Goal: Find contact information: Find contact information

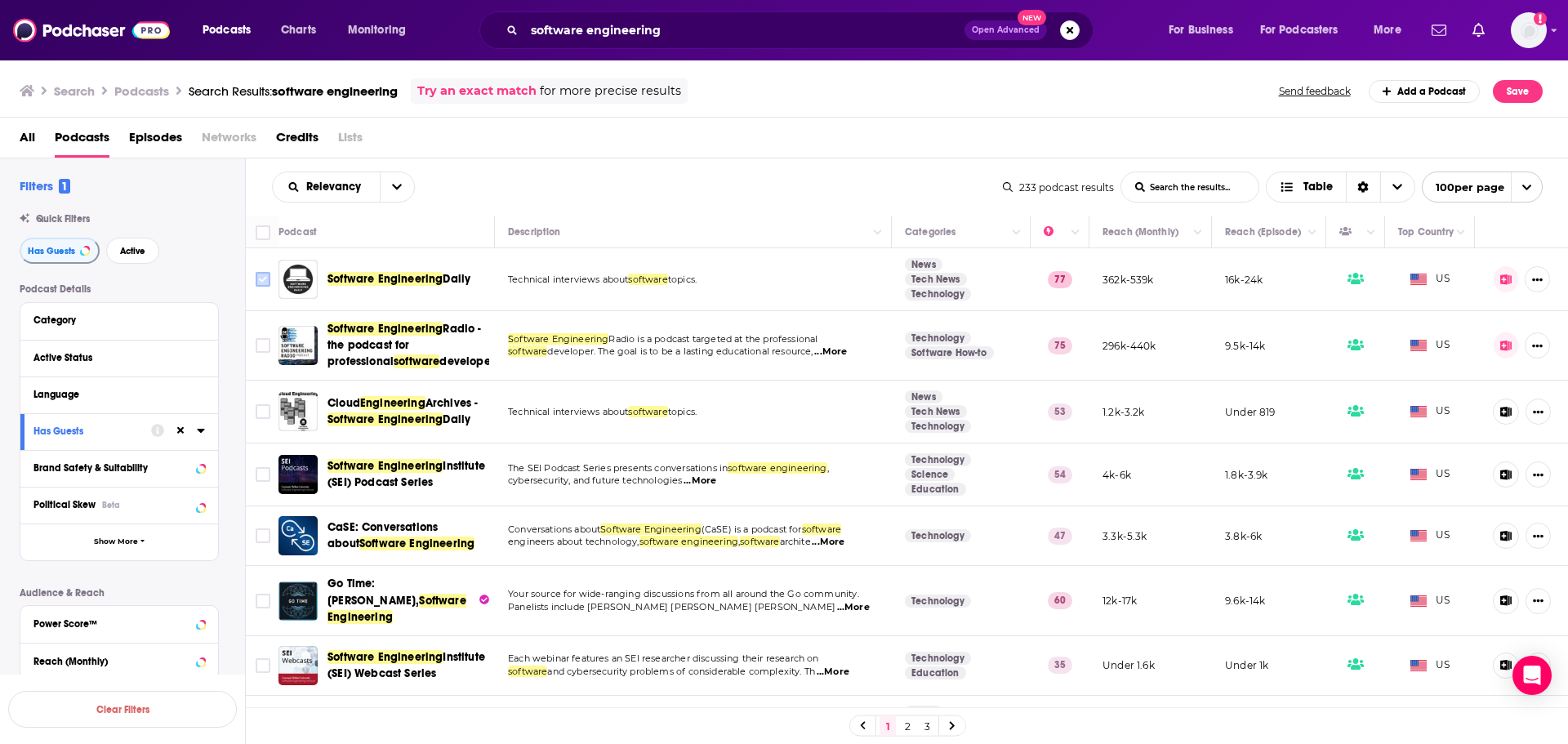
click at [257, 283] on input "Toggle select row" at bounding box center [263, 279] width 15 height 15
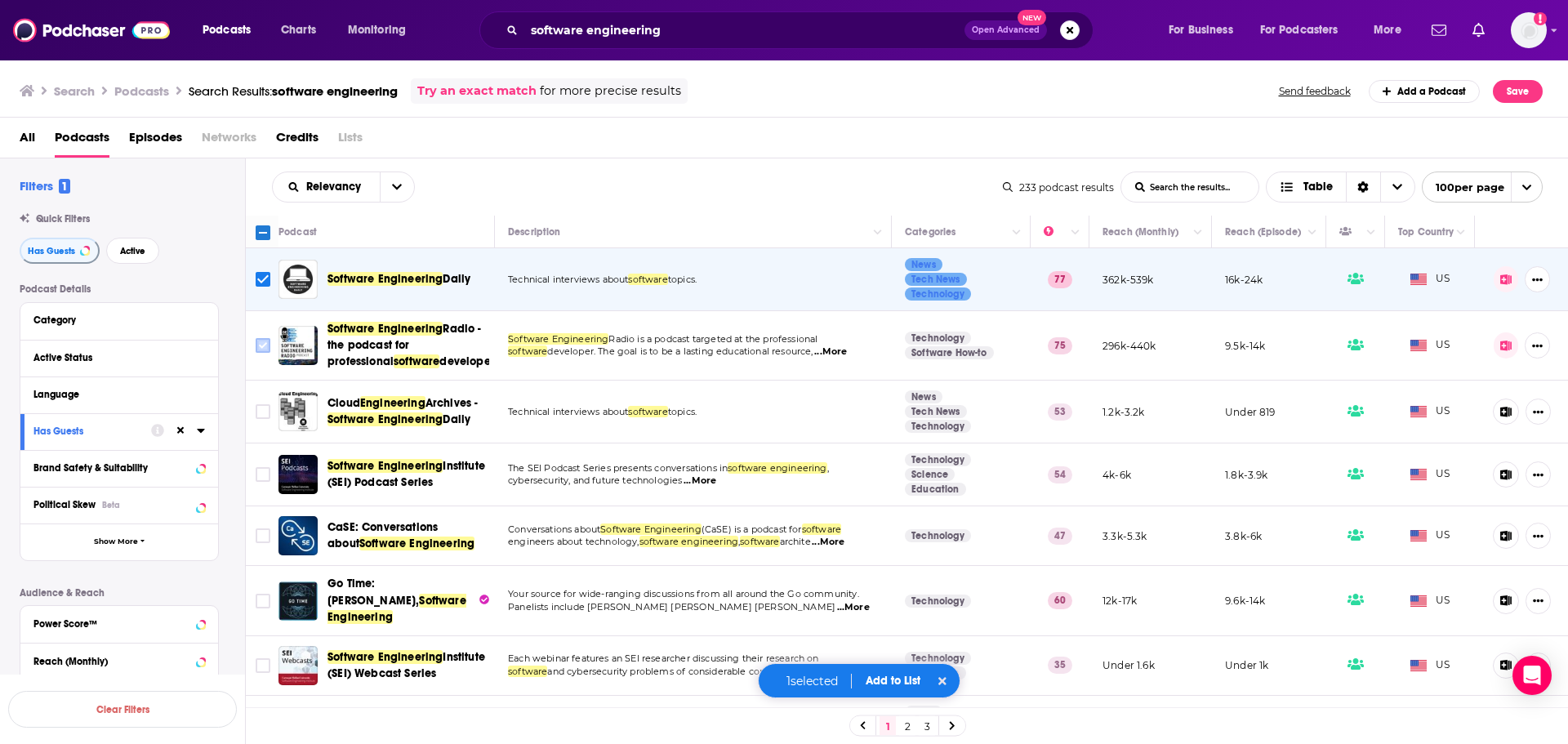
click at [267, 344] on input "Toggle select row" at bounding box center [263, 345] width 15 height 15
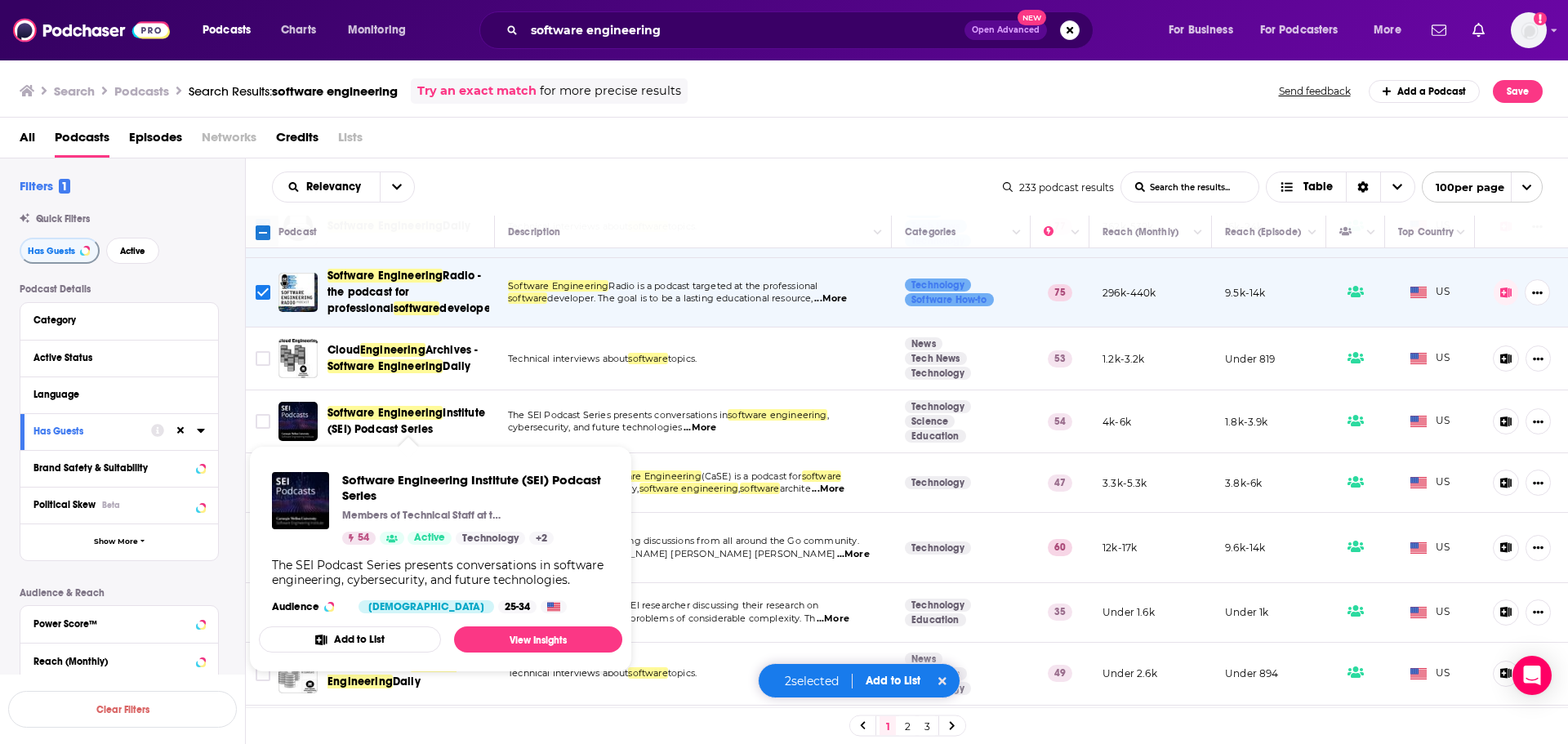
scroll to position [82, 0]
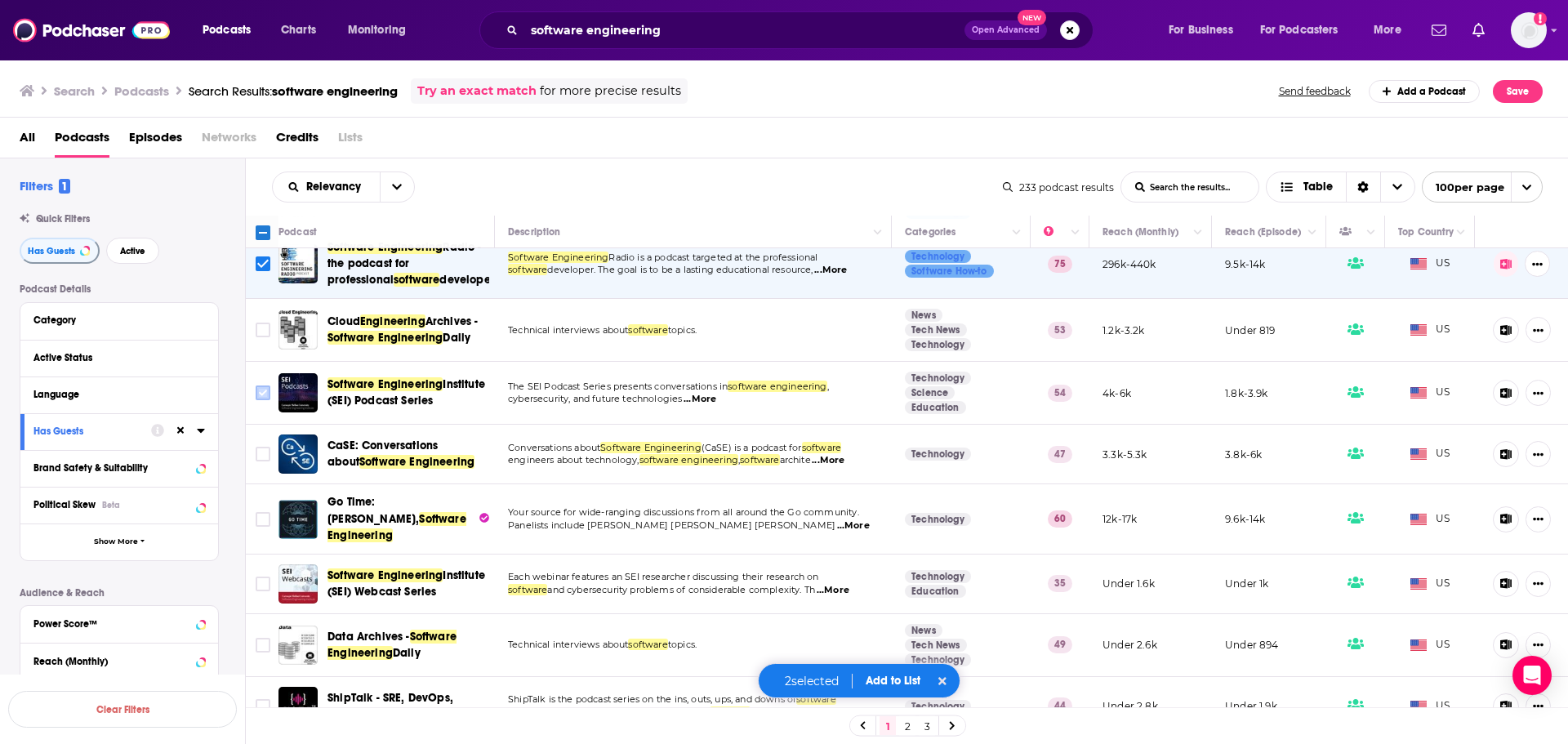
click at [263, 392] on input "Toggle select row" at bounding box center [263, 392] width 15 height 15
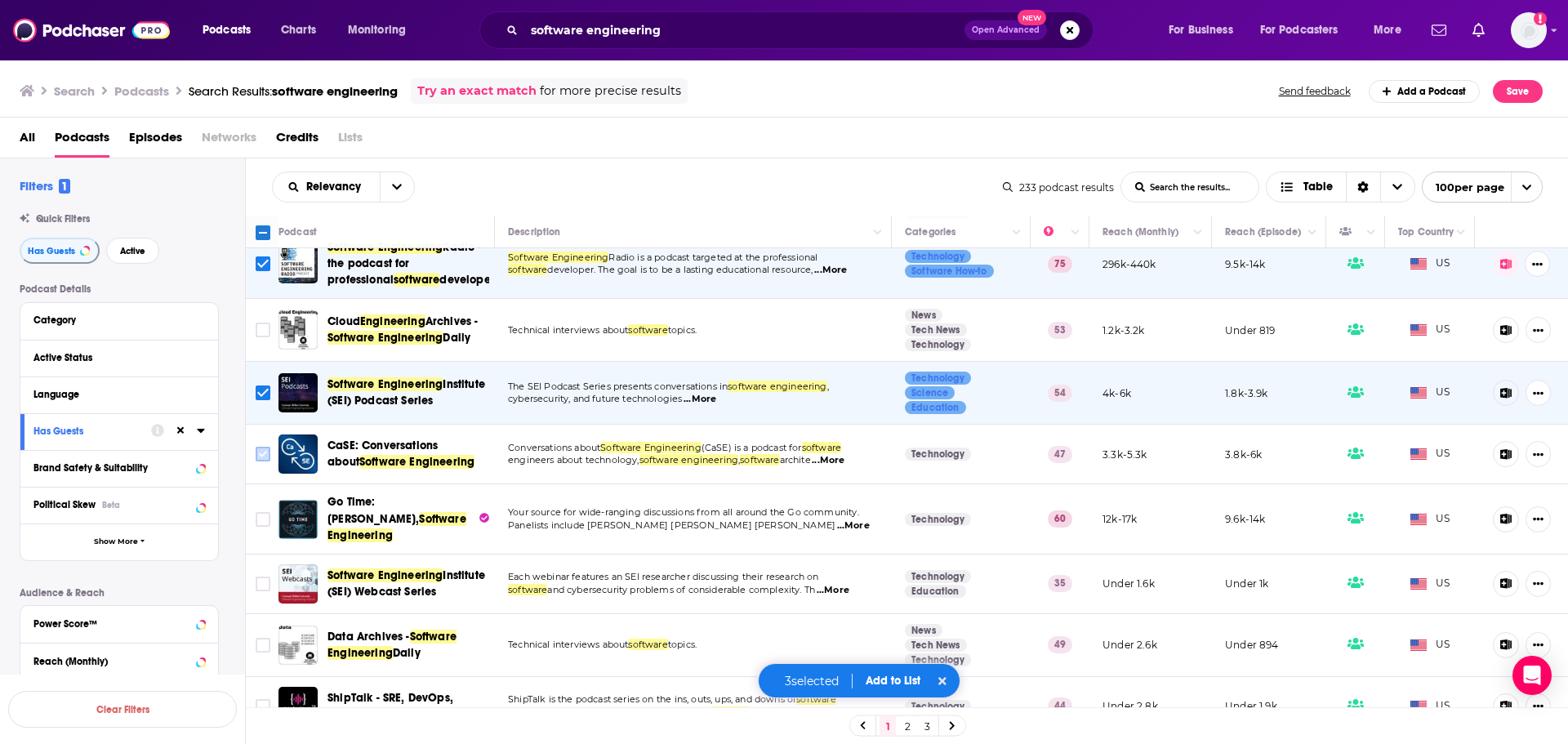
click at [266, 451] on input "Toggle select row" at bounding box center [263, 454] width 15 height 15
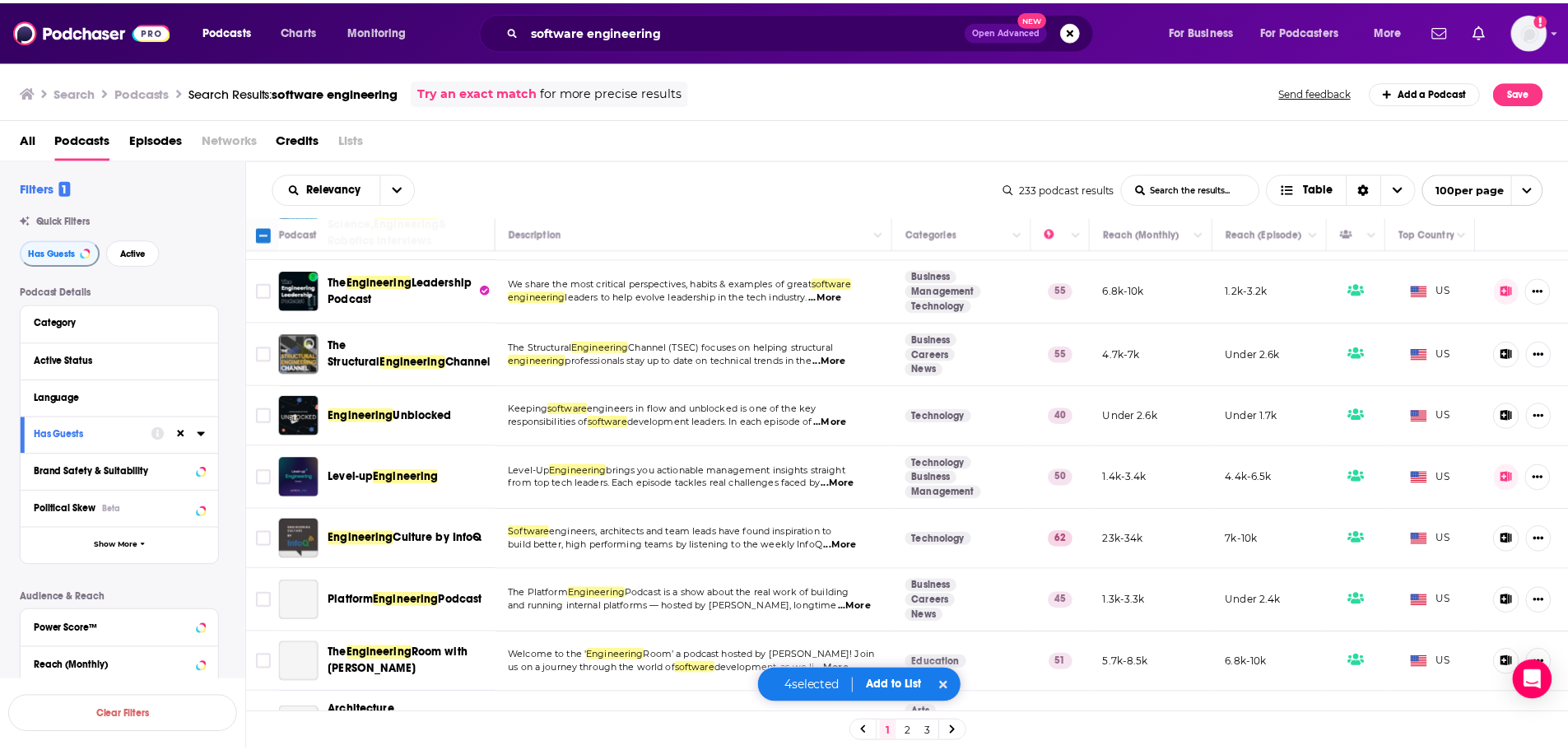
scroll to position [1317, 0]
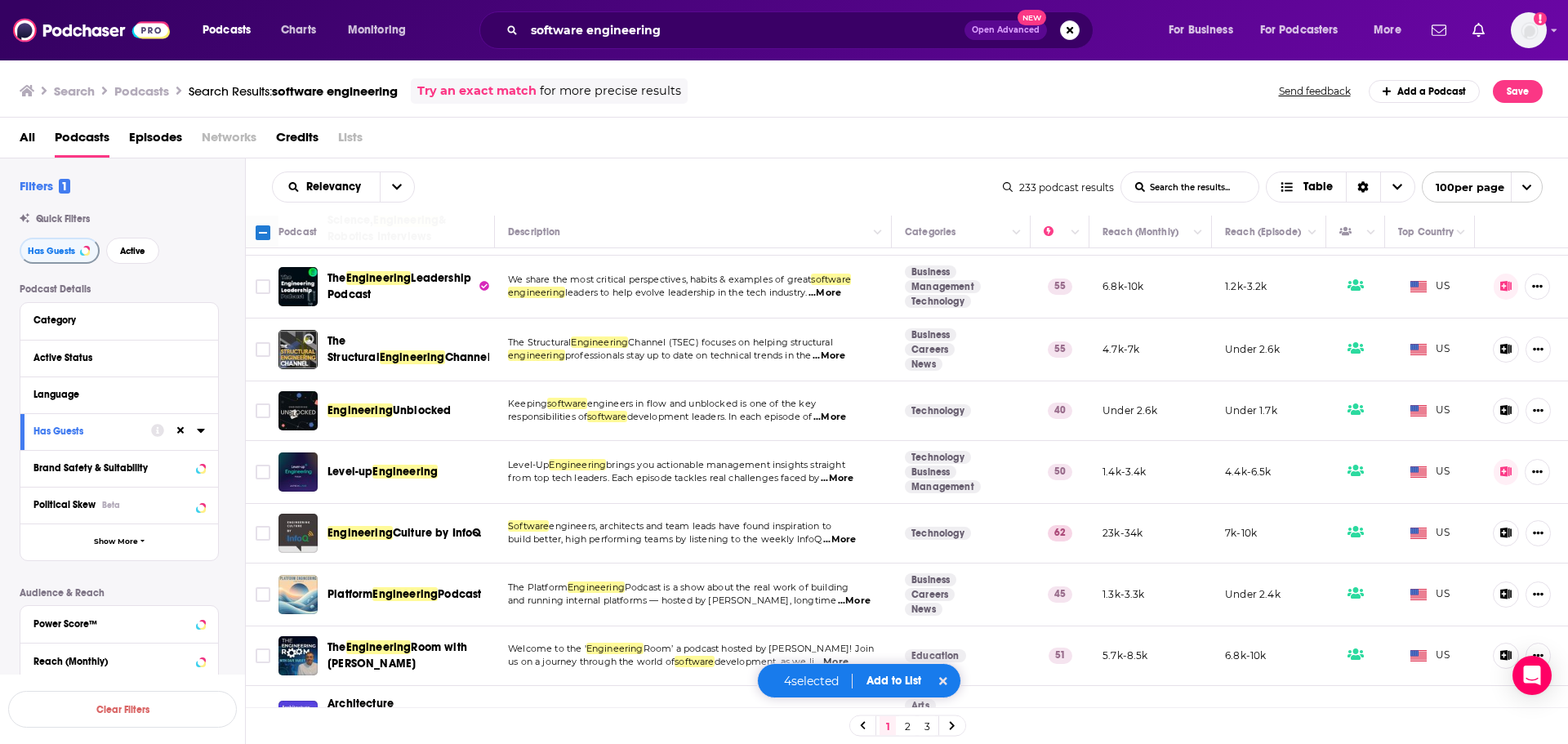
click at [902, 678] on button "Add to List" at bounding box center [893, 680] width 81 height 14
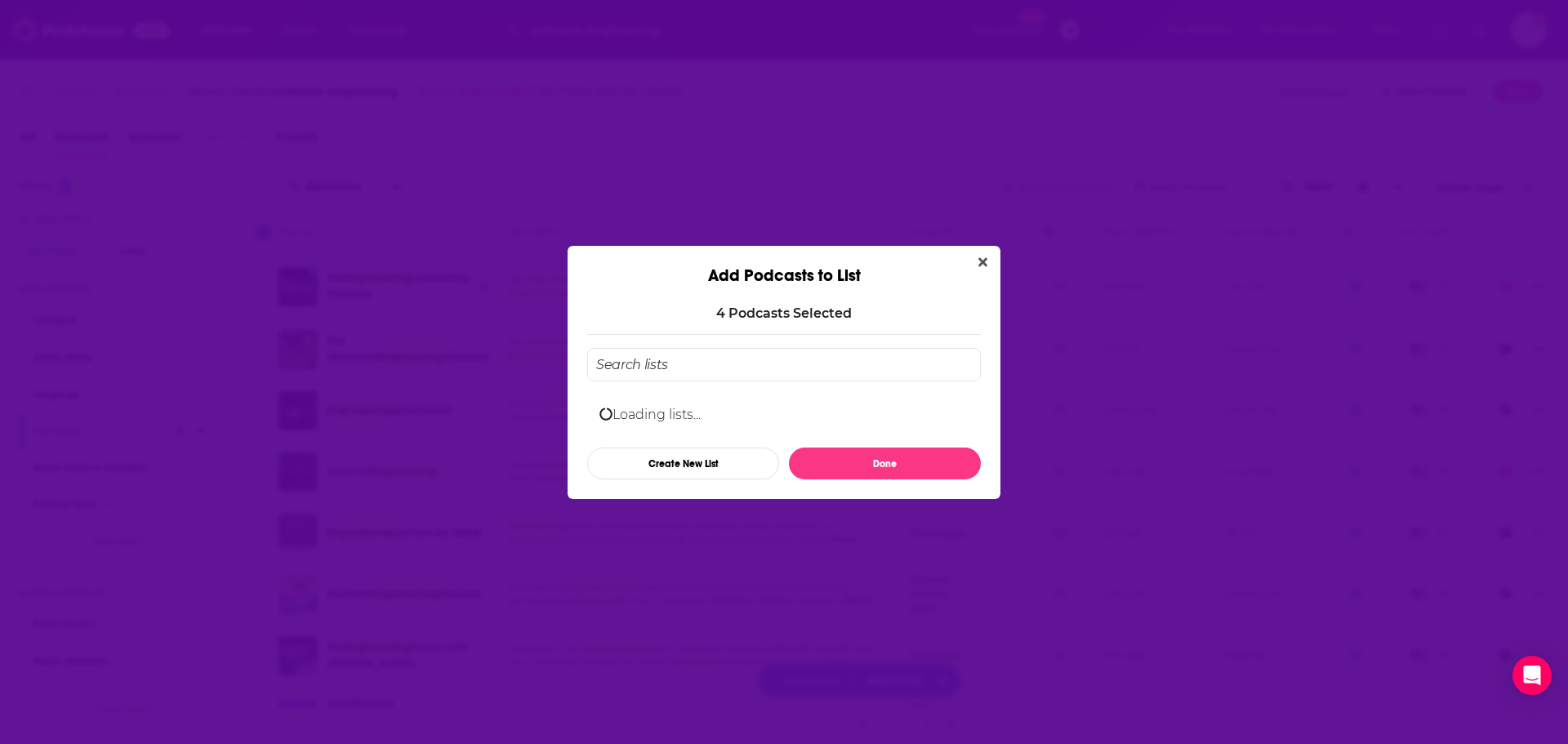
click at [741, 372] on input "Add Podcast To List" at bounding box center [783, 364] width 393 height 34
click at [696, 469] on button "Create New List" at bounding box center [682, 463] width 192 height 32
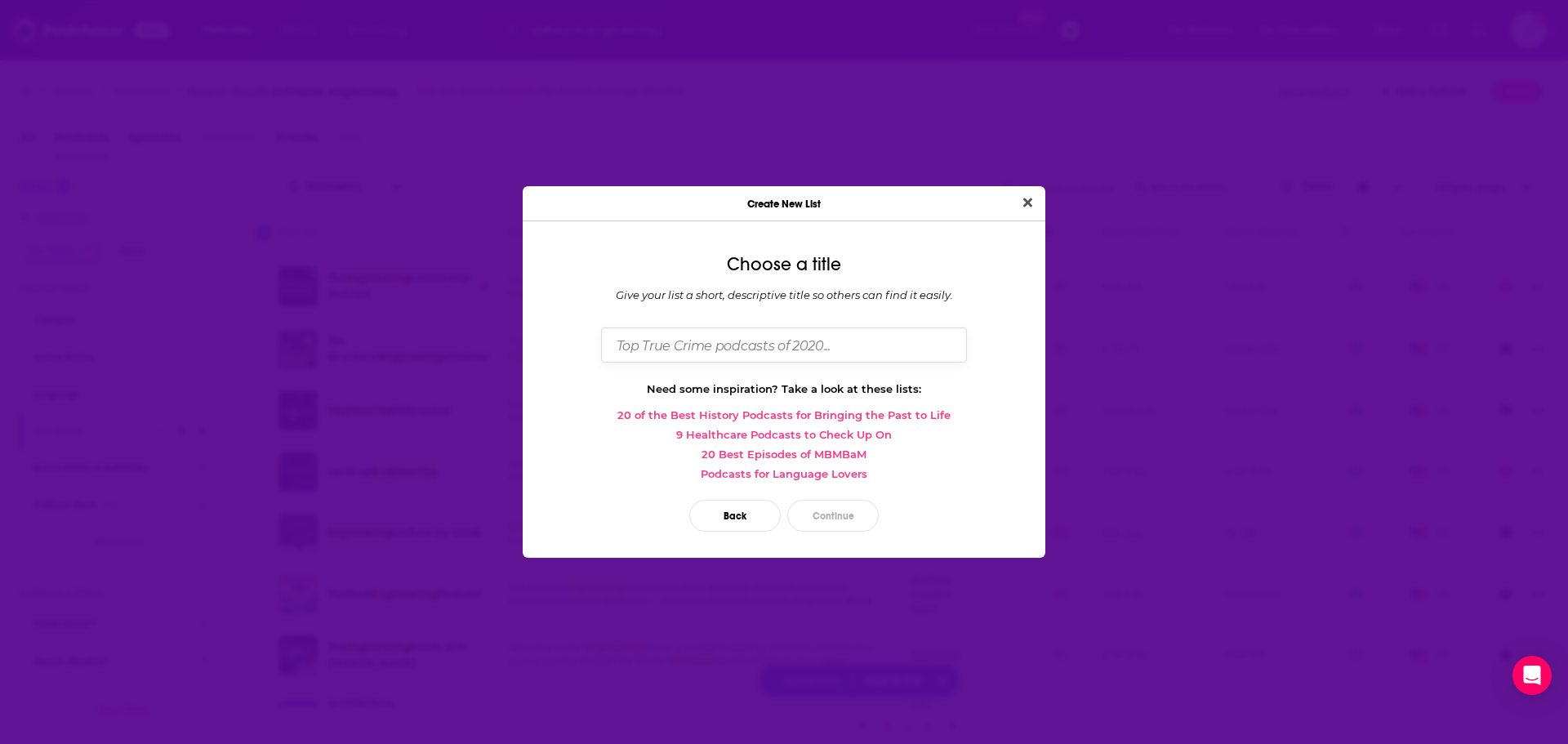
click at [692, 332] on input "Dialog" at bounding box center [784, 344] width 366 height 35
type input "Software Engineering"
click at [811, 516] on button "Continue" at bounding box center [832, 515] width 92 height 32
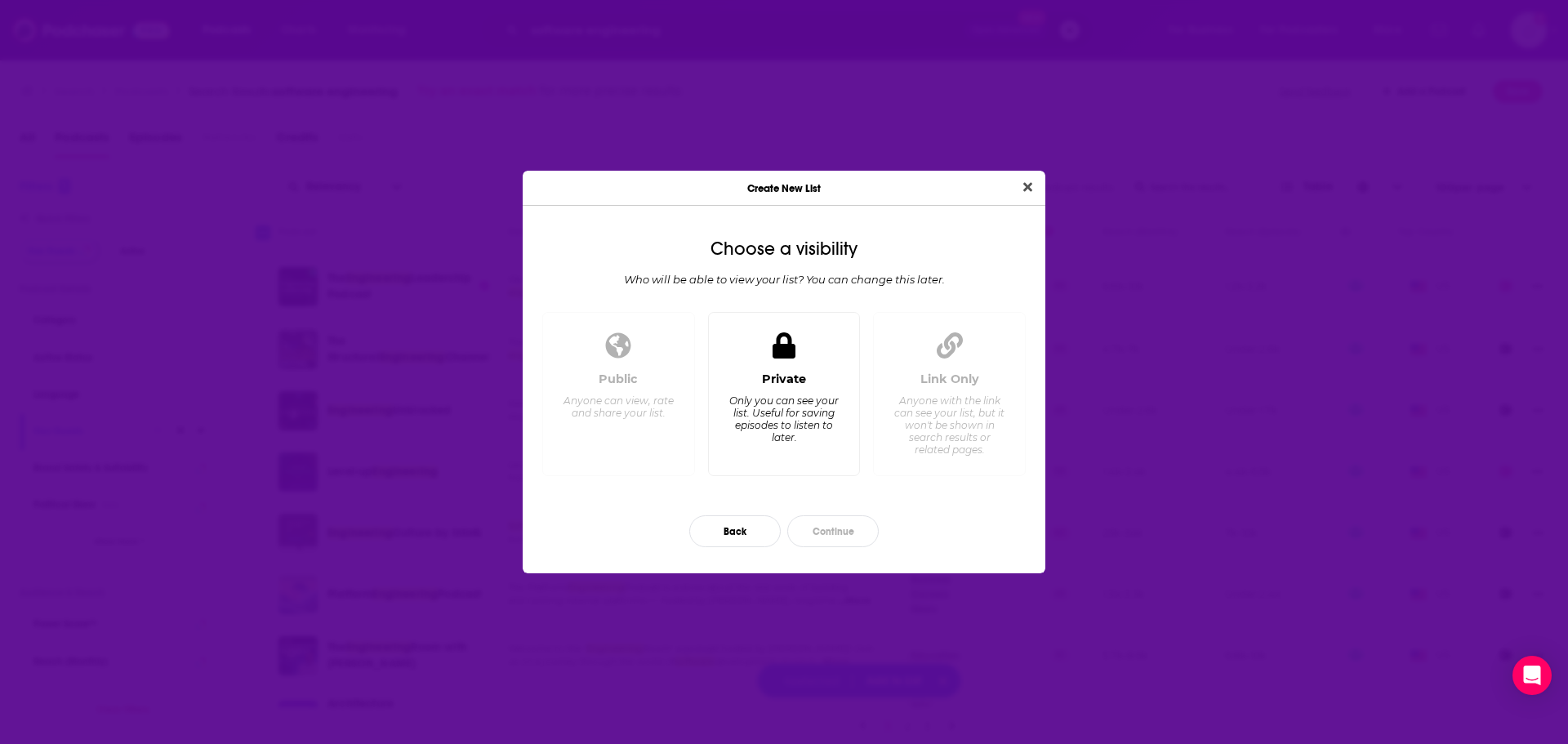
click at [857, 397] on div "Private Only you can see your list. Useful for saving episodes to listen to lat…" at bounding box center [784, 393] width 153 height 164
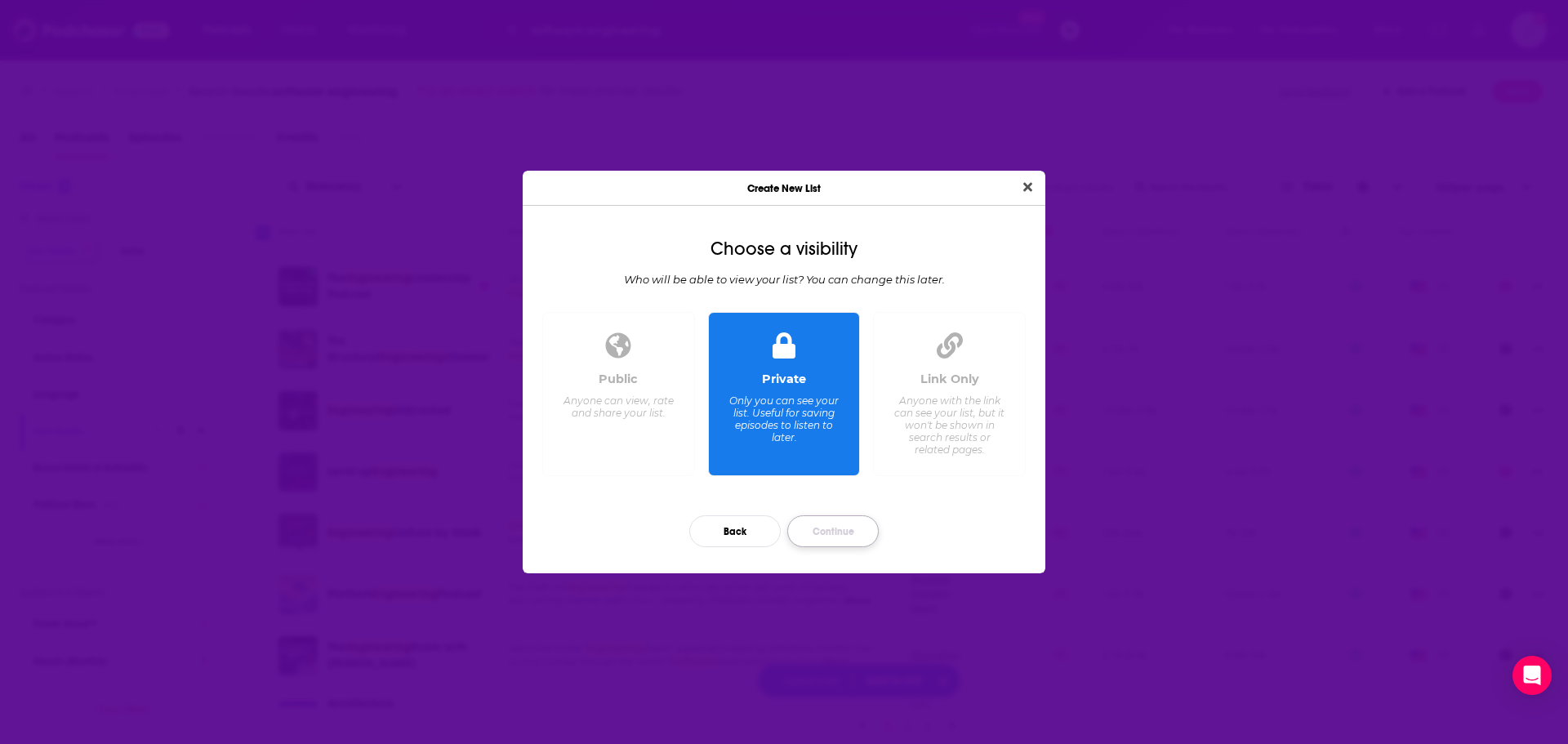
click at [830, 533] on button "Continue" at bounding box center [832, 531] width 92 height 32
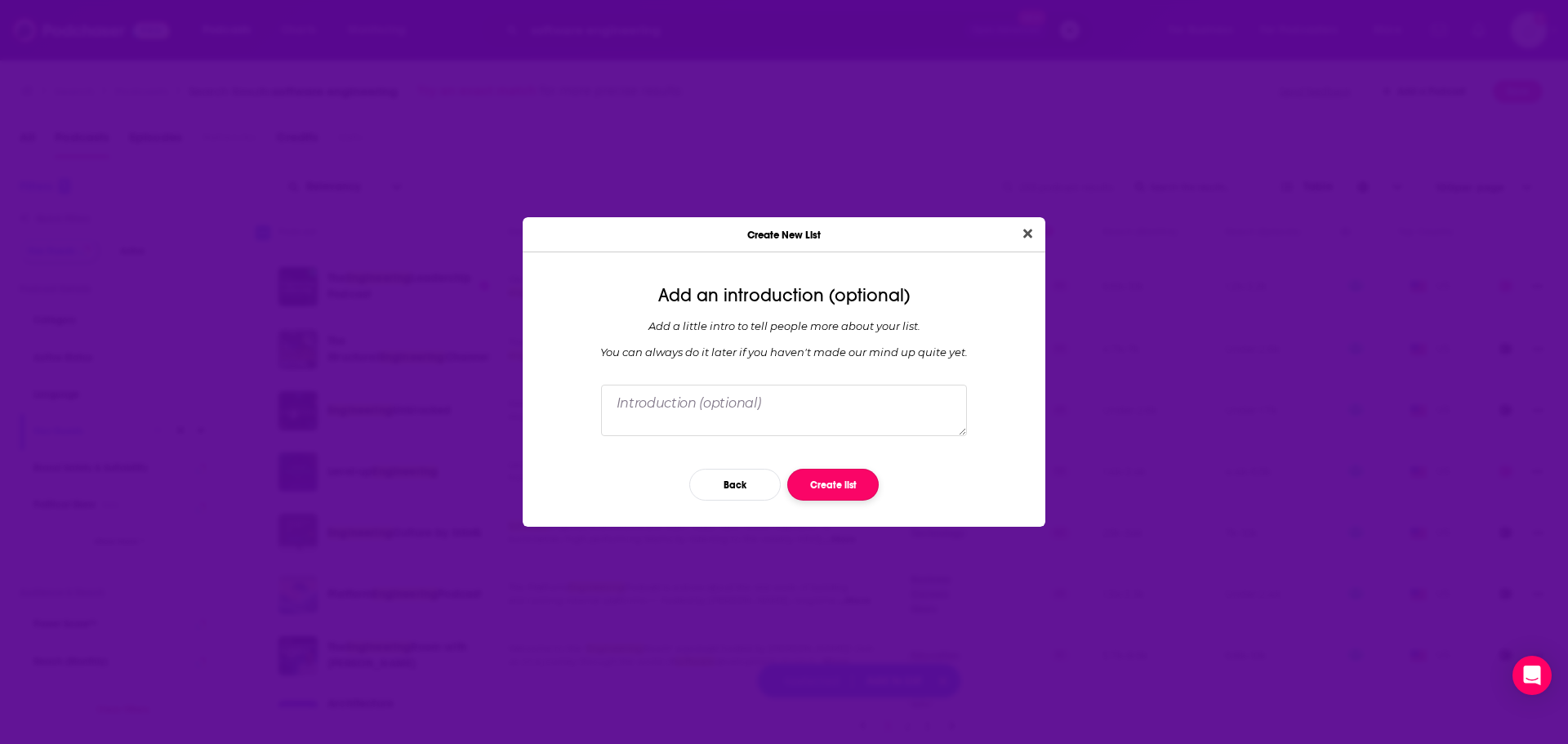
click at [821, 473] on button "Create list" at bounding box center [832, 484] width 92 height 32
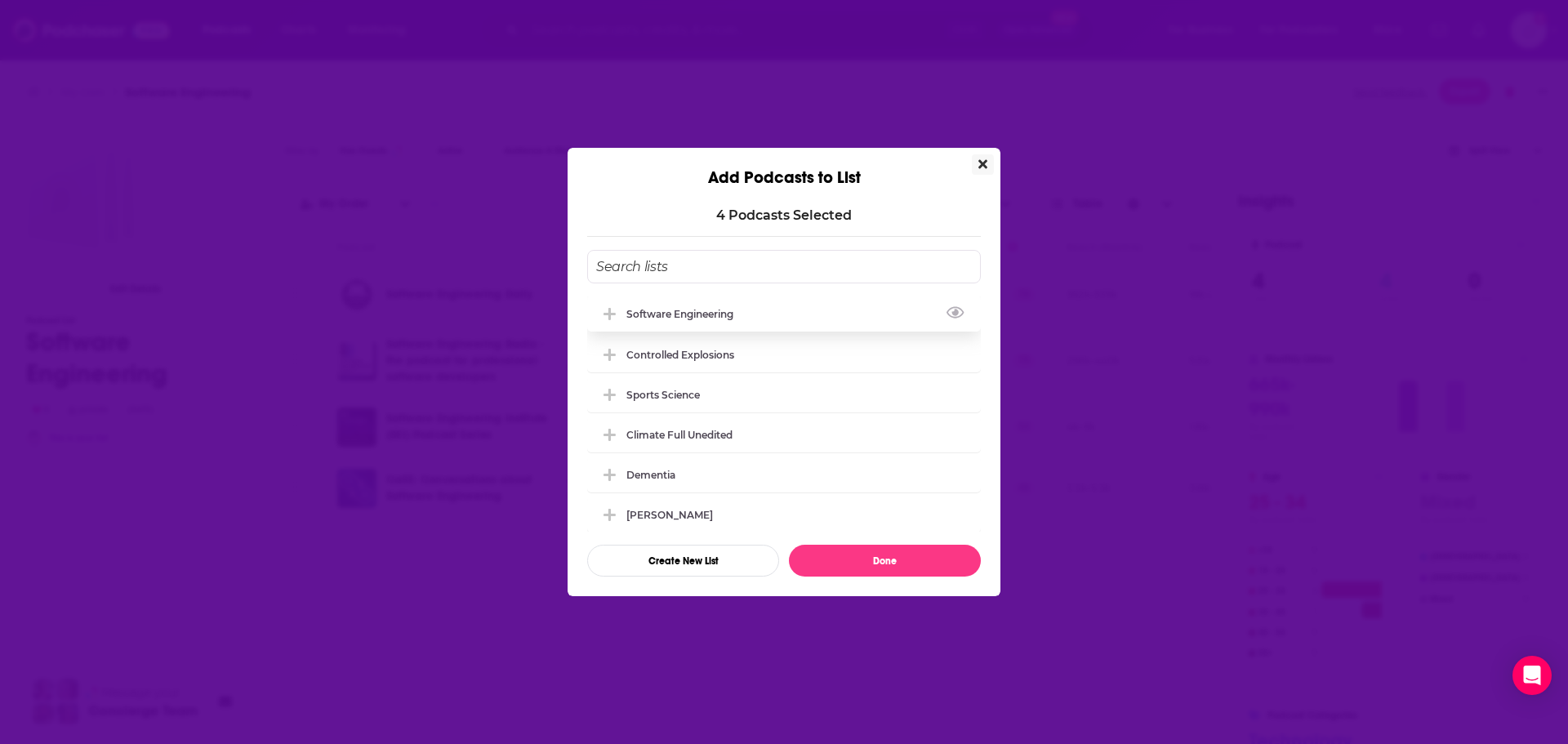
click at [615, 307] on icon "Add Podcast To List" at bounding box center [609, 314] width 12 height 15
click at [839, 545] on button "Done" at bounding box center [884, 560] width 192 height 32
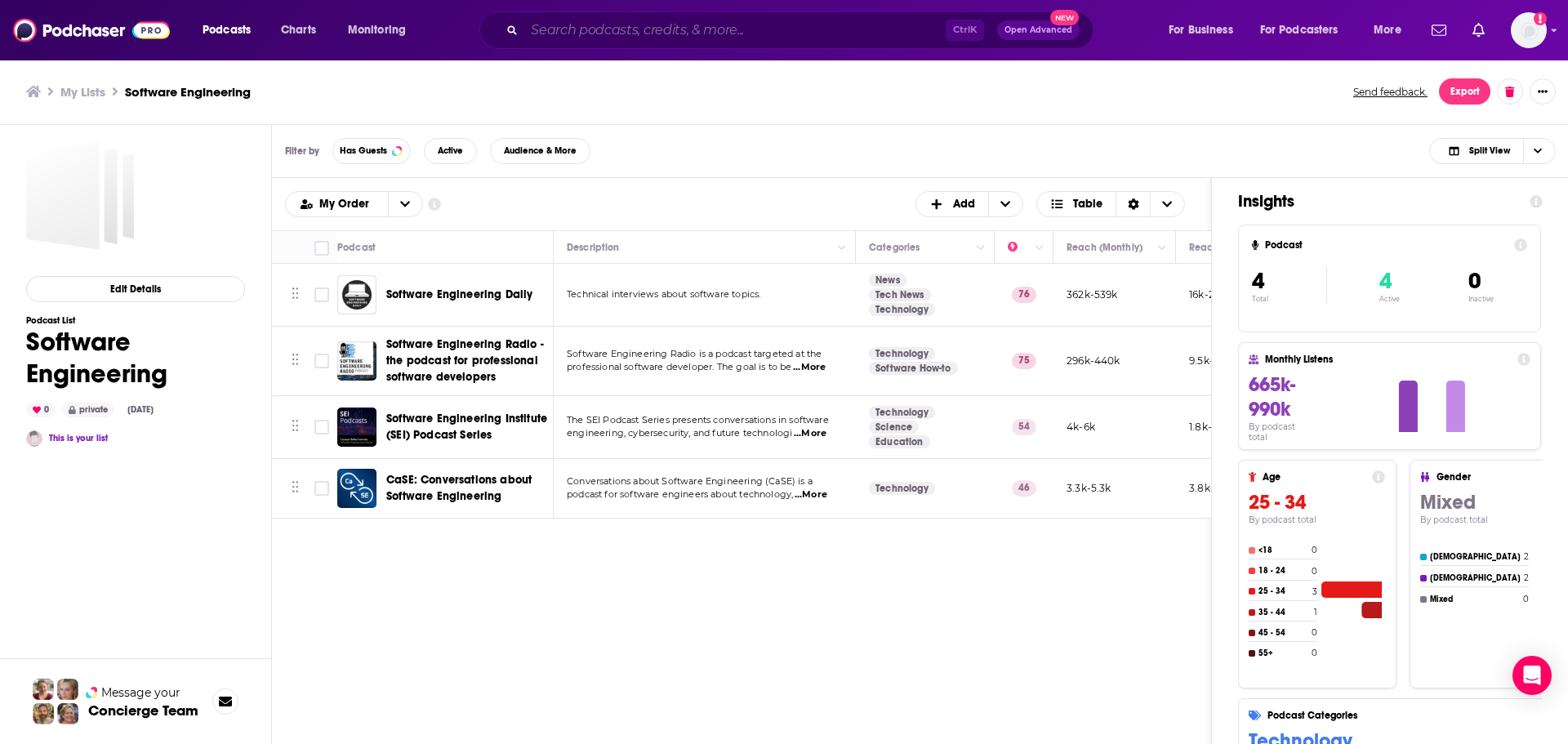
click at [634, 26] on input "Search podcasts, credits, & more..." at bounding box center [735, 30] width 422 height 26
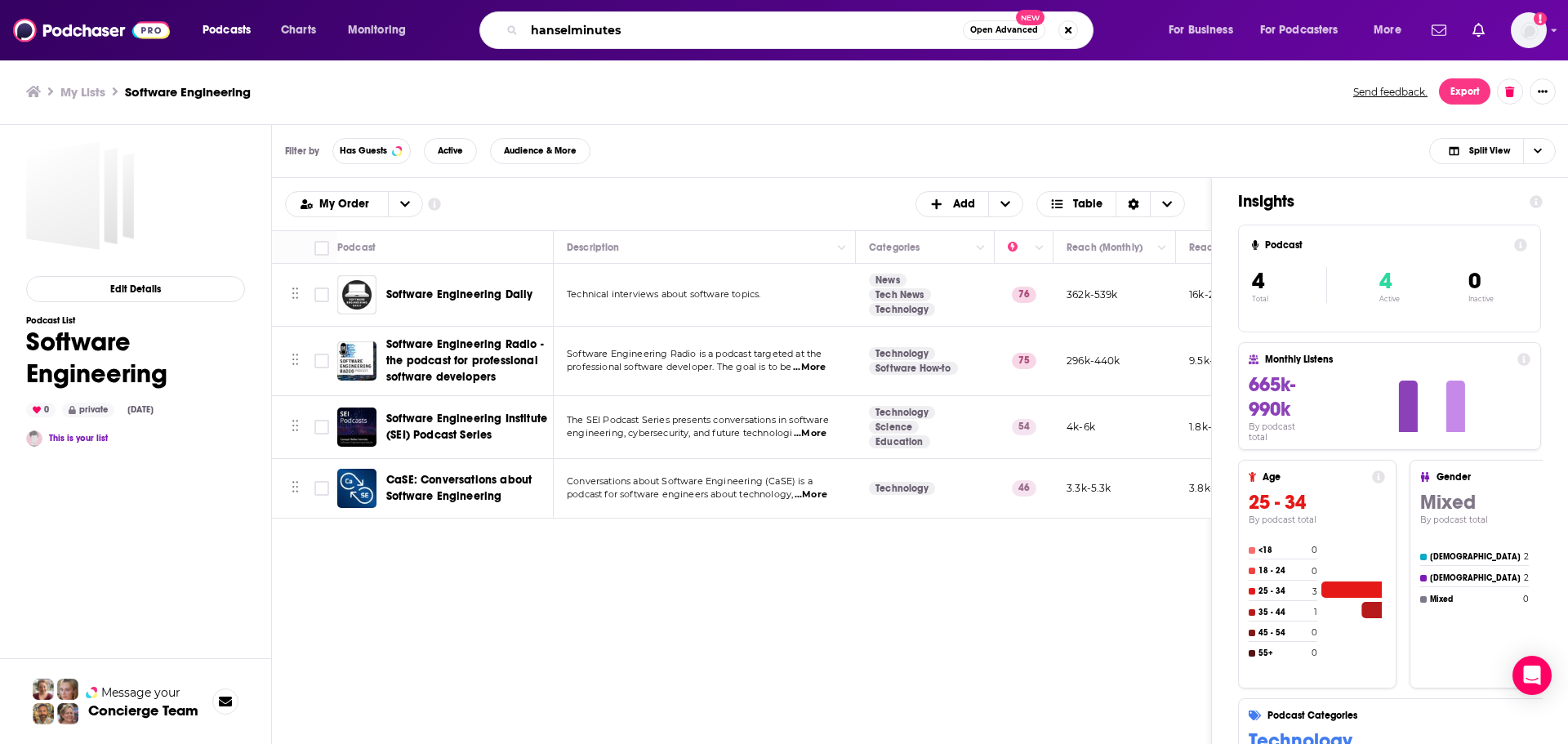
type input "hanselminutes"
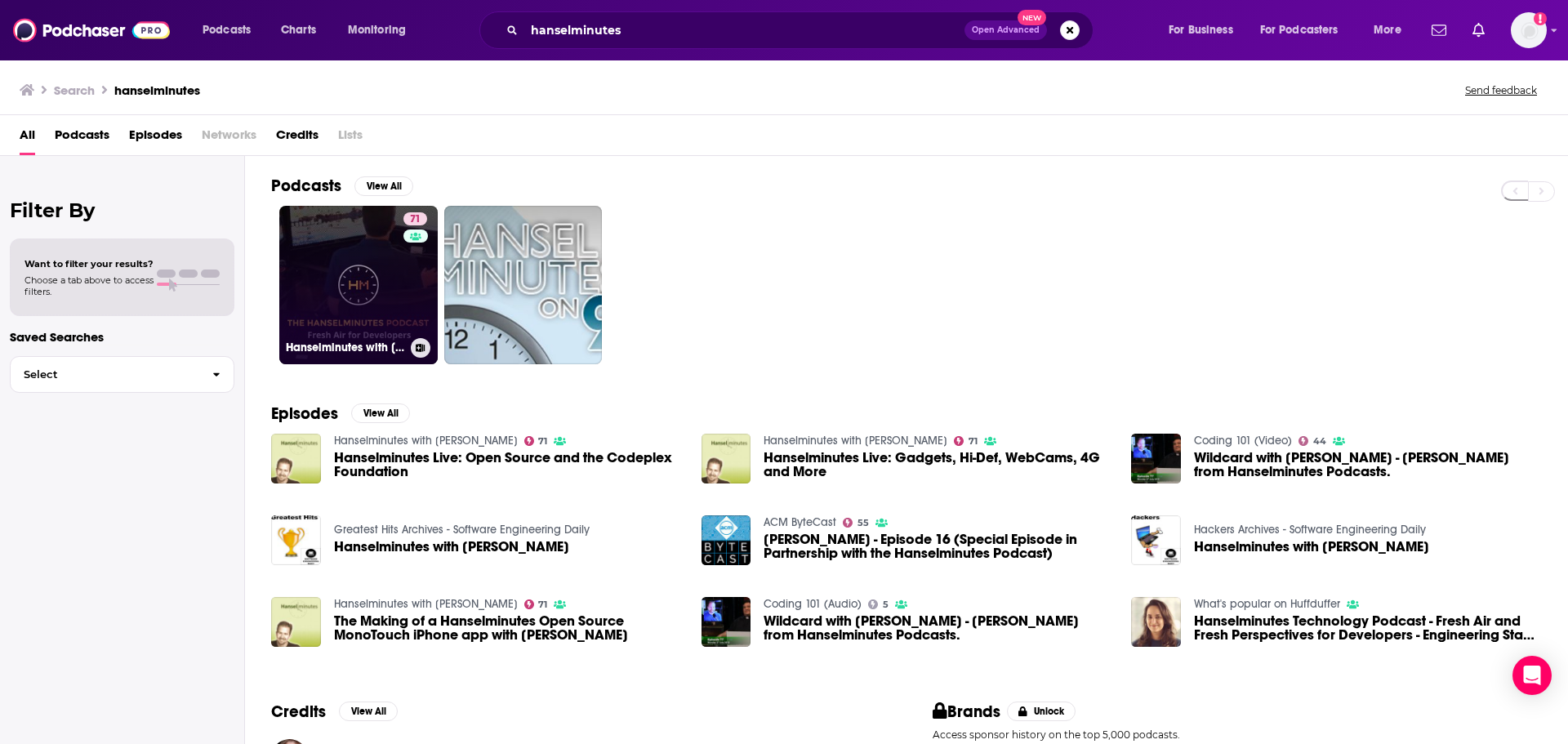
click at [378, 262] on link "71 Hanselminutes with Scott Hanselman" at bounding box center [358, 285] width 158 height 158
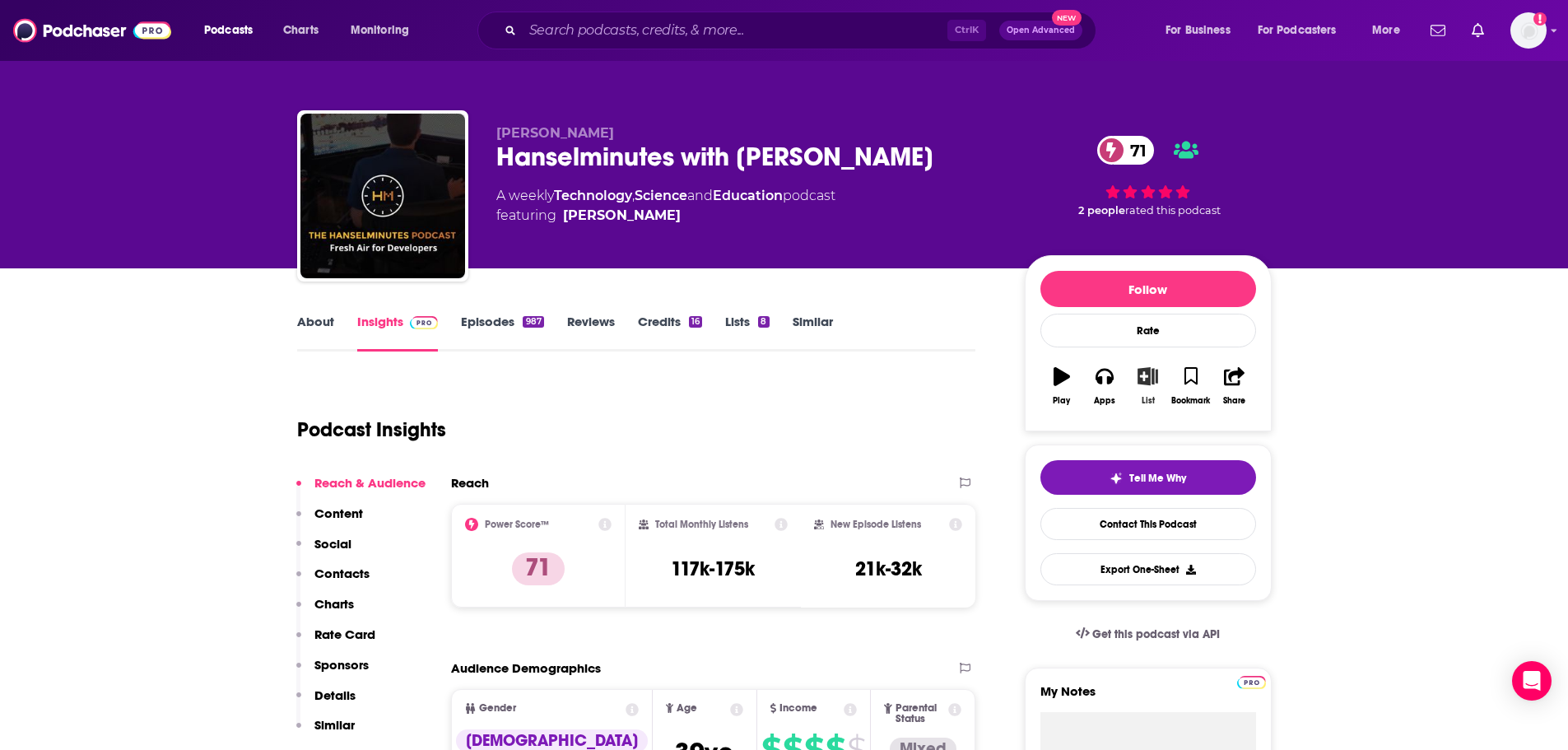
click at [1157, 386] on icon "button" at bounding box center [1148, 376] width 20 height 18
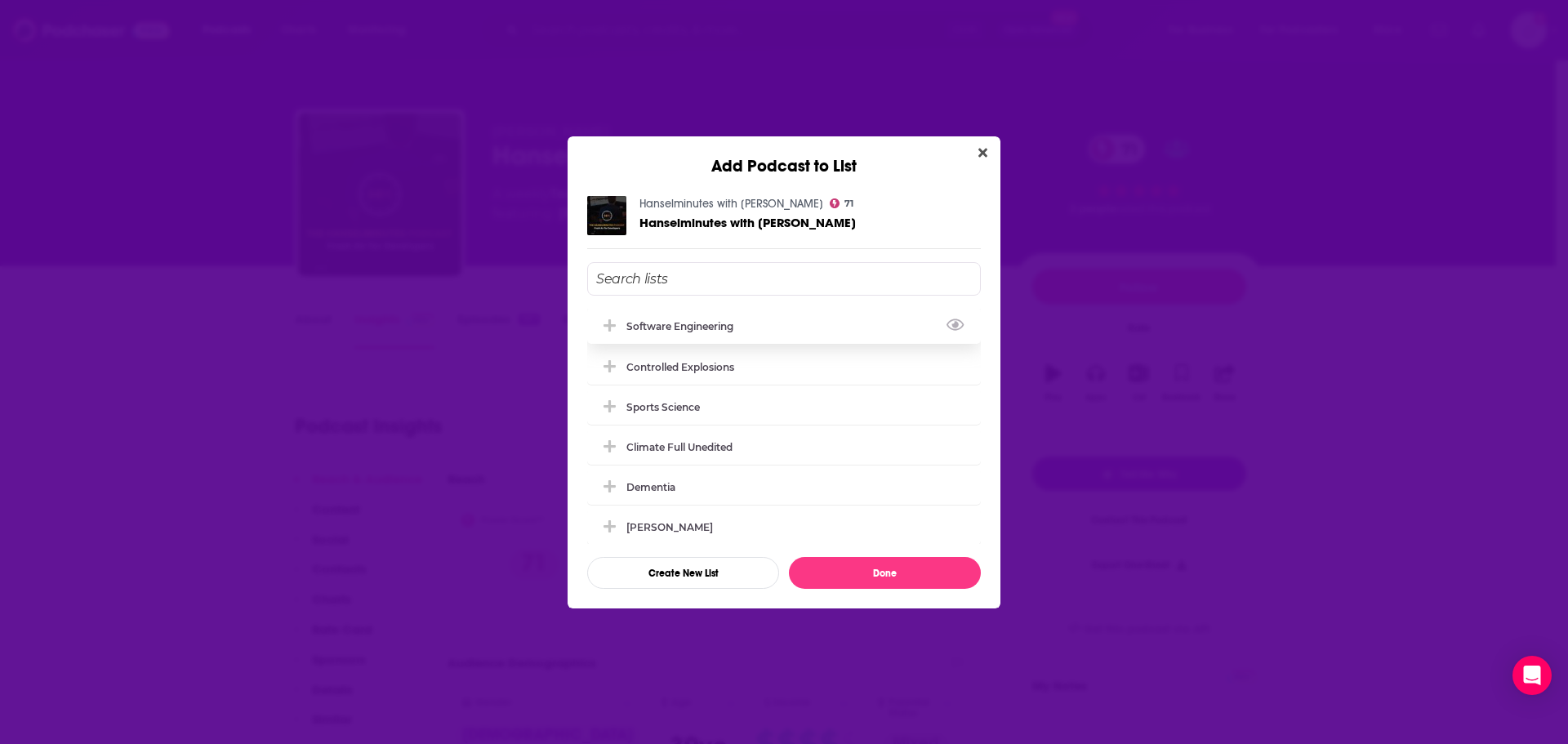
click at [612, 330] on icon "Add Podcast To List" at bounding box center [609, 326] width 12 height 15
click at [900, 573] on button "Done" at bounding box center [884, 572] width 192 height 32
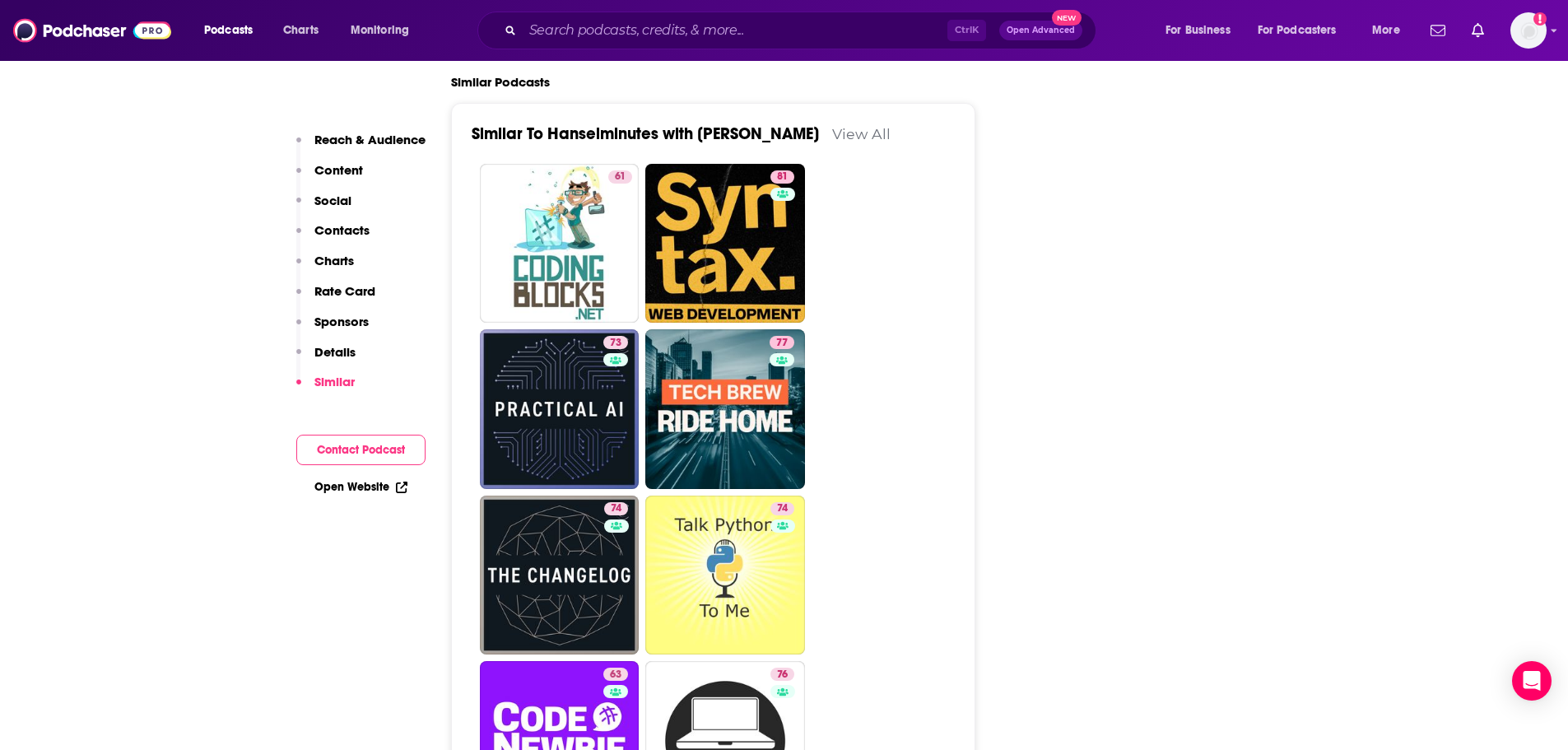
scroll to position [3539, 0]
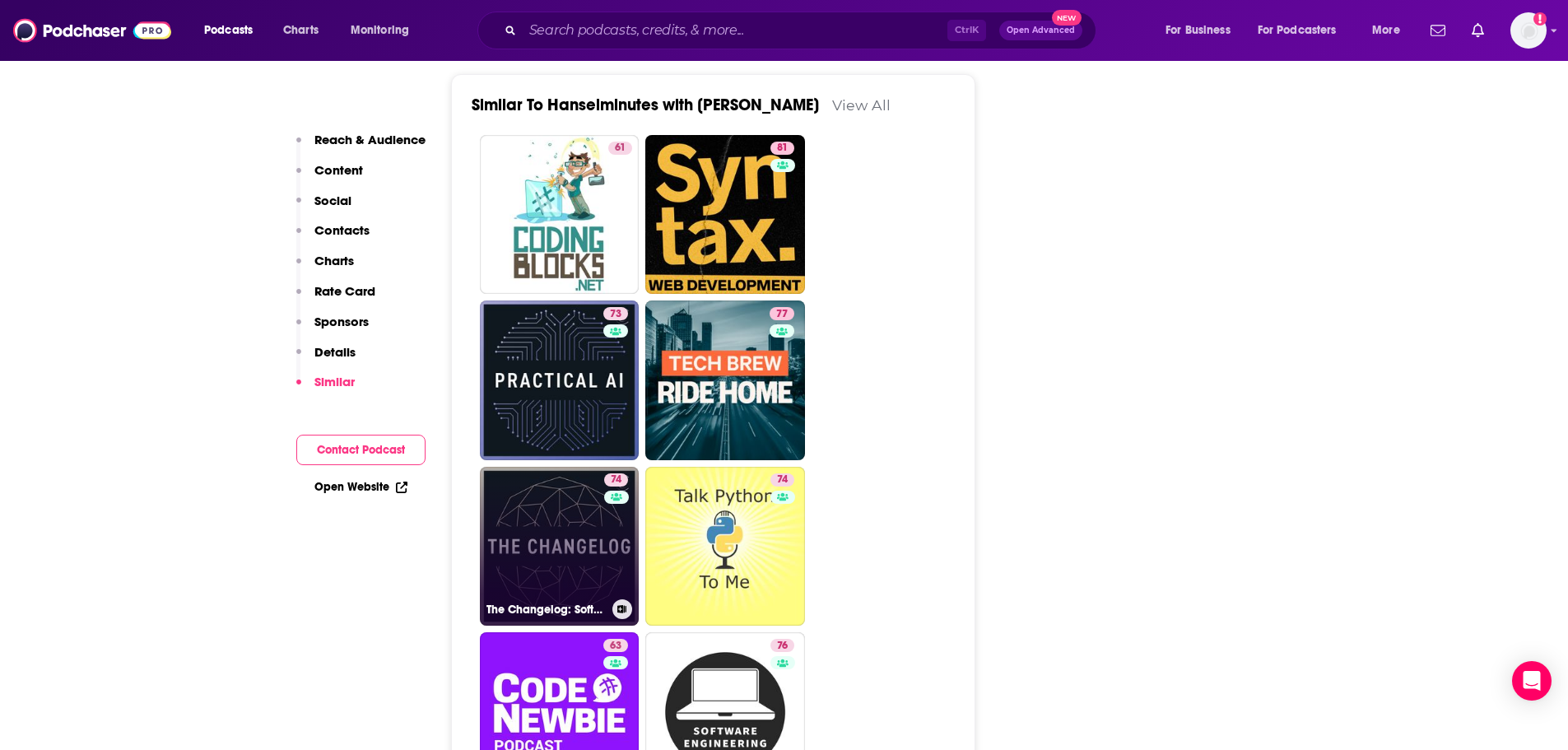
click at [566, 467] on link "74 The Changelog: Software Development, Open Source" at bounding box center [560, 547] width 159 height 159
type input "https://www.podchaser.com/podcasts/the-changelog-software-develop-70221"
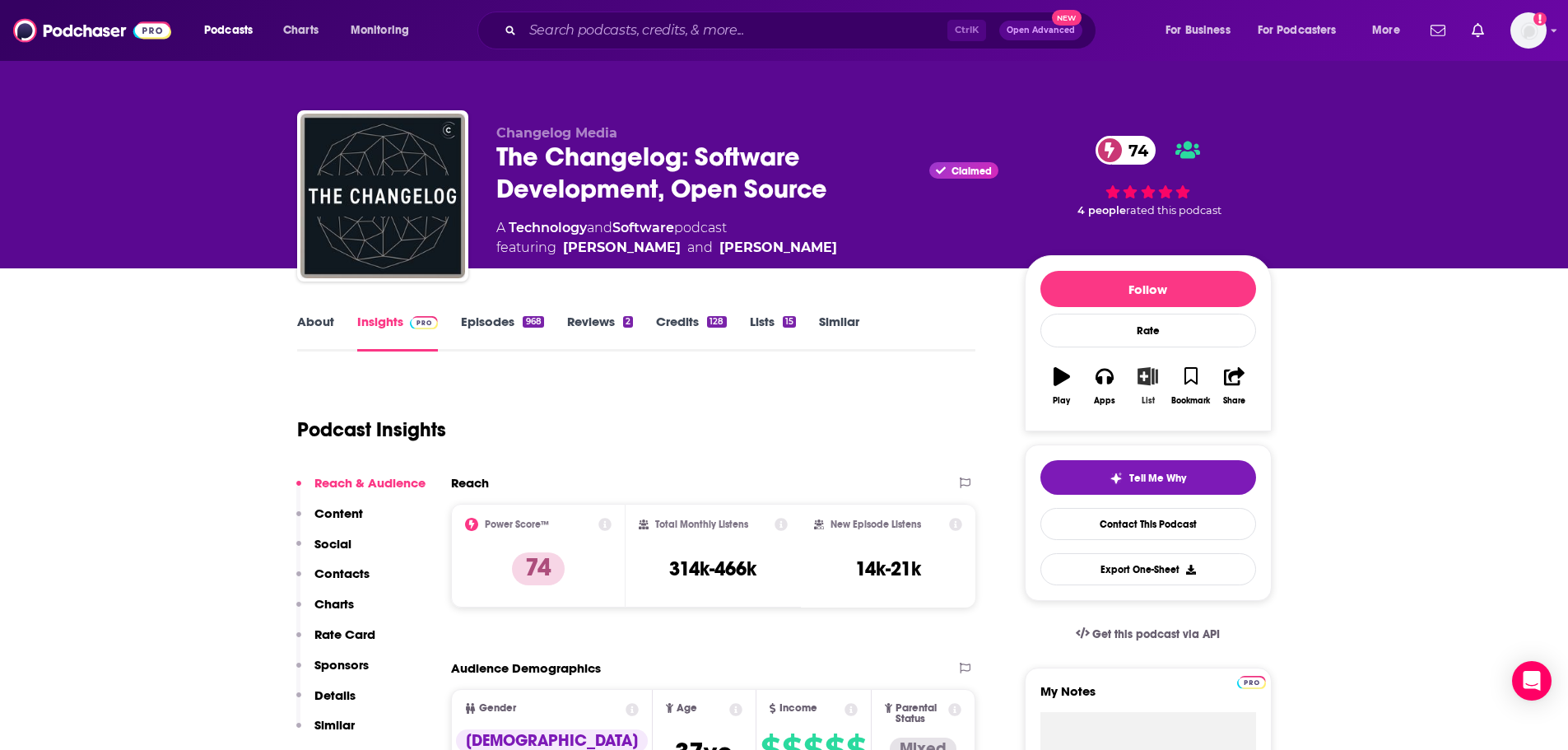
click at [1140, 388] on button "List" at bounding box center [1148, 386] width 43 height 60
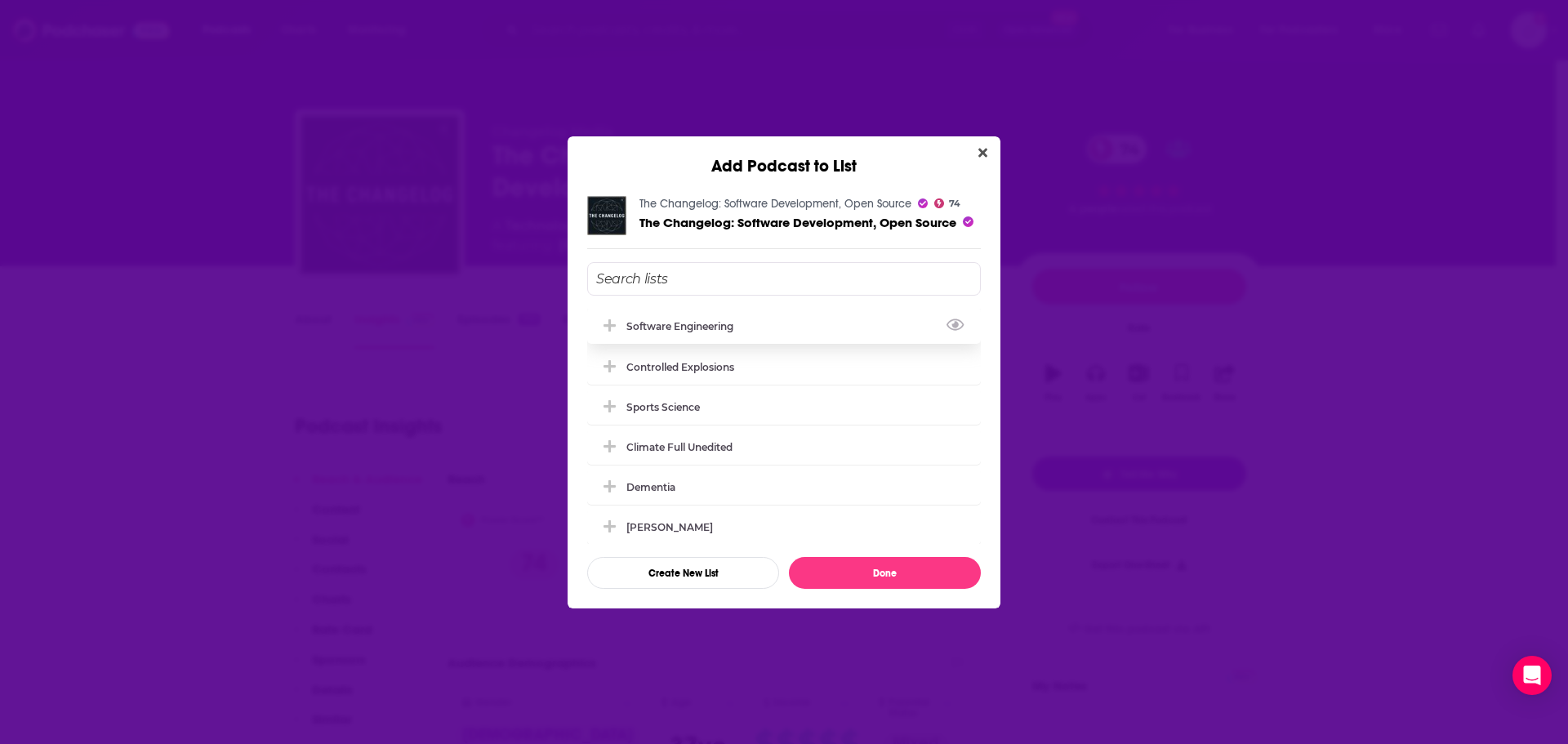
click at [613, 332] on icon "Add Podcast To List" at bounding box center [609, 326] width 12 height 15
click at [910, 568] on button "Done" at bounding box center [884, 572] width 192 height 32
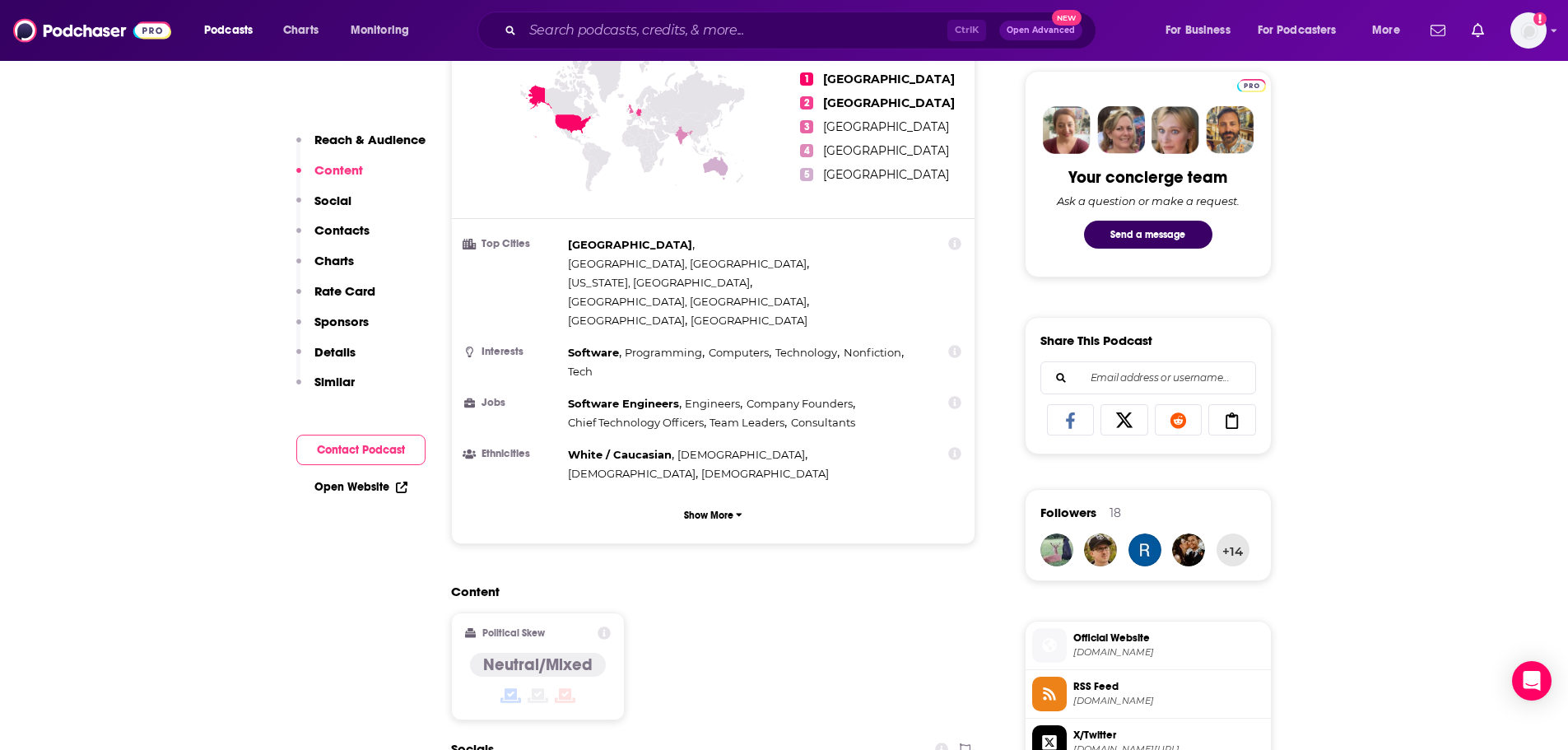
scroll to position [741, 0]
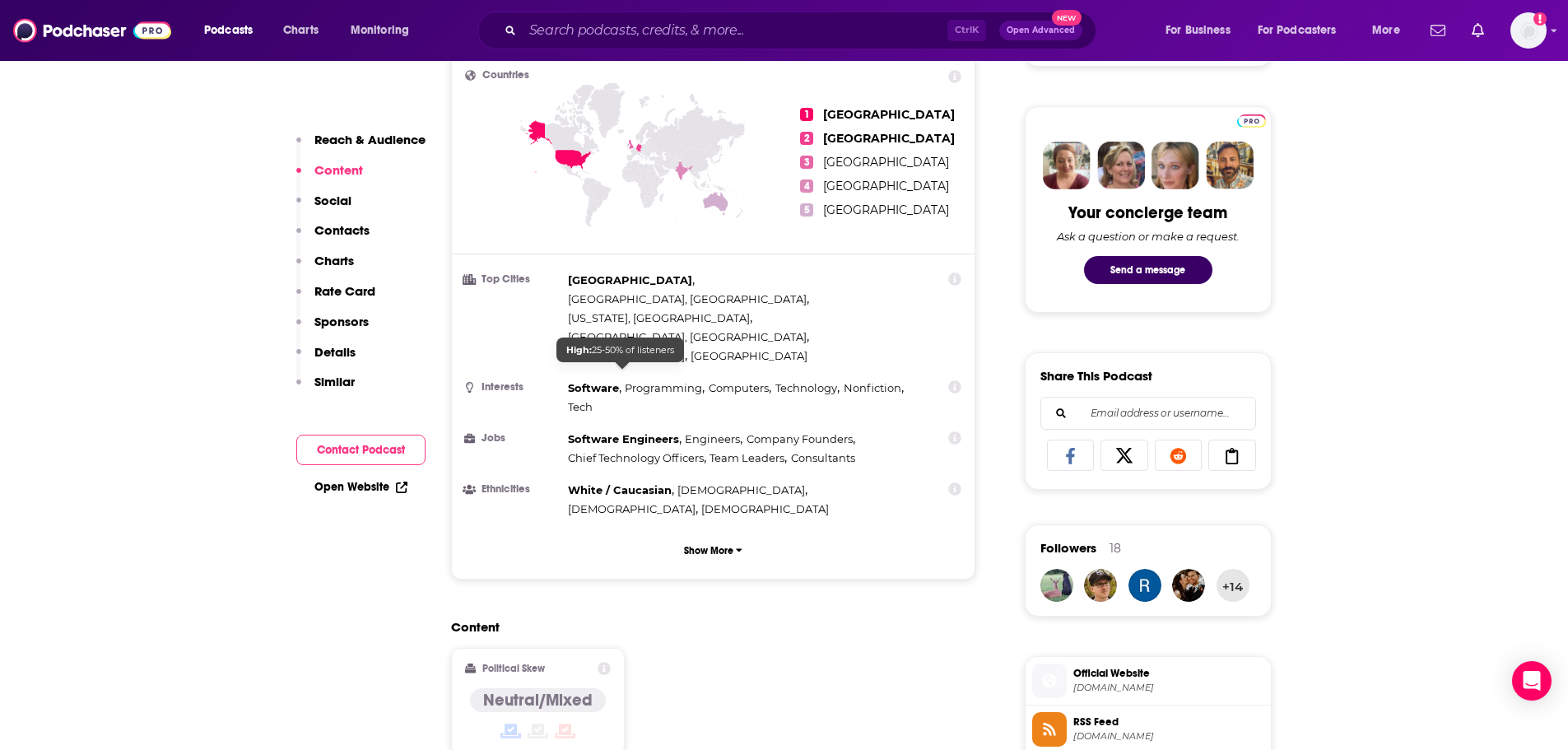
click at [620, 432] on span "Software Engineers" at bounding box center [623, 439] width 111 height 13
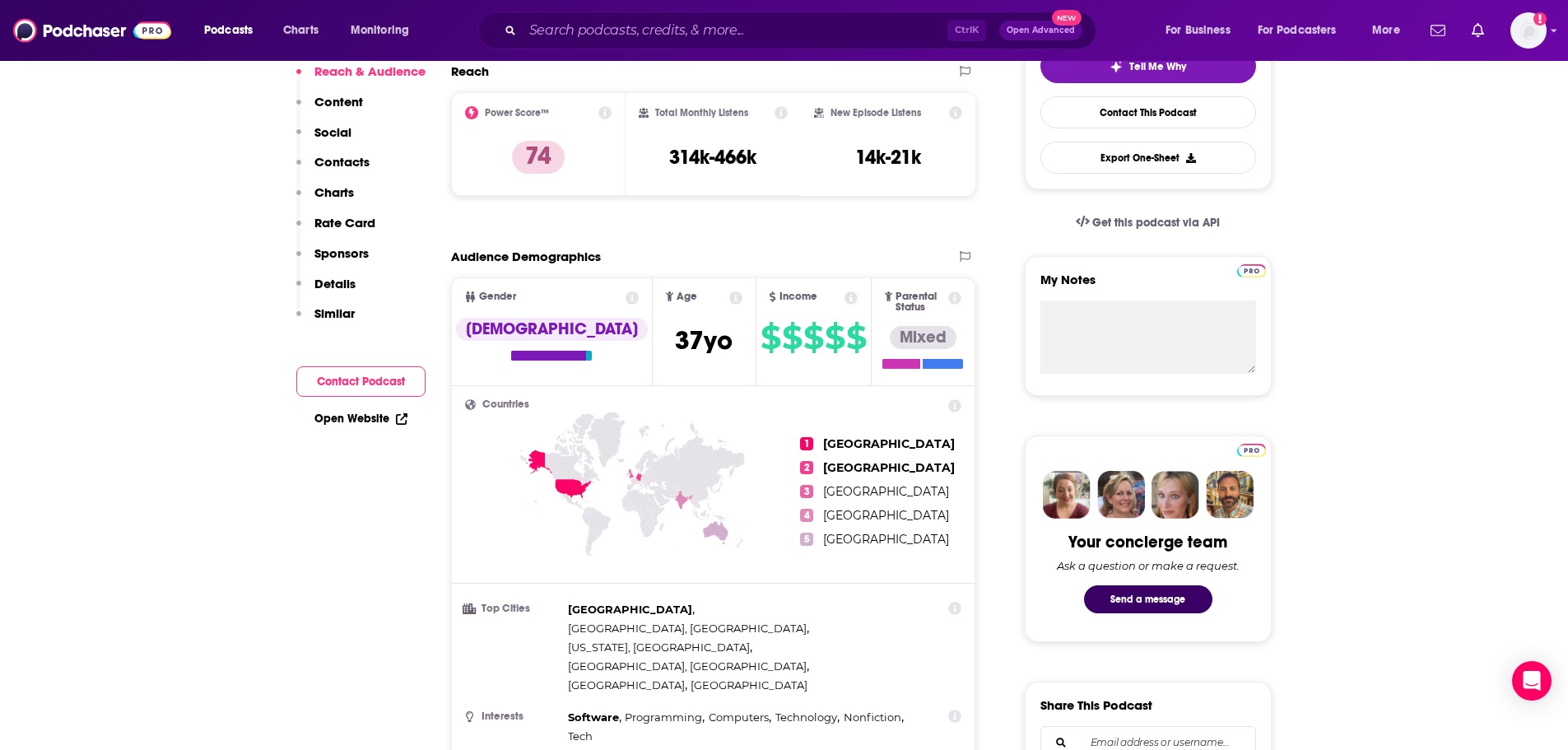
scroll to position [0, 0]
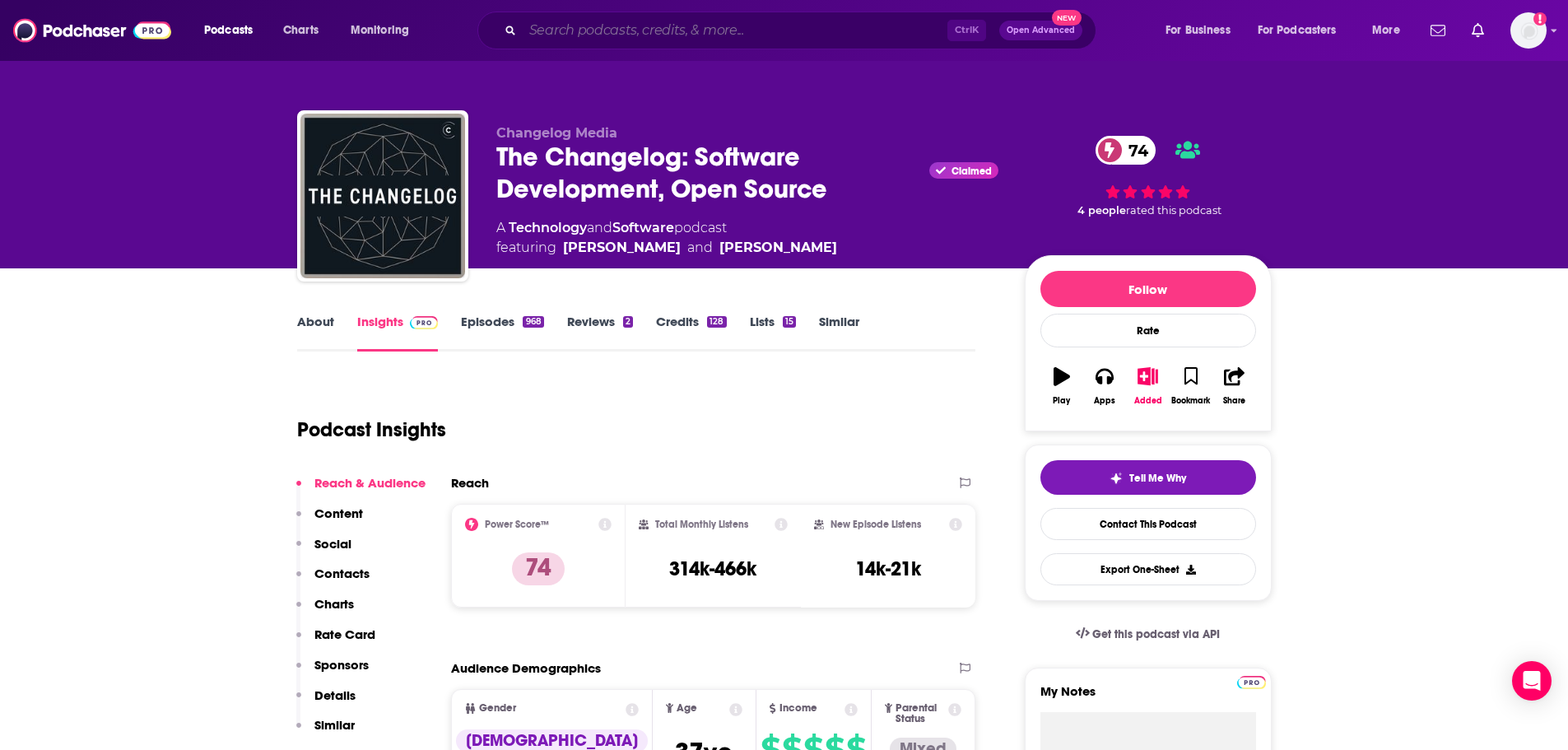
click at [572, 27] on input "Search podcasts, credits, & more..." at bounding box center [735, 30] width 425 height 27
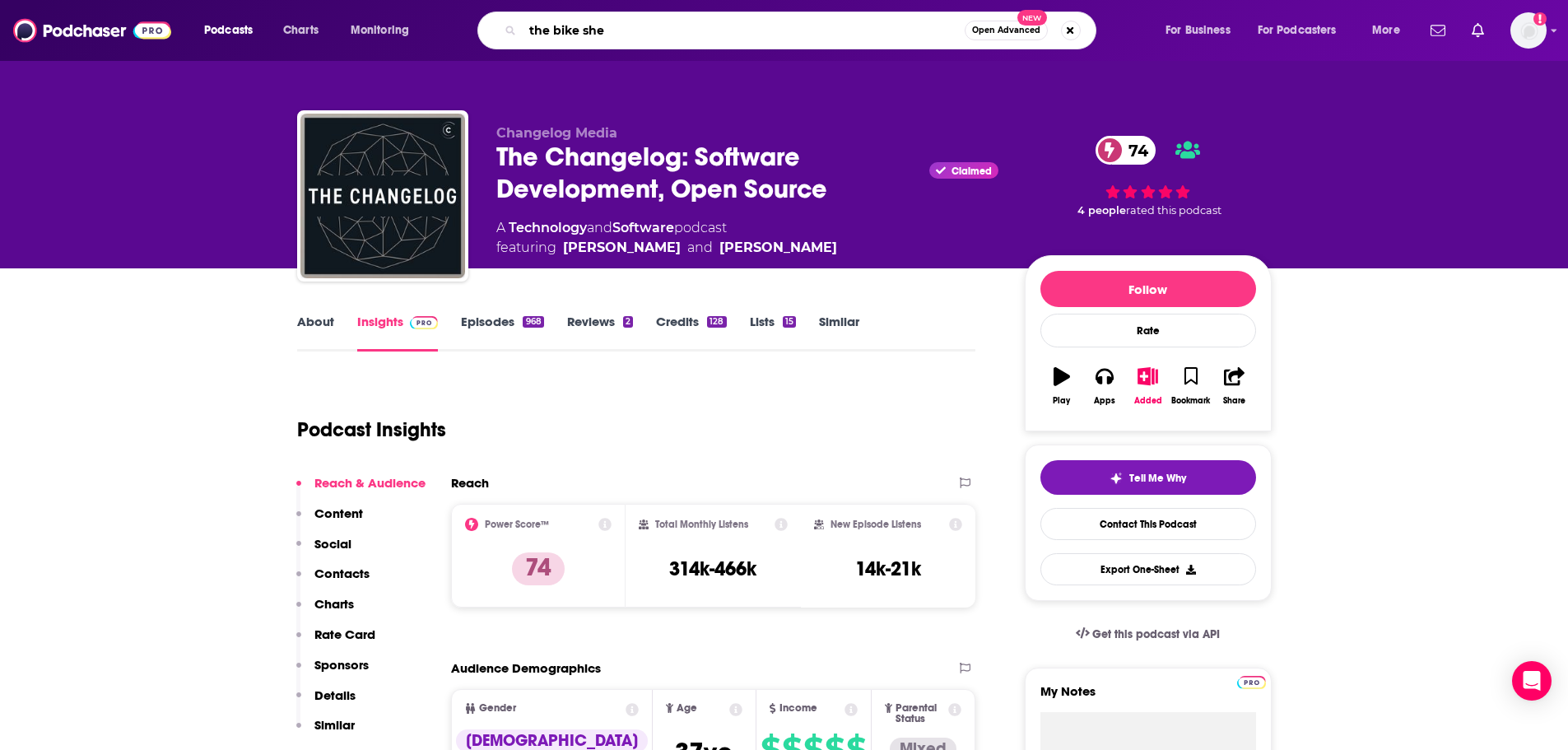
type input "the bike shed"
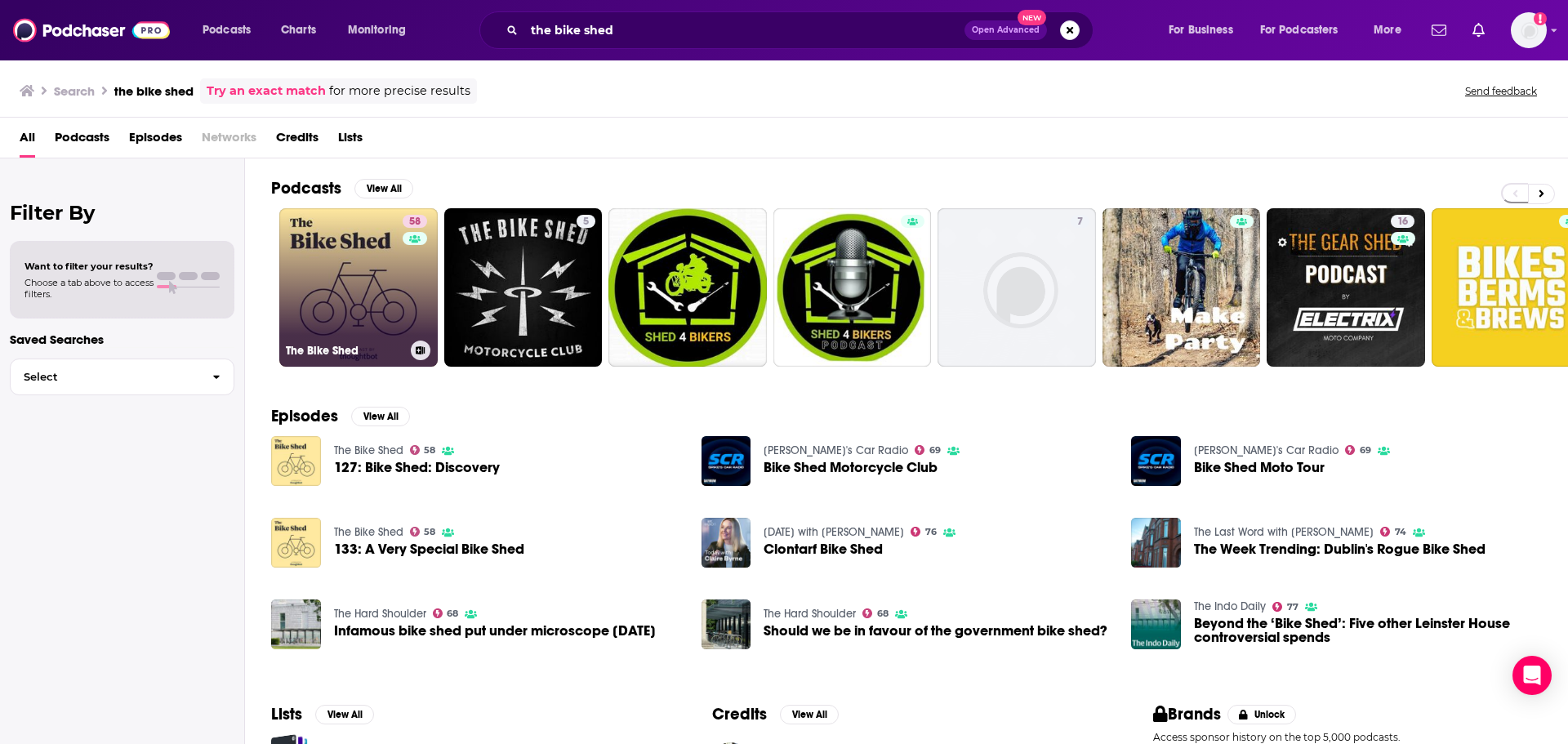
click at [354, 251] on link "58 The Bike Shed" at bounding box center [358, 287] width 158 height 158
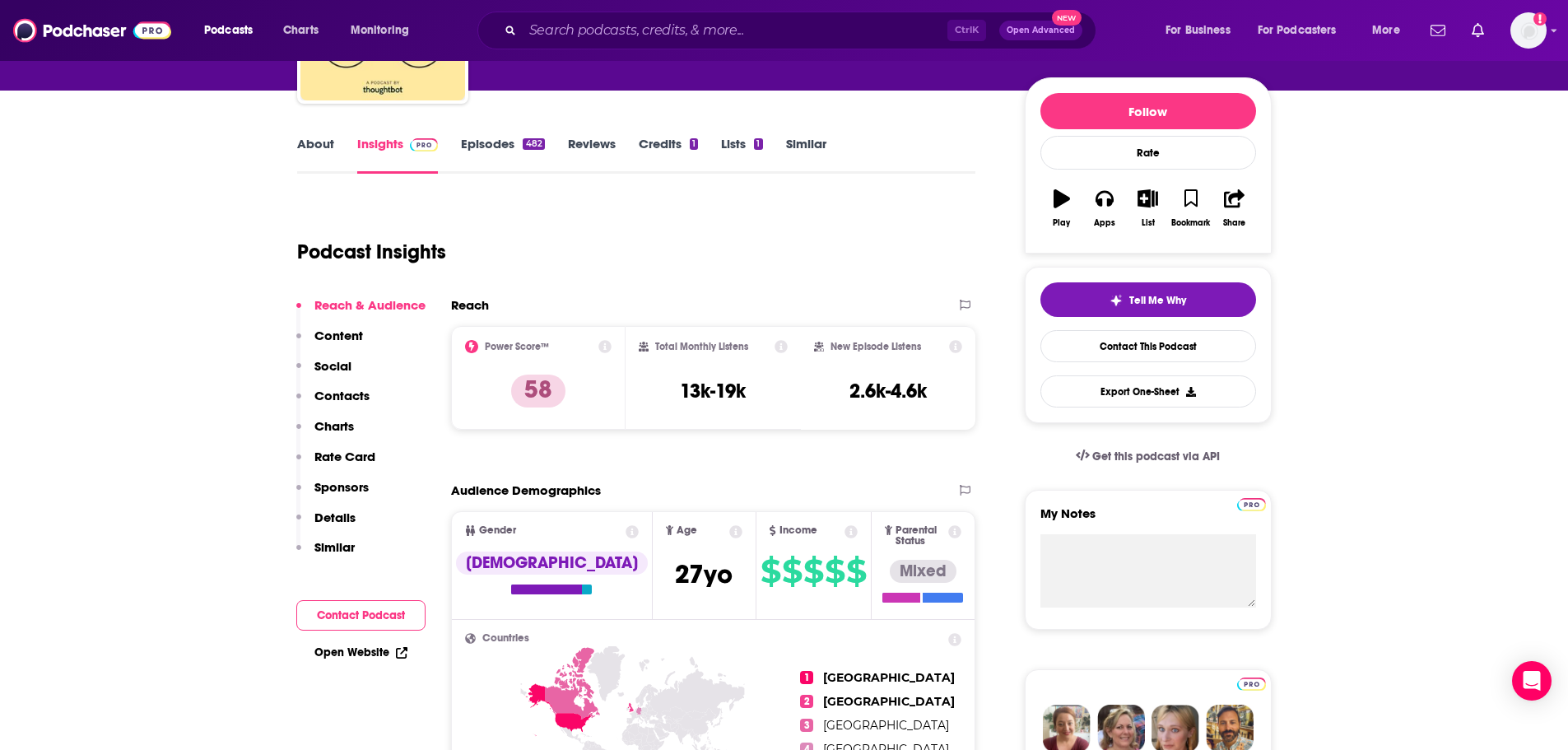
scroll to position [247, 0]
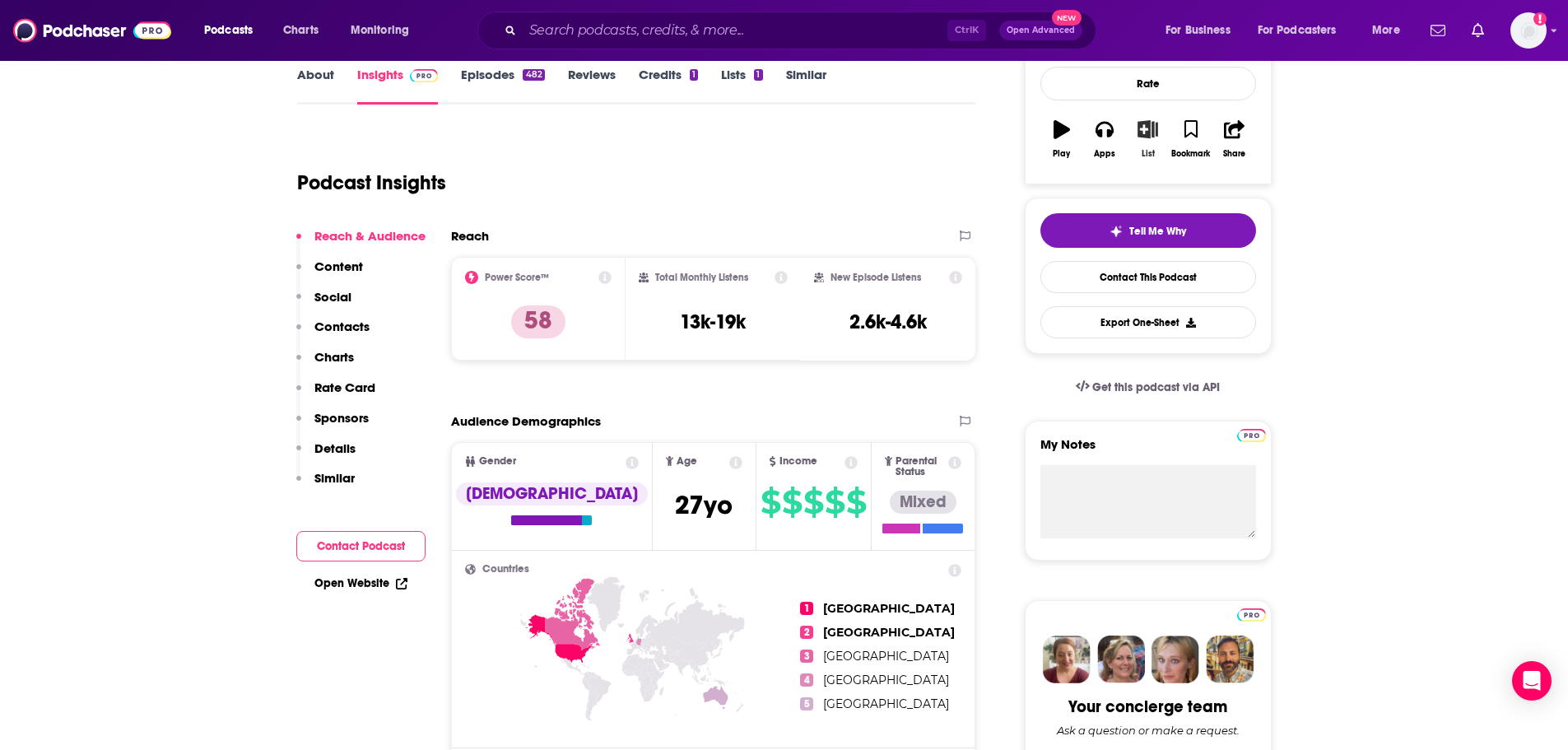
click at [1151, 125] on icon "button" at bounding box center [1148, 129] width 20 height 18
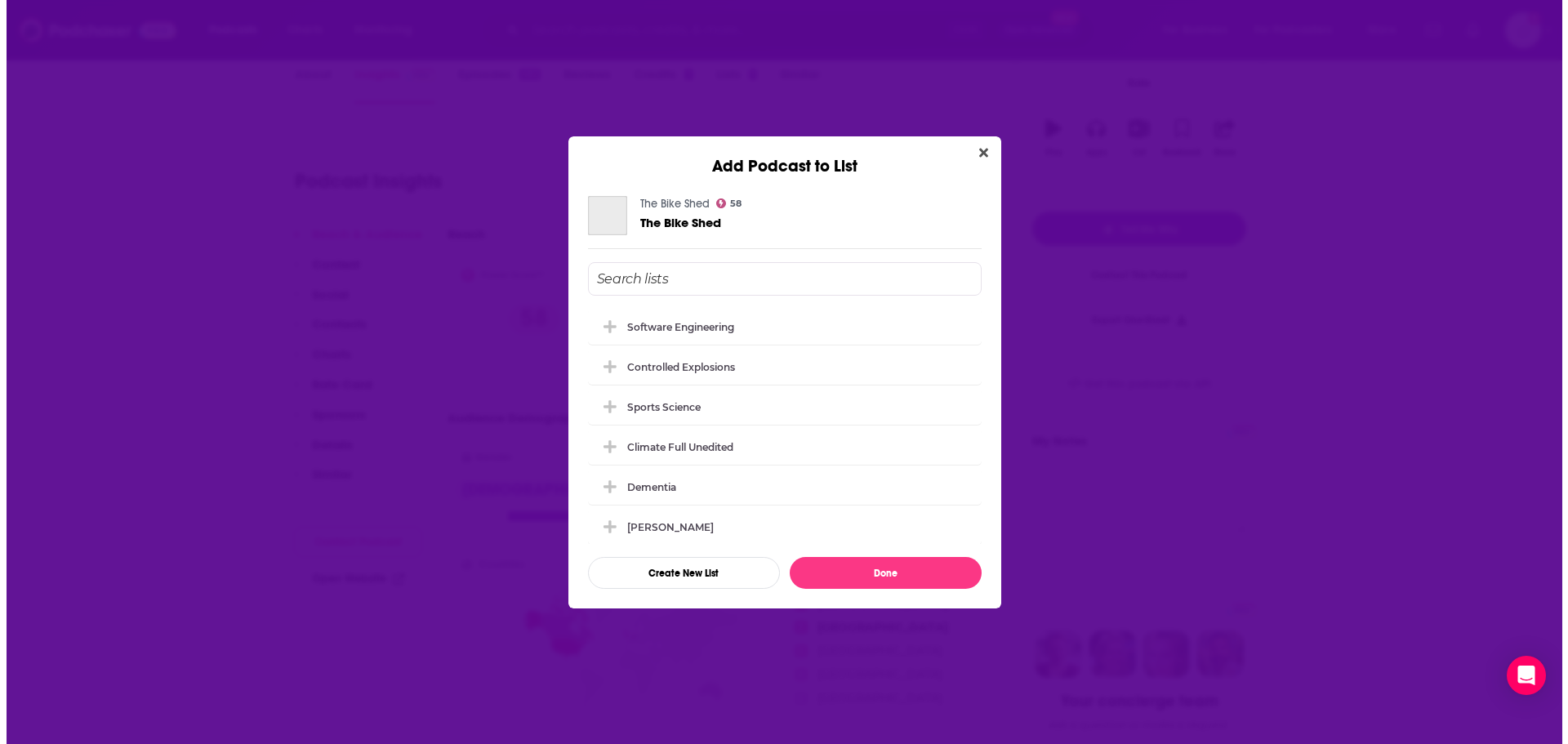
scroll to position [0, 0]
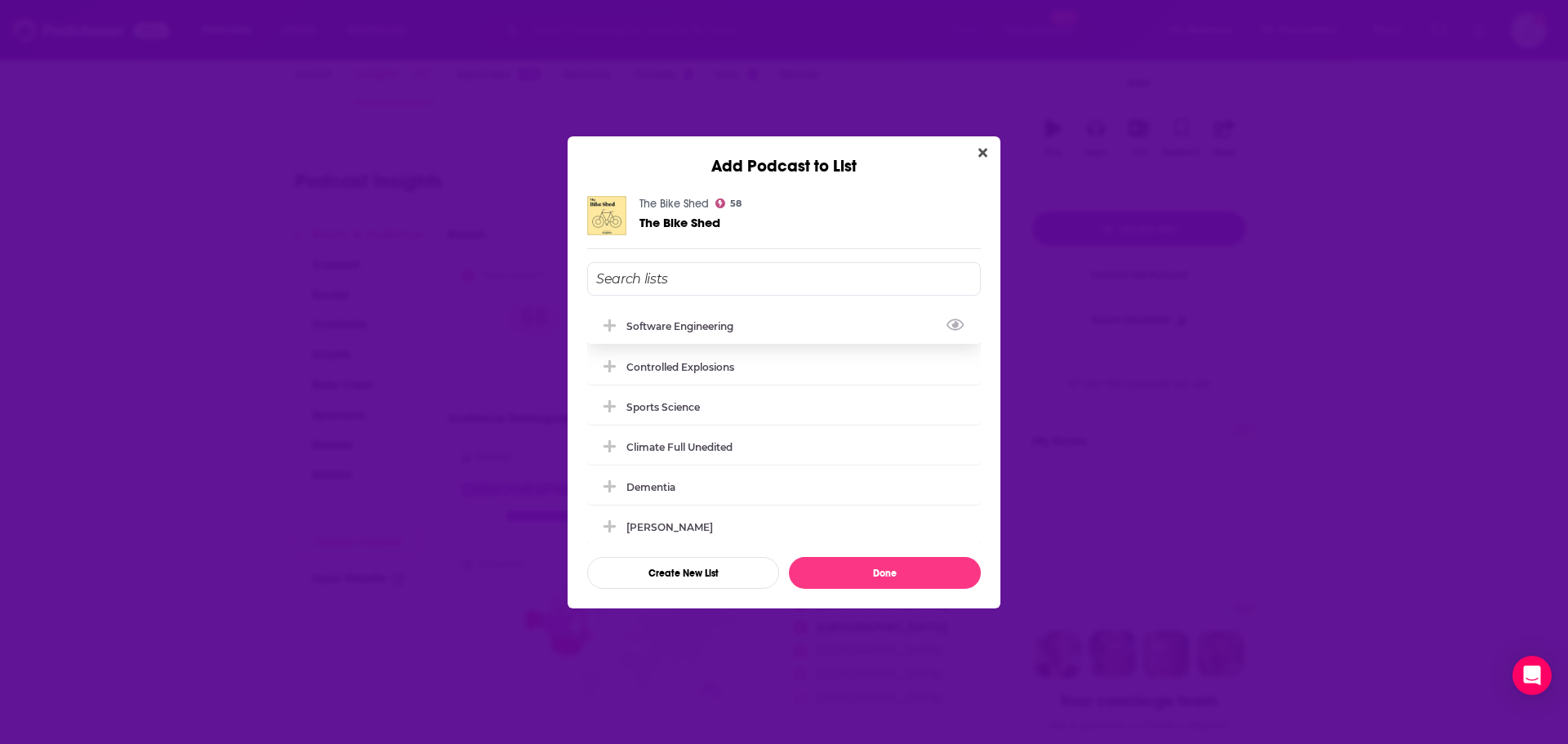
click at [610, 321] on icon "Add Podcast To List" at bounding box center [609, 324] width 12 height 12
click at [874, 569] on button "Done" at bounding box center [884, 572] width 192 height 32
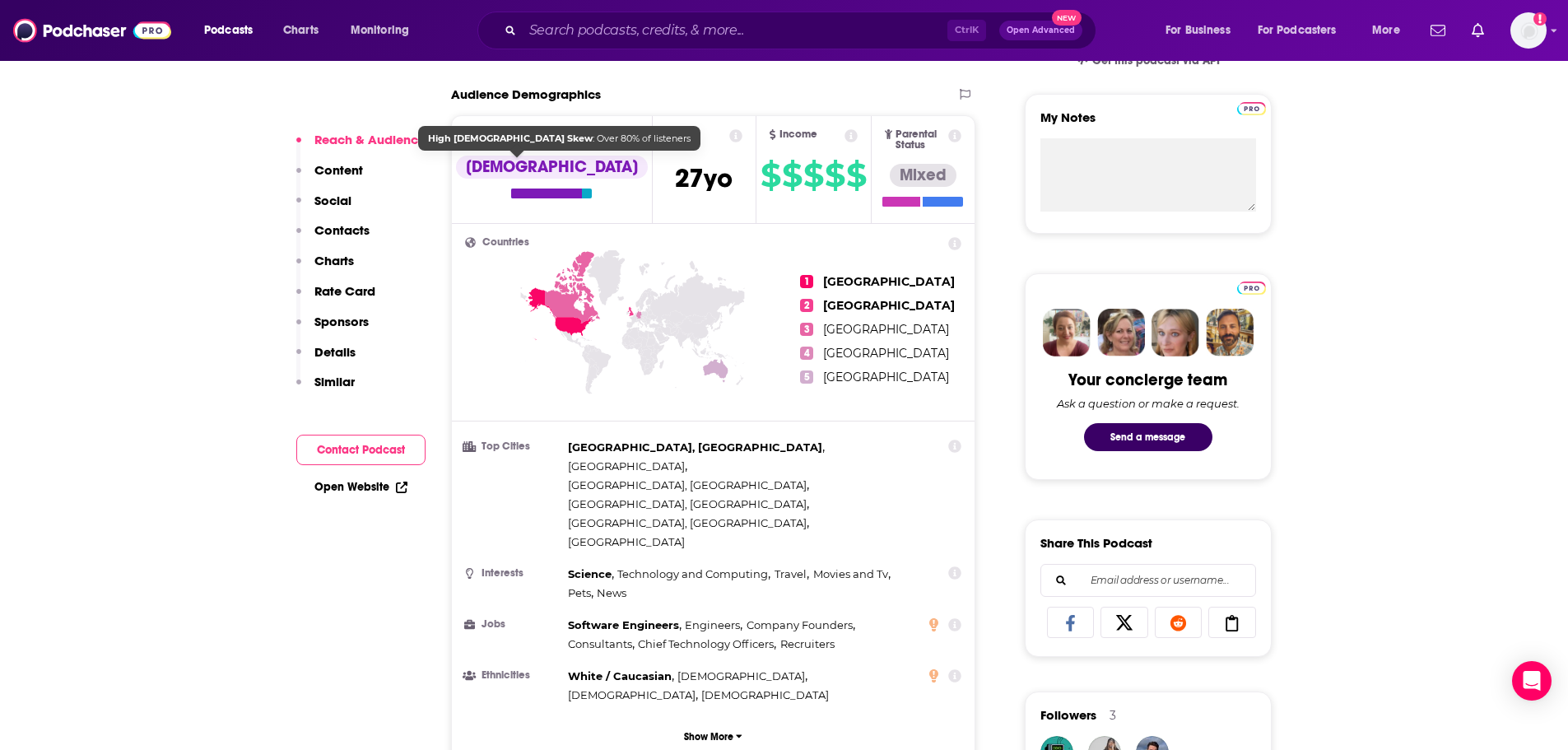
scroll to position [658, 0]
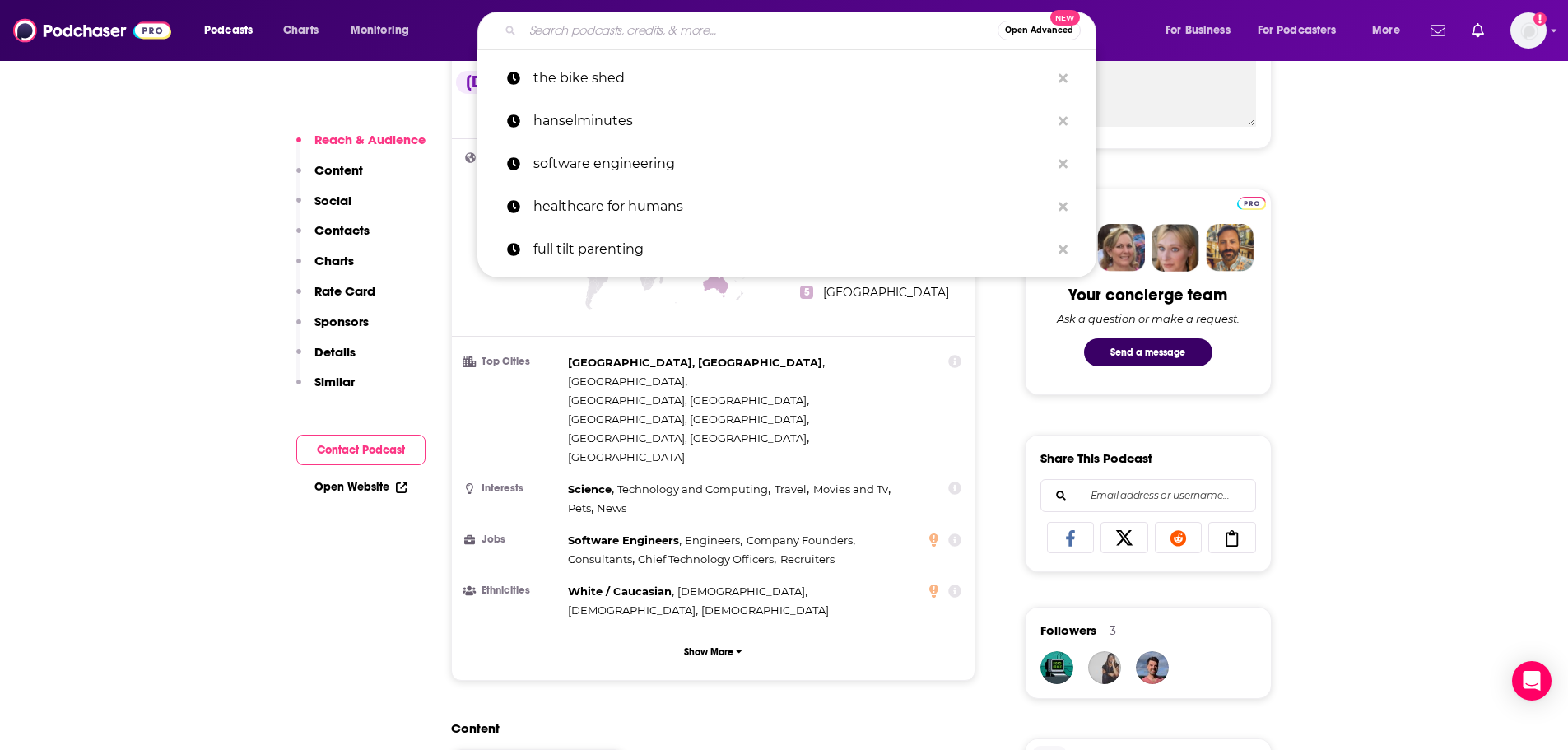
click at [724, 22] on input "Search podcasts, credits, & more..." at bounding box center [760, 30] width 475 height 27
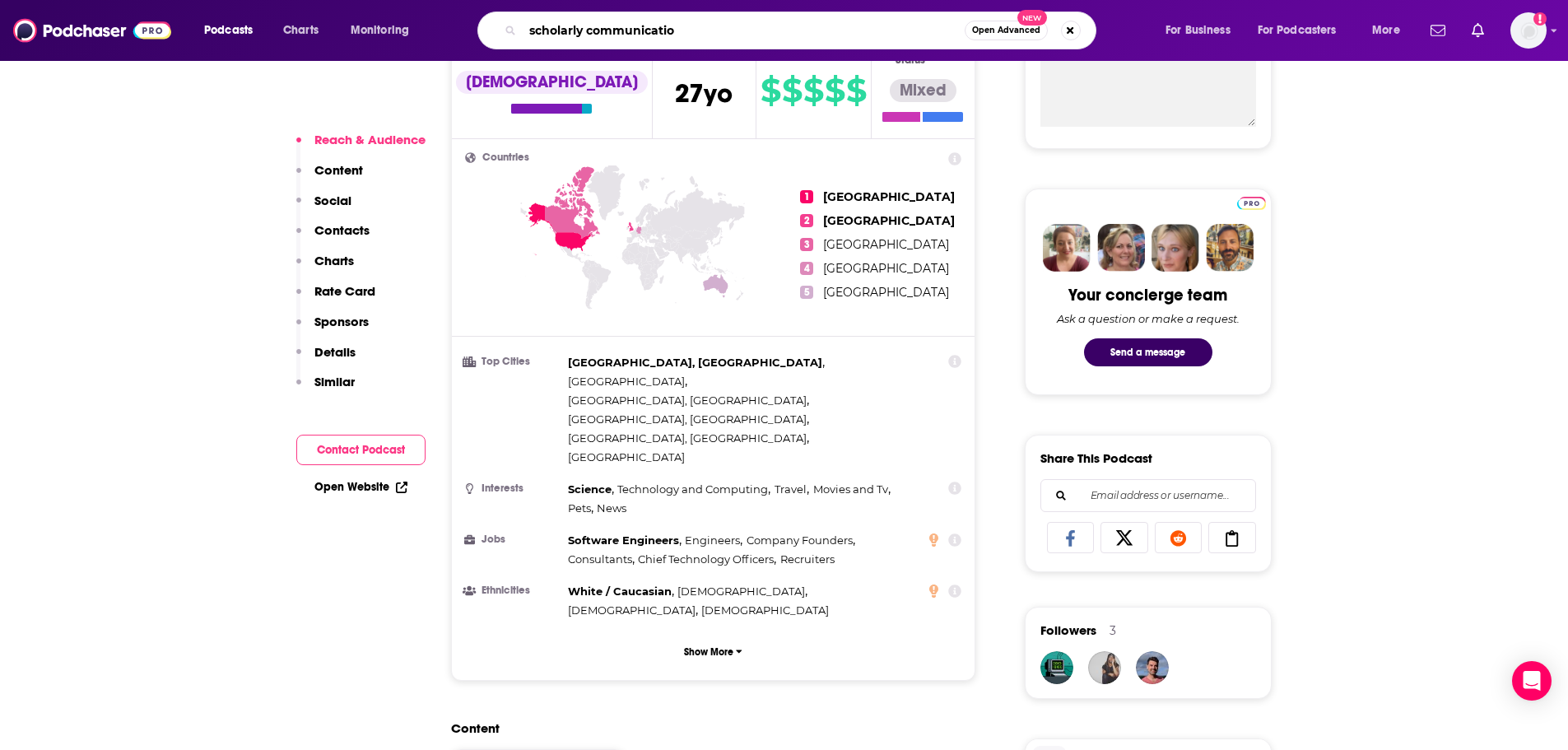
type input "scholarly communication"
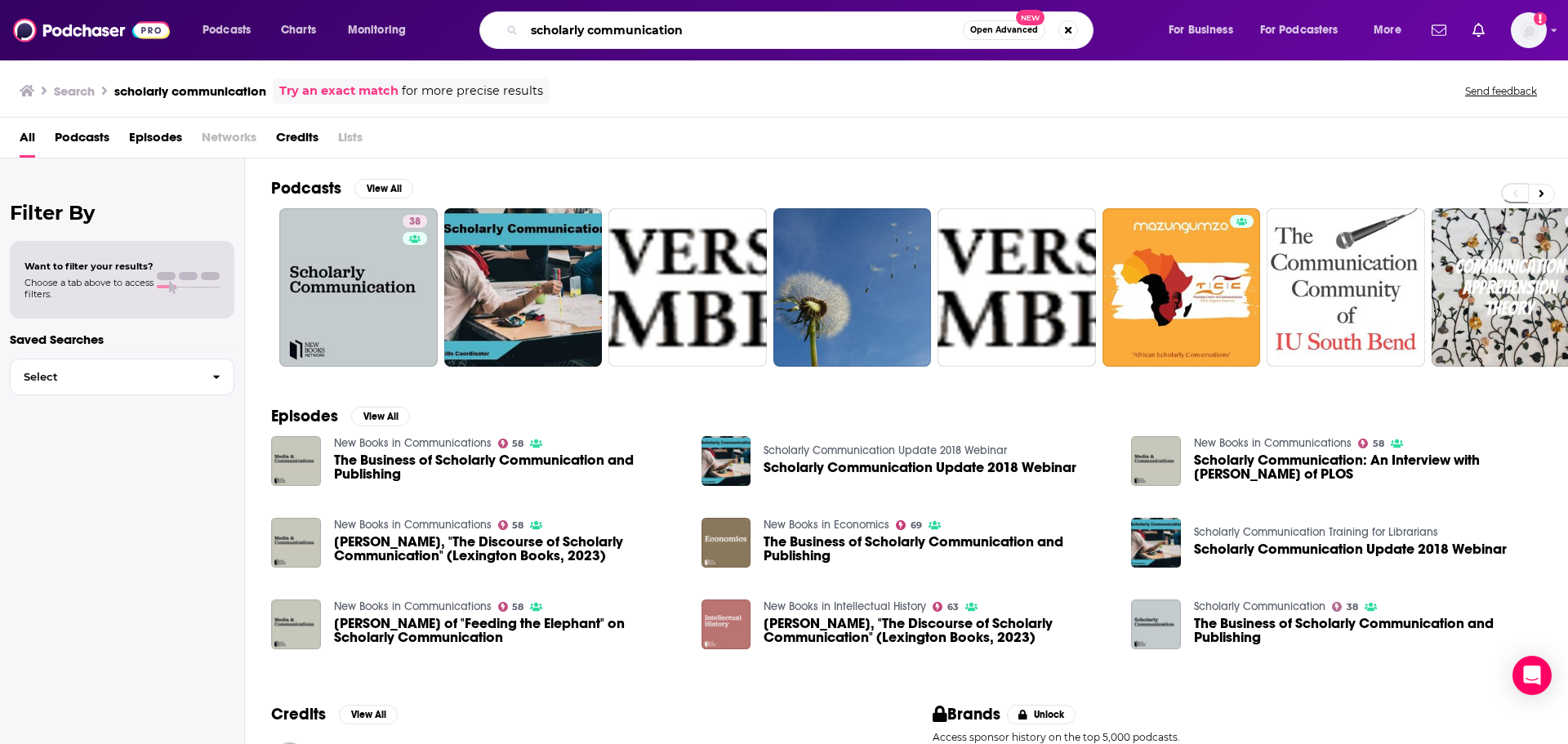
drag, startPoint x: 716, startPoint y: 35, endPoint x: 489, endPoint y: 35, distance: 227.0
click at [489, 35] on div "scholarly communication Open Advanced New" at bounding box center [787, 30] width 614 height 37
type input "cnet book club"
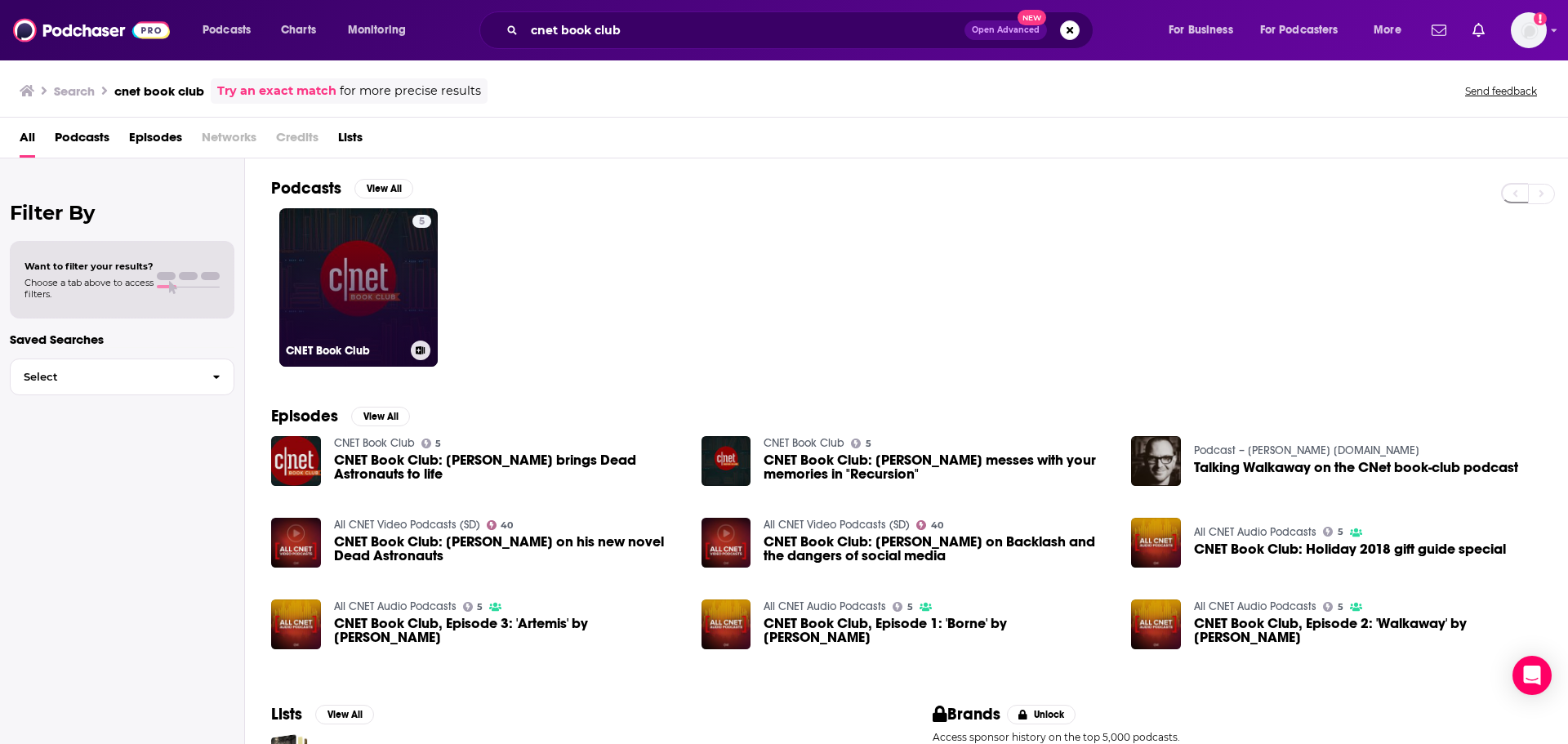
click at [355, 258] on link "5 CNET Book Club" at bounding box center [358, 287] width 158 height 158
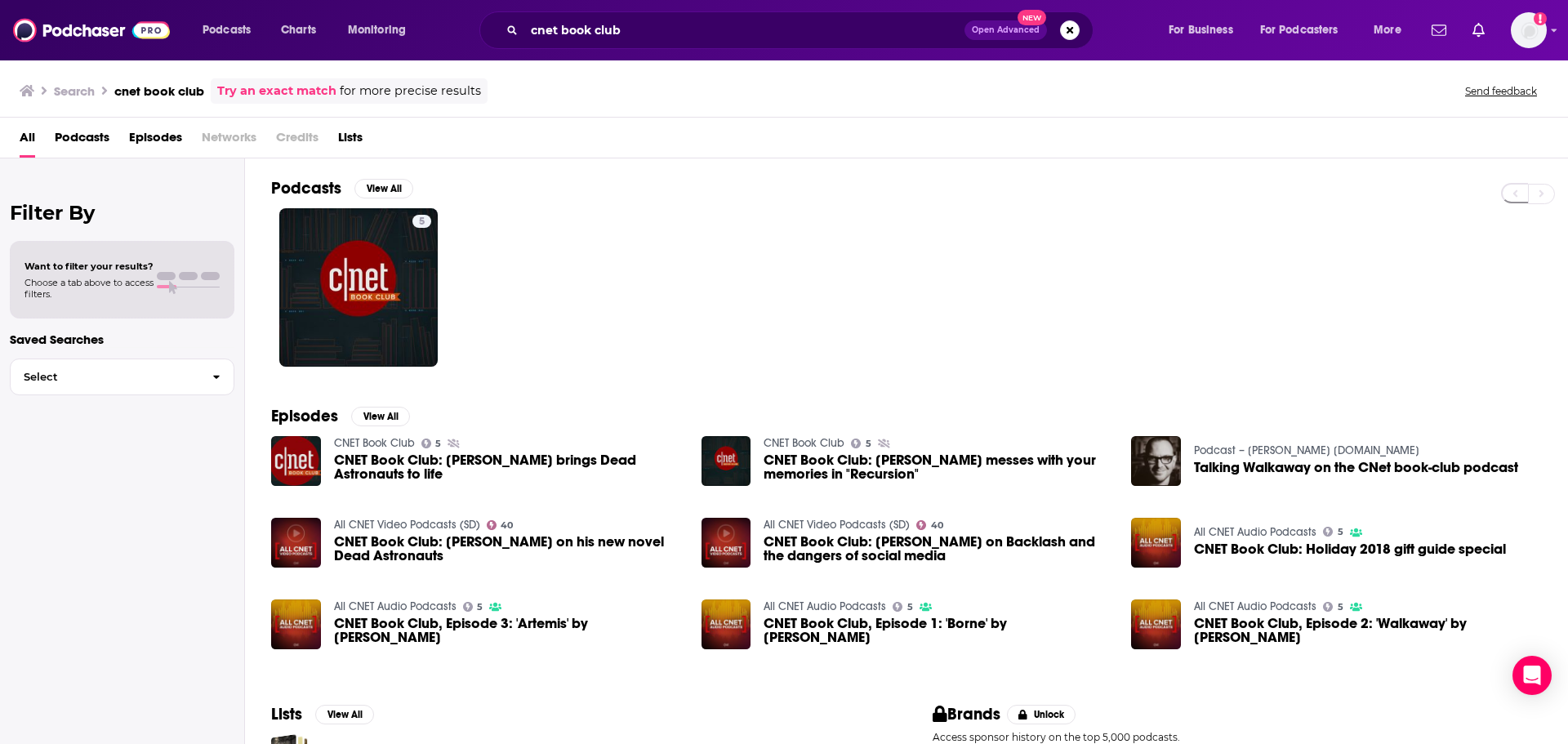
click at [80, 78] on div "Search cnet book club Try an exact match for more precise results" at bounding box center [253, 91] width 468 height 25
click at [84, 87] on h3 "Search" at bounding box center [74, 91] width 41 height 15
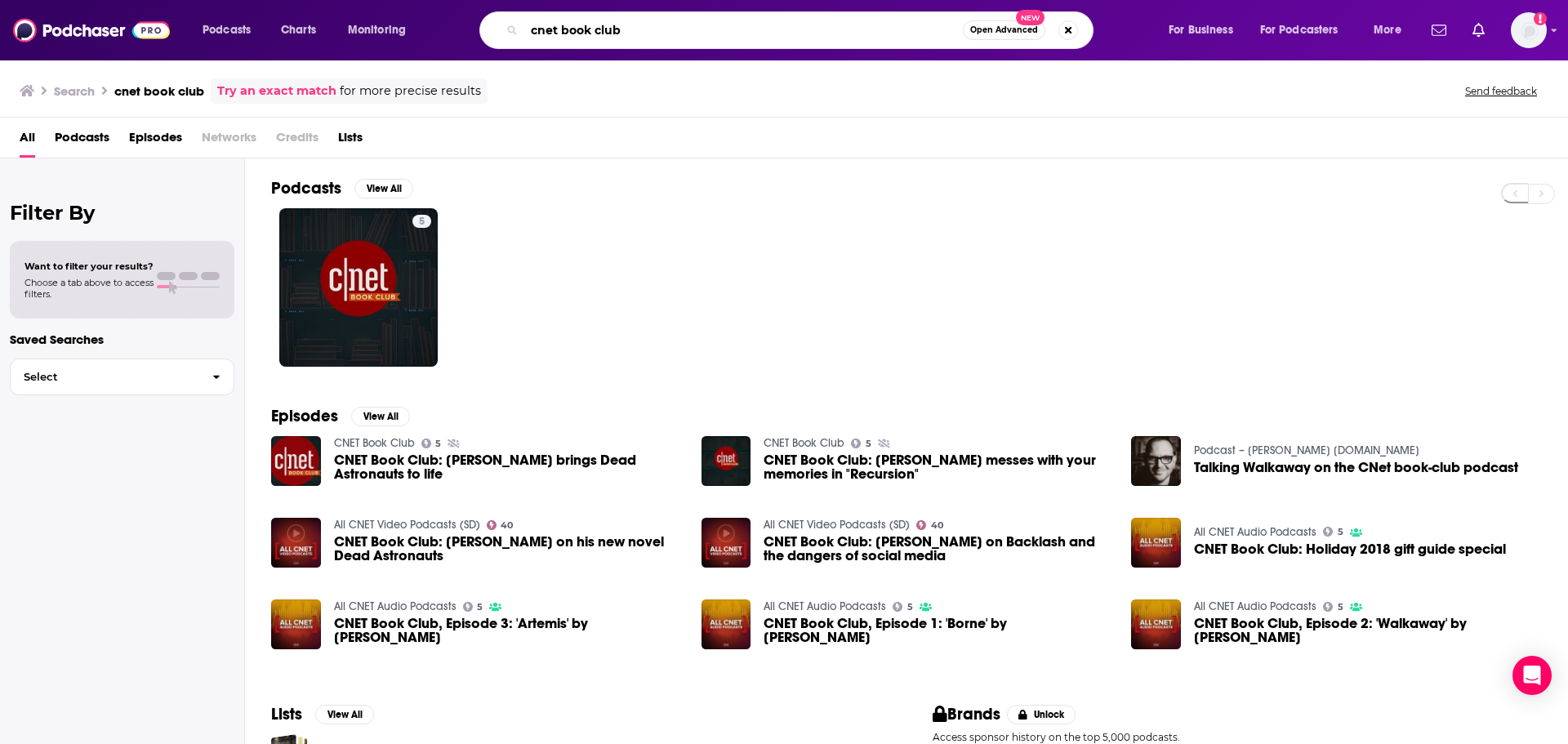
drag, startPoint x: 525, startPoint y: 30, endPoint x: 746, endPoint y: 30, distance: 221.0
click at [746, 30] on input "cnet book club" at bounding box center [743, 30] width 439 height 26
click at [232, 35] on span "Podcasts" at bounding box center [226, 30] width 48 height 23
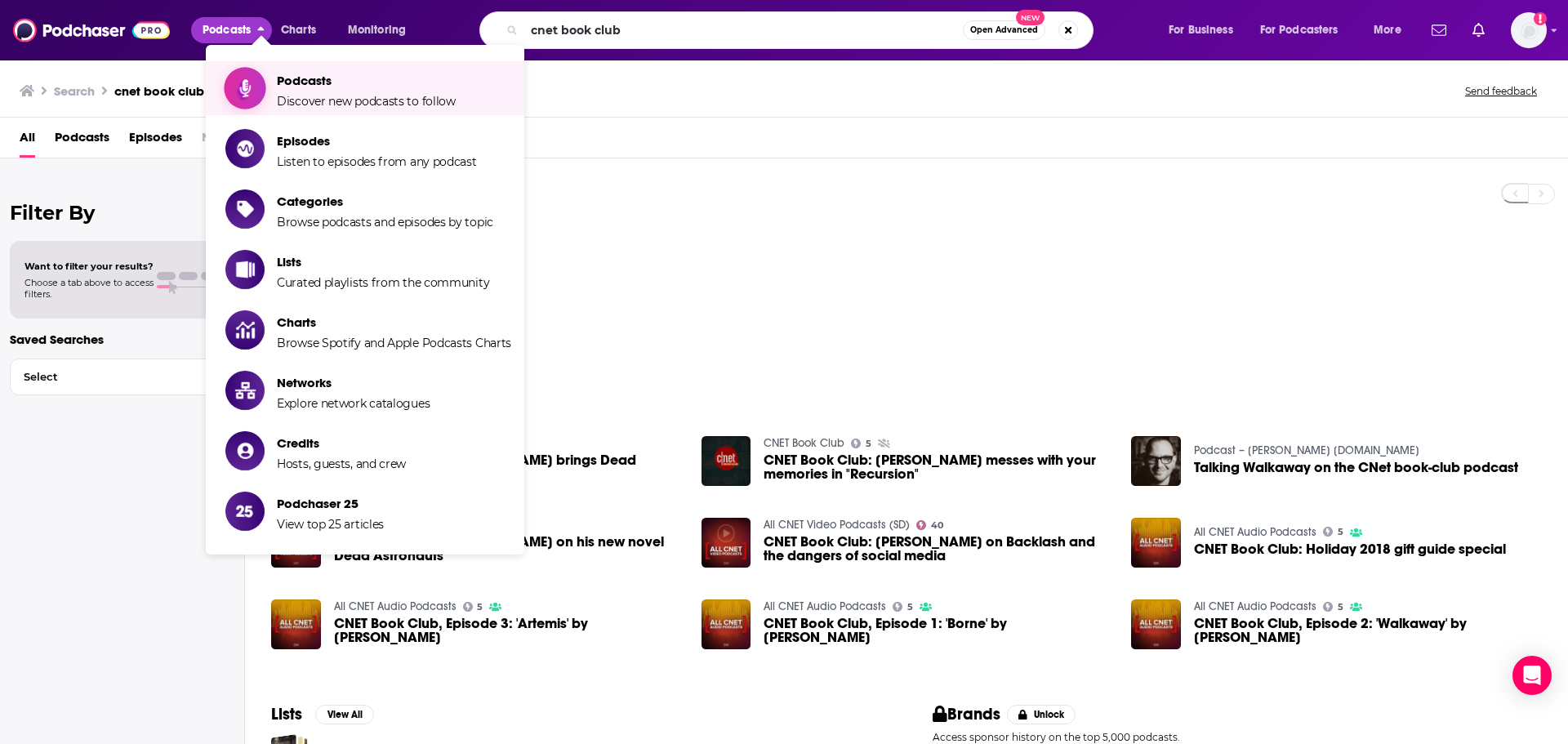
click at [311, 81] on span "Podcasts" at bounding box center [366, 80] width 179 height 15
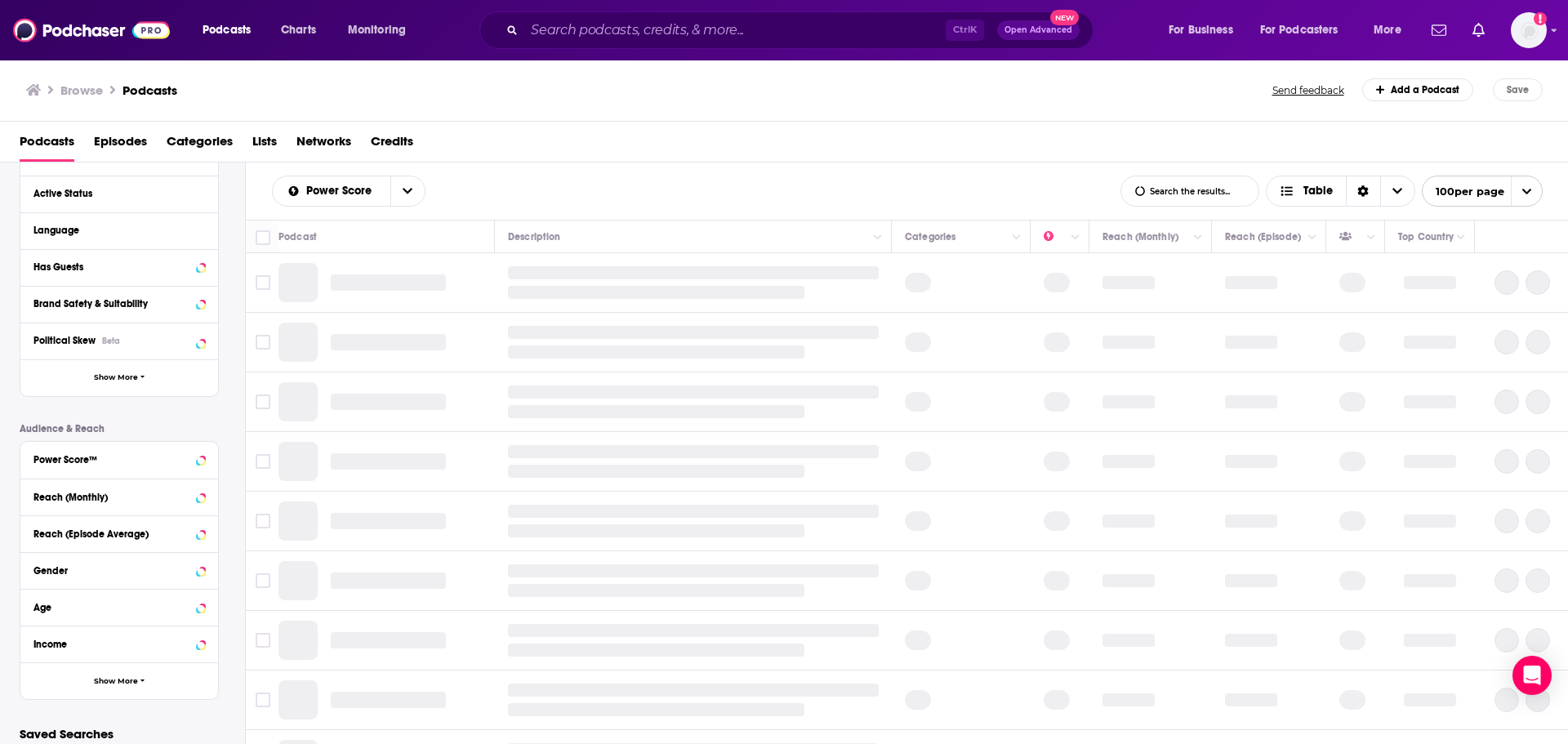
scroll to position [244, 0]
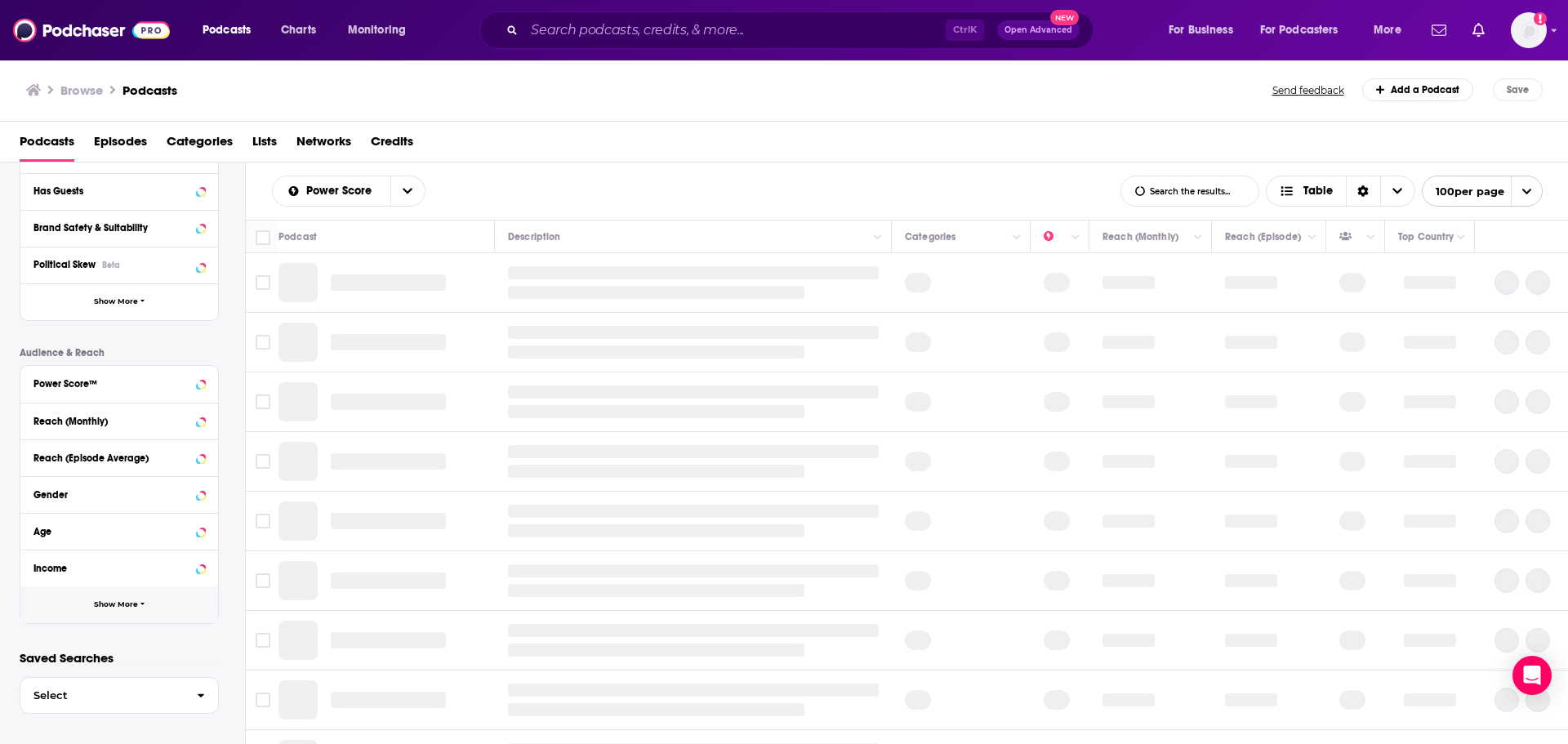
click at [147, 600] on button "Show More" at bounding box center [119, 604] width 198 height 36
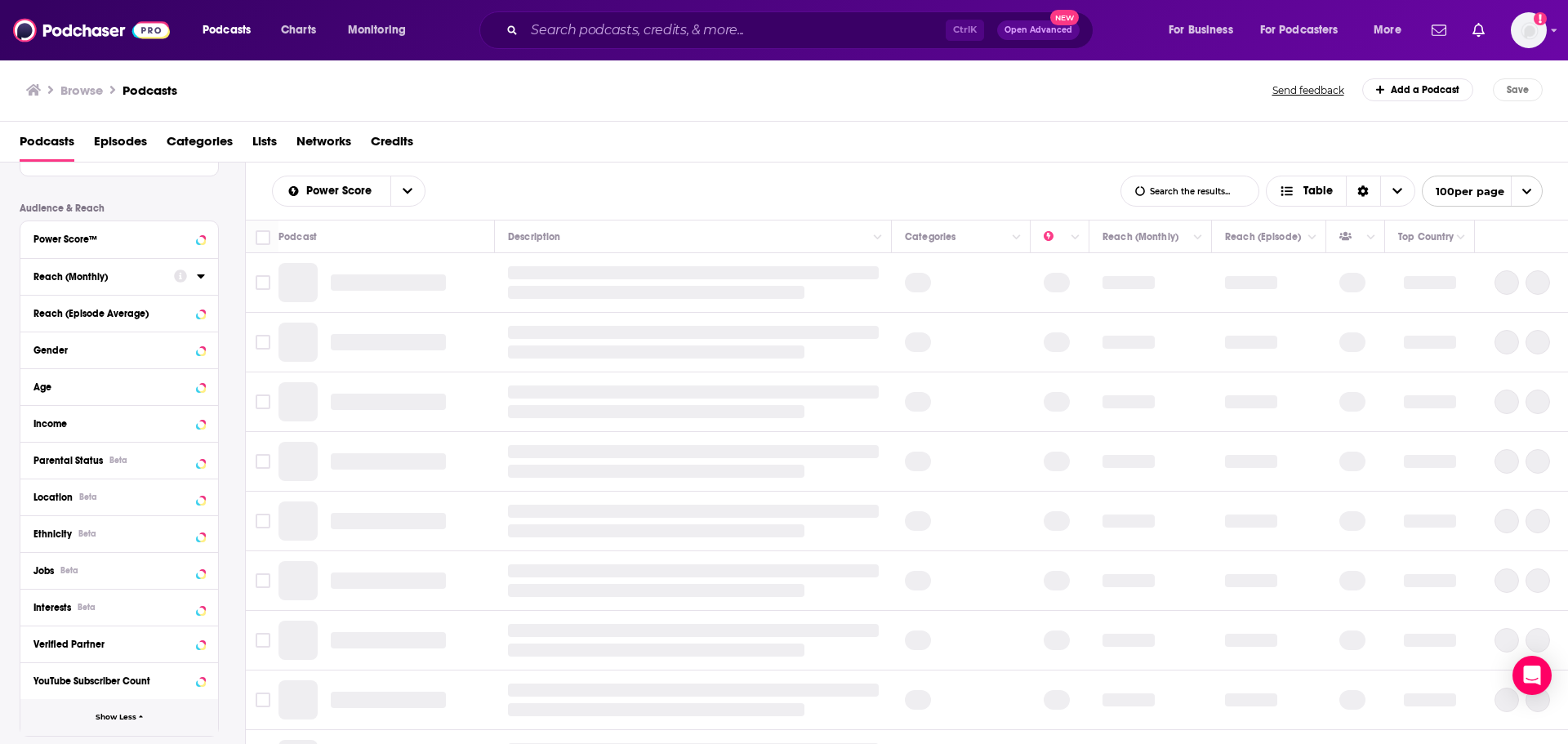
scroll to position [408, 0]
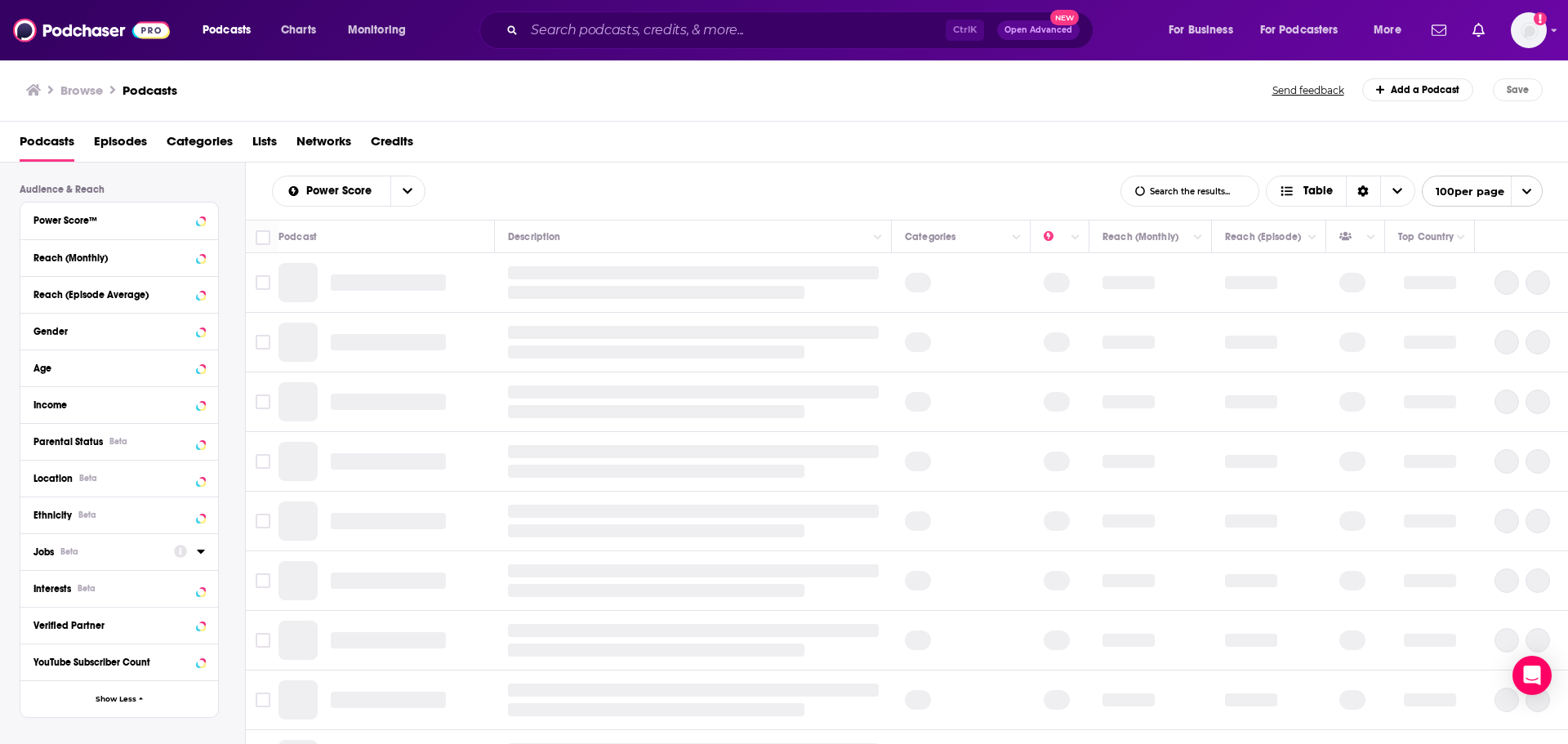
click at [190, 551] on div at bounding box center [189, 551] width 31 height 20
click at [194, 549] on div at bounding box center [189, 551] width 31 height 20
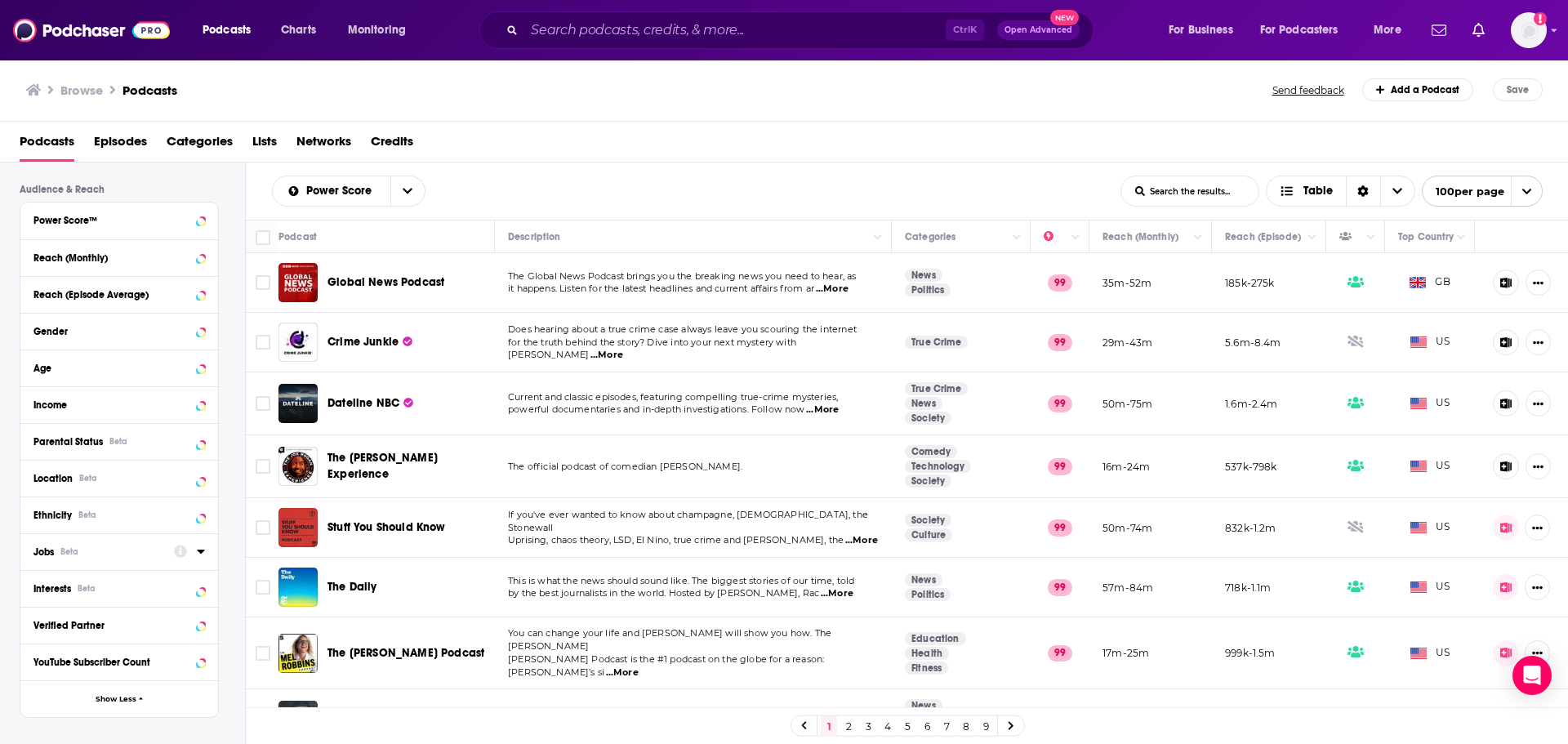
click at [202, 548] on icon at bounding box center [201, 551] width 8 height 13
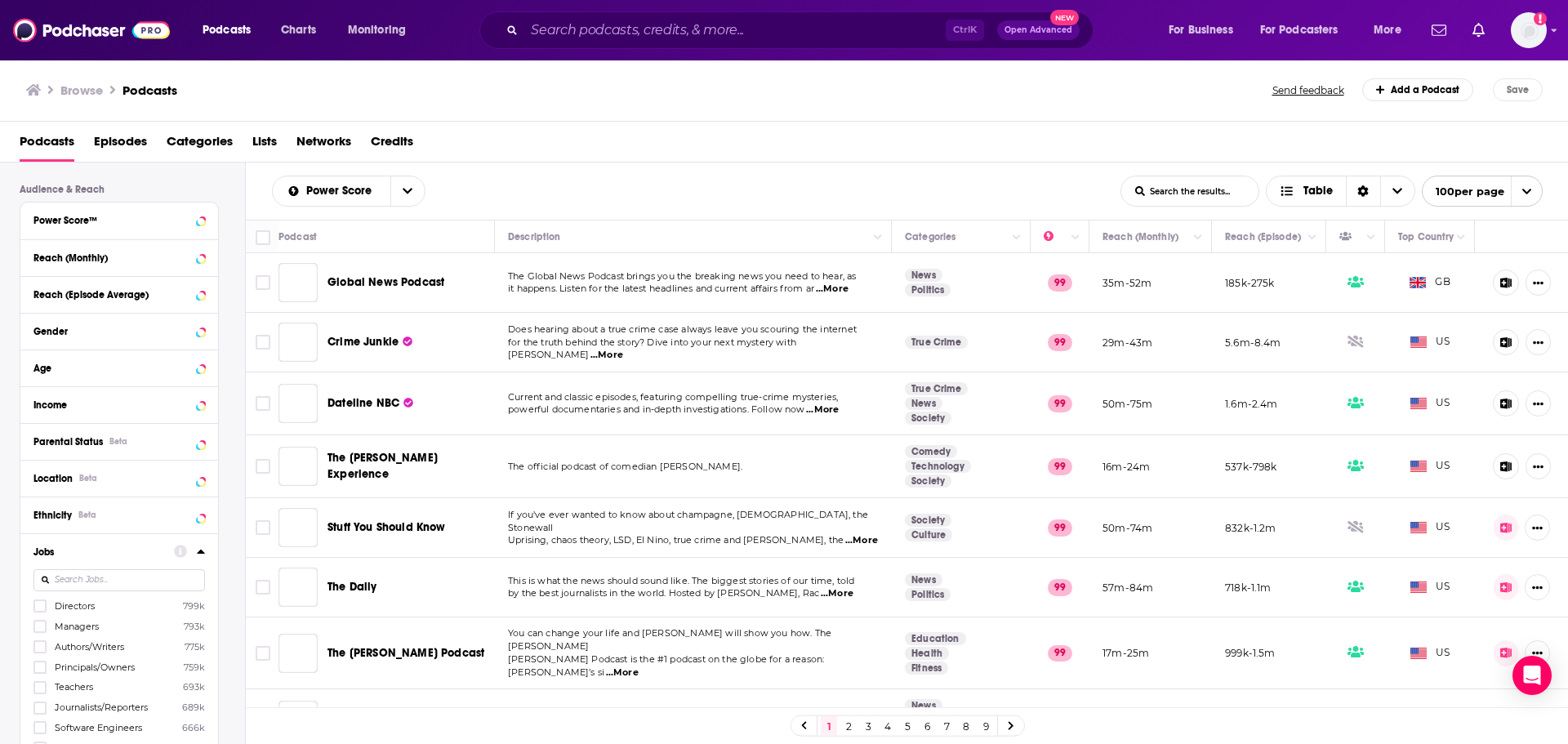
click at [133, 582] on div "Directors 799k Managers 793k Authors/Writers 775k Principals/Owners 759k Teache…" at bounding box center [119, 674] width 172 height 225
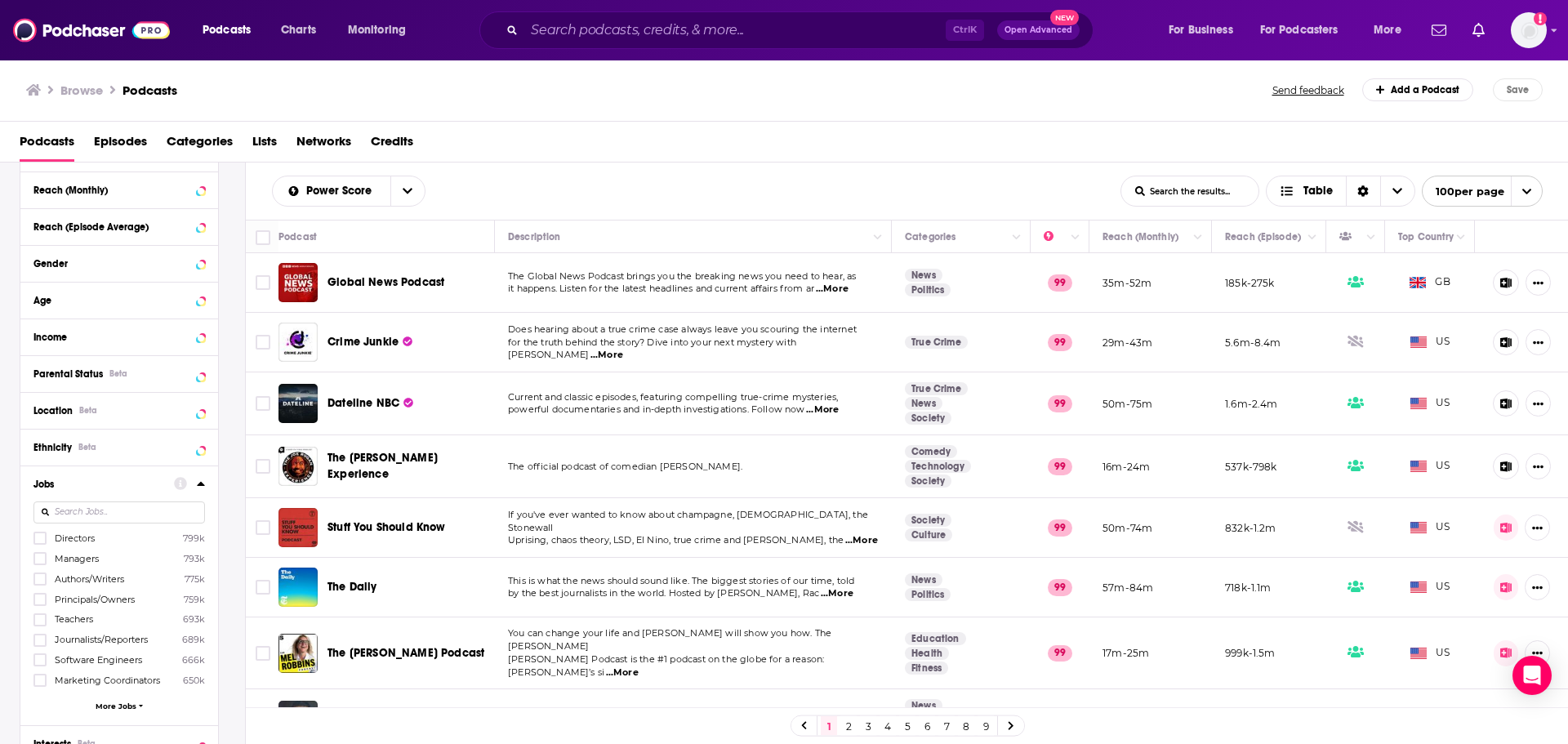
scroll to position [481, 0]
drag, startPoint x: 39, startPoint y: 654, endPoint x: 213, endPoint y: 573, distance: 191.9
click at [40, 654] on icon at bounding box center [40, 653] width 10 height 10
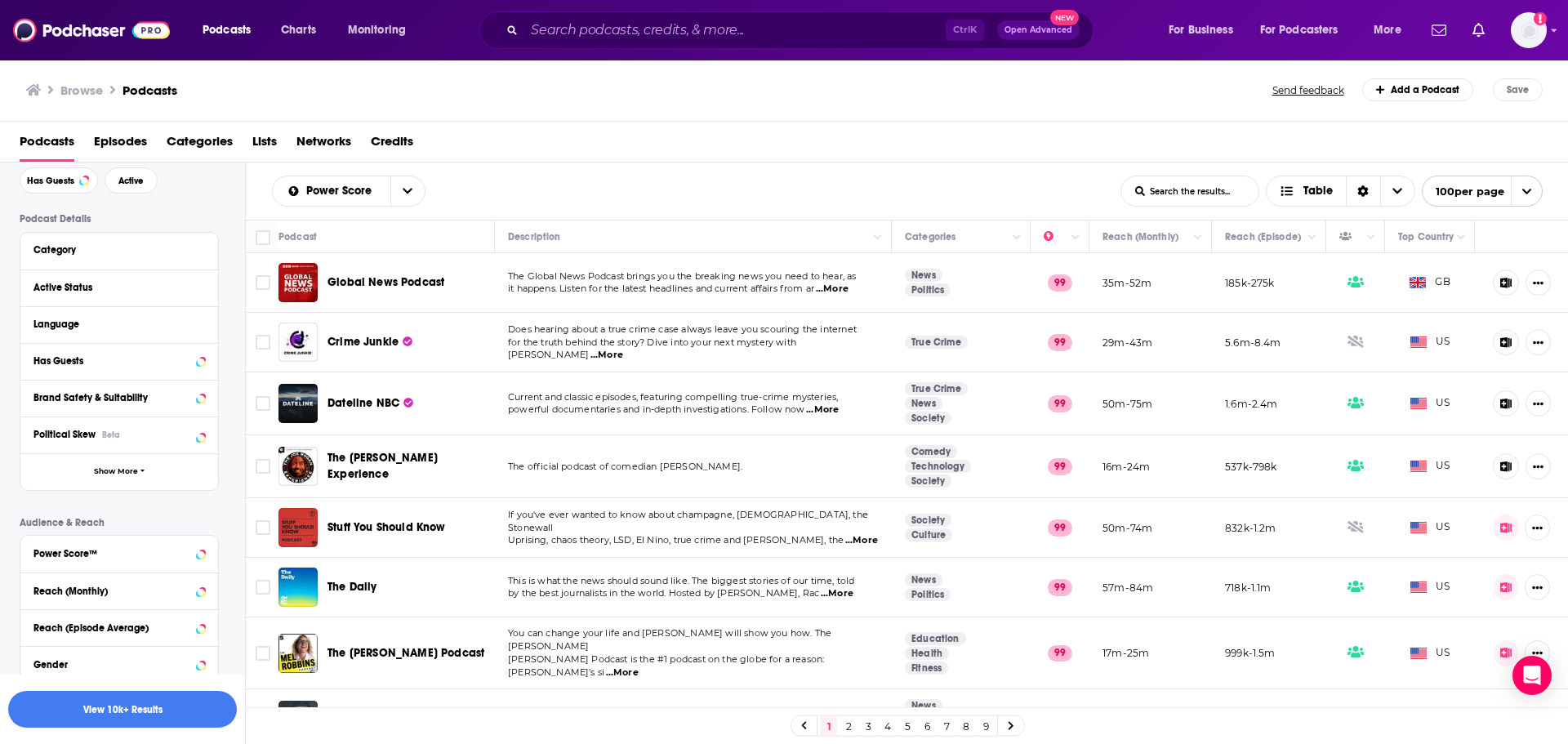
scroll to position [74, 0]
click at [47, 185] on span "Has Guests" at bounding box center [51, 182] width 47 height 9
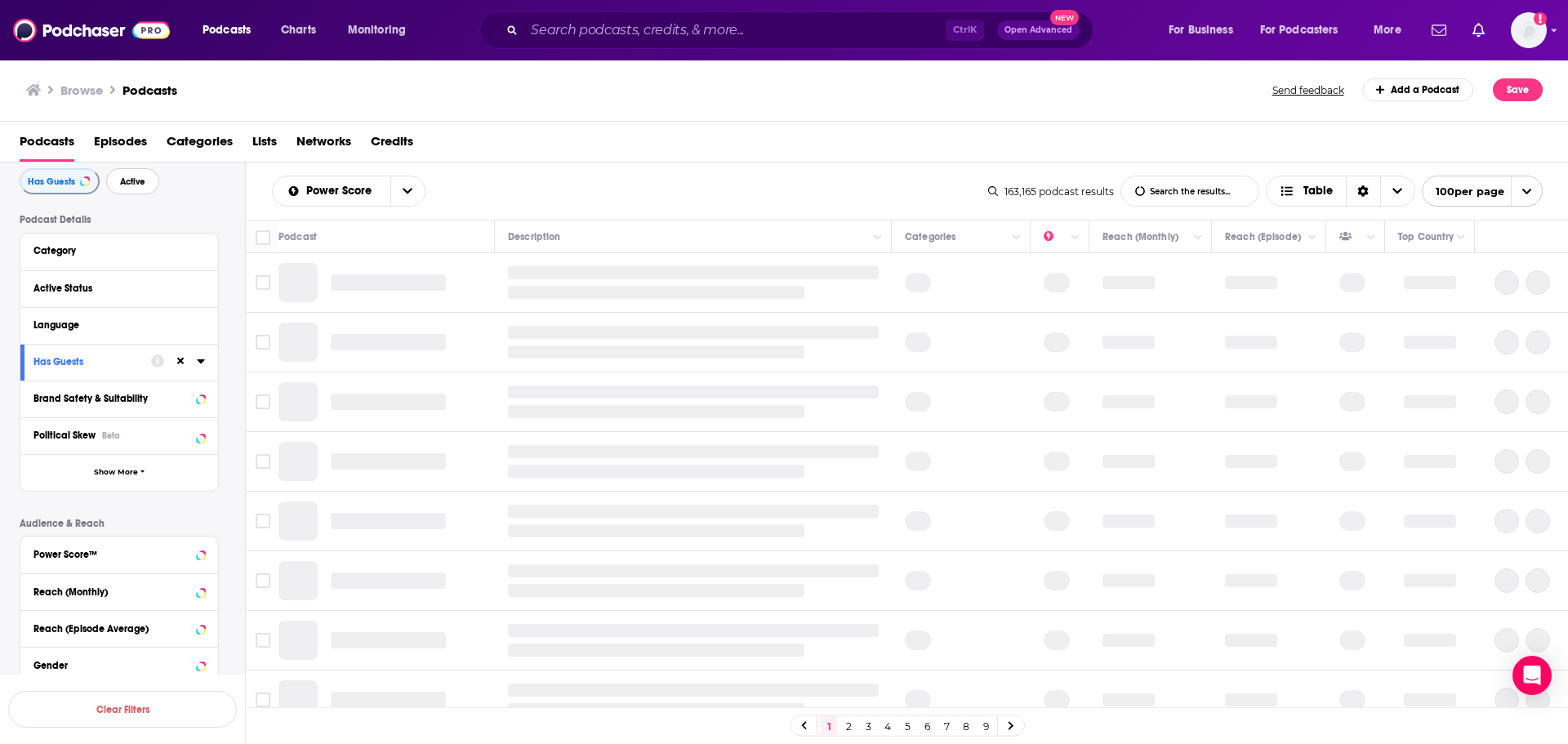
click at [138, 184] on span "Active" at bounding box center [133, 182] width 25 height 9
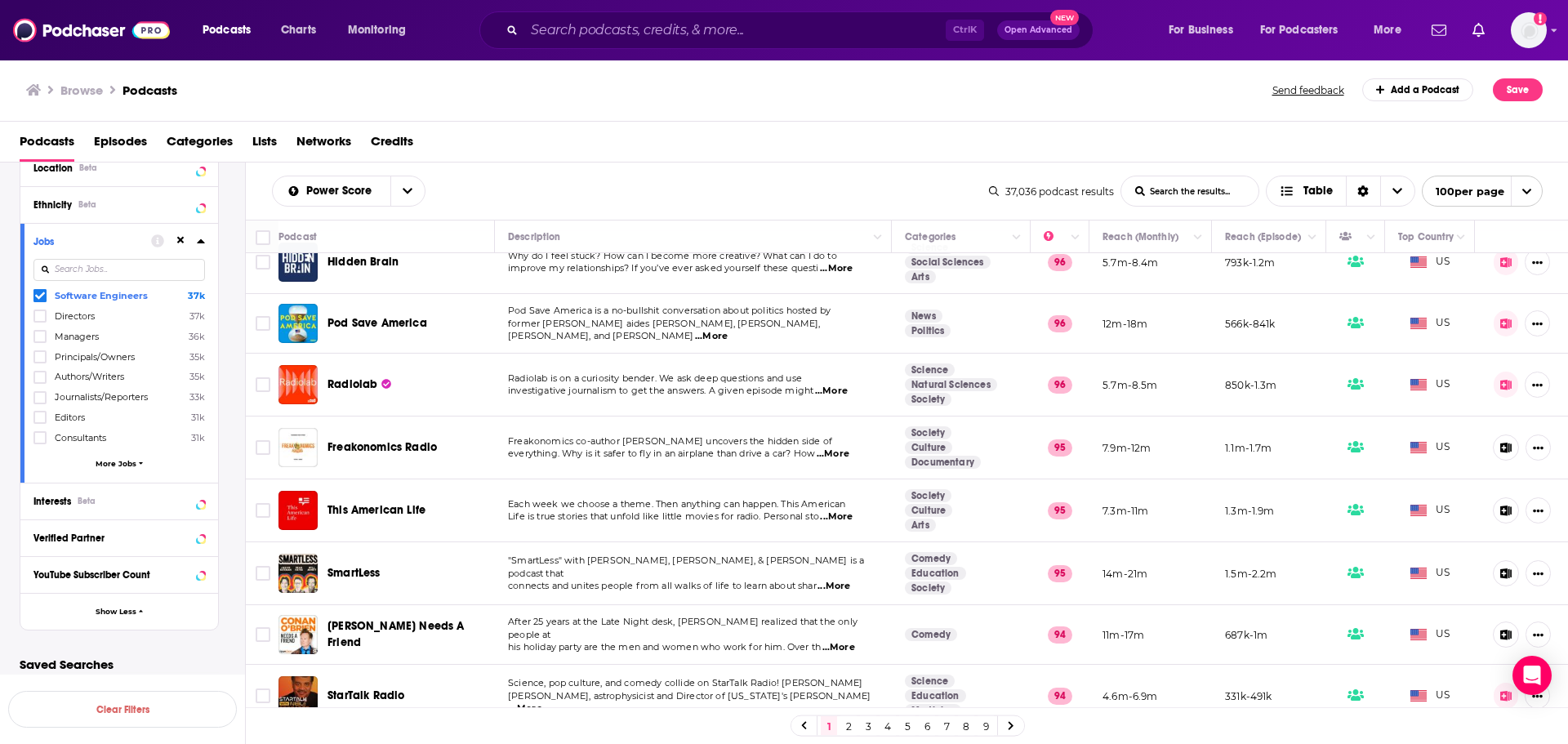
scroll to position [724, 0]
click at [198, 496] on icon at bounding box center [201, 494] width 8 height 13
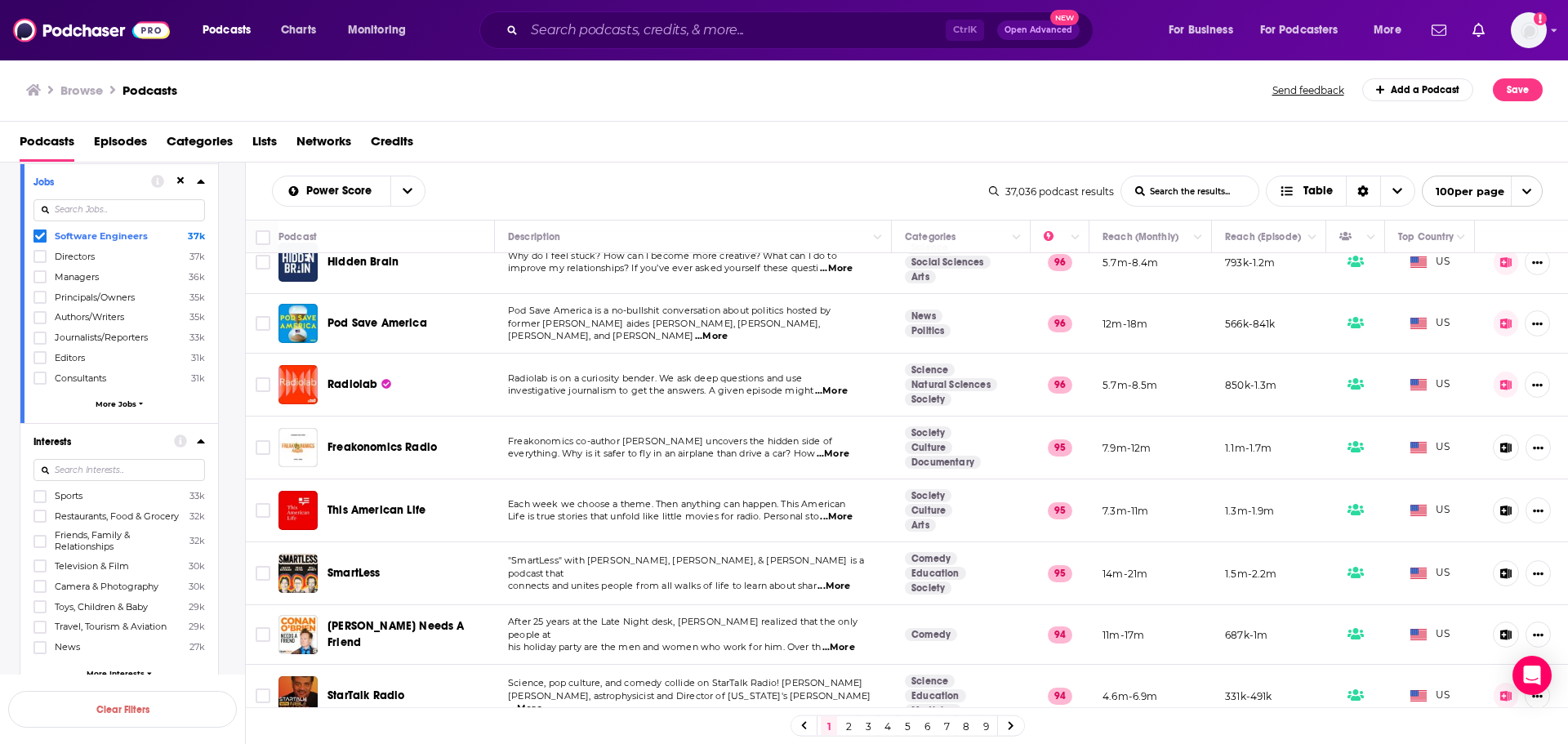
scroll to position [806, 0]
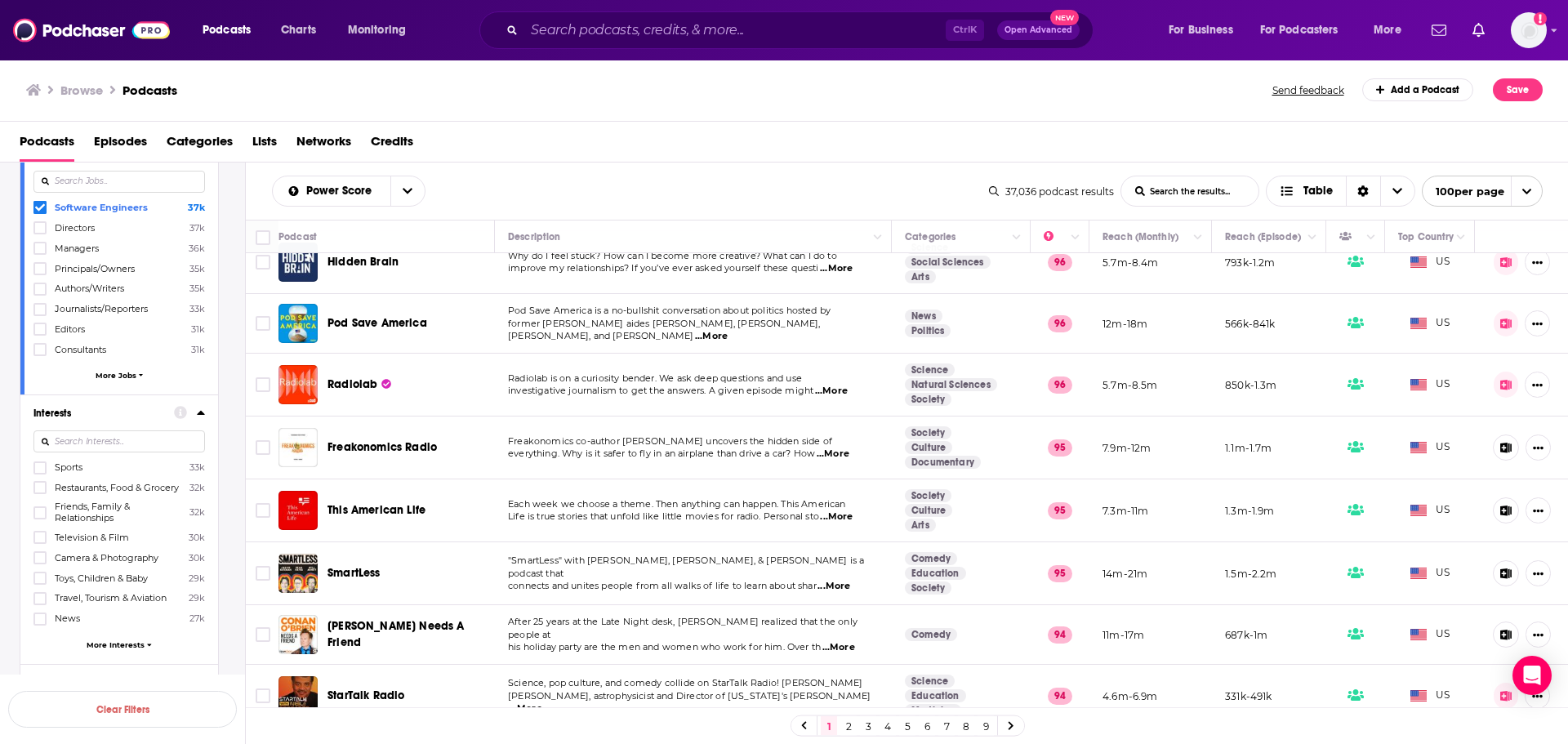
click at [144, 650] on button "More Interests" at bounding box center [119, 645] width 172 height 9
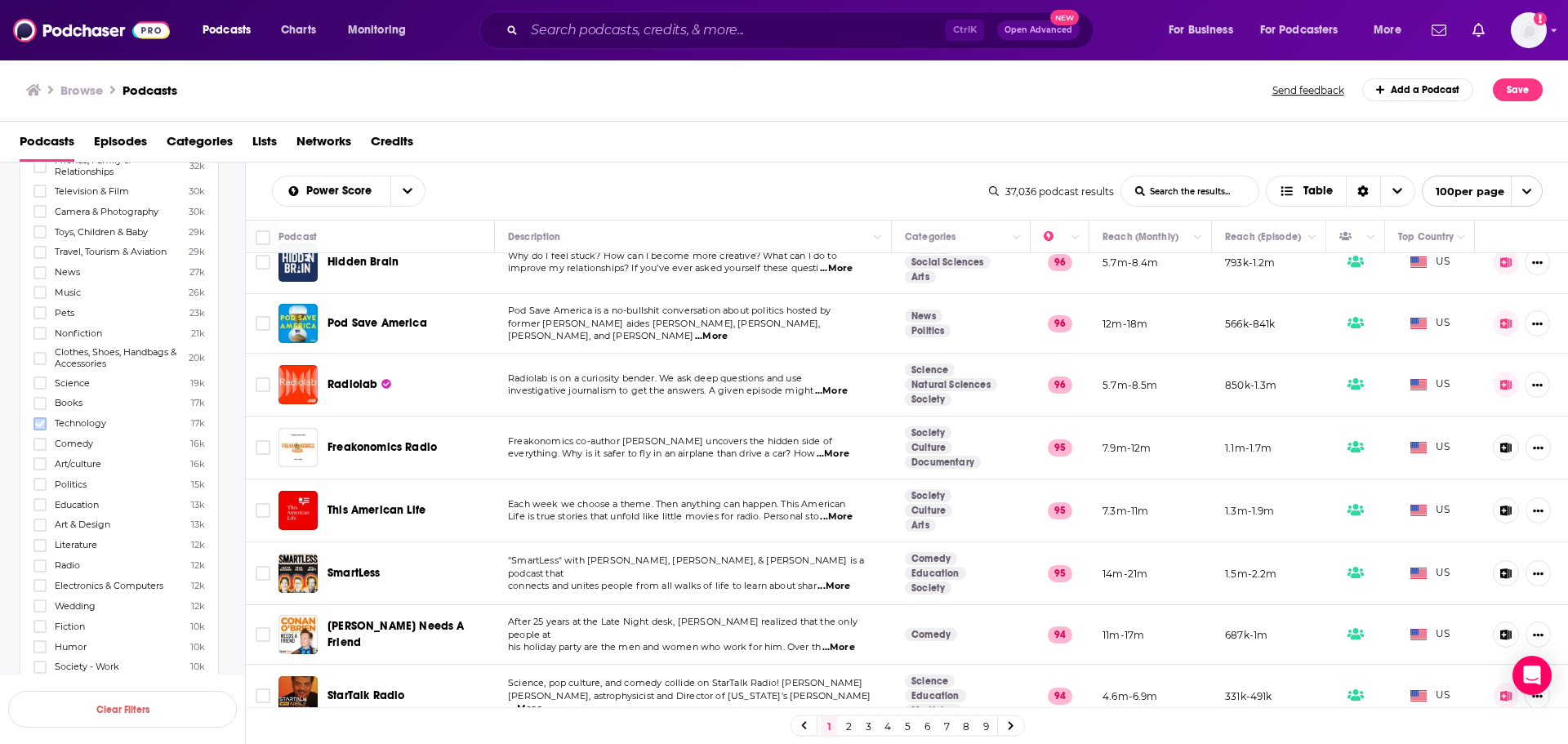
scroll to position [1295, 0]
click at [40, 283] on icon at bounding box center [40, 280] width 10 height 7
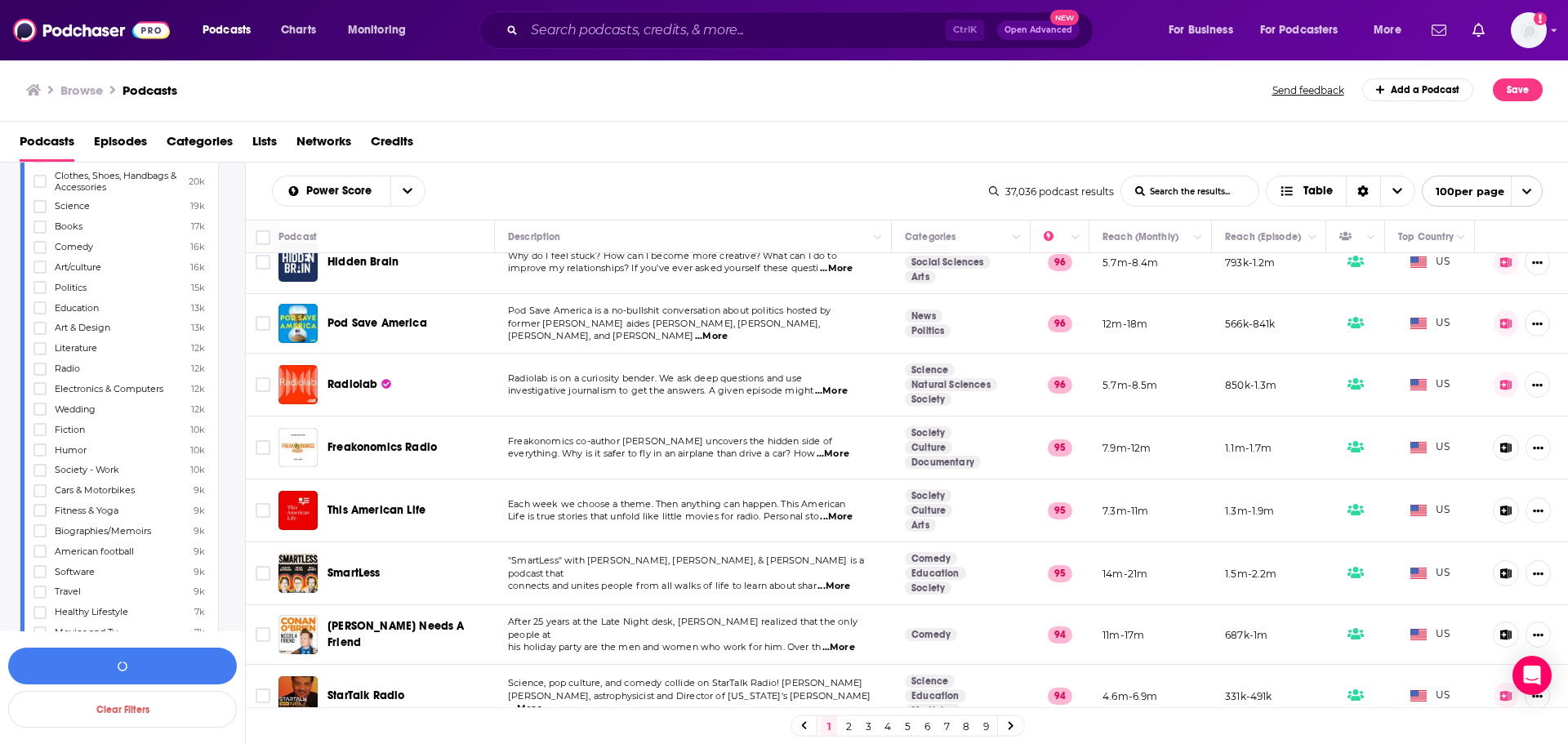
scroll to position [1377, 0]
click at [40, 548] on icon at bounding box center [40, 542] width 10 height 10
click at [157, 669] on button "View 10k+ Results" at bounding box center [123, 666] width 229 height 36
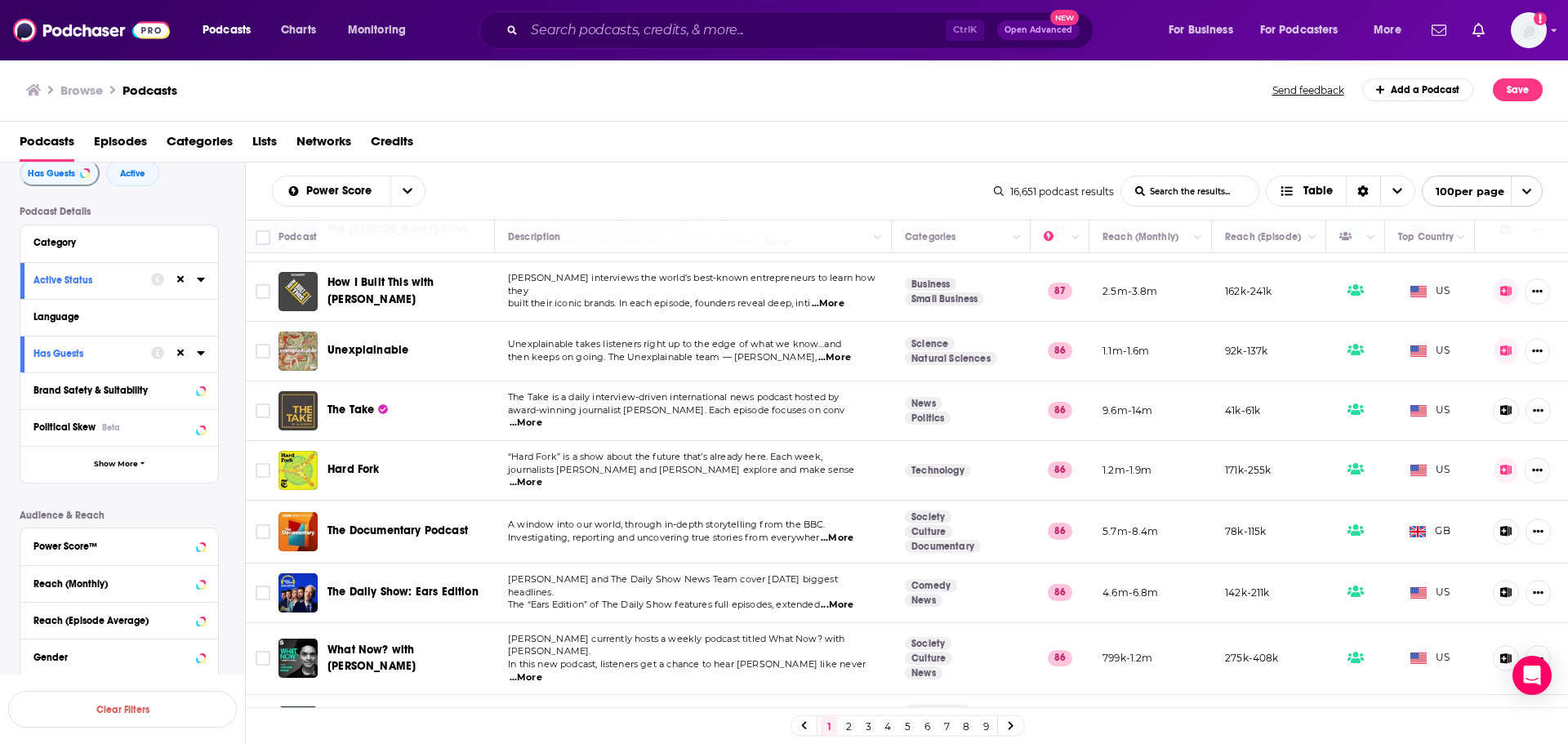
scroll to position [53, 0]
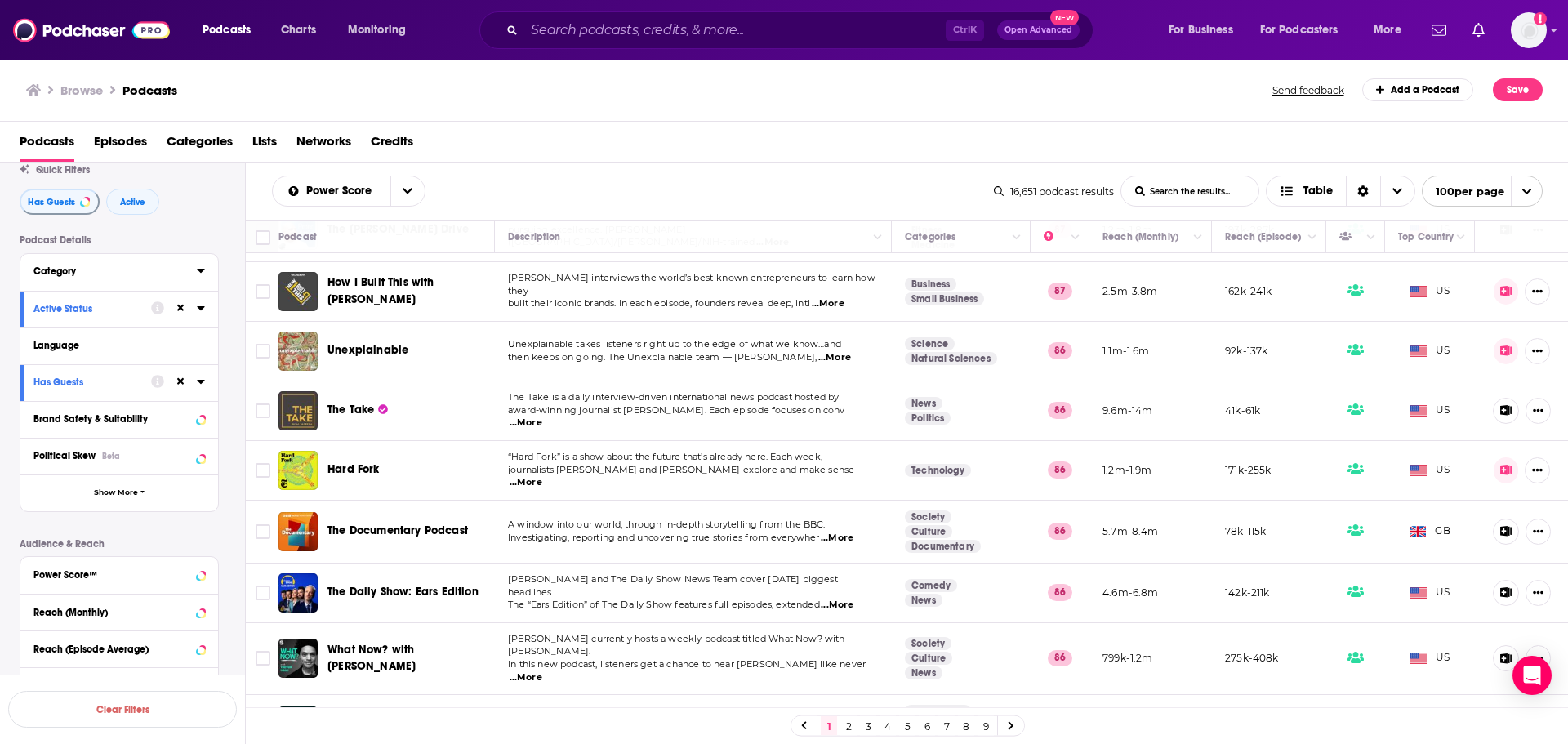
click at [198, 273] on icon at bounding box center [201, 270] width 8 height 13
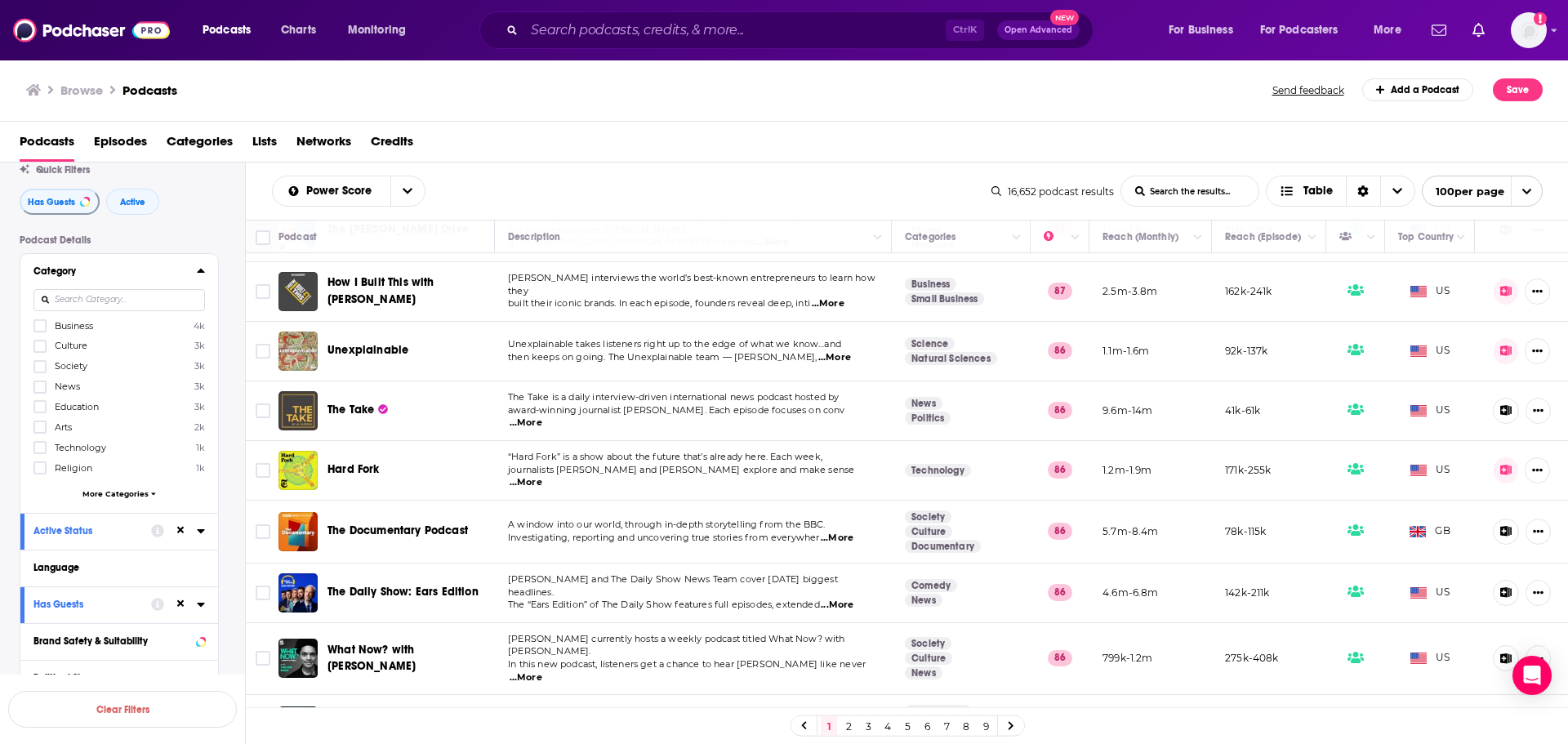
click at [87, 302] on input at bounding box center [119, 300] width 172 height 22
click at [41, 446] on icon at bounding box center [40, 447] width 10 height 10
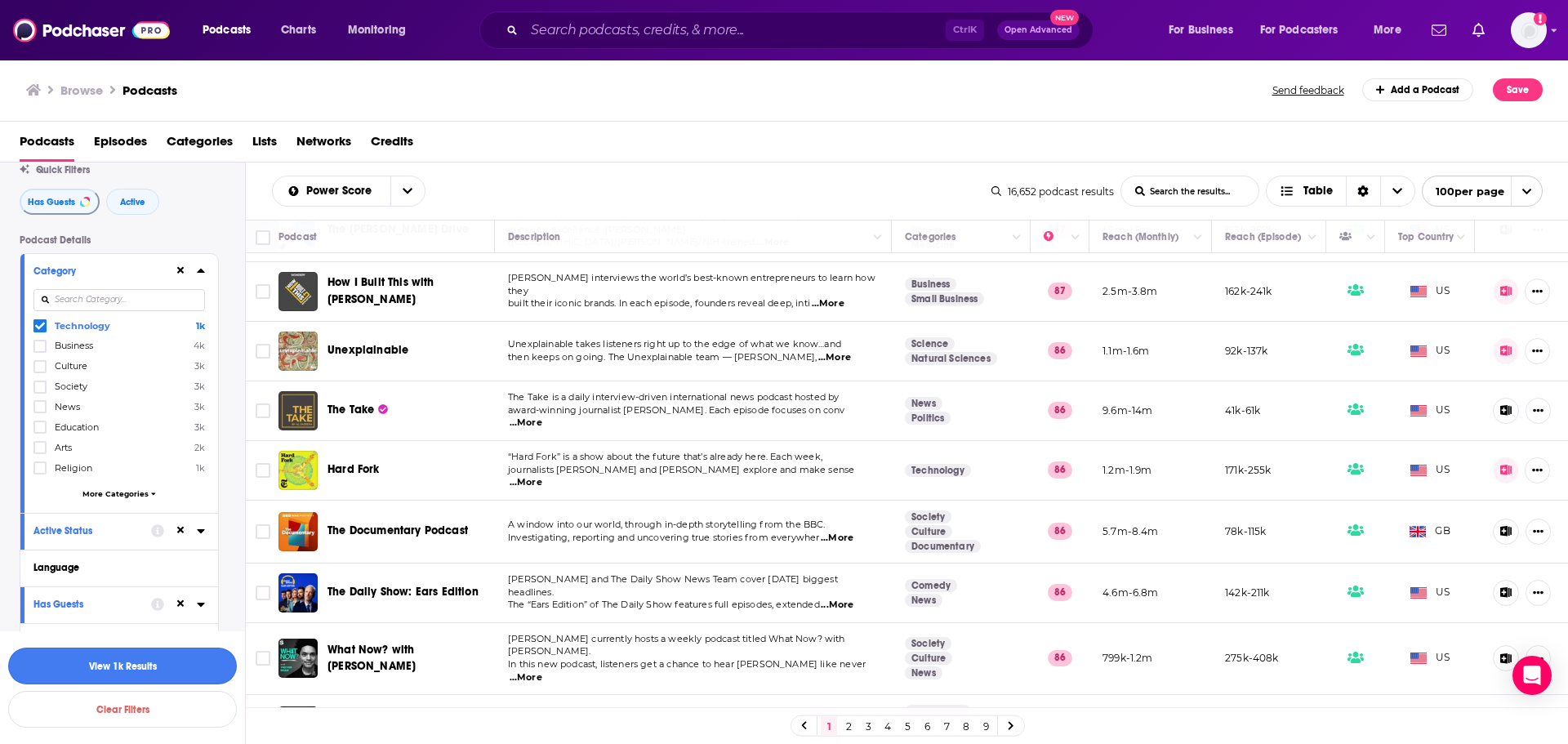
click at [161, 652] on button "View 1k Results" at bounding box center [123, 666] width 229 height 36
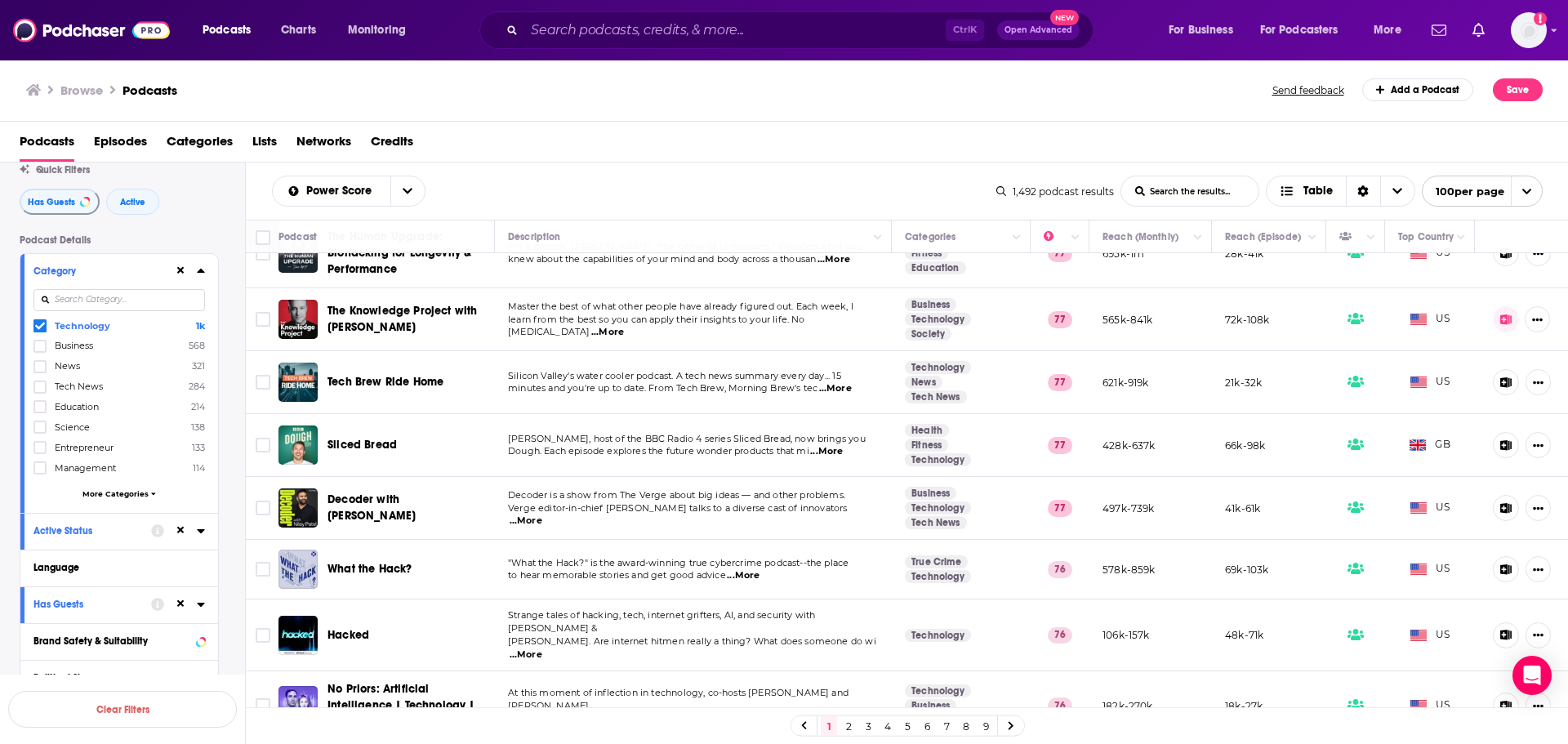
scroll to position [1470, 0]
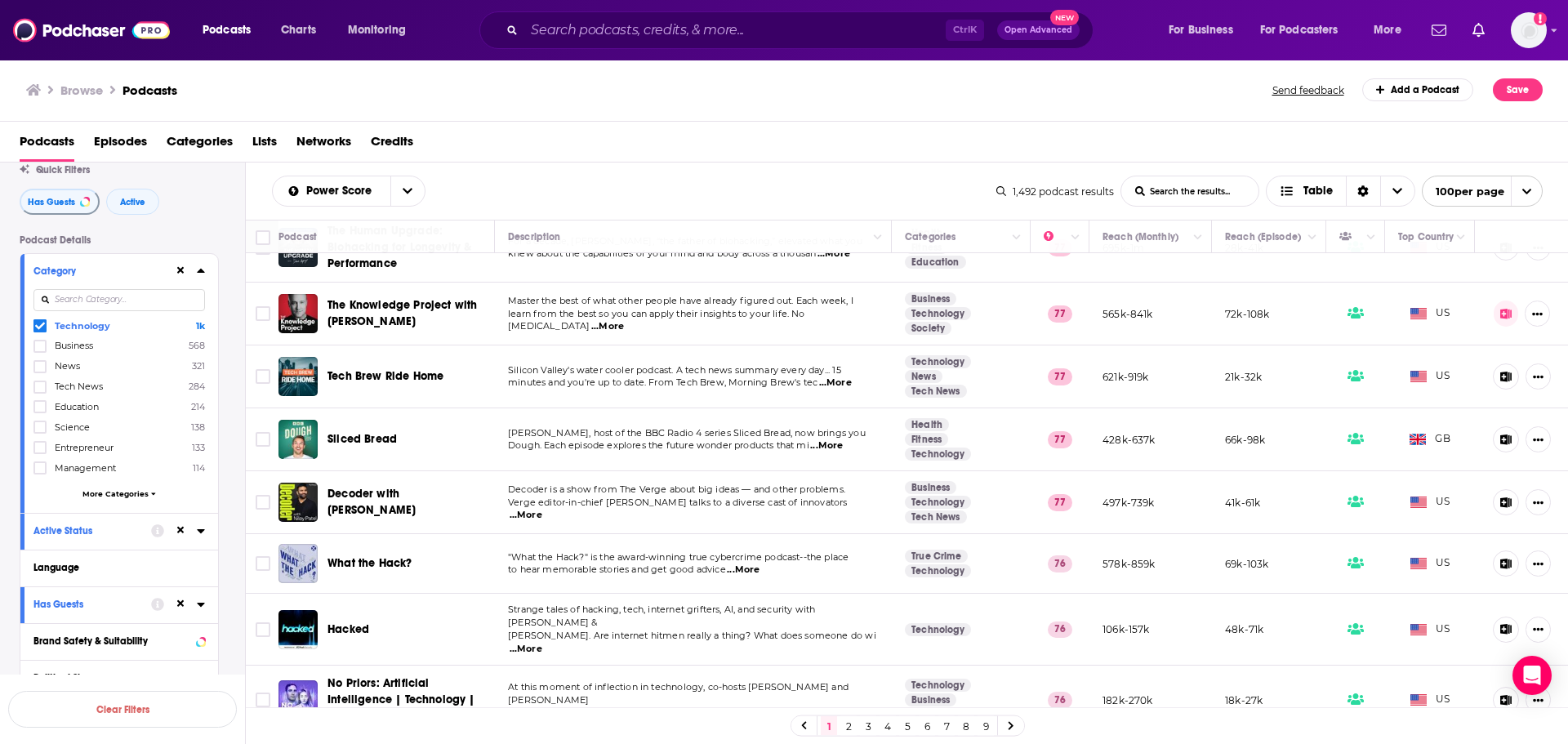
click at [542, 509] on span "...More" at bounding box center [526, 515] width 33 height 13
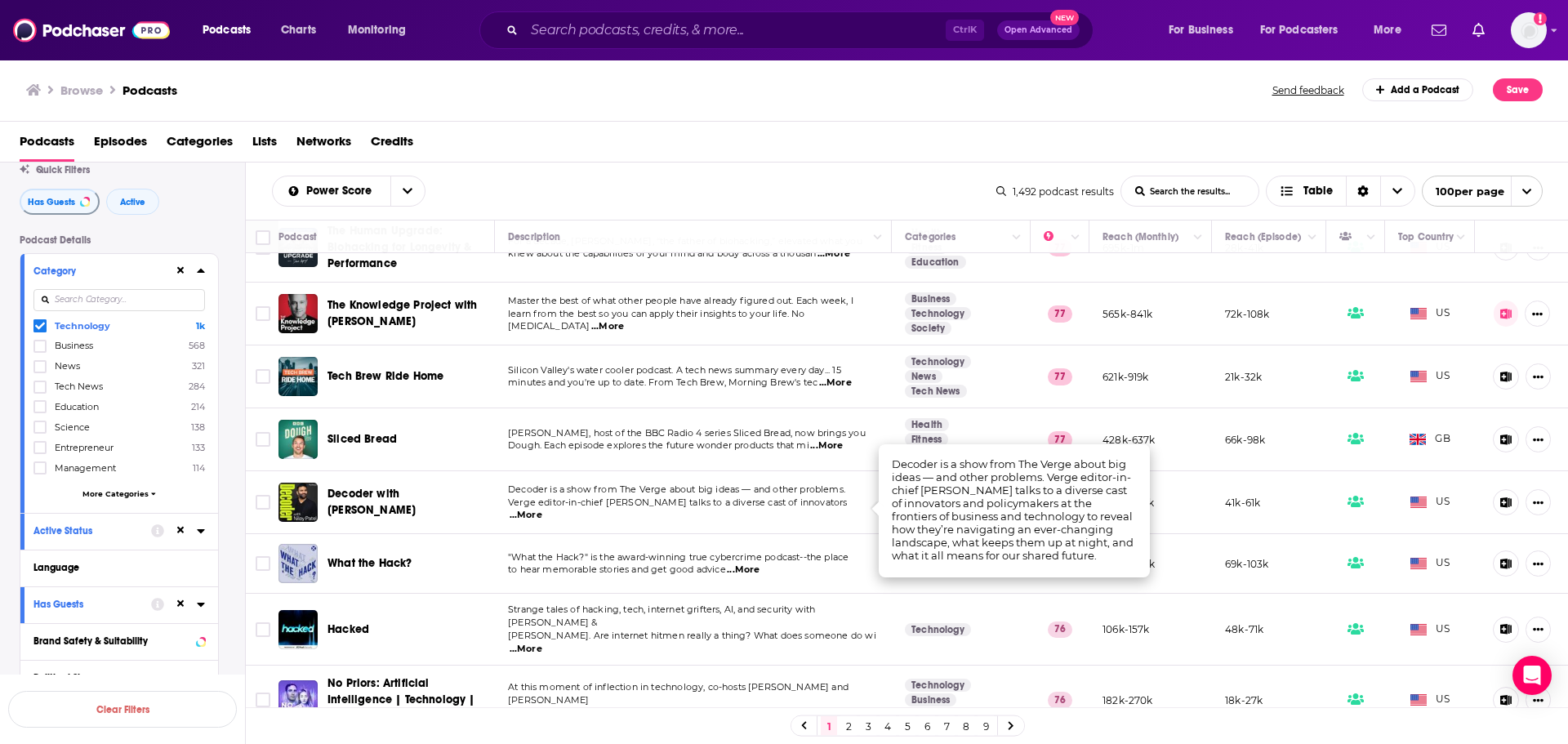
click at [612, 505] on span "Verge editor-in-chief Nilay Patel talks to a diverse cast of innovators" at bounding box center [678, 501] width 340 height 12
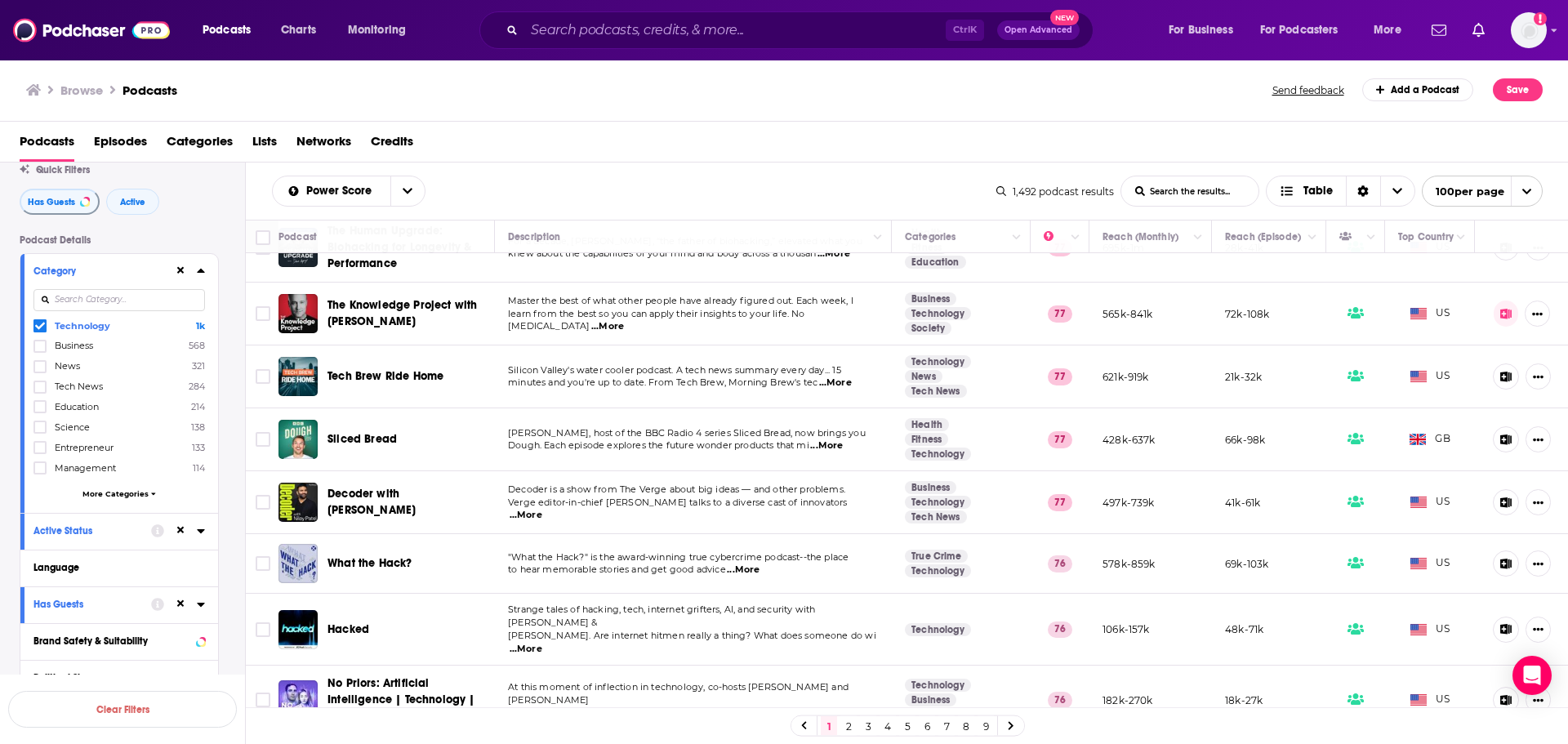
click at [542, 511] on span "...More" at bounding box center [526, 515] width 33 height 13
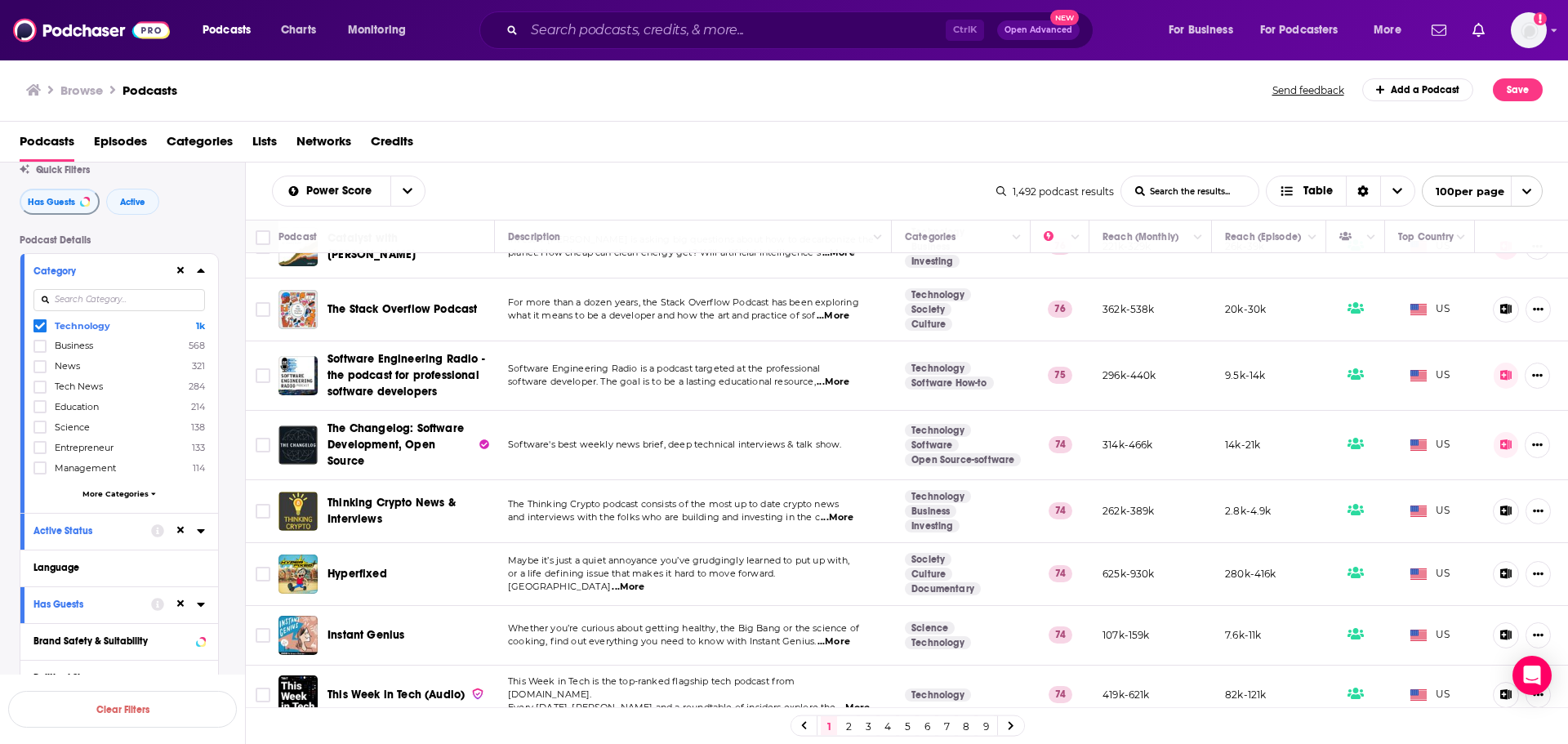
scroll to position [2123, 0]
click at [125, 303] on input at bounding box center [119, 300] width 172 height 22
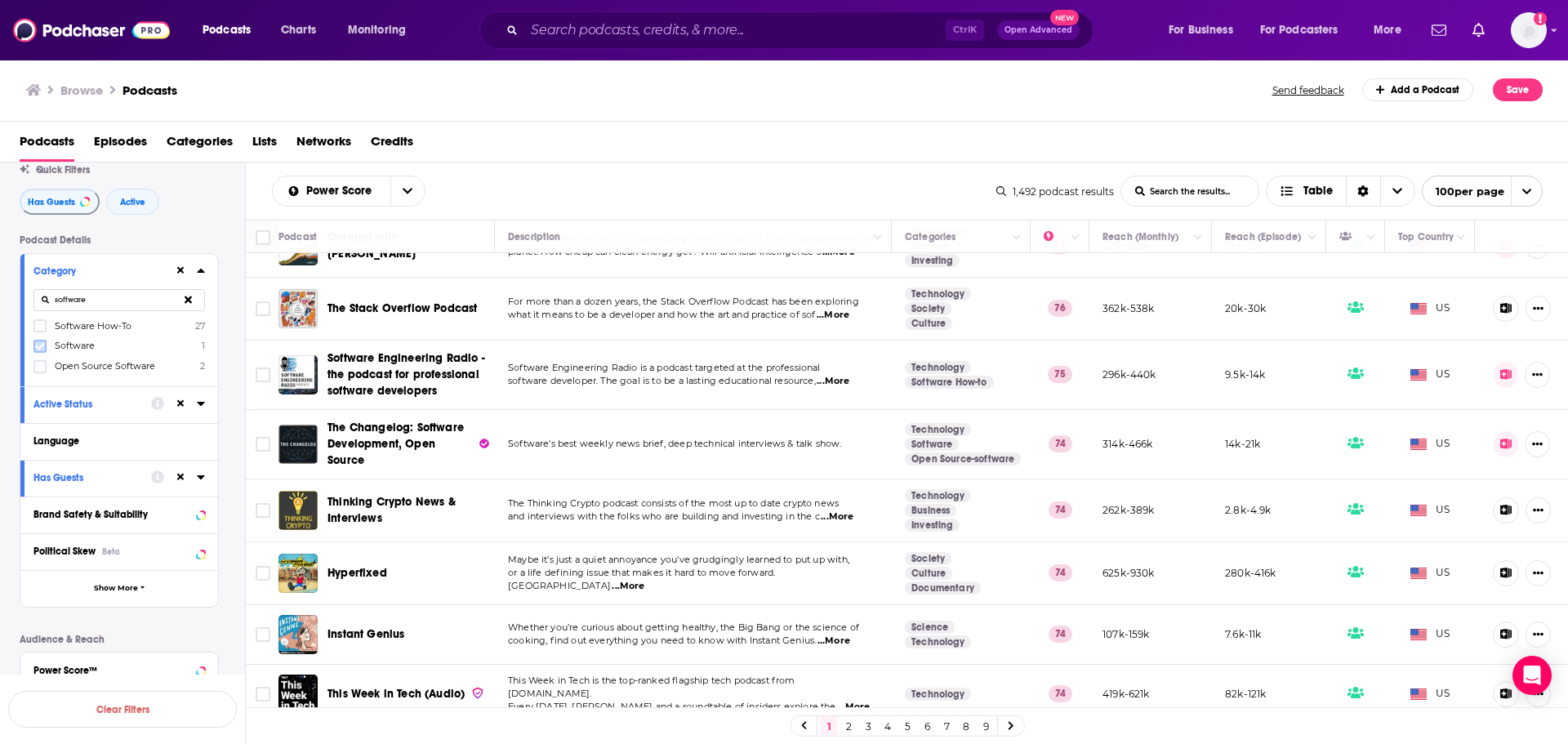
type input "software"
click at [43, 343] on icon at bounding box center [40, 346] width 10 height 10
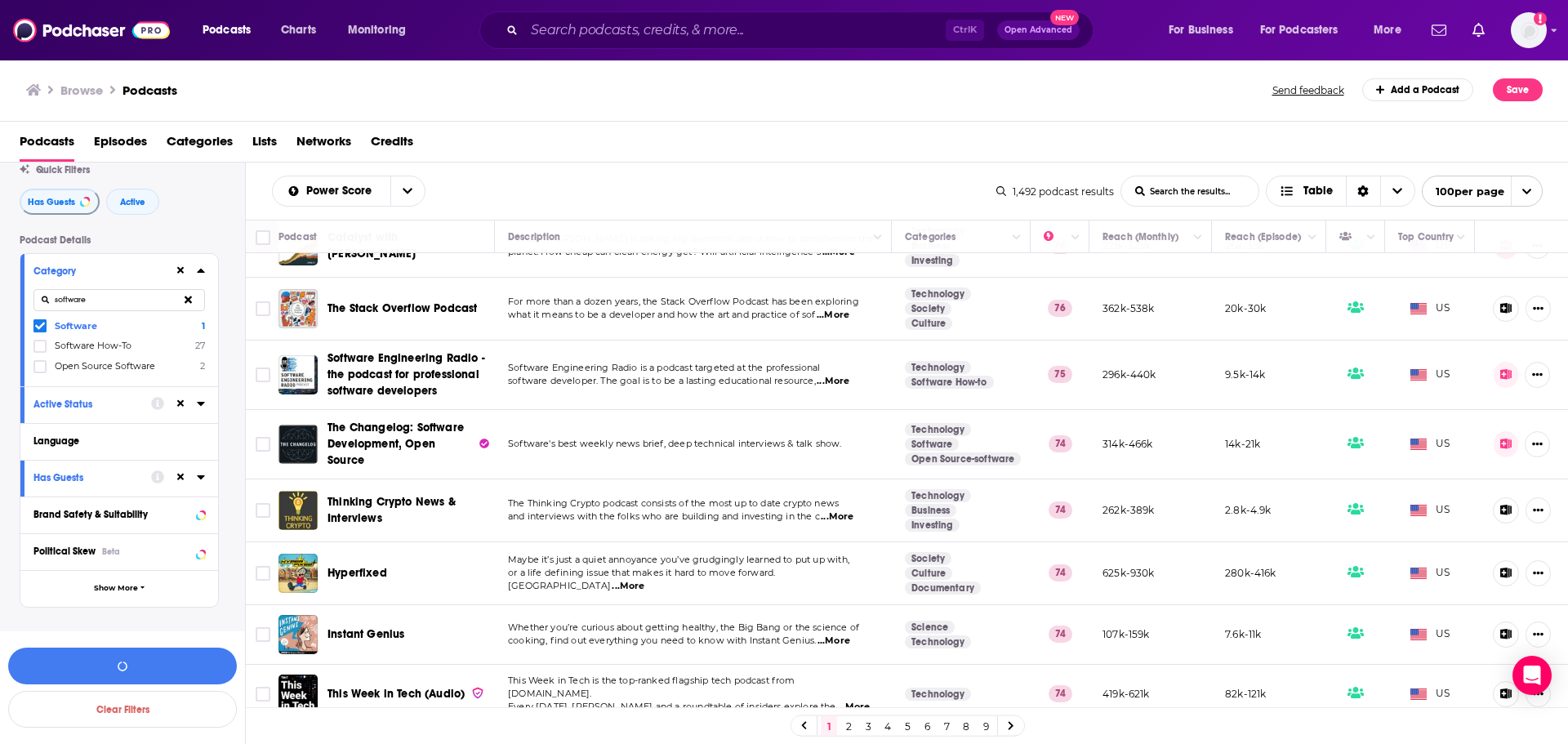
click at [40, 343] on icon at bounding box center [40, 346] width 10 height 10
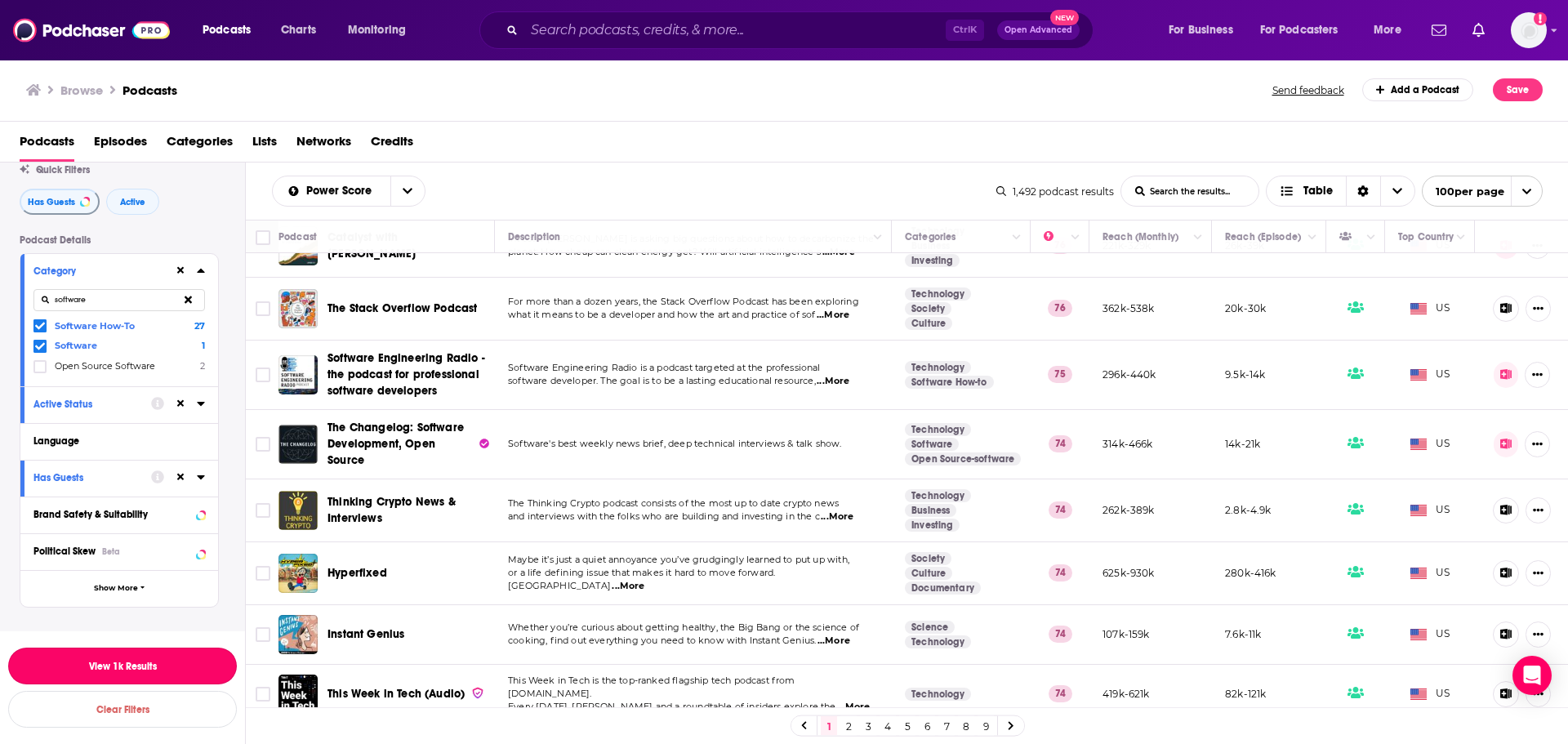
drag, startPoint x: 150, startPoint y: 658, endPoint x: 220, endPoint y: 435, distance: 233.7
click at [150, 658] on button "View 1k Results" at bounding box center [123, 666] width 229 height 36
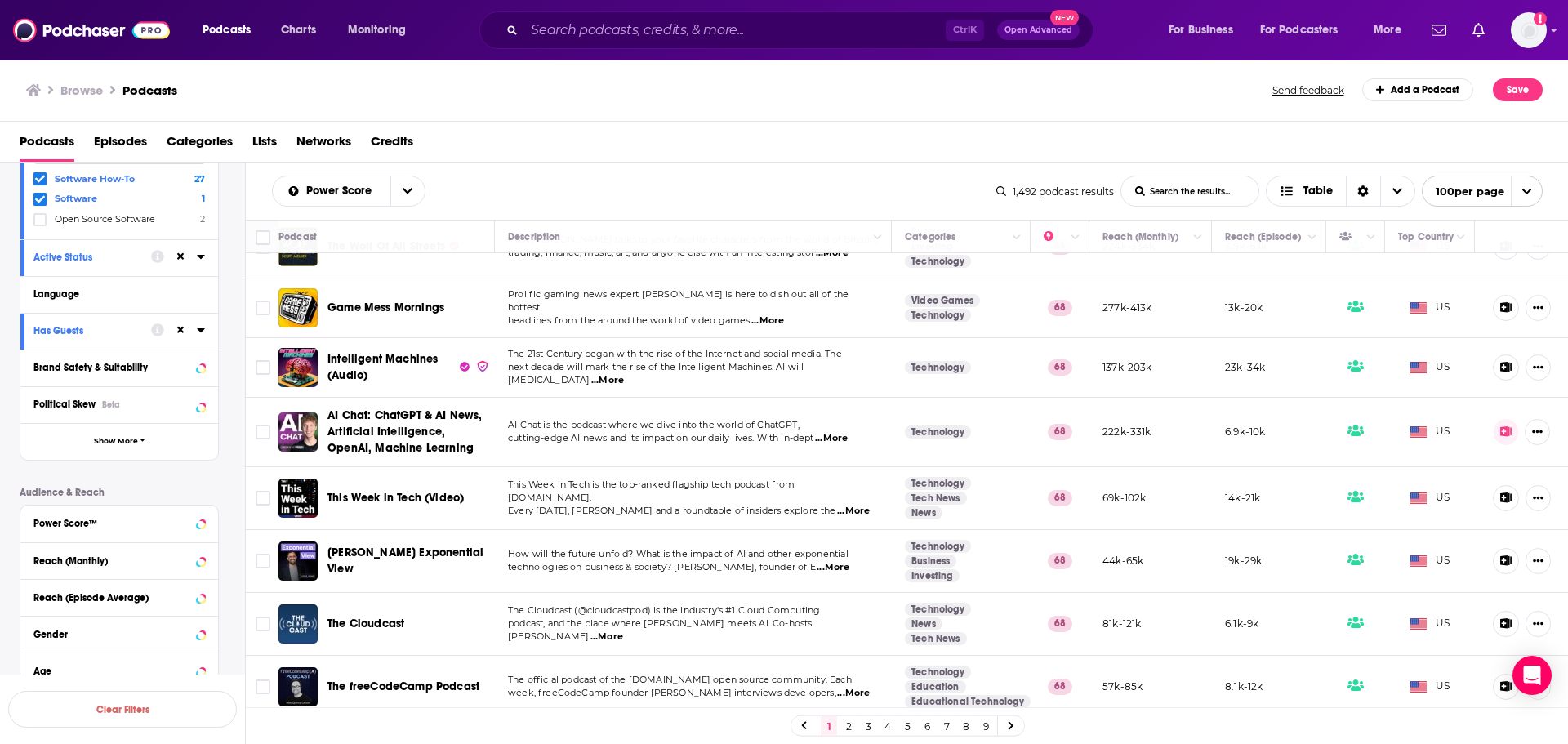
scroll to position [53, 0]
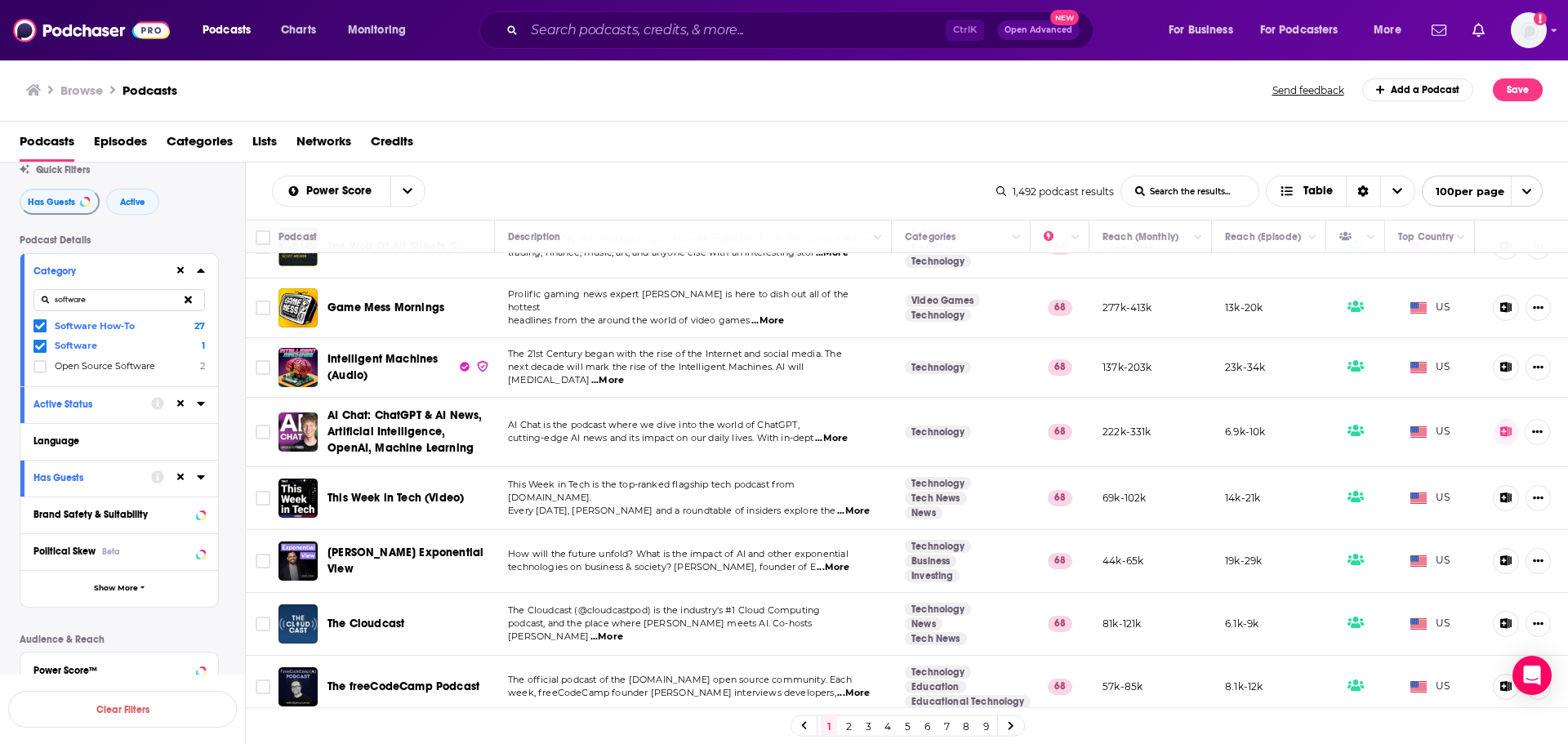
click at [848, 726] on link "2" at bounding box center [849, 726] width 16 height 20
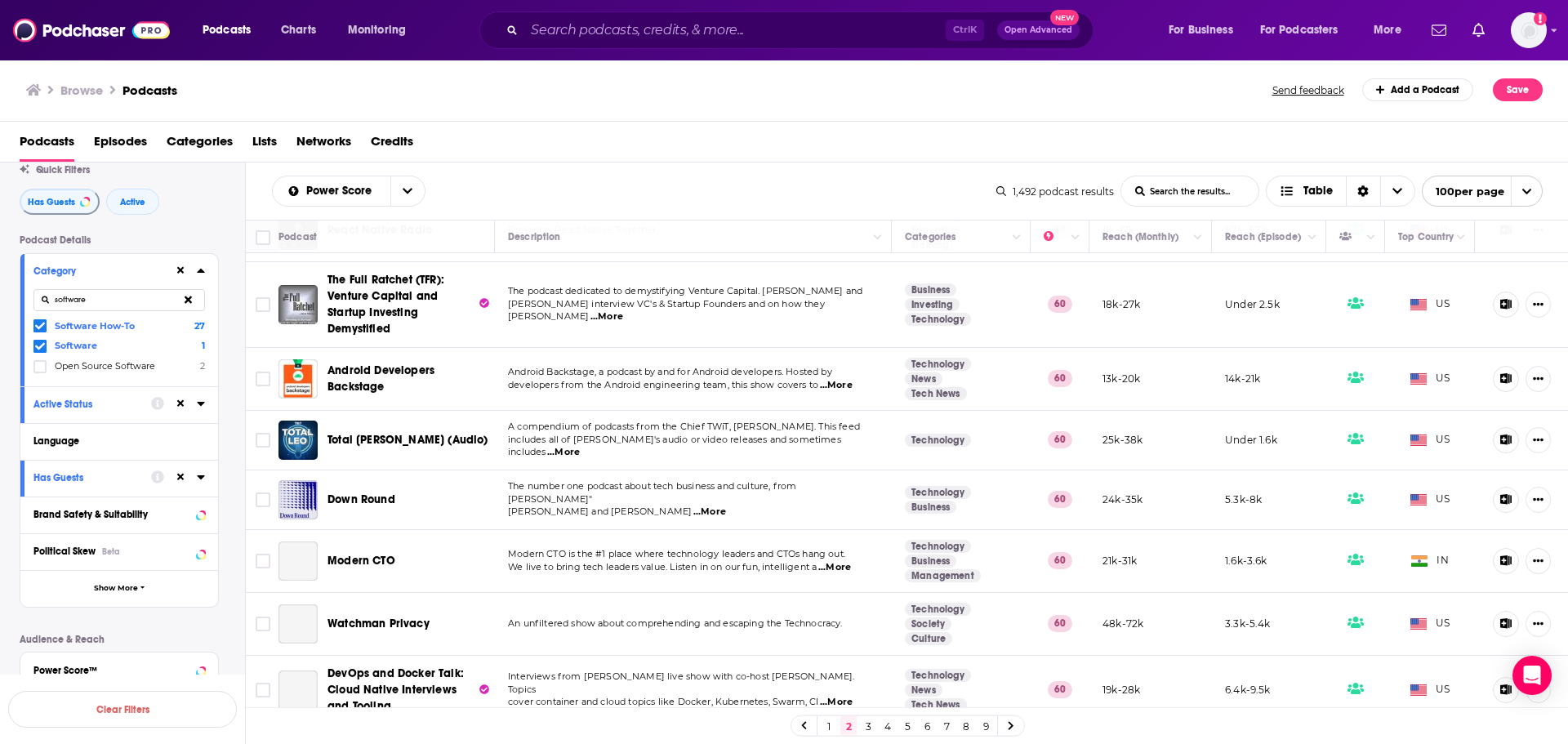
scroll to position [5775, 0]
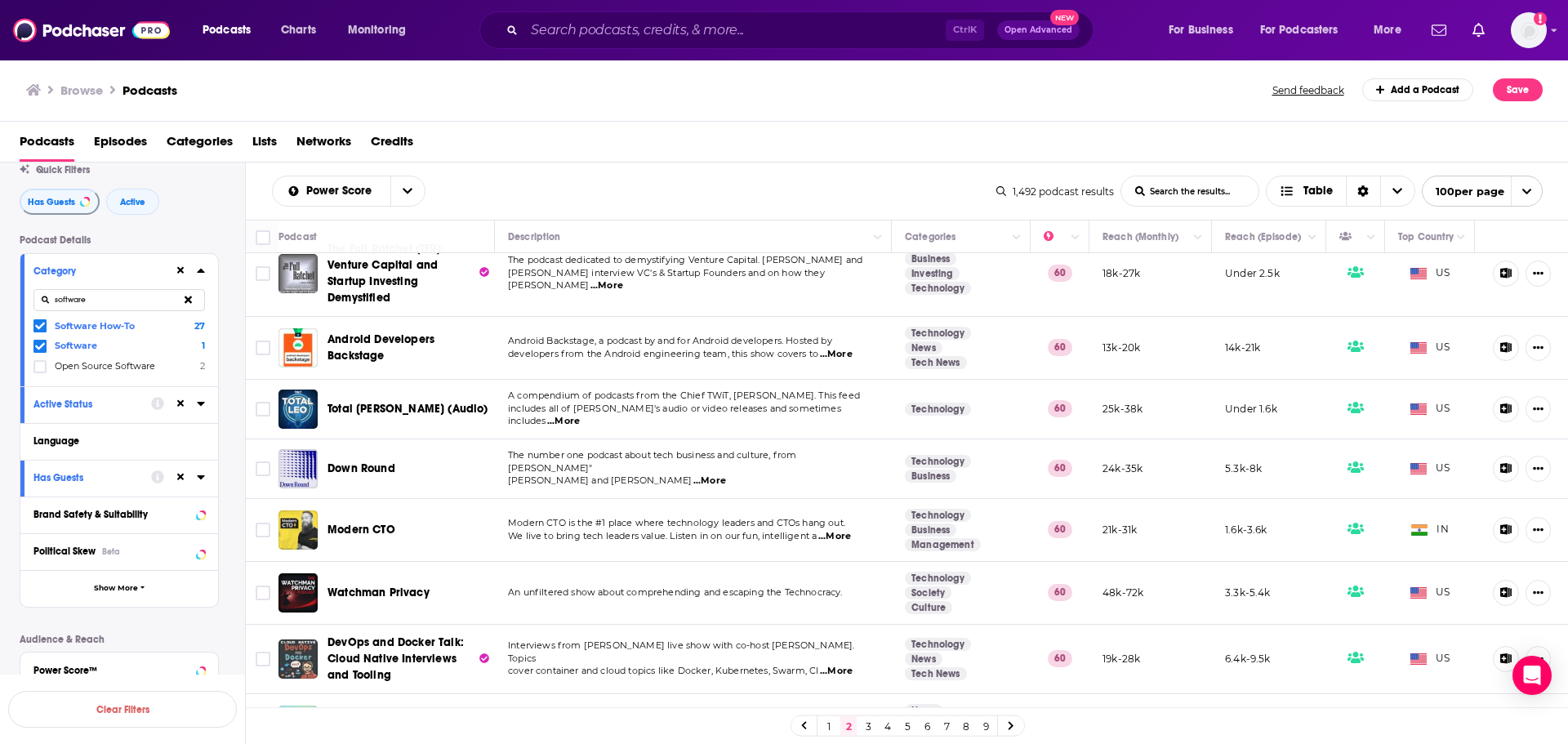
click at [862, 725] on link "3" at bounding box center [868, 726] width 16 height 20
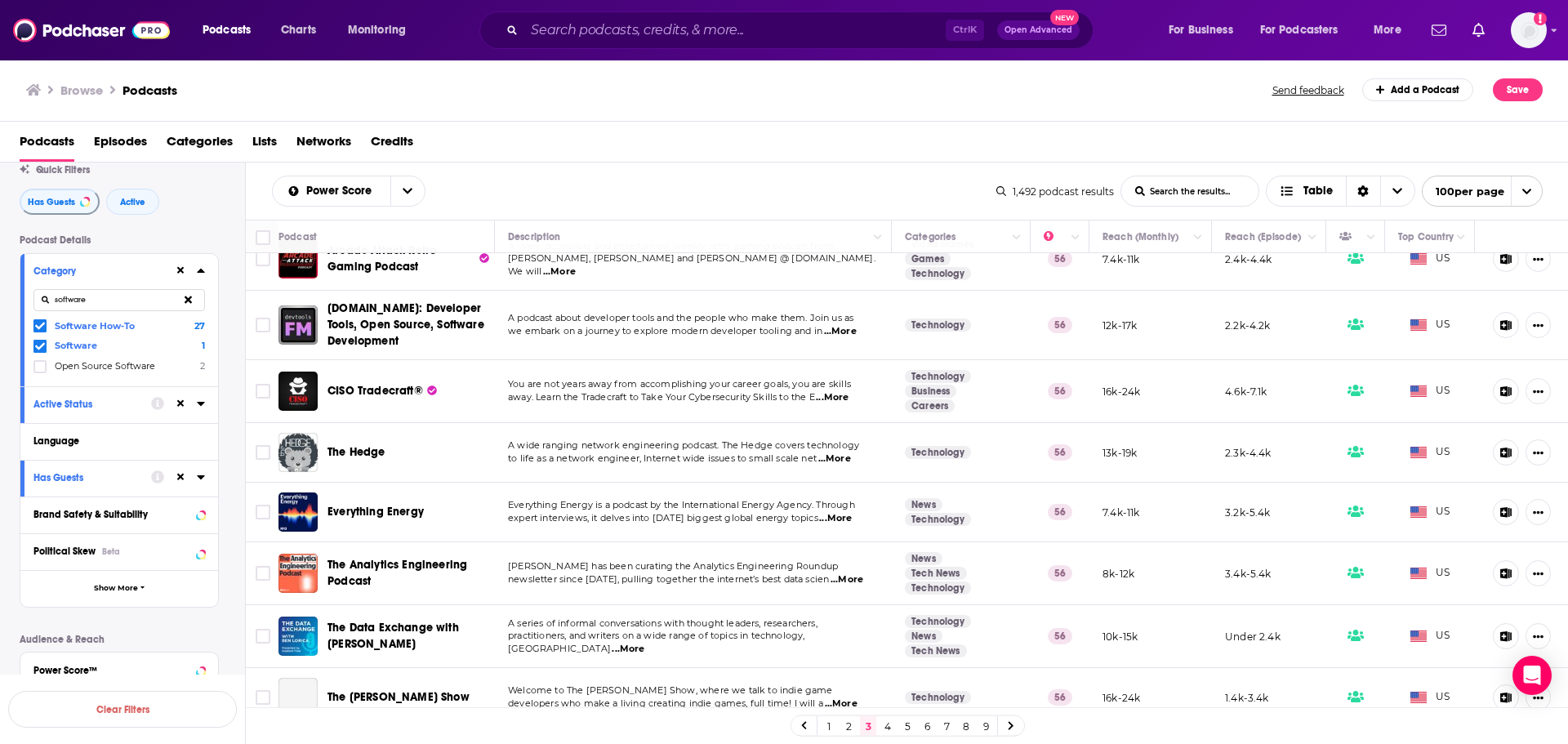
scroll to position [5968, 0]
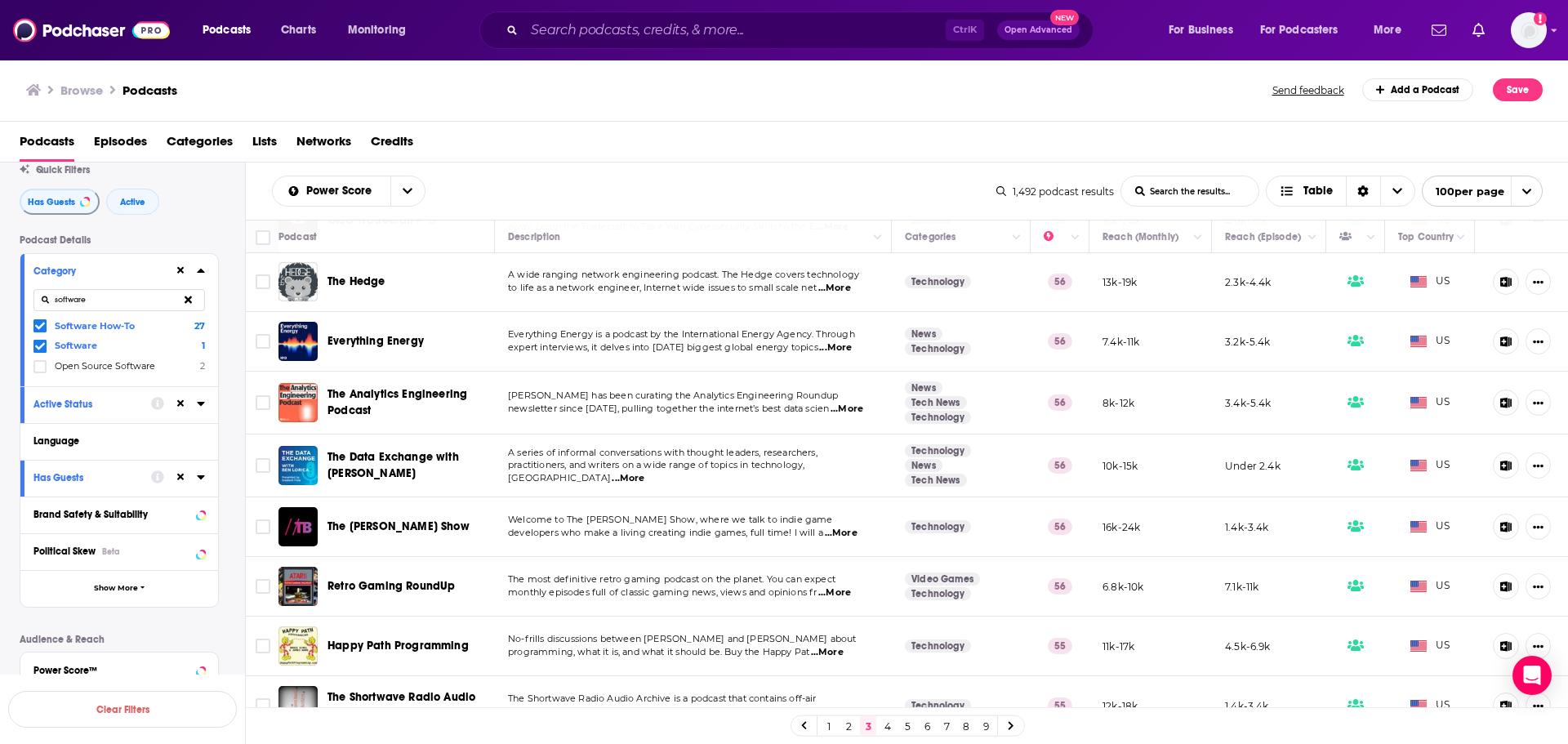
click at [889, 727] on link "4" at bounding box center [888, 726] width 16 height 20
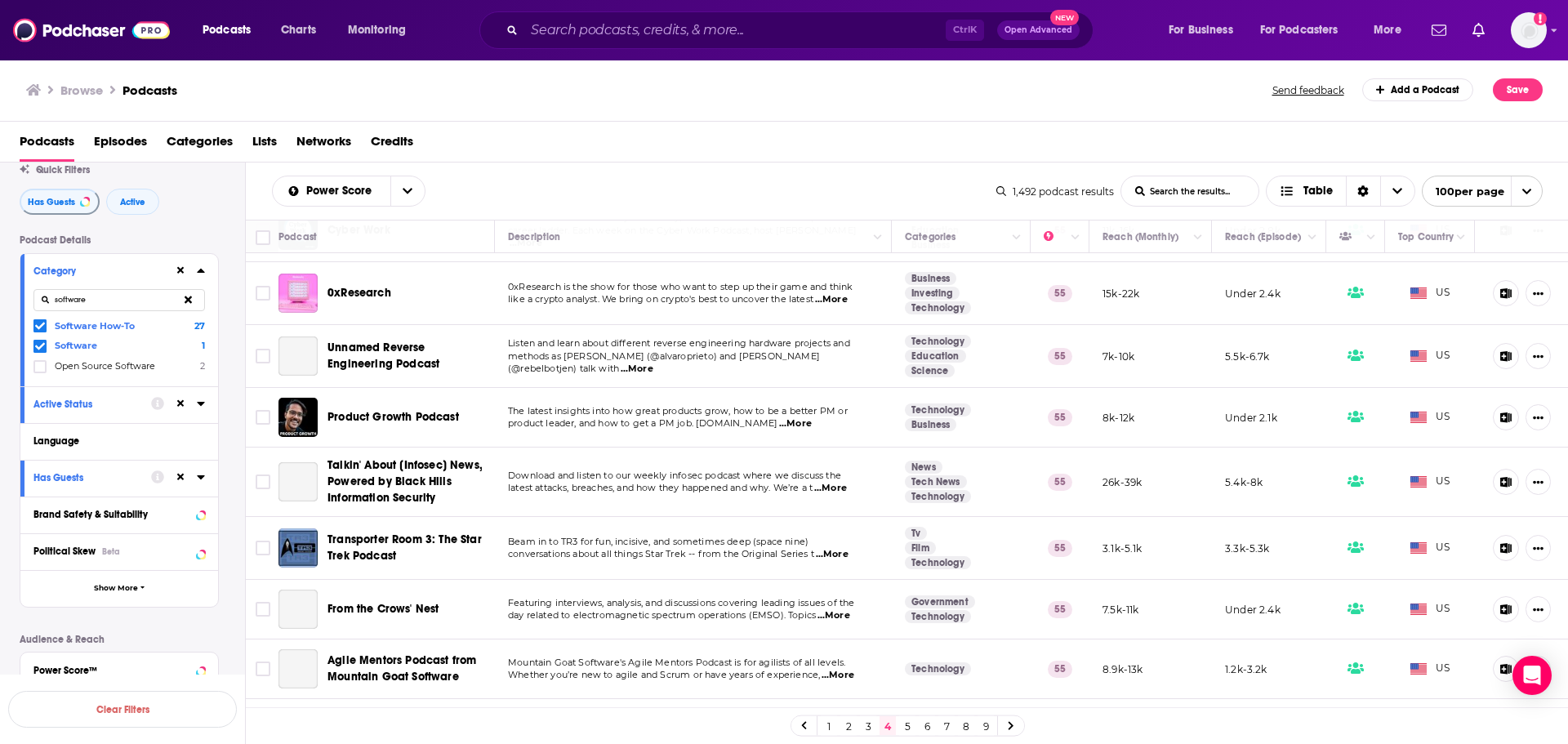
scroll to position [571, 0]
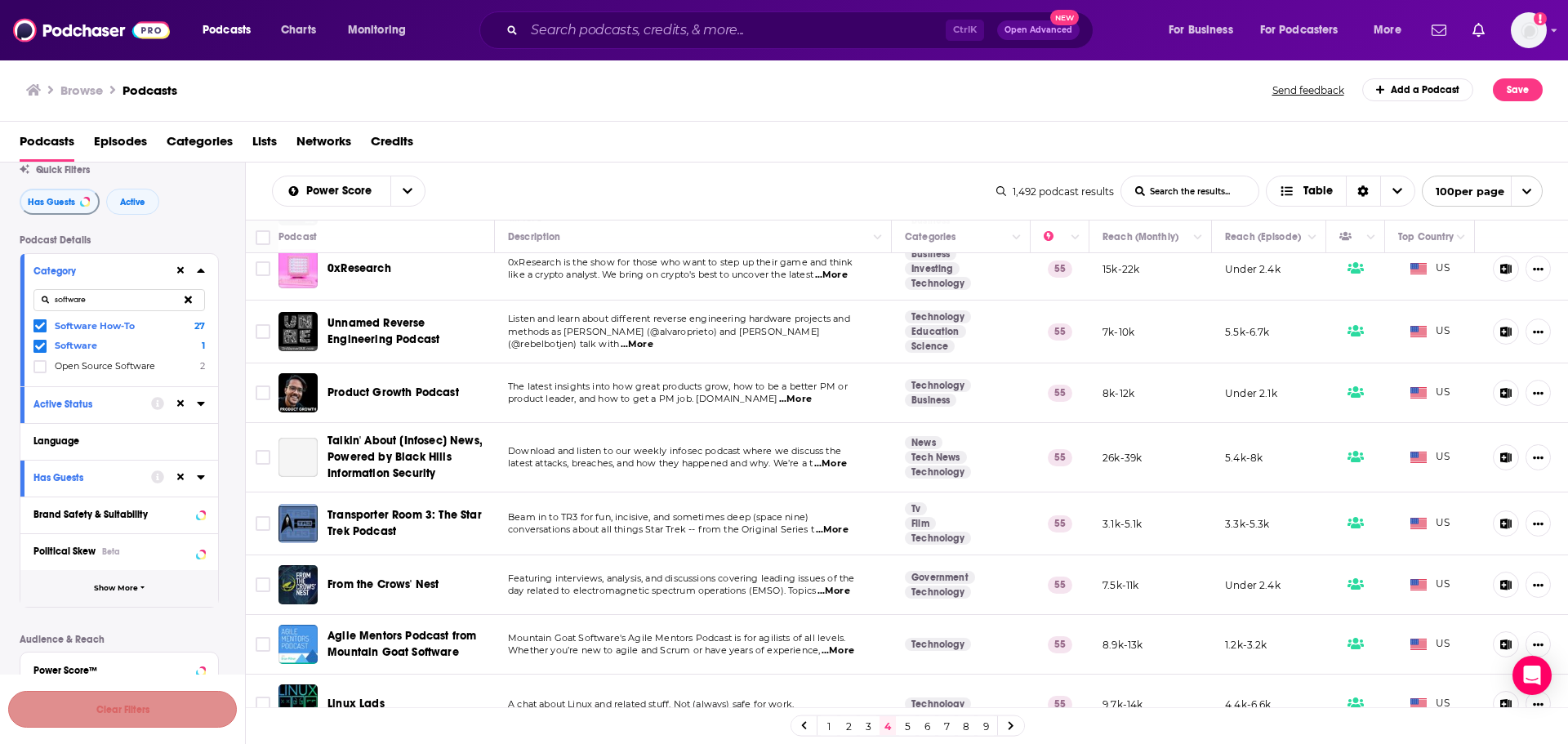
drag, startPoint x: 124, startPoint y: 706, endPoint x: 188, endPoint y: 584, distance: 137.8
click at [124, 706] on button "Clear Filters" at bounding box center [123, 709] width 229 height 36
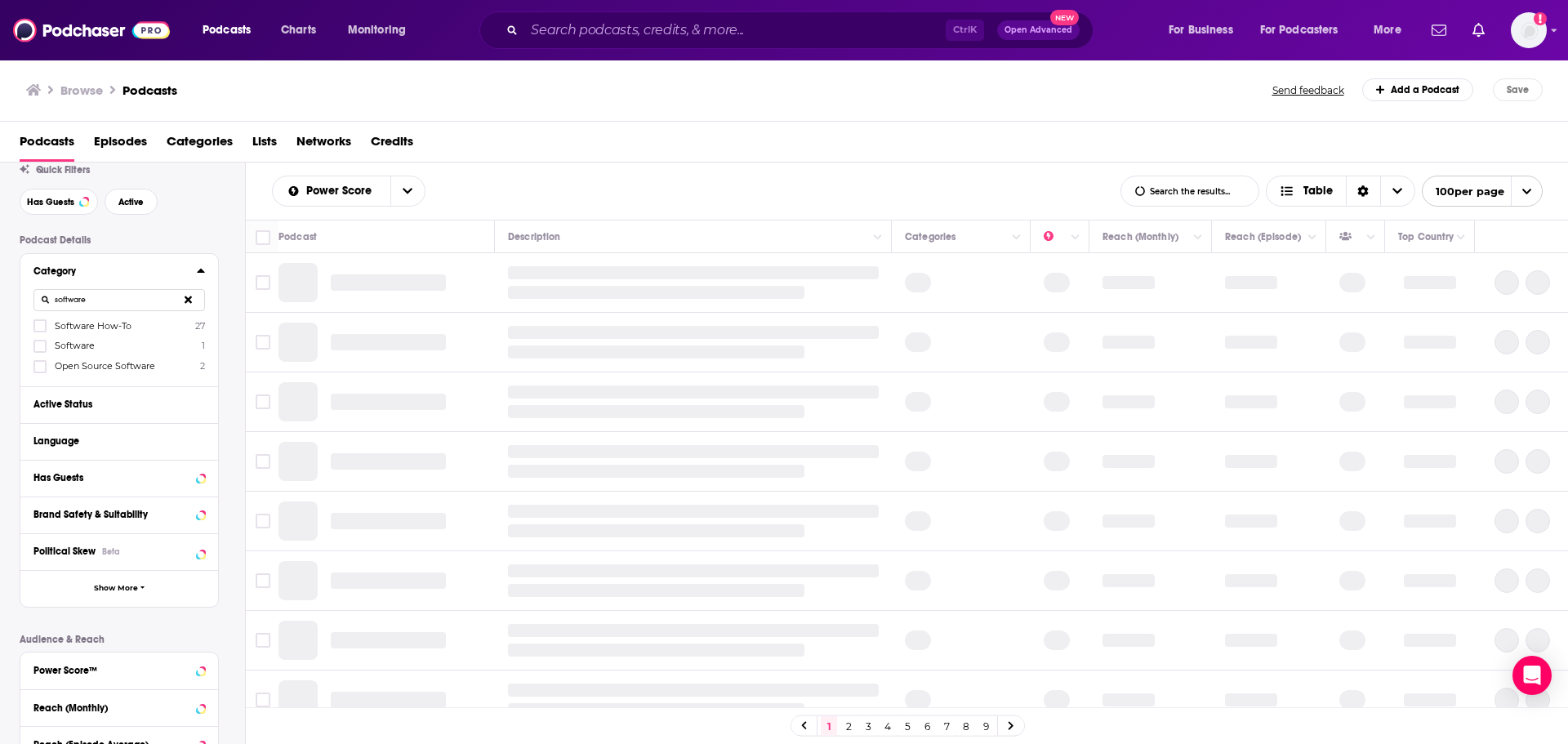
click at [188, 294] on icon at bounding box center [188, 300] width 7 height 11
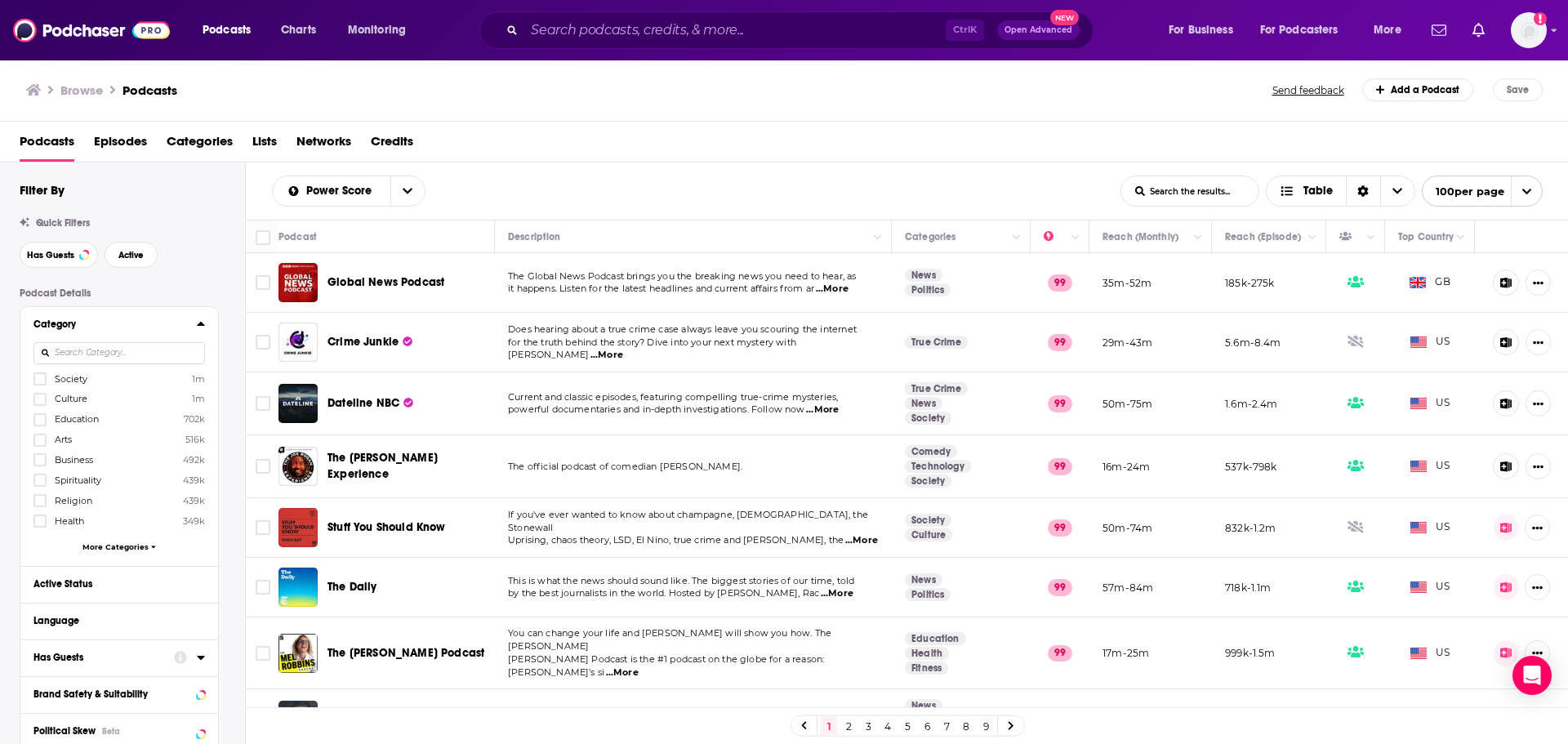
click at [114, 349] on input at bounding box center [119, 353] width 172 height 22
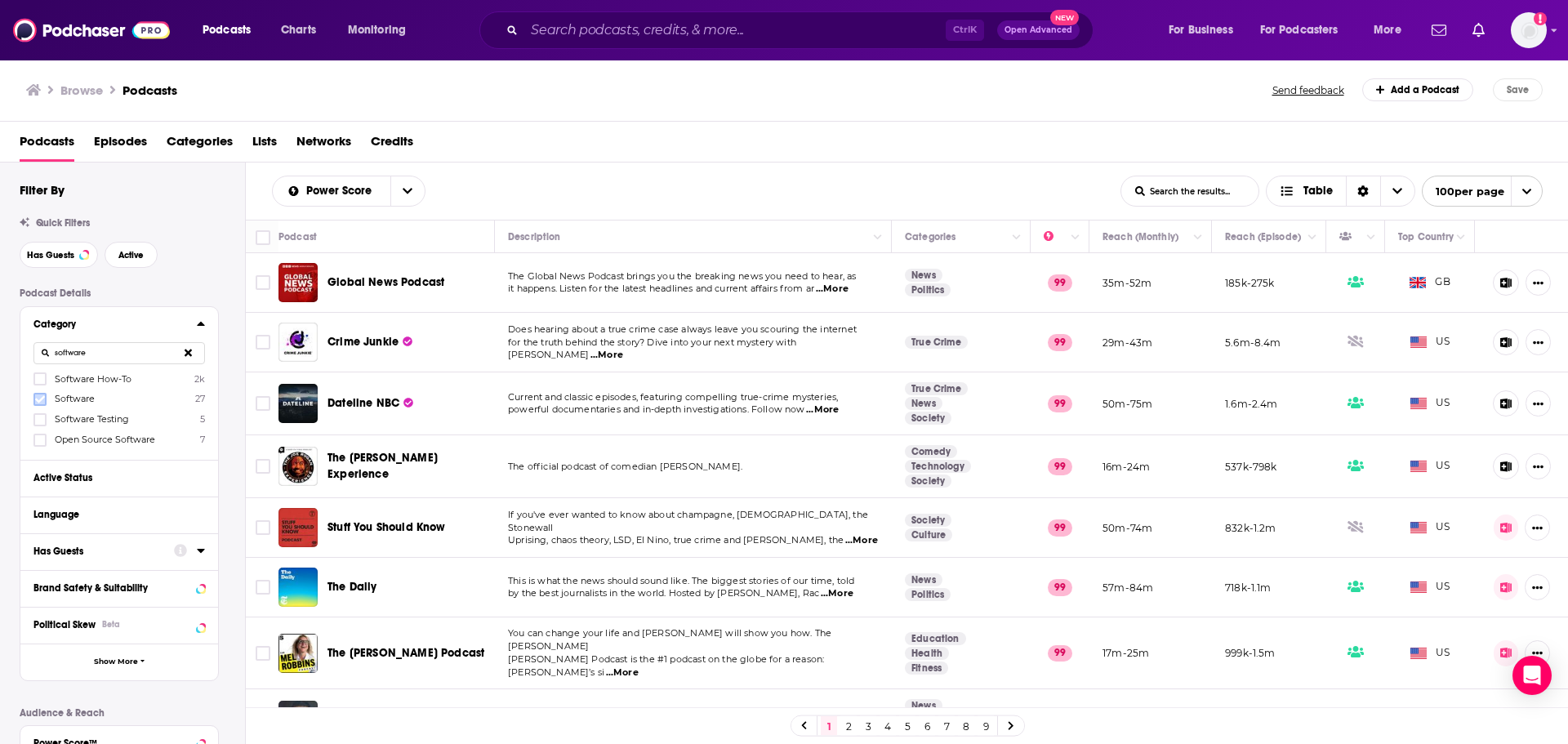
type input "software"
click at [37, 402] on icon at bounding box center [40, 399] width 10 height 7
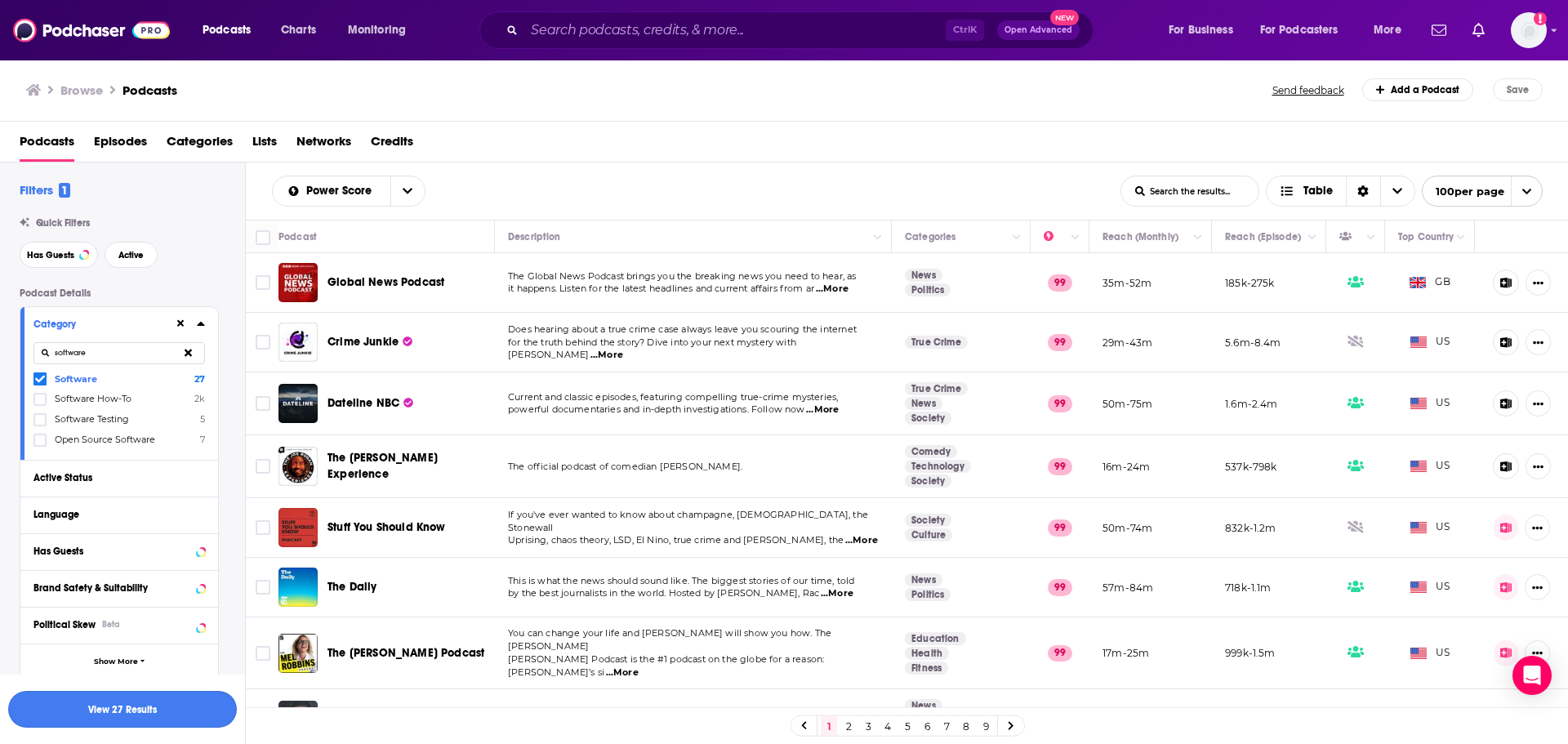
drag, startPoint x: 39, startPoint y: 404, endPoint x: 165, endPoint y: 719, distance: 339.3
click at [40, 401] on icon at bounding box center [40, 399] width 10 height 7
click at [141, 709] on button "View 2k Results" at bounding box center [123, 709] width 229 height 36
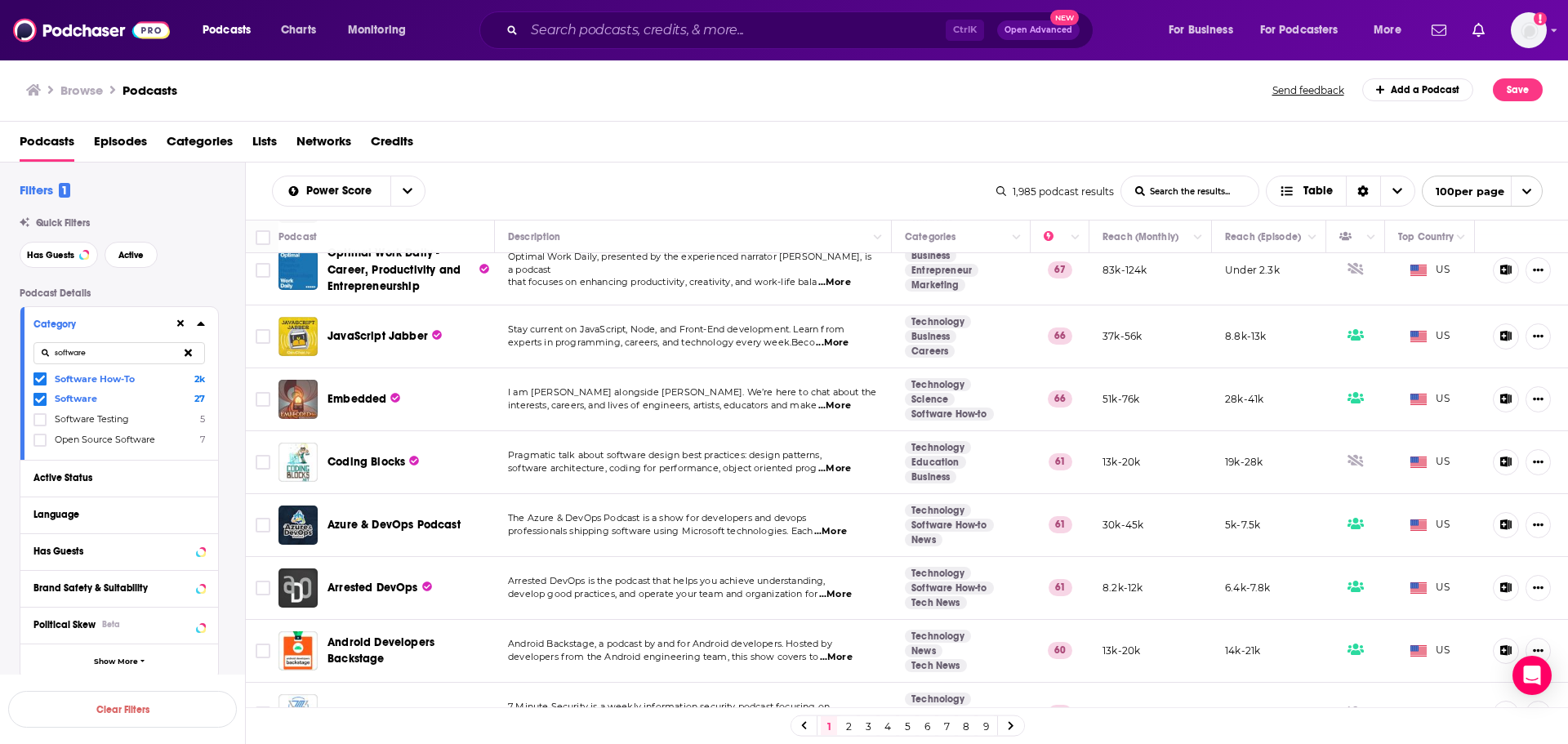
scroll to position [490, 0]
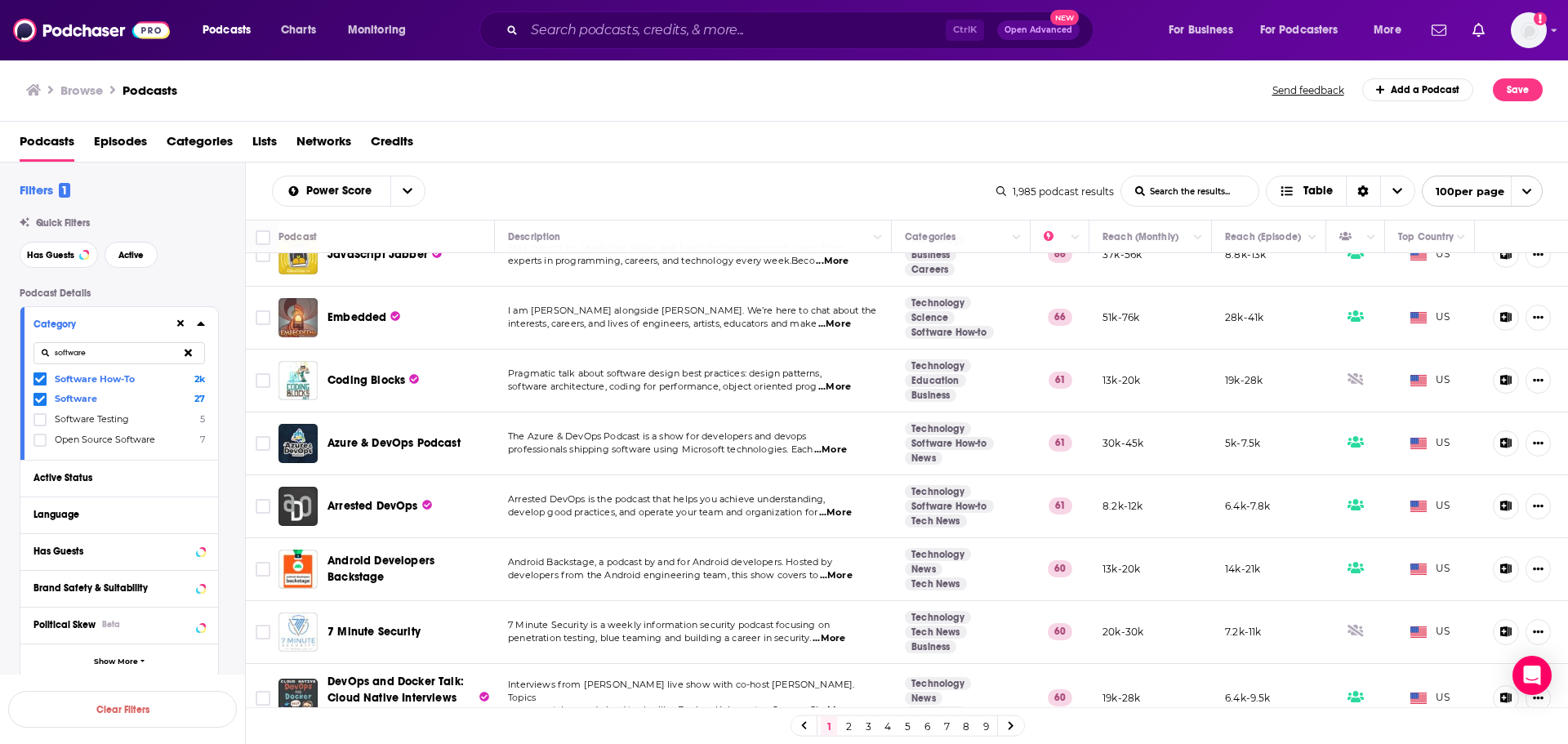
click at [832, 506] on span "...More" at bounding box center [836, 512] width 33 height 13
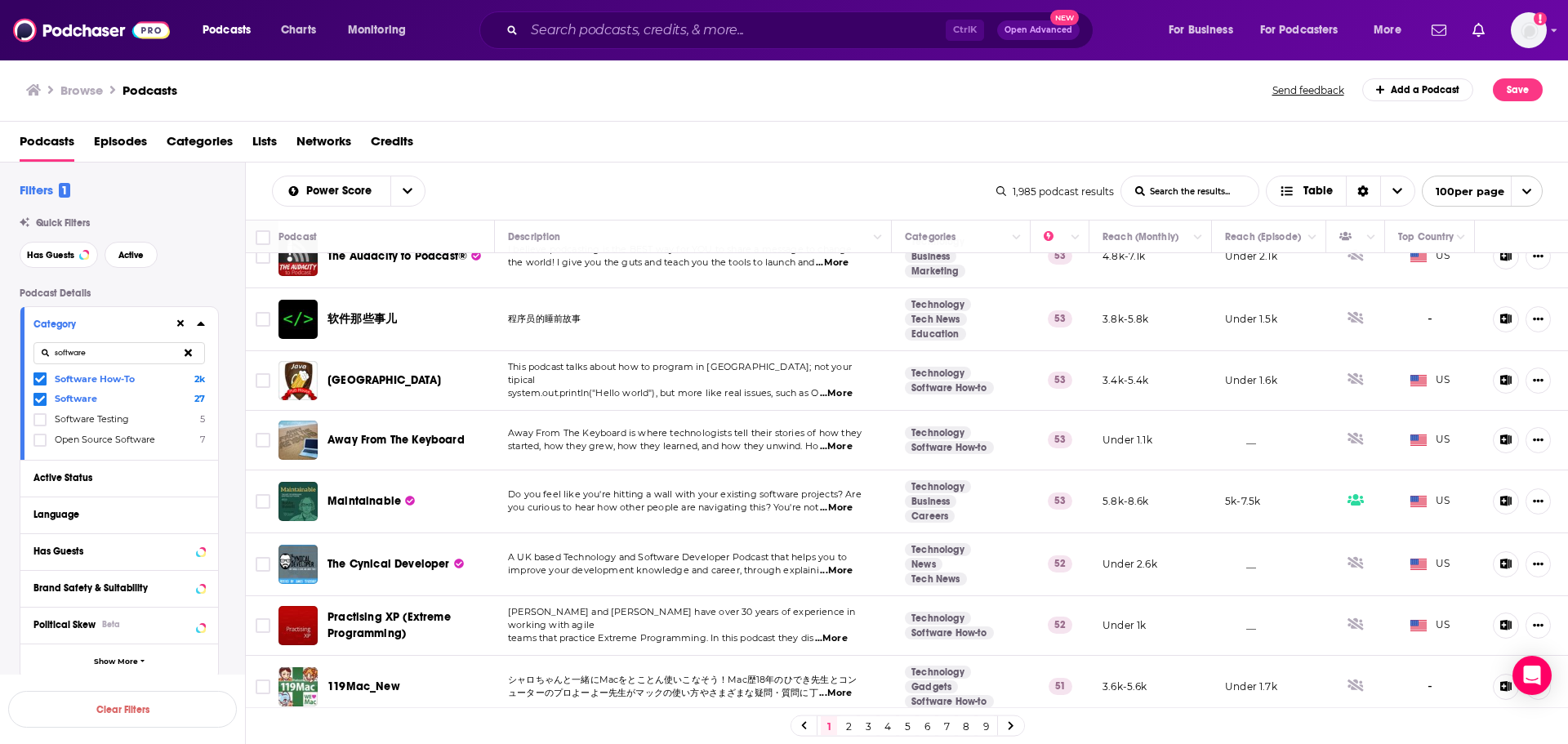
scroll to position [1633, 0]
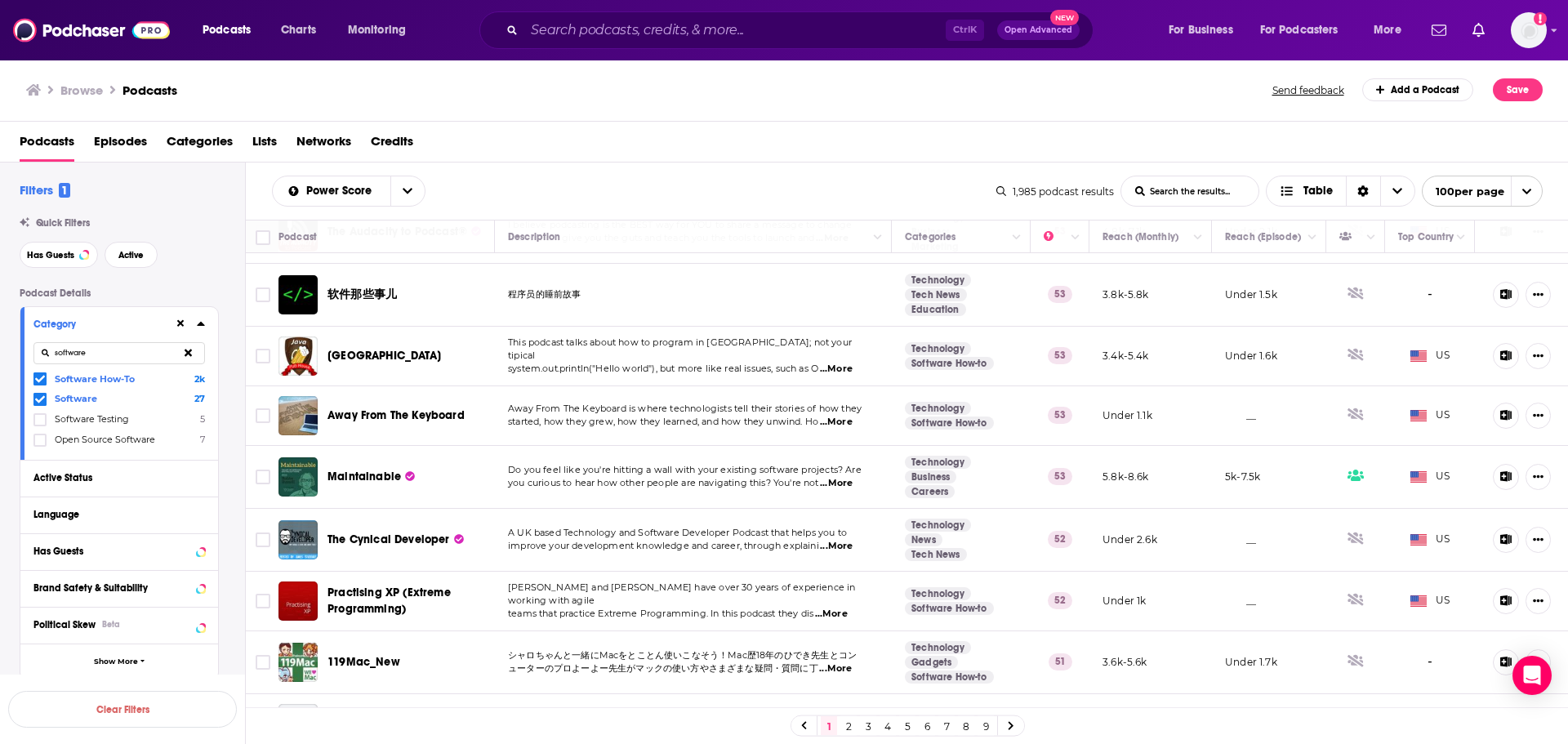
click at [825, 540] on span "...More" at bounding box center [836, 546] width 33 height 13
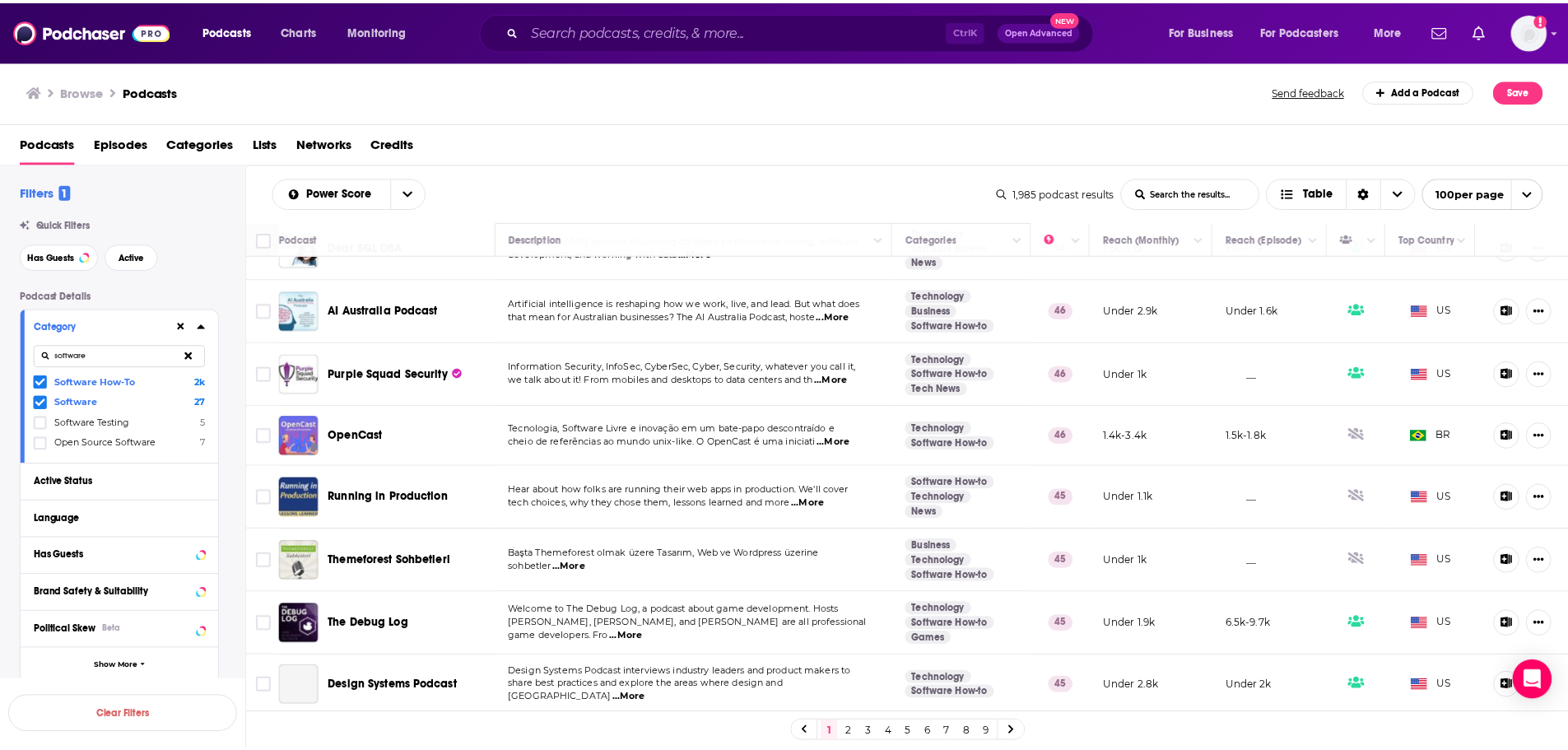
scroll to position [4115, 0]
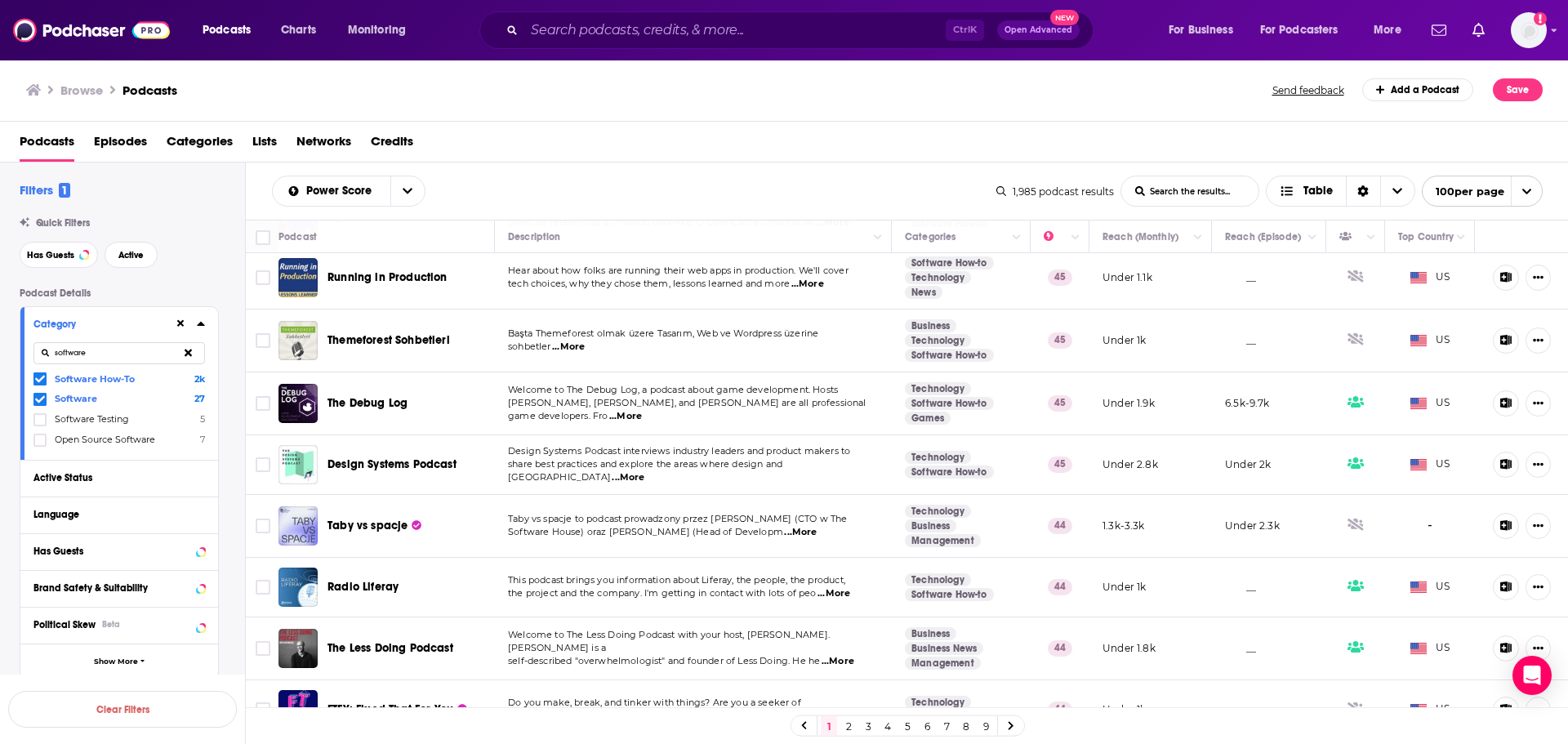
click at [644, 471] on span "...More" at bounding box center [628, 478] width 33 height 13
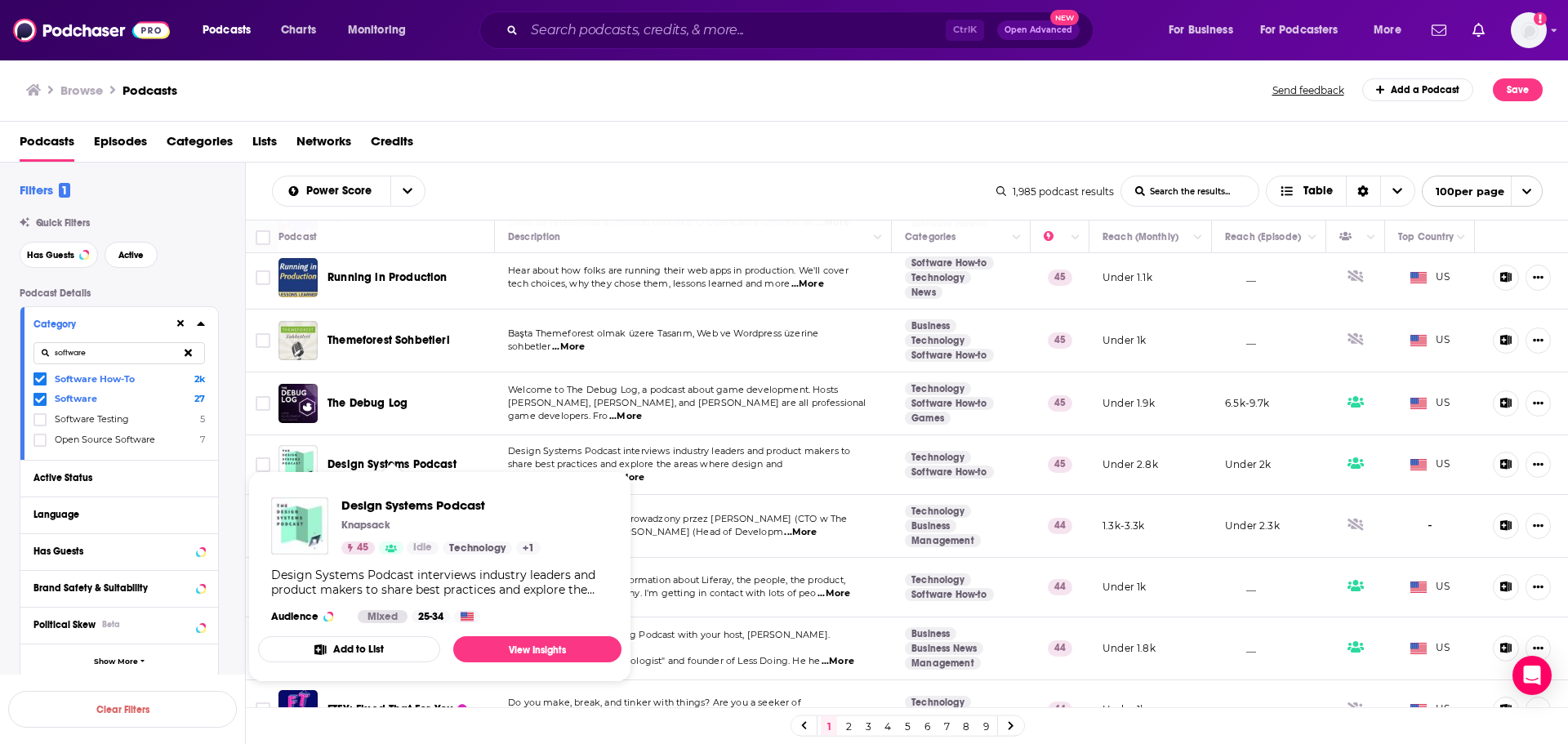
click at [410, 457] on span "Design Systems Podcast" at bounding box center [392, 463] width 129 height 14
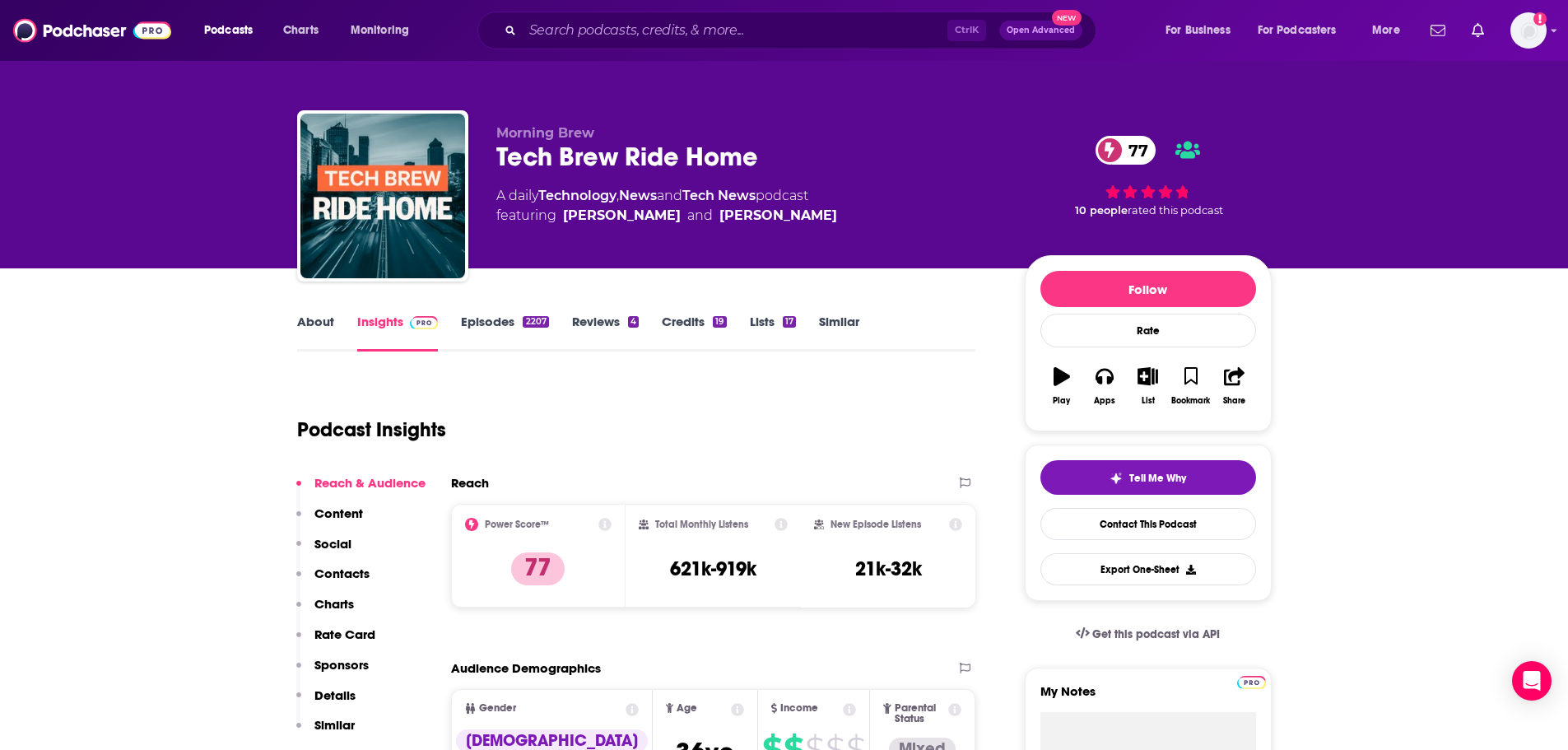
click at [310, 322] on link "About" at bounding box center [315, 332] width 37 height 38
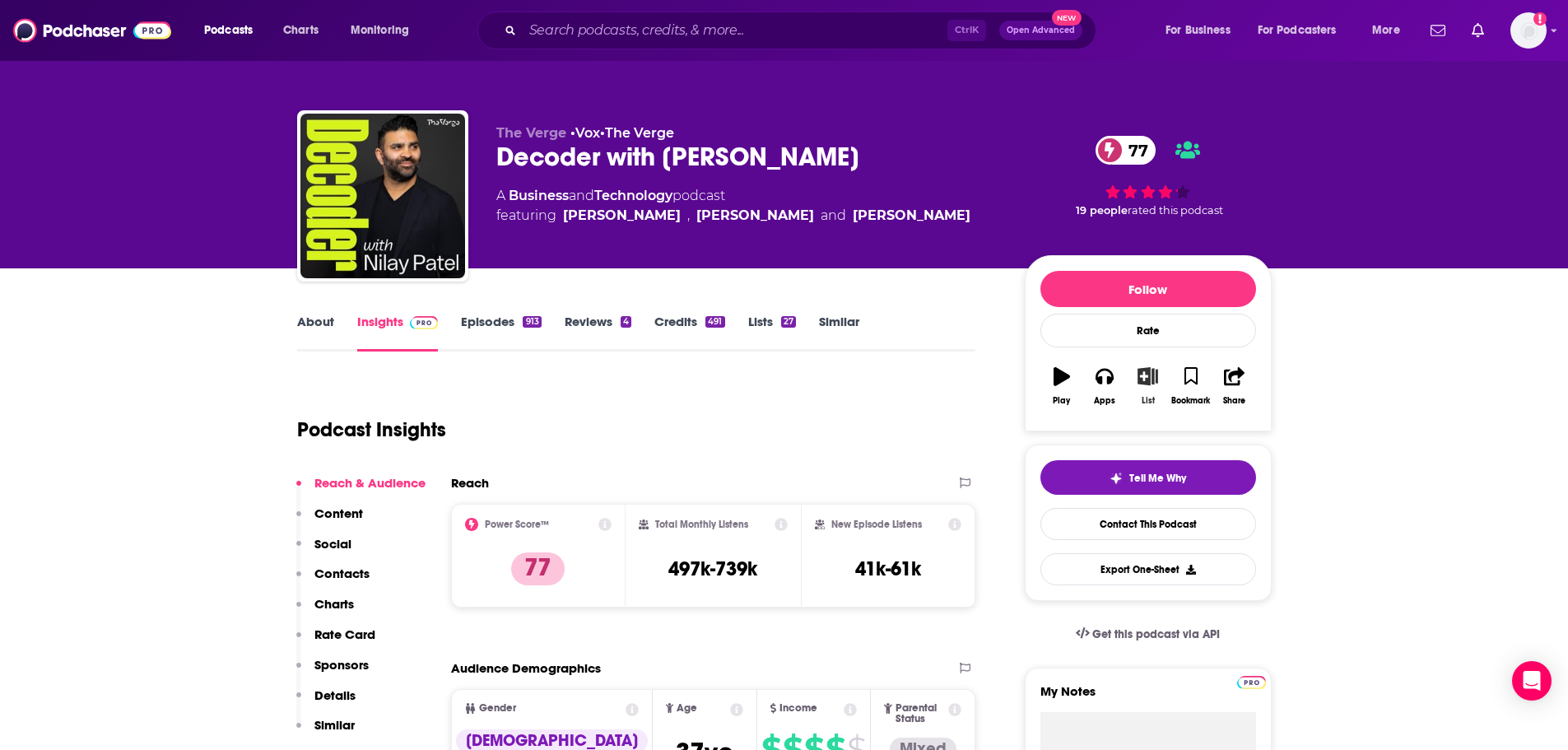
click at [1150, 372] on icon "button" at bounding box center [1148, 376] width 20 height 18
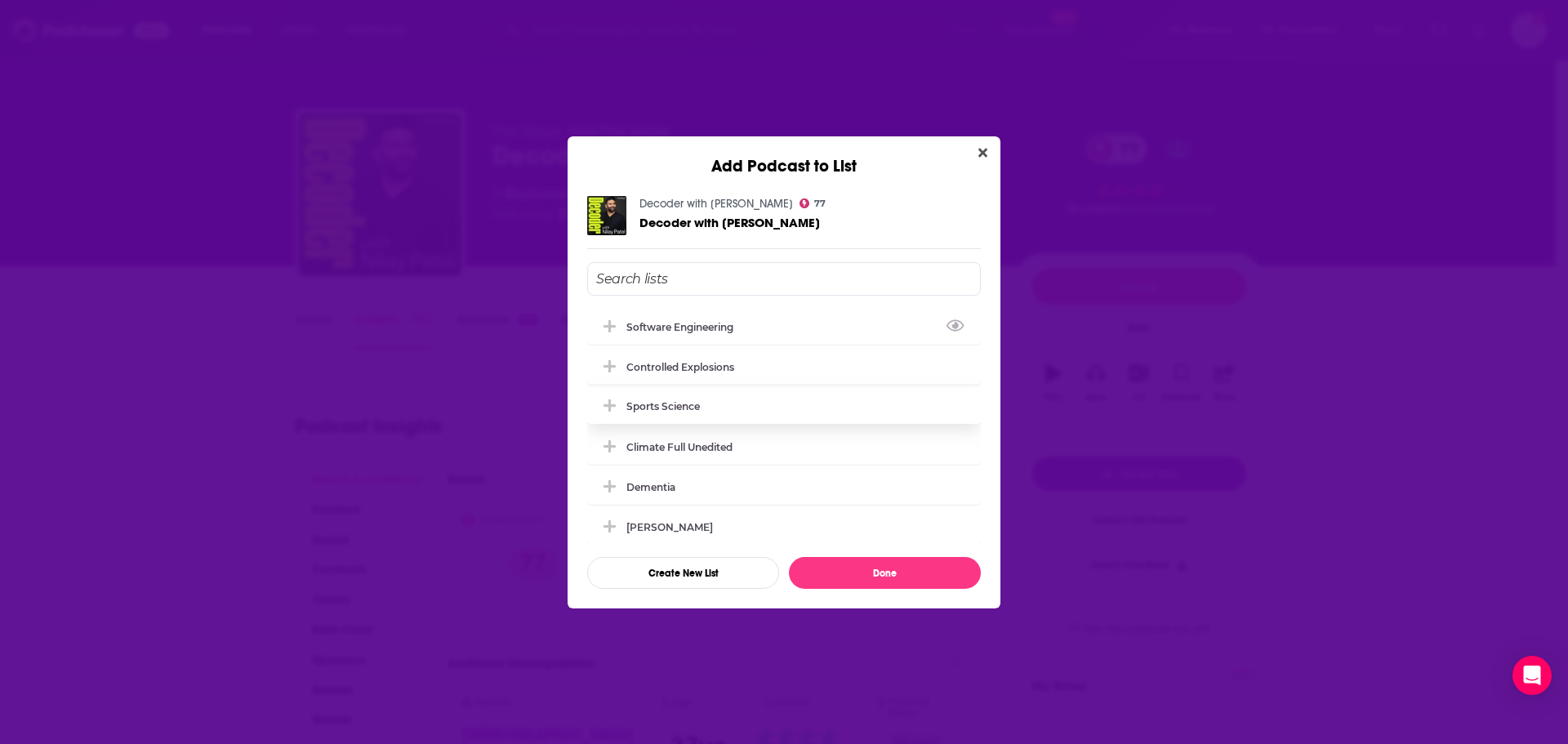
click at [604, 323] on icon "Add Podcast To List" at bounding box center [609, 326] width 12 height 15
click at [862, 574] on button "Done" at bounding box center [884, 572] width 192 height 32
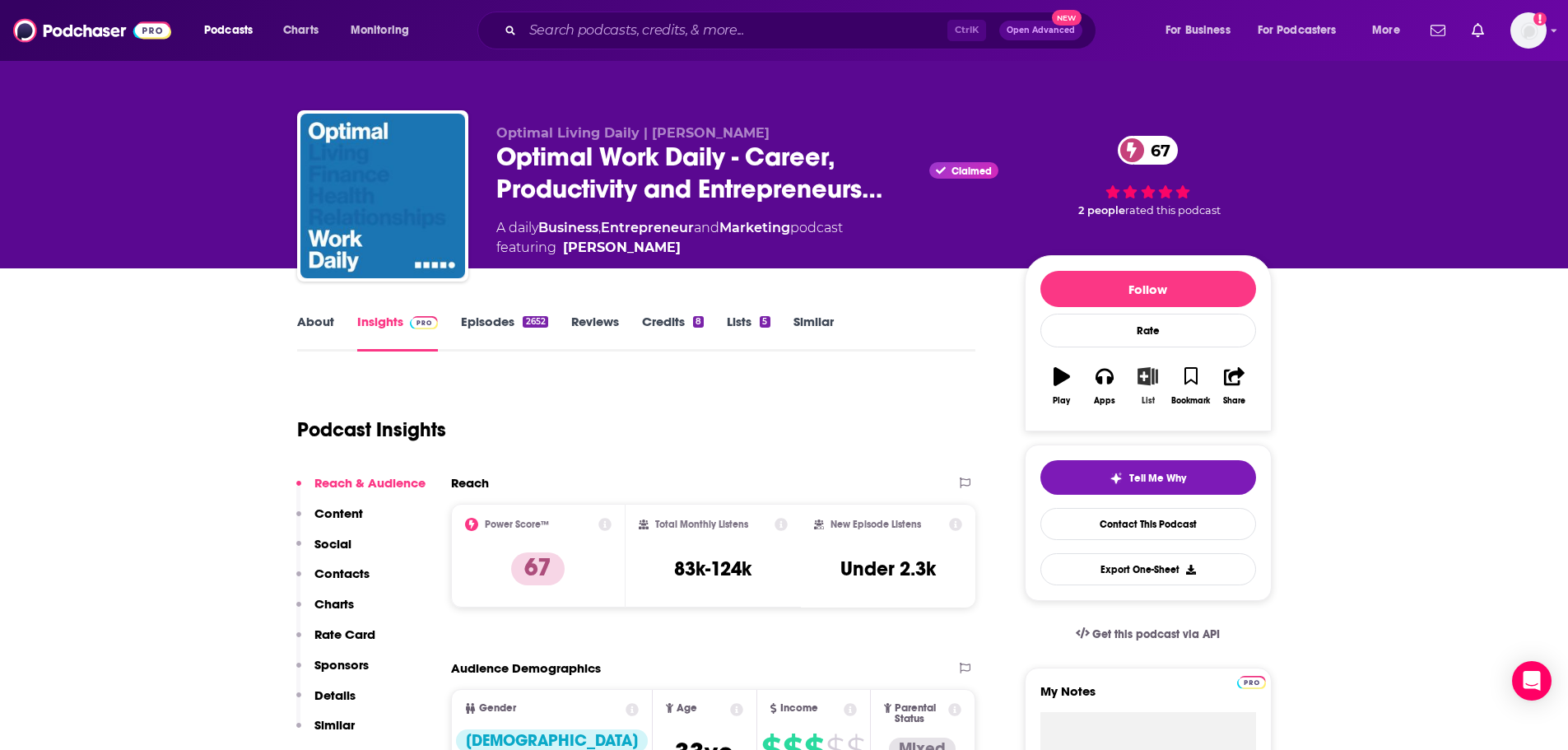
click at [1153, 378] on icon "button" at bounding box center [1148, 376] width 20 height 18
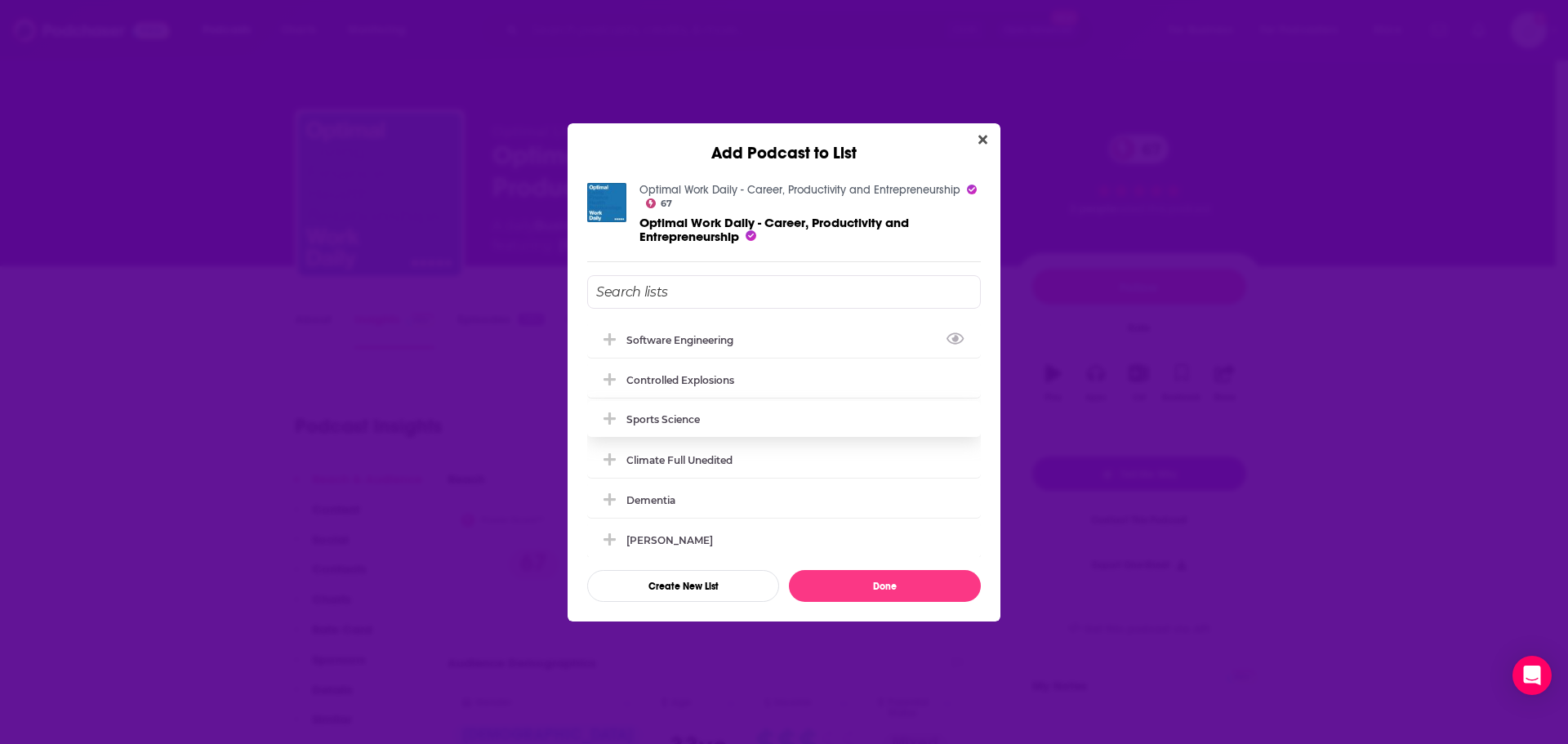
drag, startPoint x: 610, startPoint y: 332, endPoint x: 704, endPoint y: 393, distance: 112.1
click at [610, 332] on icon "Add Podcast To List" at bounding box center [609, 340] width 12 height 15
click at [843, 589] on button "Done" at bounding box center [884, 585] width 192 height 32
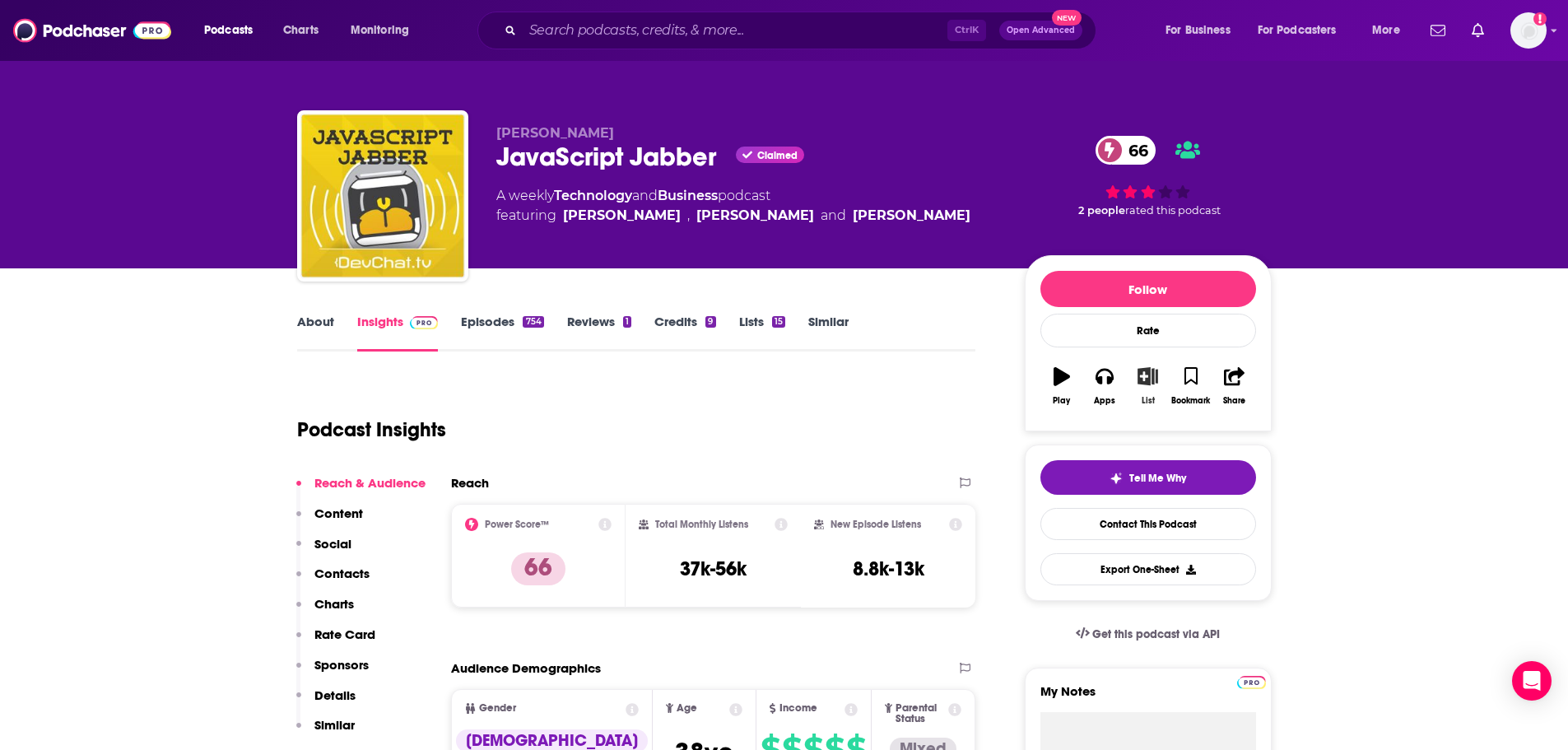
click at [1151, 370] on icon "button" at bounding box center [1148, 376] width 20 height 18
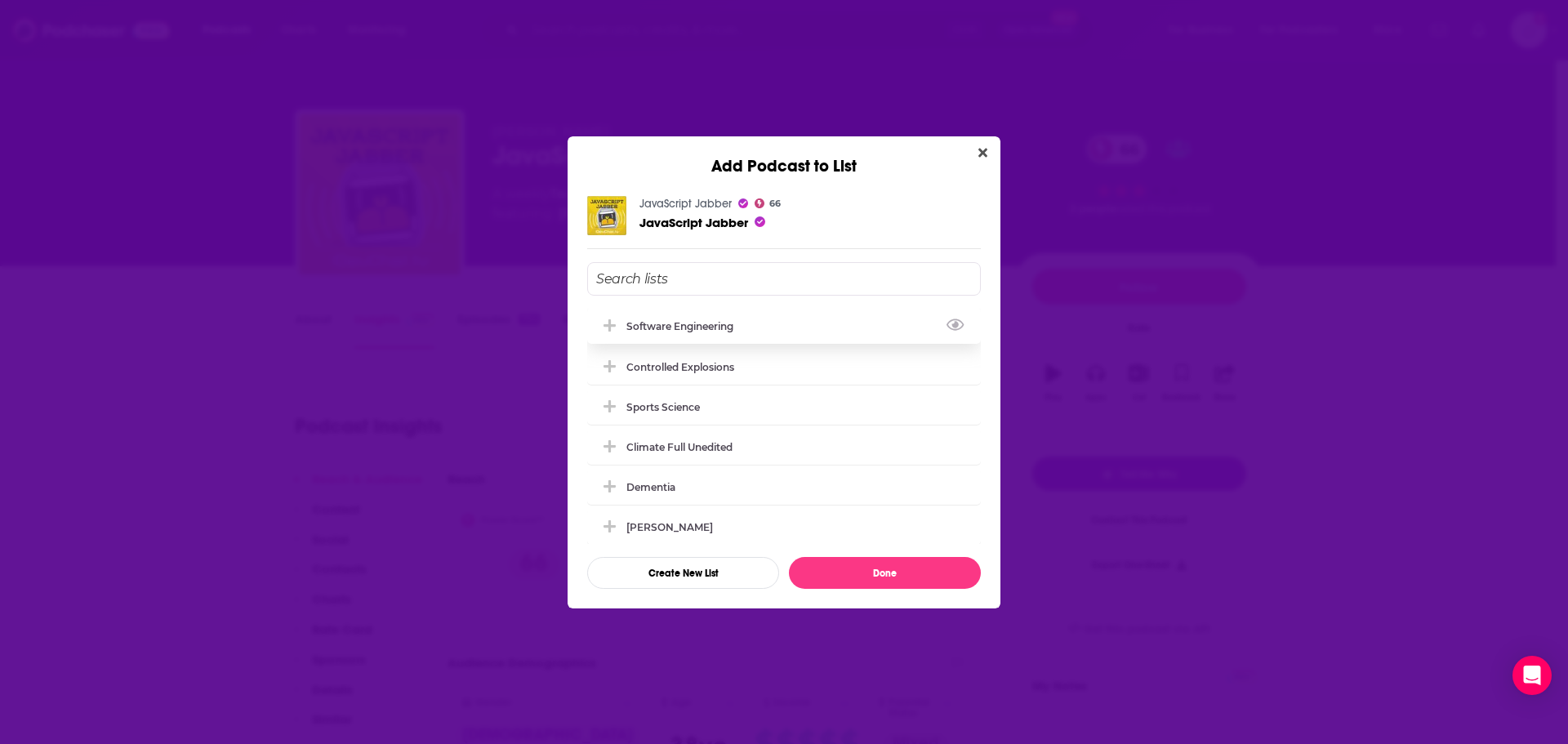
click at [609, 322] on icon "Add Podcast To List" at bounding box center [609, 324] width 12 height 12
drag, startPoint x: 842, startPoint y: 575, endPoint x: 846, endPoint y: 424, distance: 151.1
click at [844, 575] on button "Done" at bounding box center [884, 572] width 192 height 32
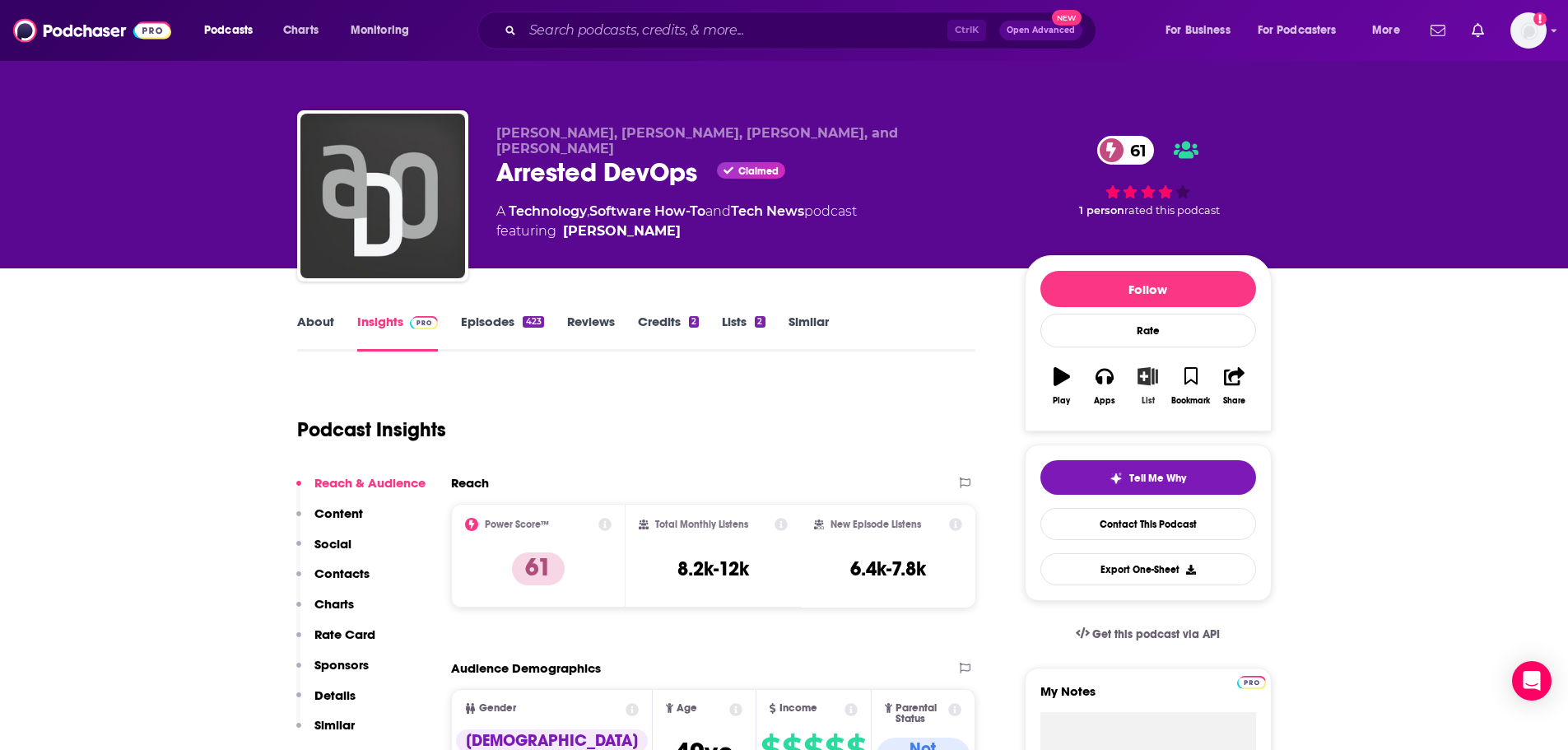
click at [1139, 376] on icon "button" at bounding box center [1148, 376] width 20 height 18
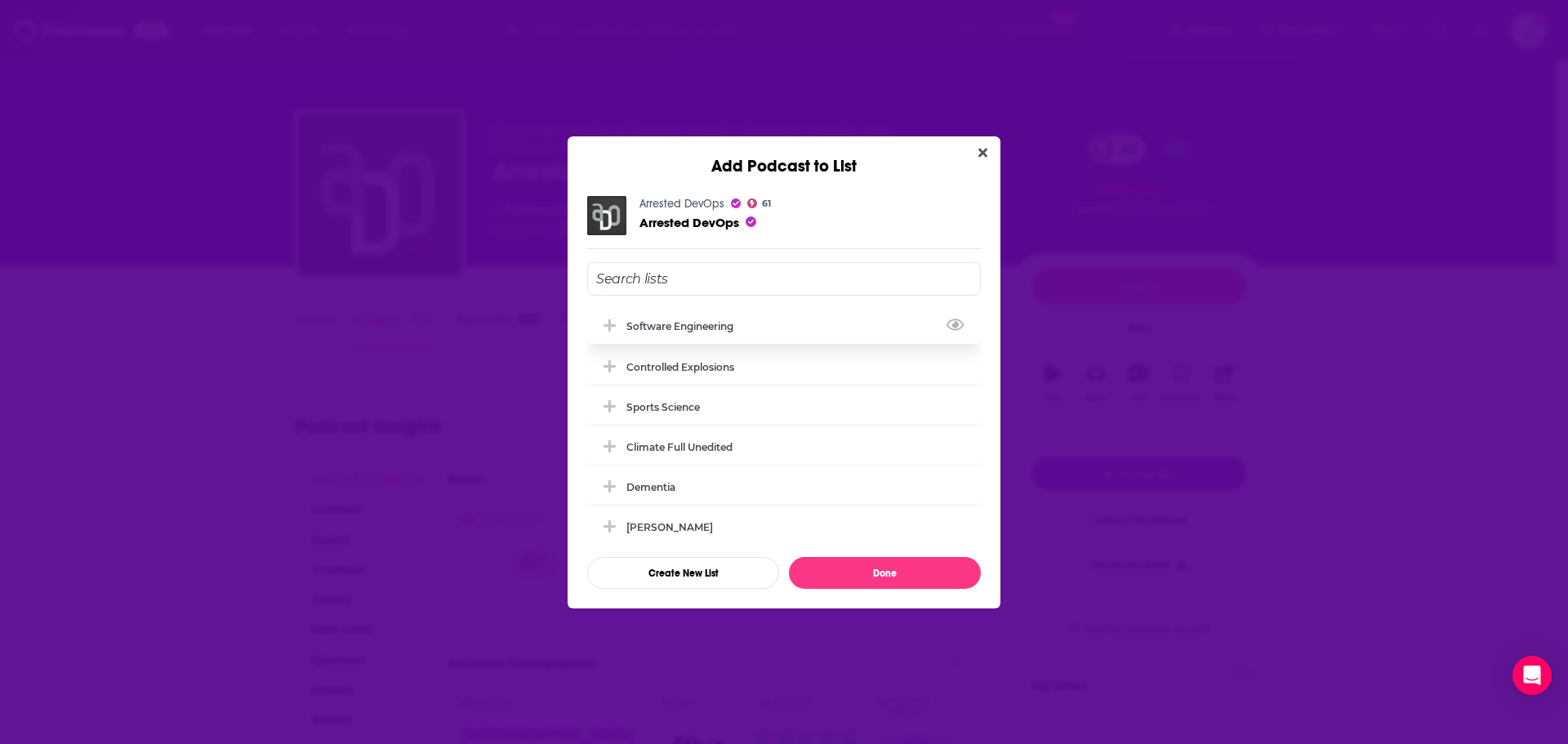
click at [608, 319] on icon "Add Podcast To List" at bounding box center [609, 326] width 12 height 15
click at [877, 574] on button "Done" at bounding box center [884, 572] width 192 height 32
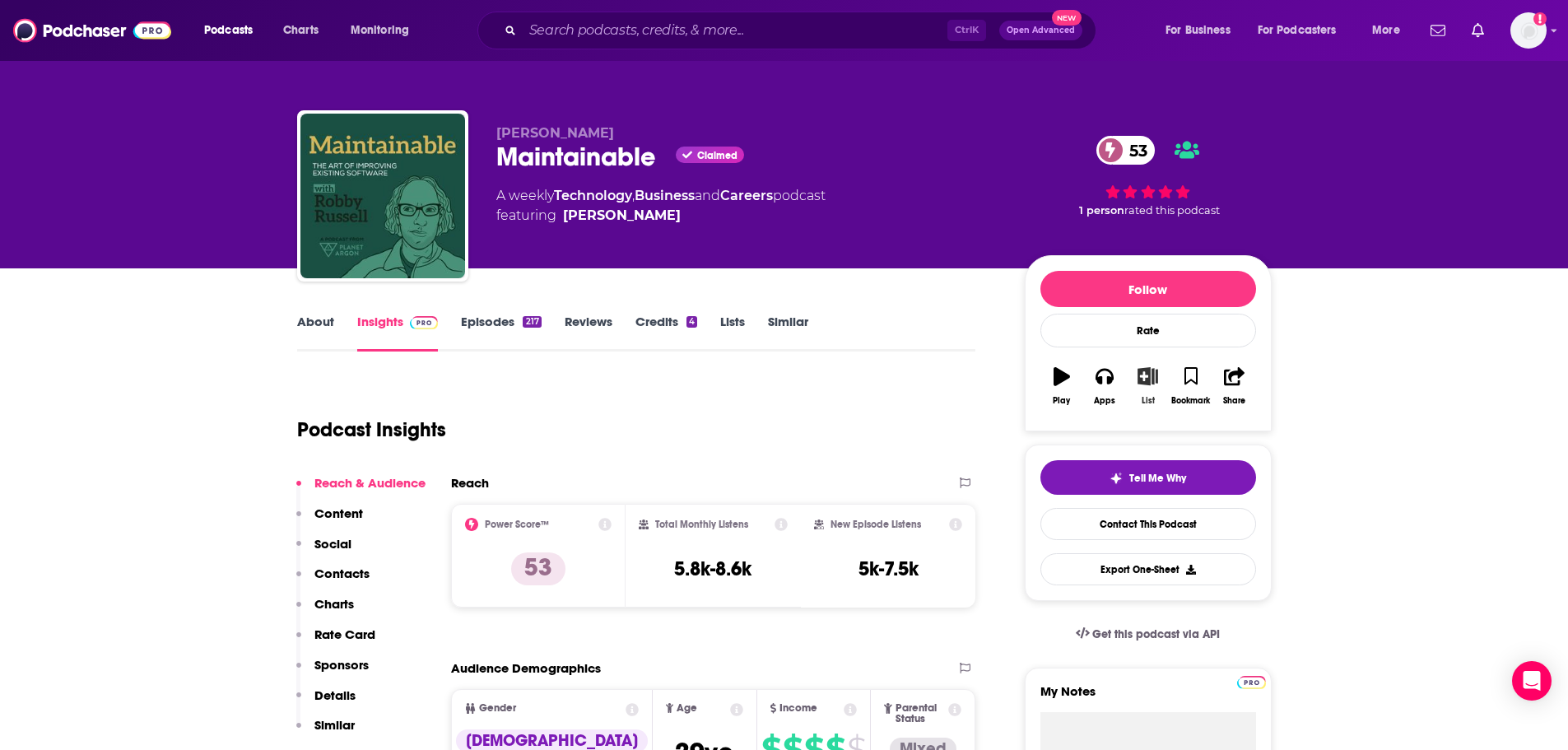
click at [1151, 382] on icon "button" at bounding box center [1148, 376] width 20 height 18
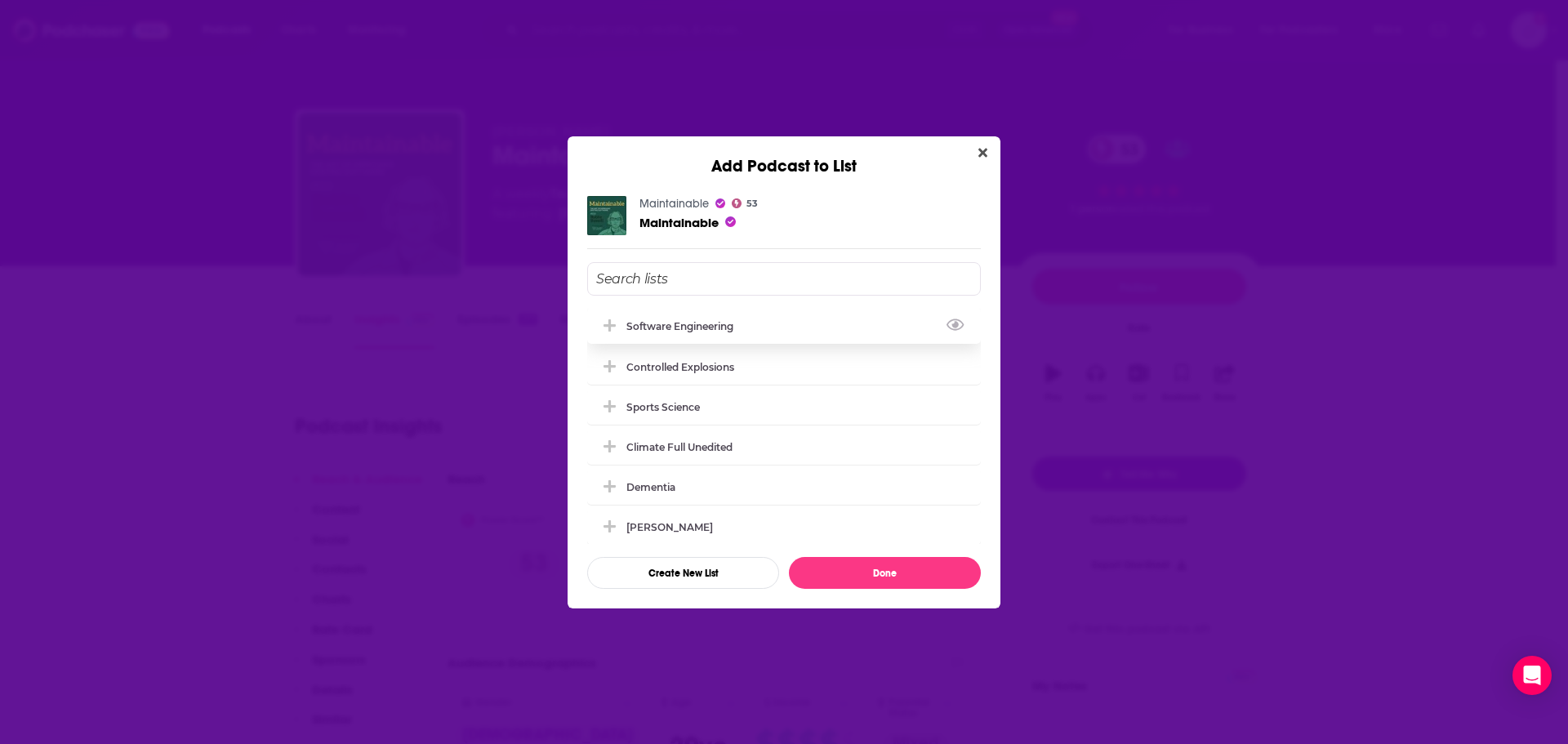
click at [606, 323] on icon "Add Podcast To List" at bounding box center [609, 326] width 12 height 15
drag, startPoint x: 888, startPoint y: 577, endPoint x: 918, endPoint y: 515, distance: 68.9
click at [890, 577] on button "Done" at bounding box center [884, 572] width 192 height 32
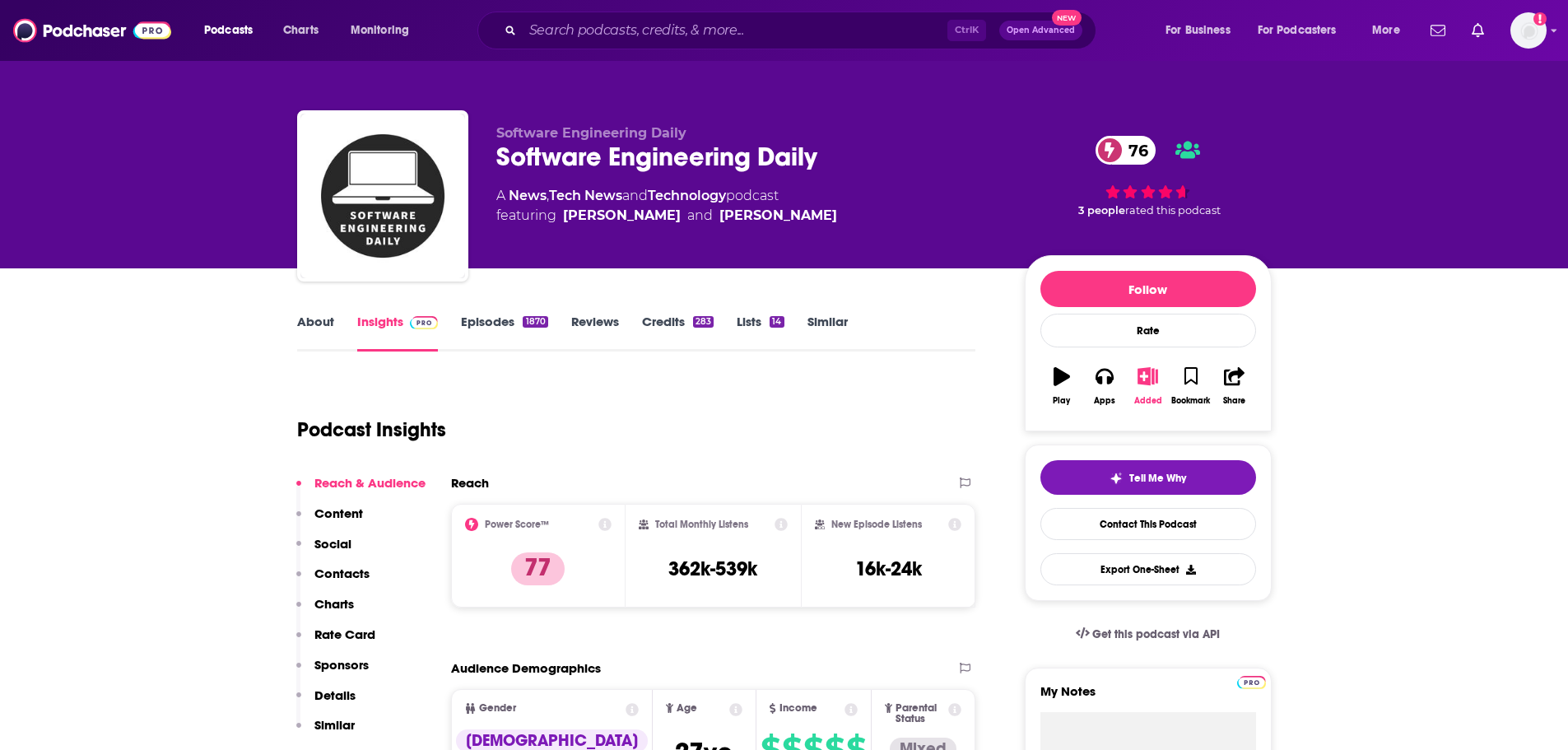
click at [1152, 371] on icon "button" at bounding box center [1148, 376] width 20 height 18
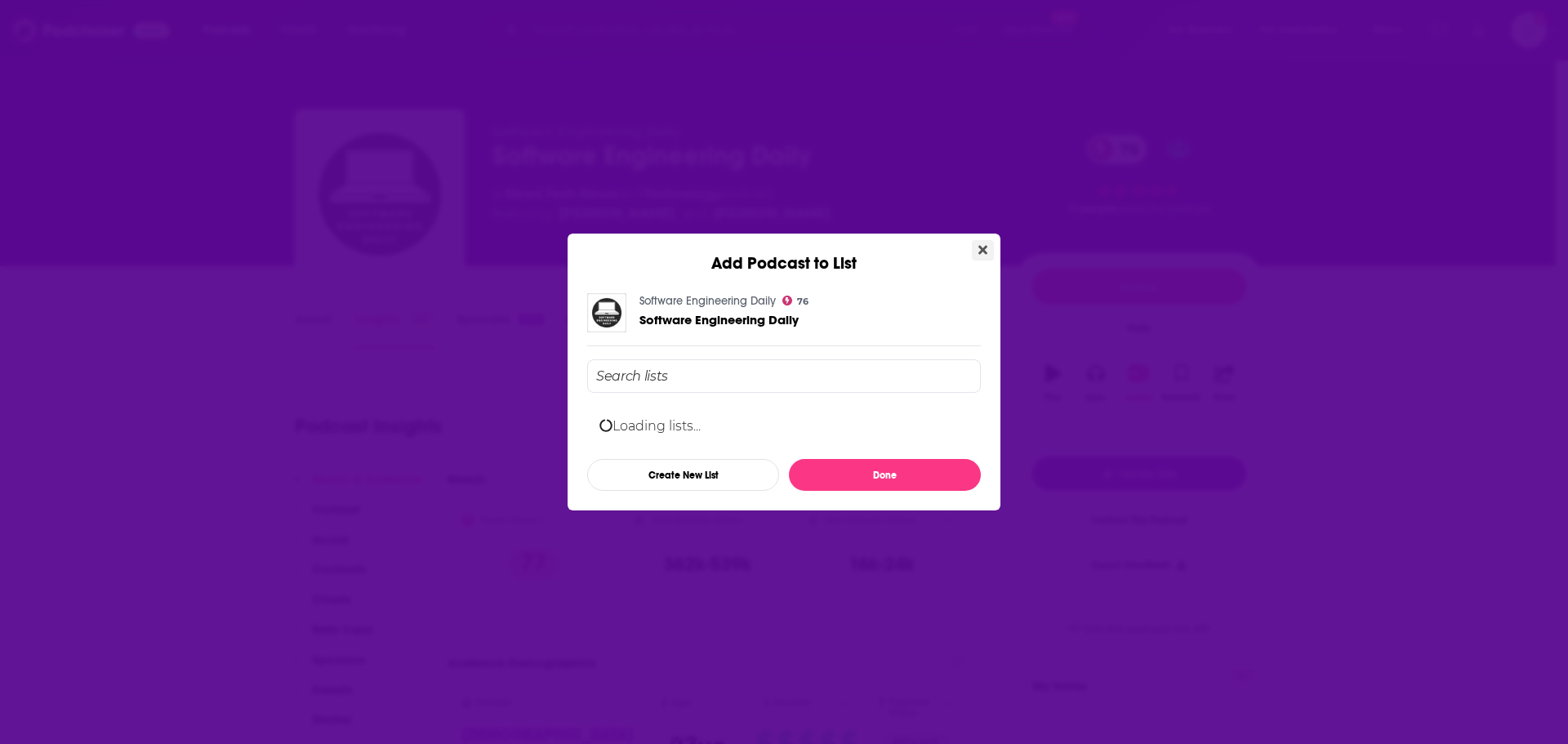
click at [986, 247] on icon "Close" at bounding box center [983, 251] width 9 height 9
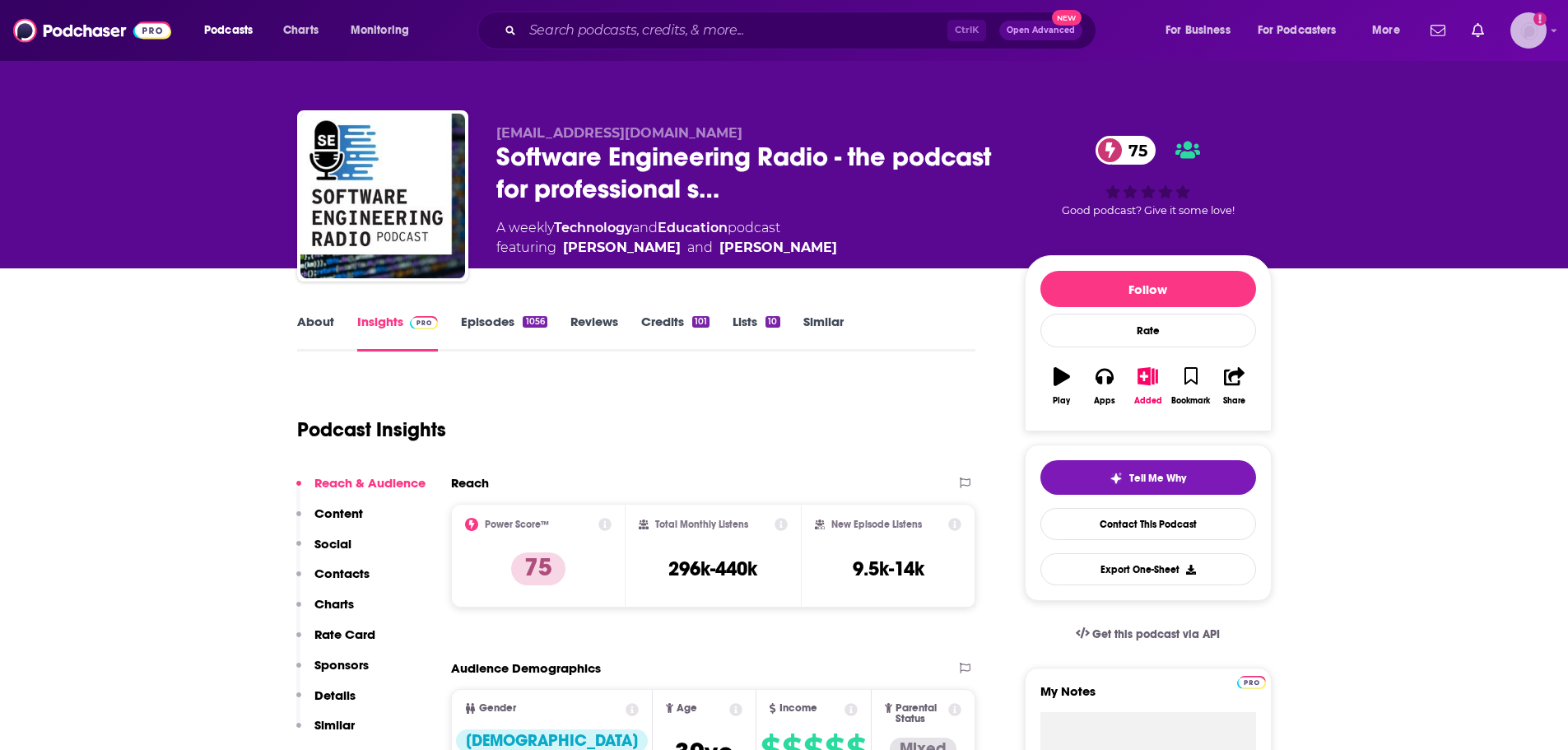
click at [1514, 32] on img "Logged in as tfnewsroom" at bounding box center [1529, 30] width 37 height 37
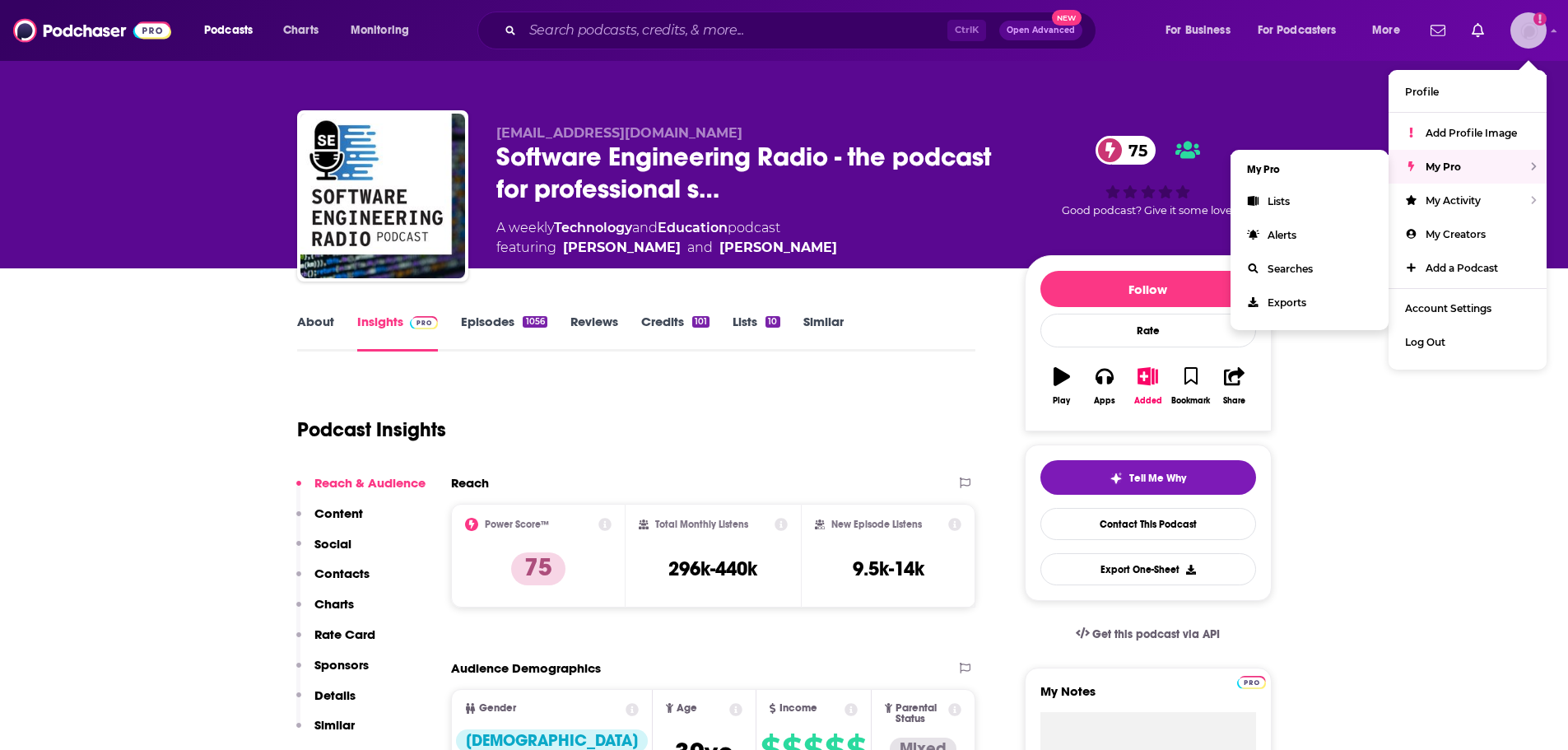
click at [1444, 171] on span "My Pro" at bounding box center [1443, 166] width 36 height 12
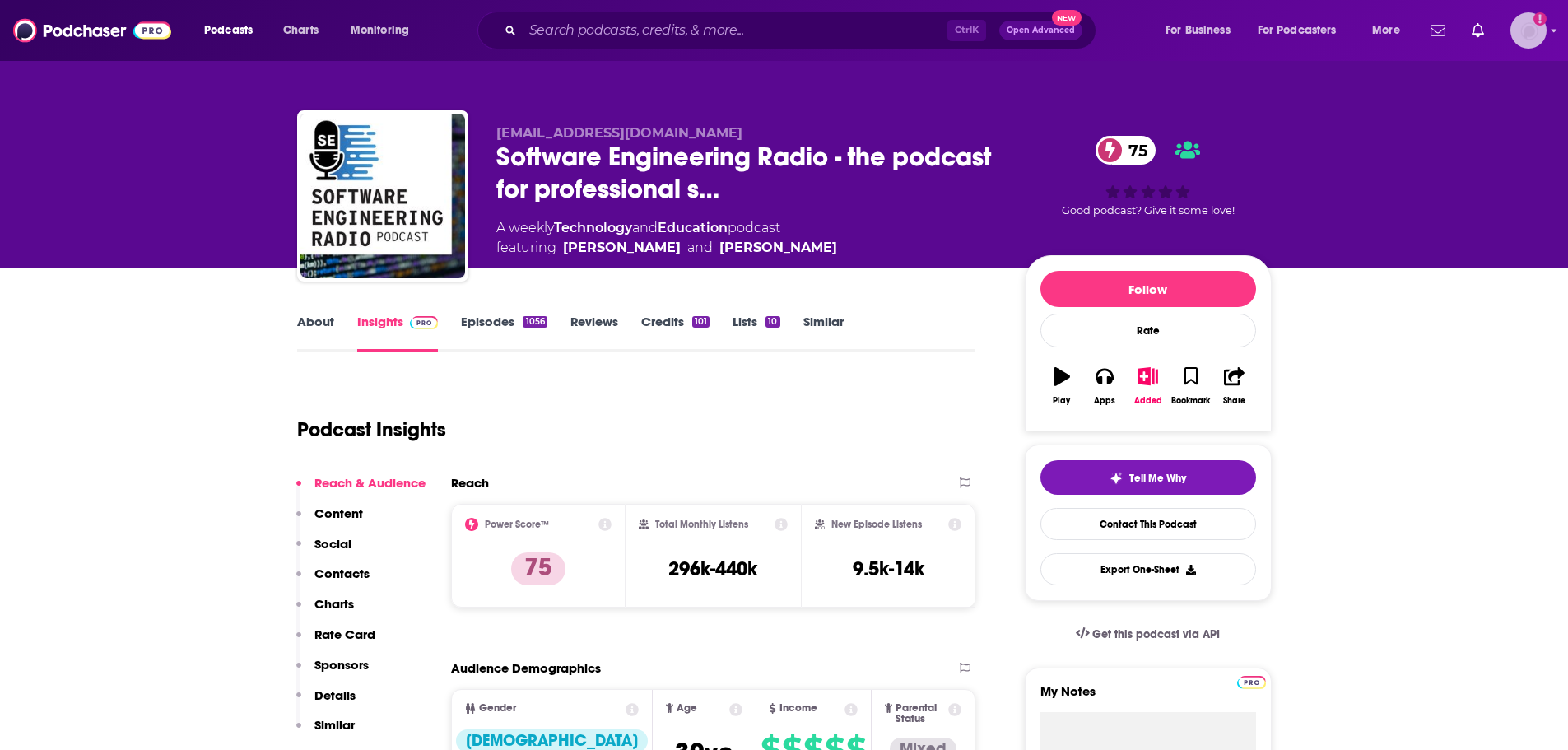
click at [1513, 30] on img "Logged in as tfnewsroom" at bounding box center [1529, 30] width 37 height 37
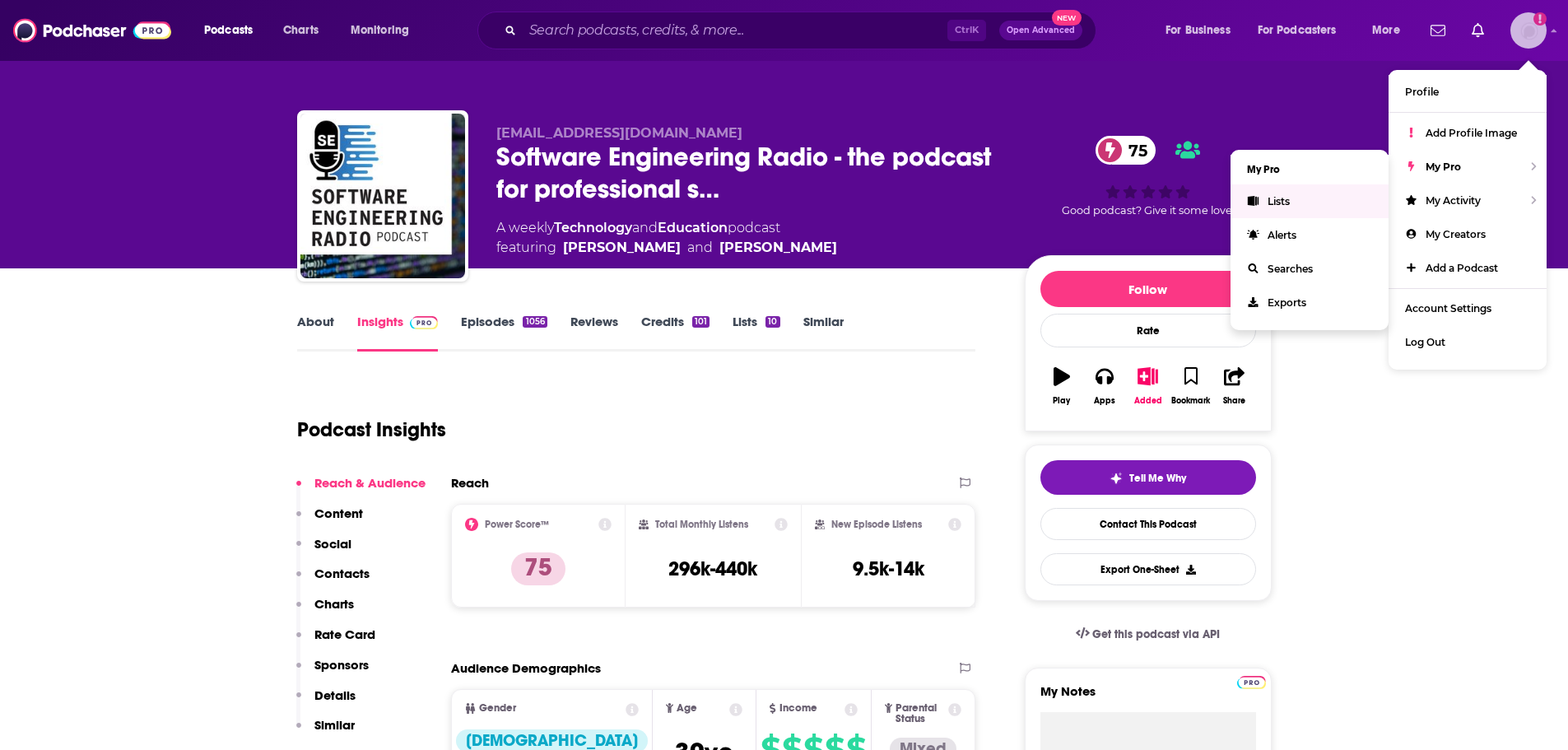
click at [1308, 201] on link "Lists" at bounding box center [1310, 201] width 158 height 34
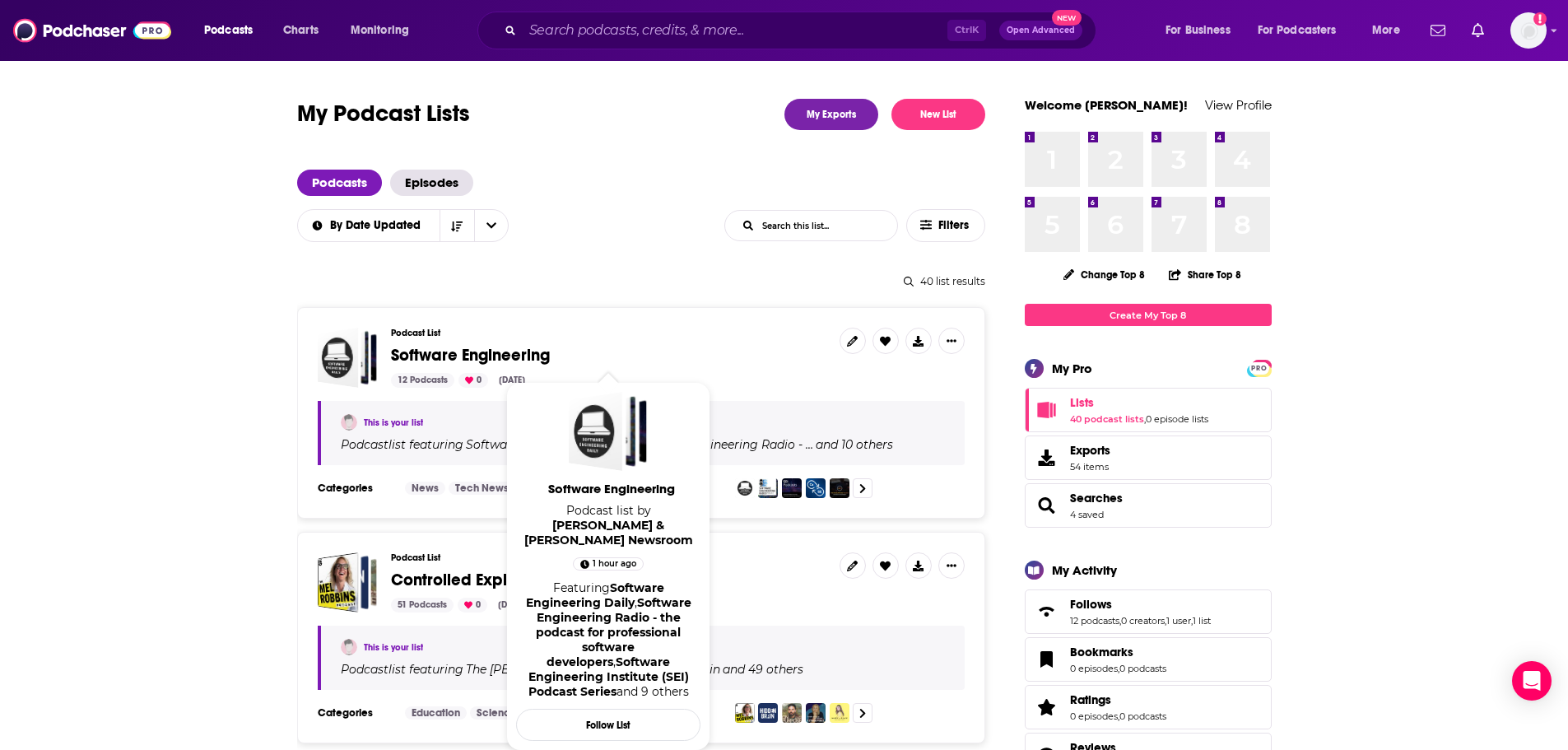
click at [417, 345] on span "Software Engineering" at bounding box center [470, 355] width 158 height 20
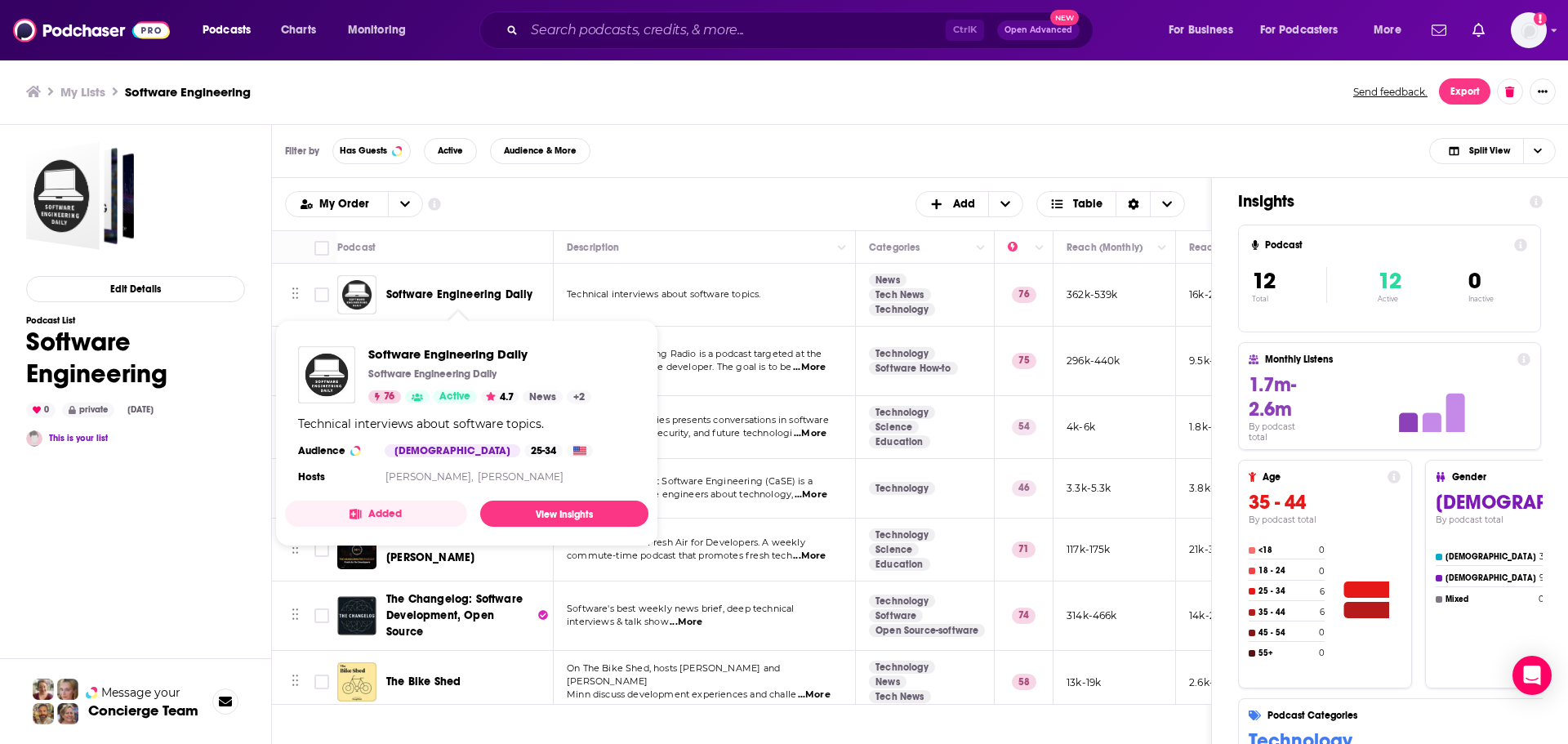
click at [455, 293] on span "Software Engineering Daily" at bounding box center [459, 293] width 146 height 14
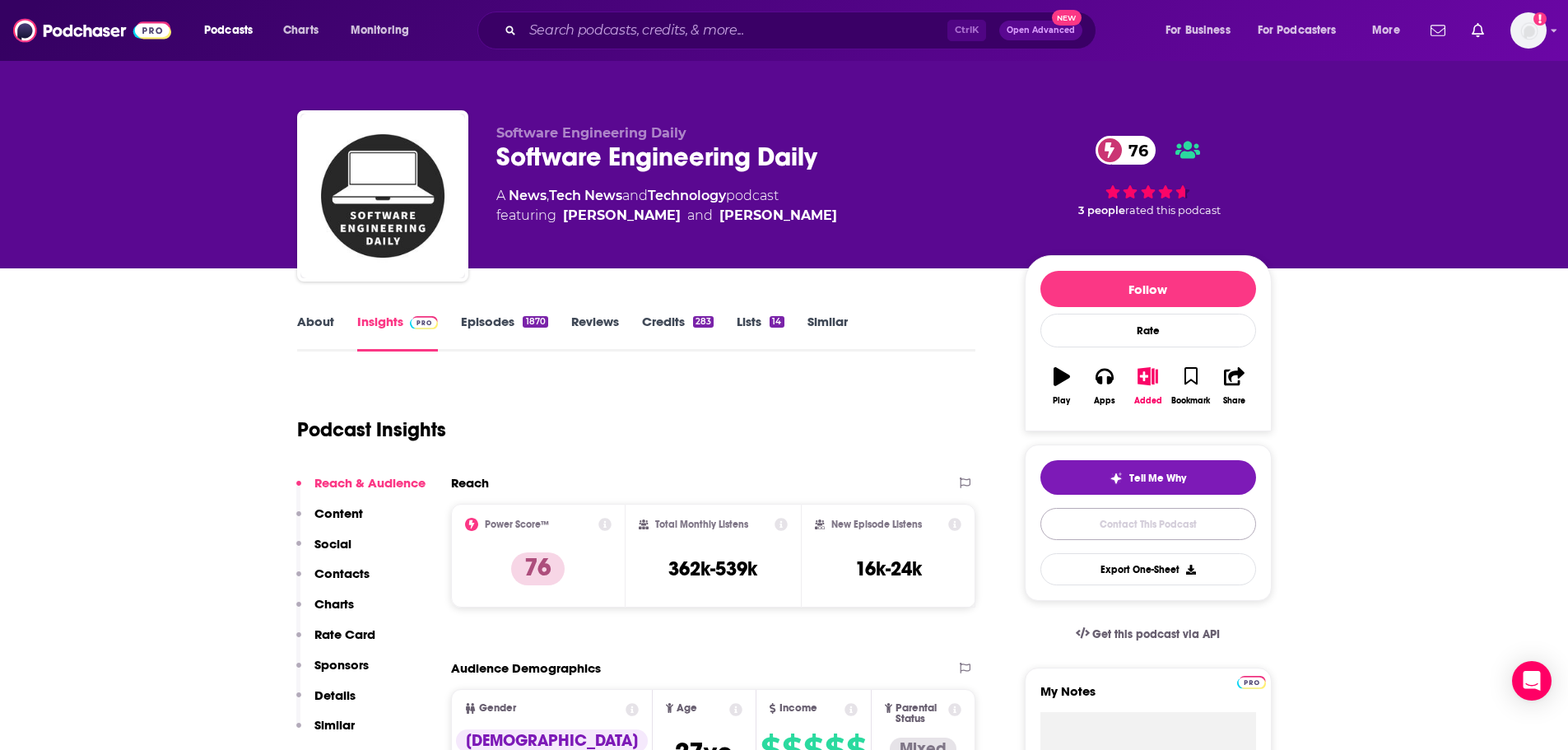
drag, startPoint x: 1112, startPoint y: 528, endPoint x: 1061, endPoint y: 518, distance: 52.0
click at [1111, 528] on link "Contact This Podcast" at bounding box center [1148, 524] width 215 height 32
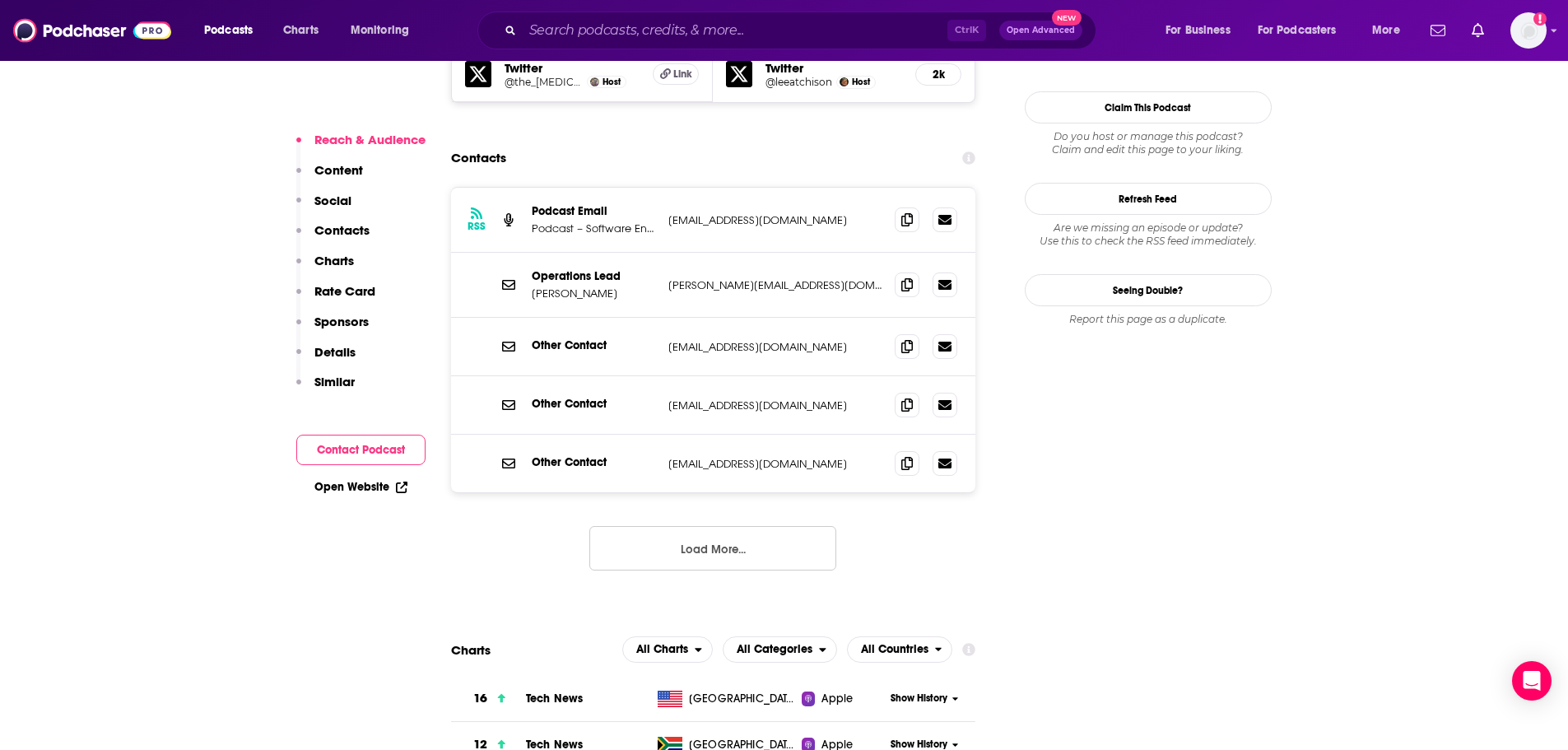
scroll to position [1550, 0]
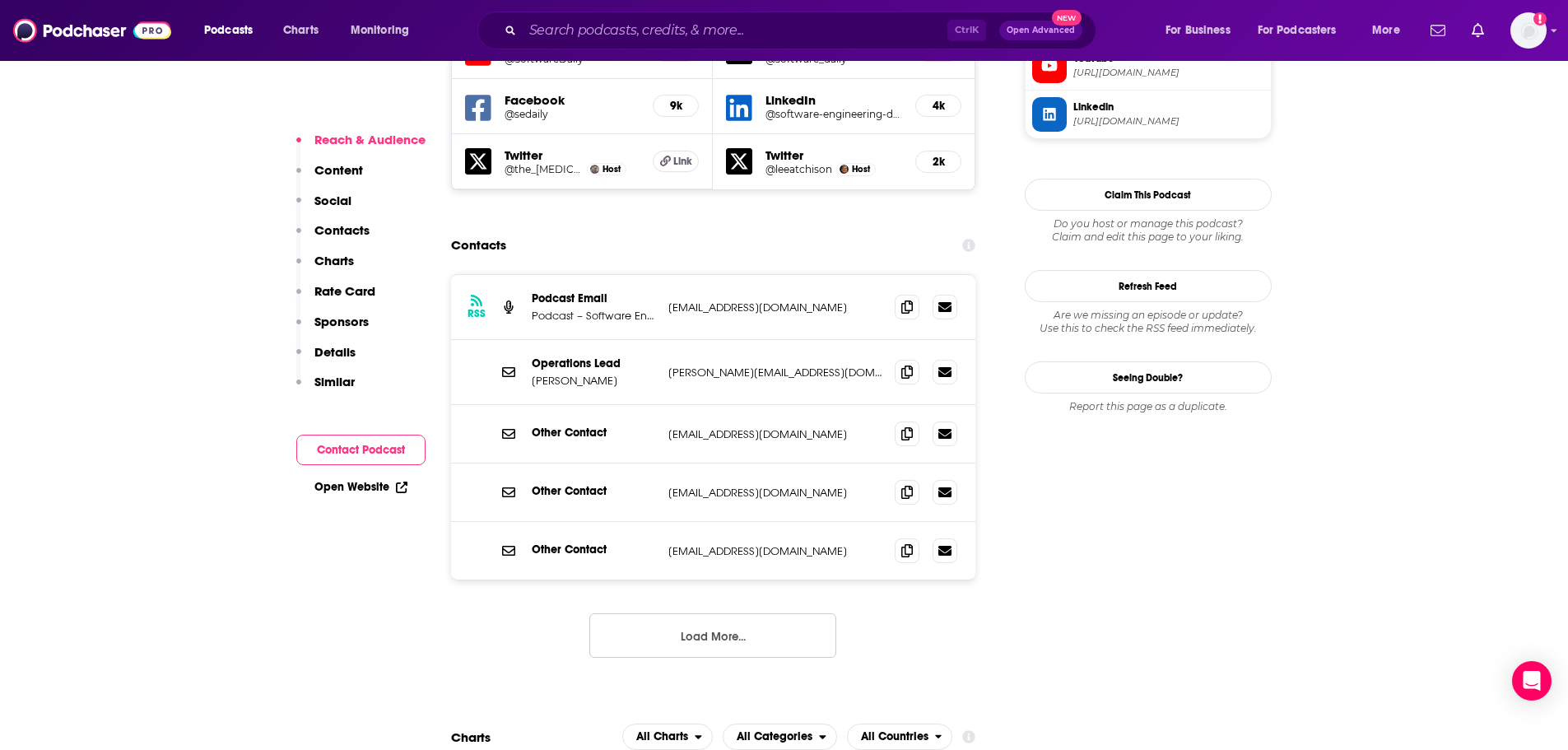
click at [785, 614] on button "Load More..." at bounding box center [713, 636] width 247 height 45
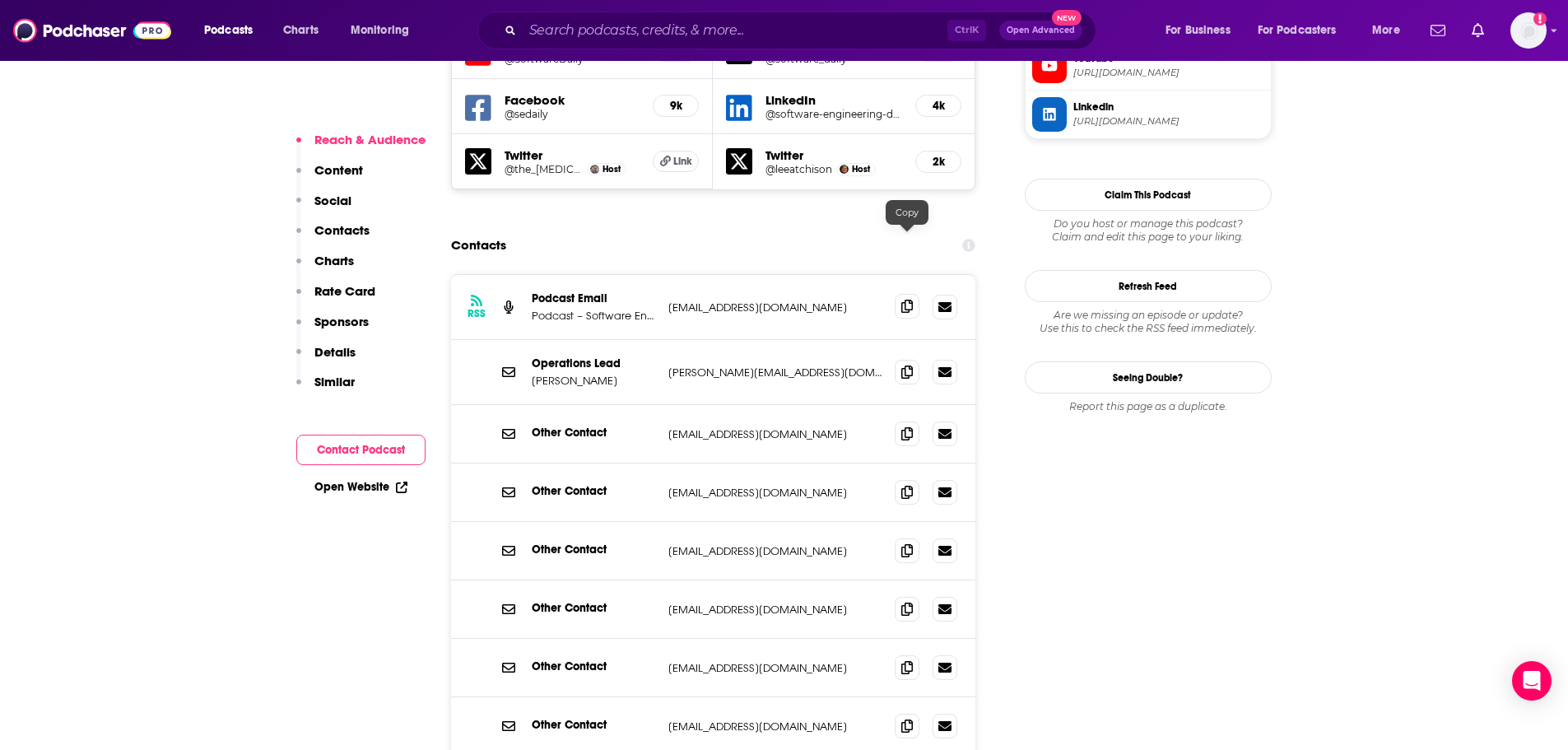
click at [906, 299] on icon at bounding box center [907, 306] width 12 height 13
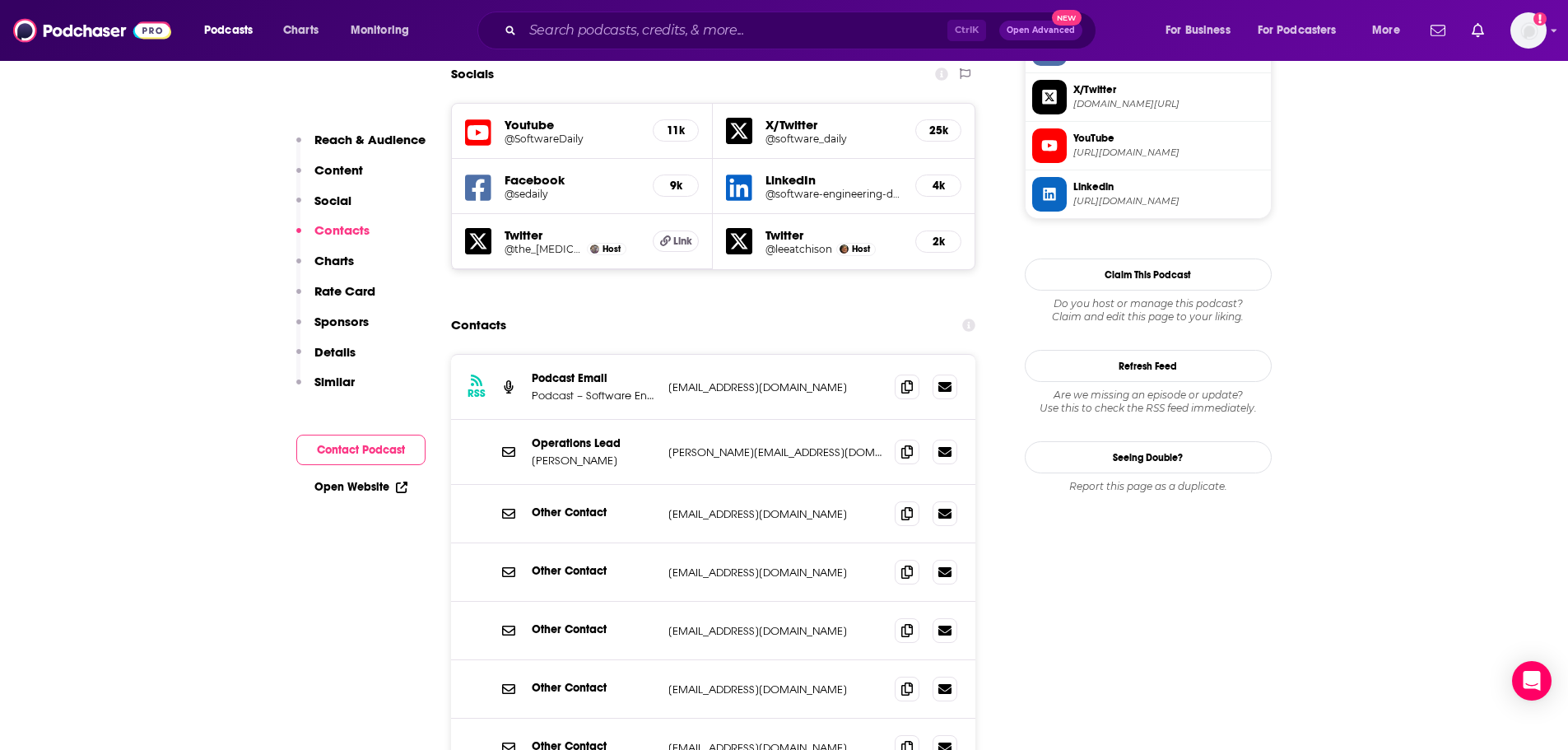
scroll to position [1482, 0]
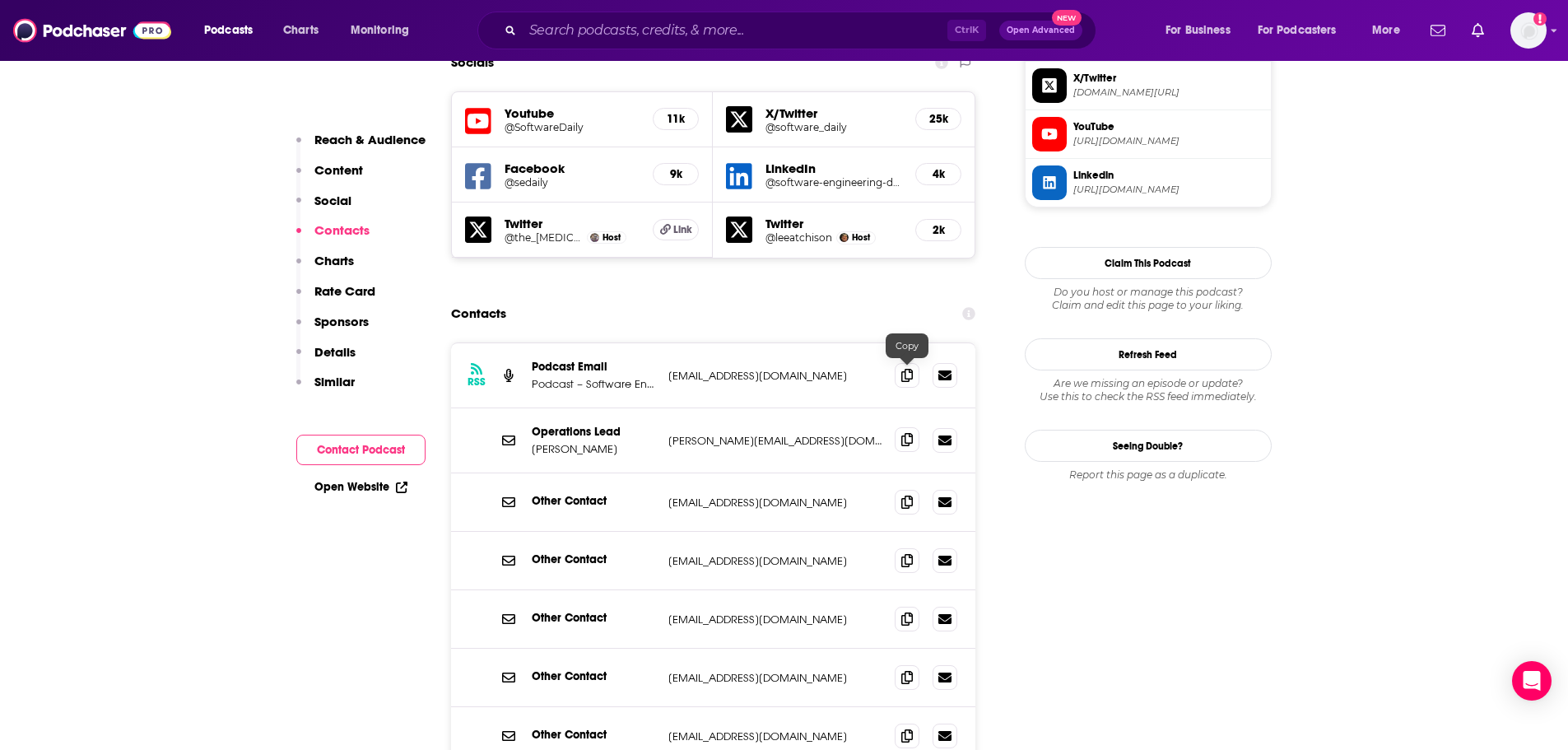
click at [901, 433] on icon at bounding box center [907, 440] width 12 height 13
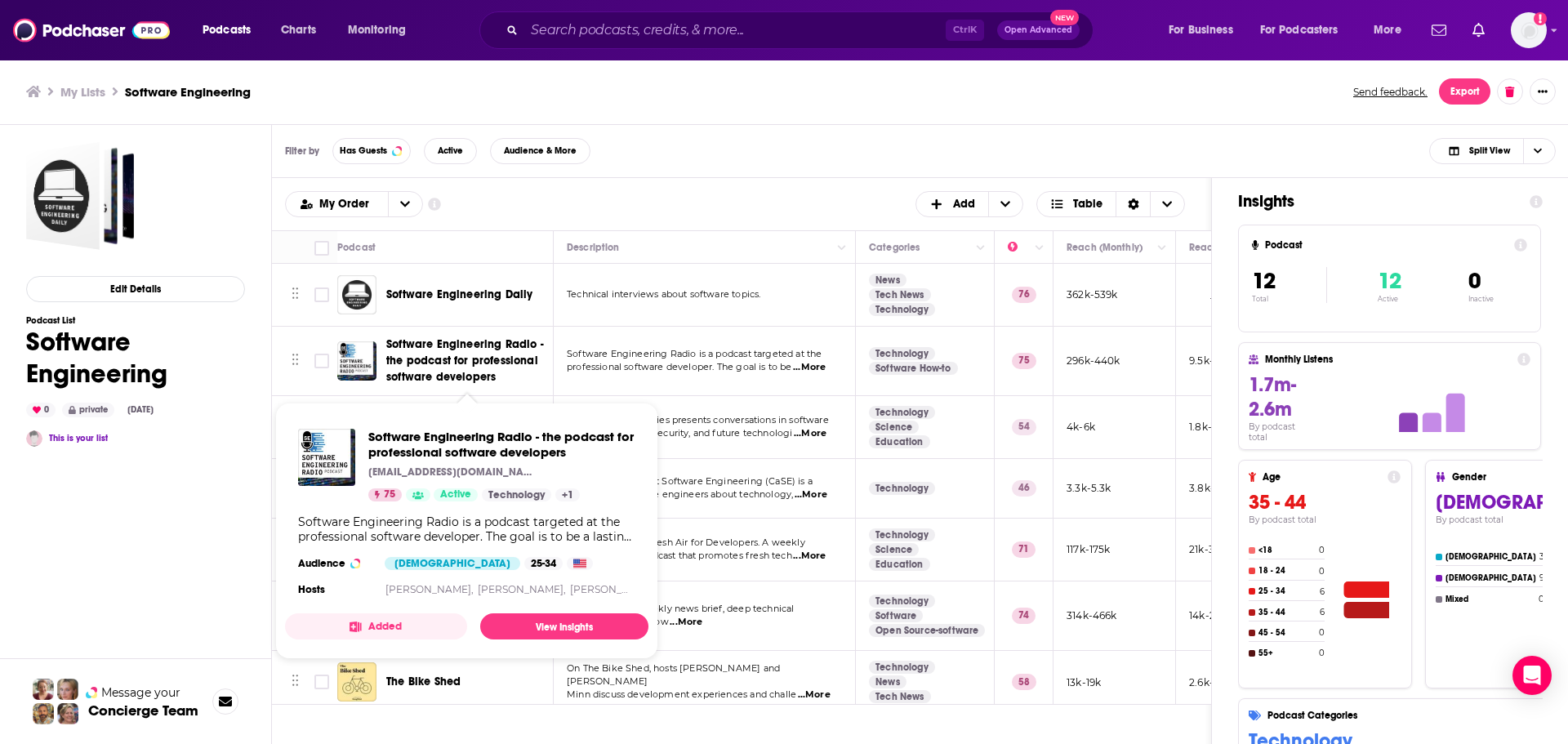
click at [453, 367] on span "Software Engineering Radio - the podcast for professional software developers" at bounding box center [464, 360] width 157 height 46
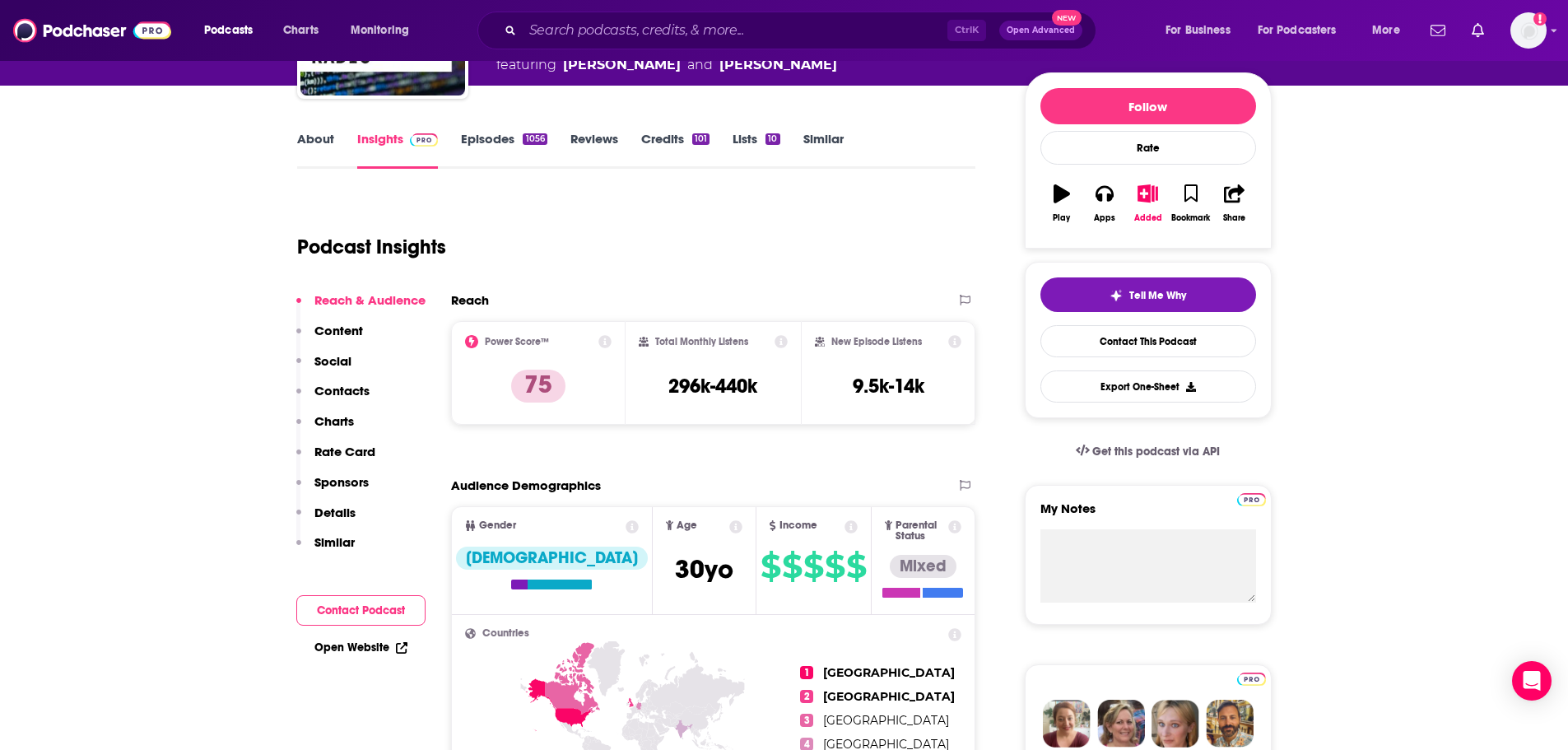
scroll to position [247, 0]
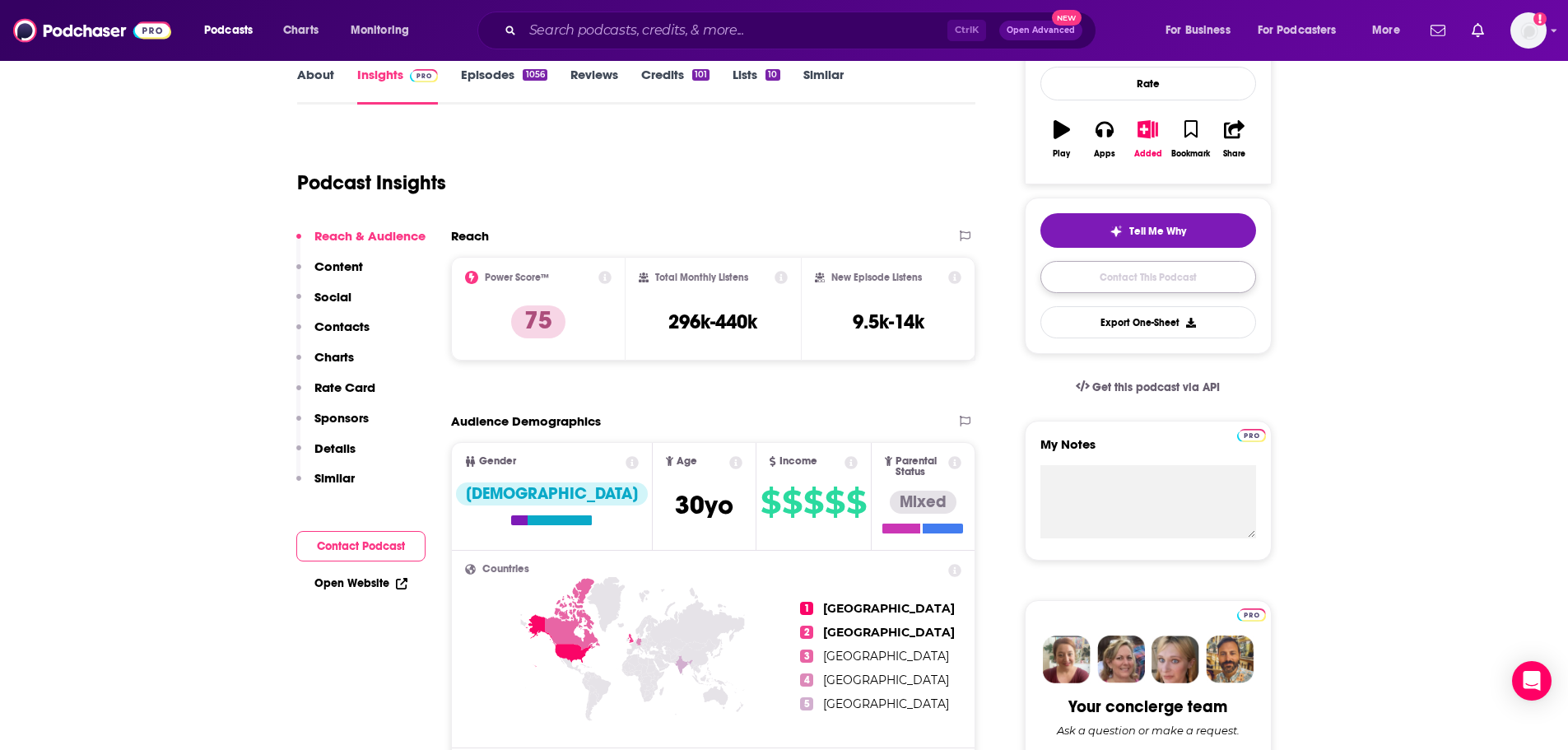
click at [1133, 286] on link "Contact This Podcast" at bounding box center [1148, 277] width 215 height 32
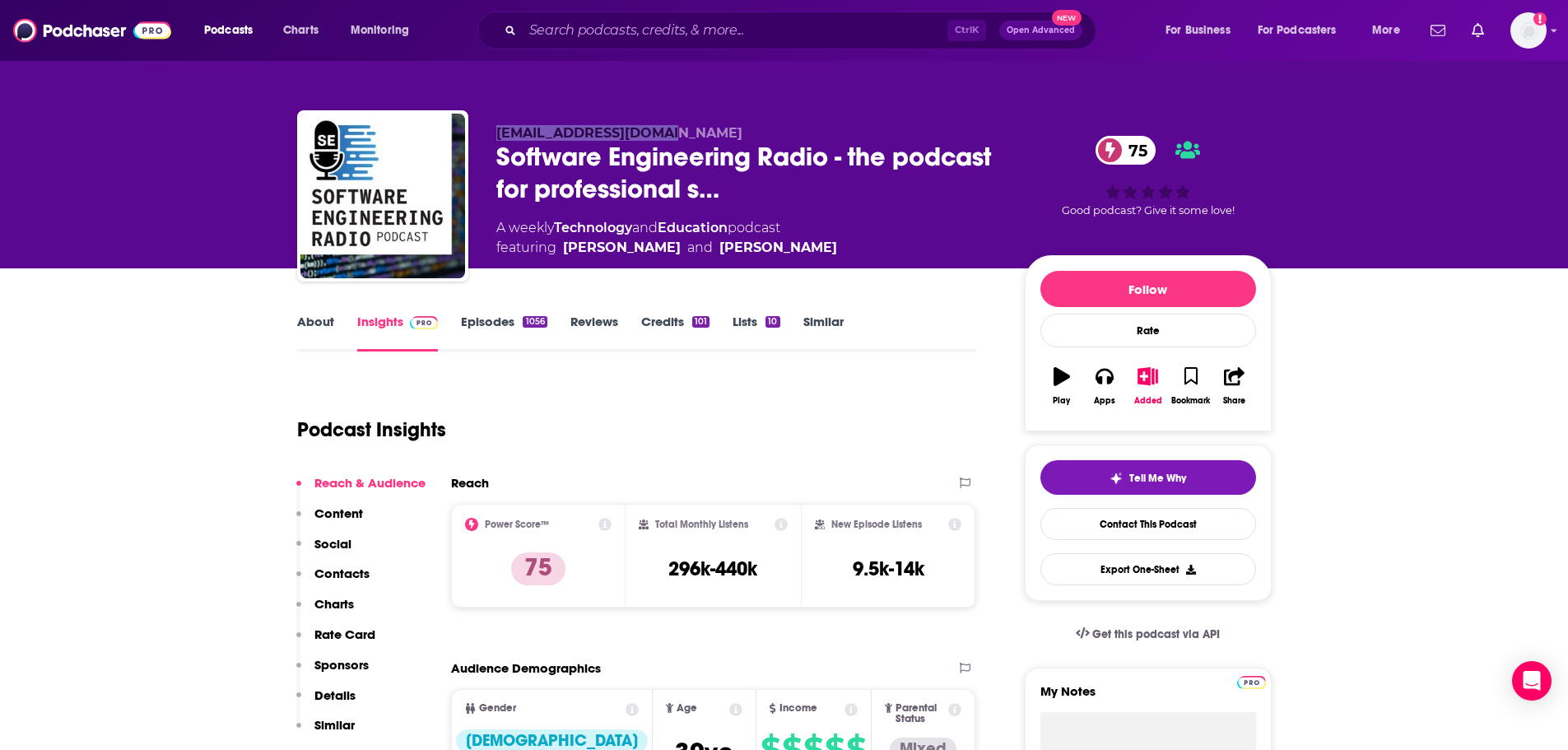
drag, startPoint x: 676, startPoint y: 135, endPoint x: 493, endPoint y: 133, distance: 183.0
click at [493, 133] on div "se-radio@computer.org Software Engineering Radio - the podcast for professional…" at bounding box center [784, 199] width 975 height 178
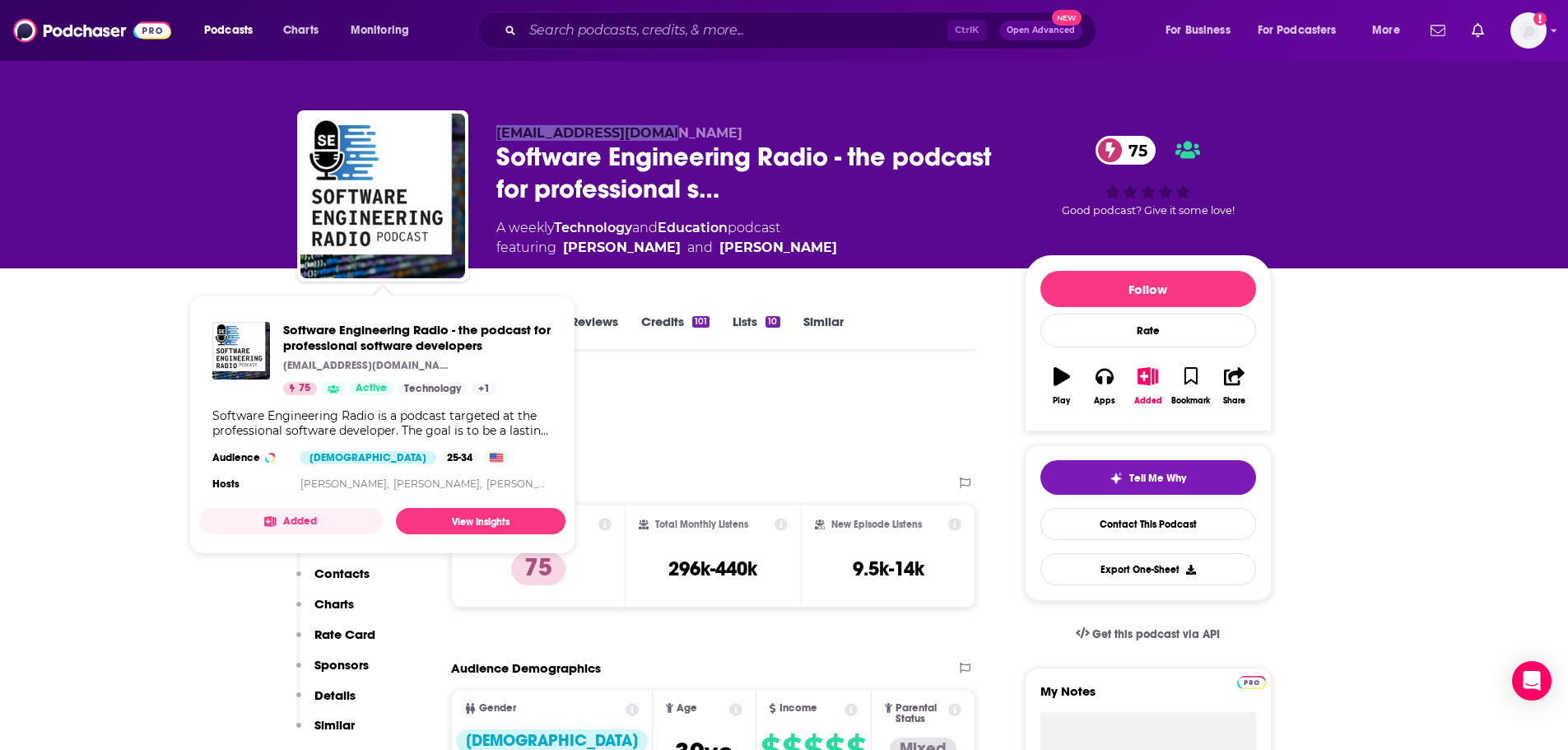
copy span "se-radio@computer.org"
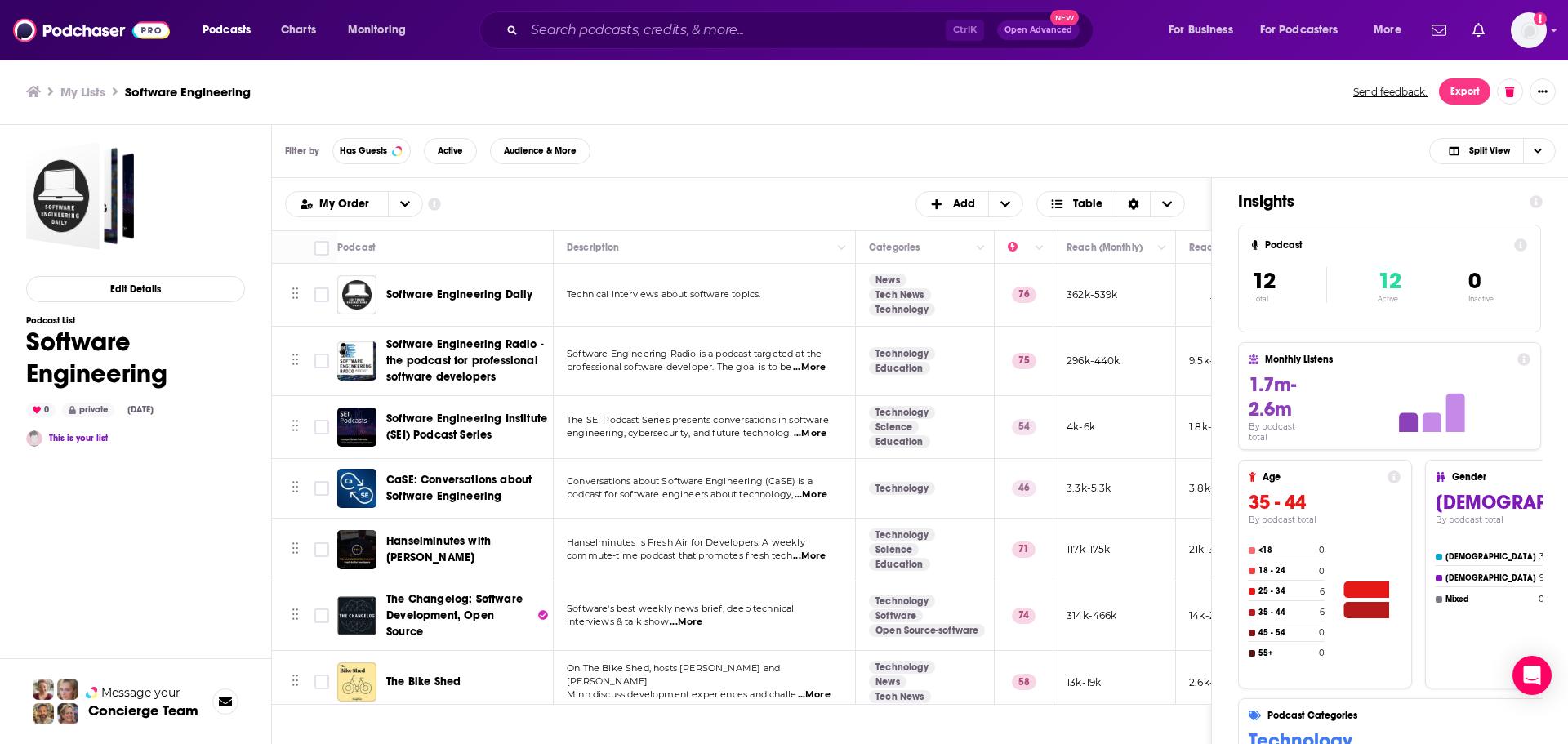
click at [448, 418] on span "Software Engineering Institute (SEI) Podcast Series" at bounding box center [466, 426] width 161 height 30
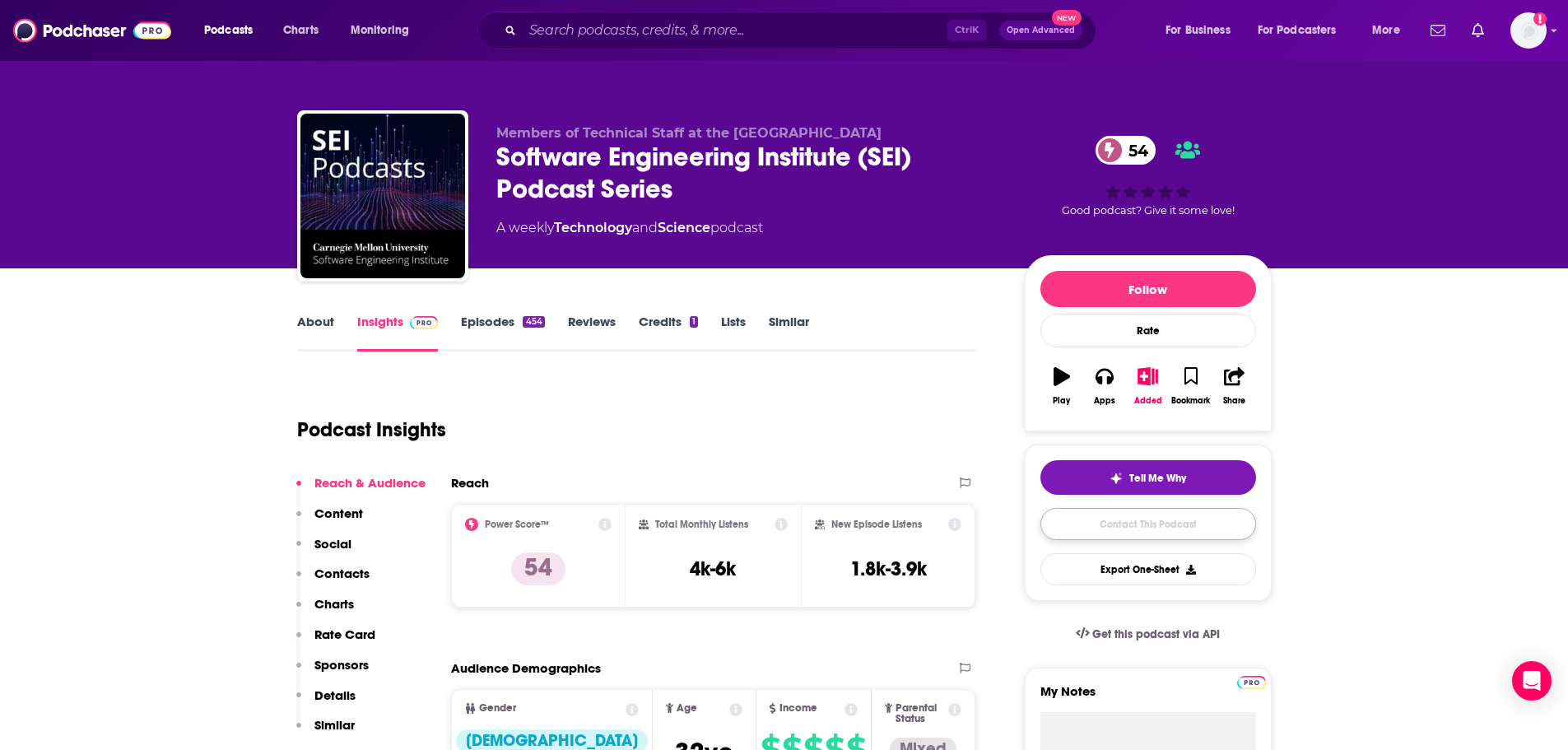
click at [1129, 525] on link "Contact This Podcast" at bounding box center [1148, 524] width 215 height 32
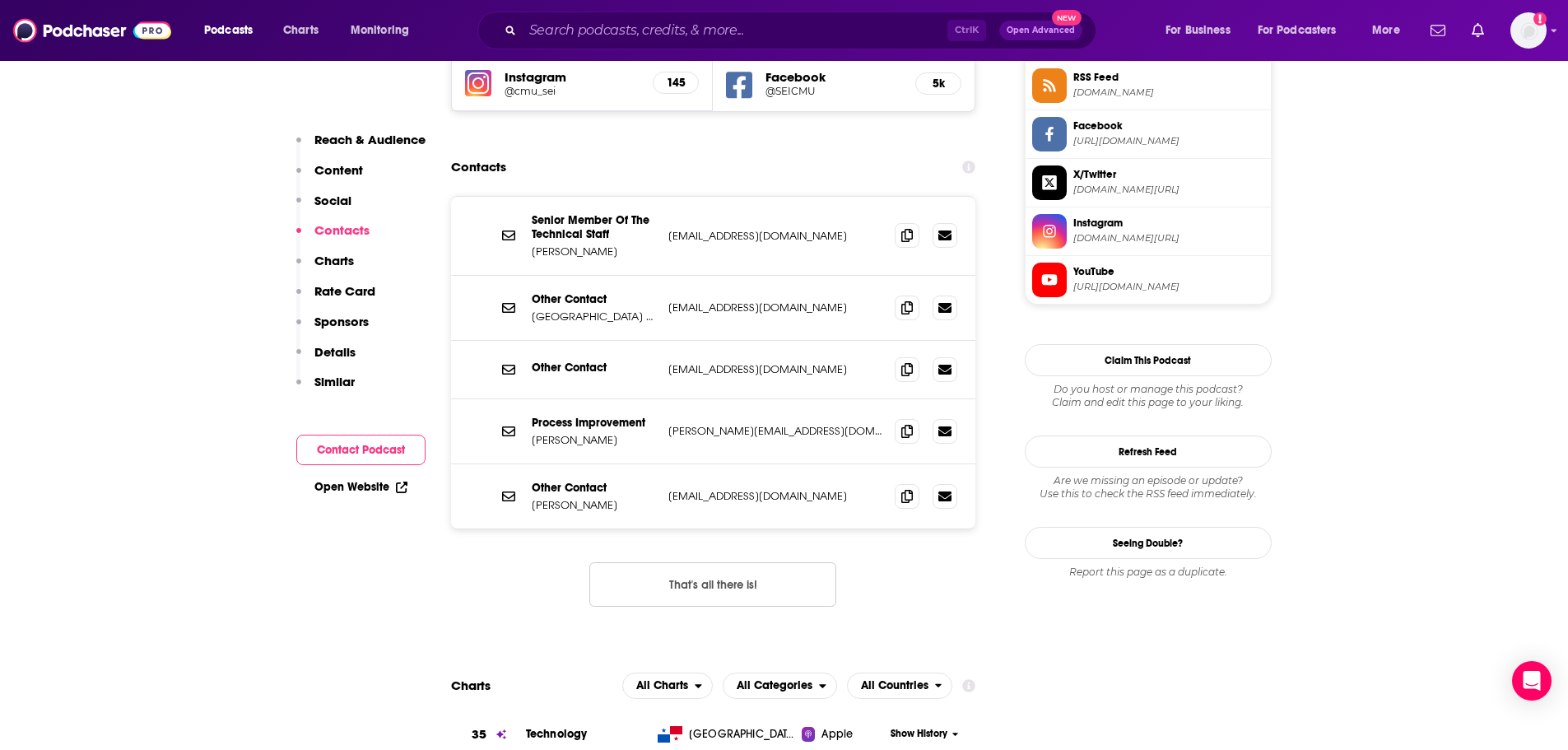
scroll to position [1564, 0]
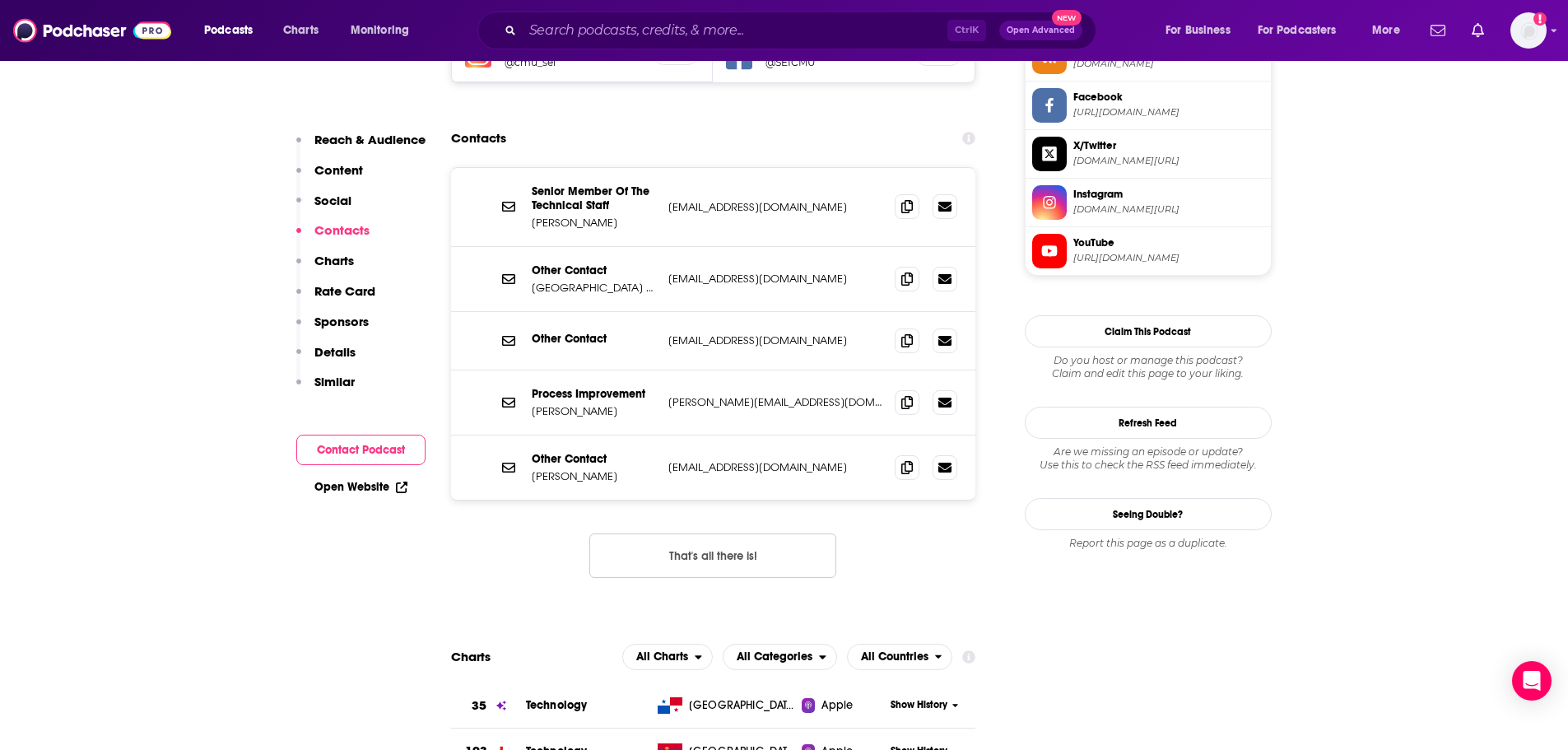
click at [739, 533] on button "That's all there is!" at bounding box center [713, 555] width 247 height 45
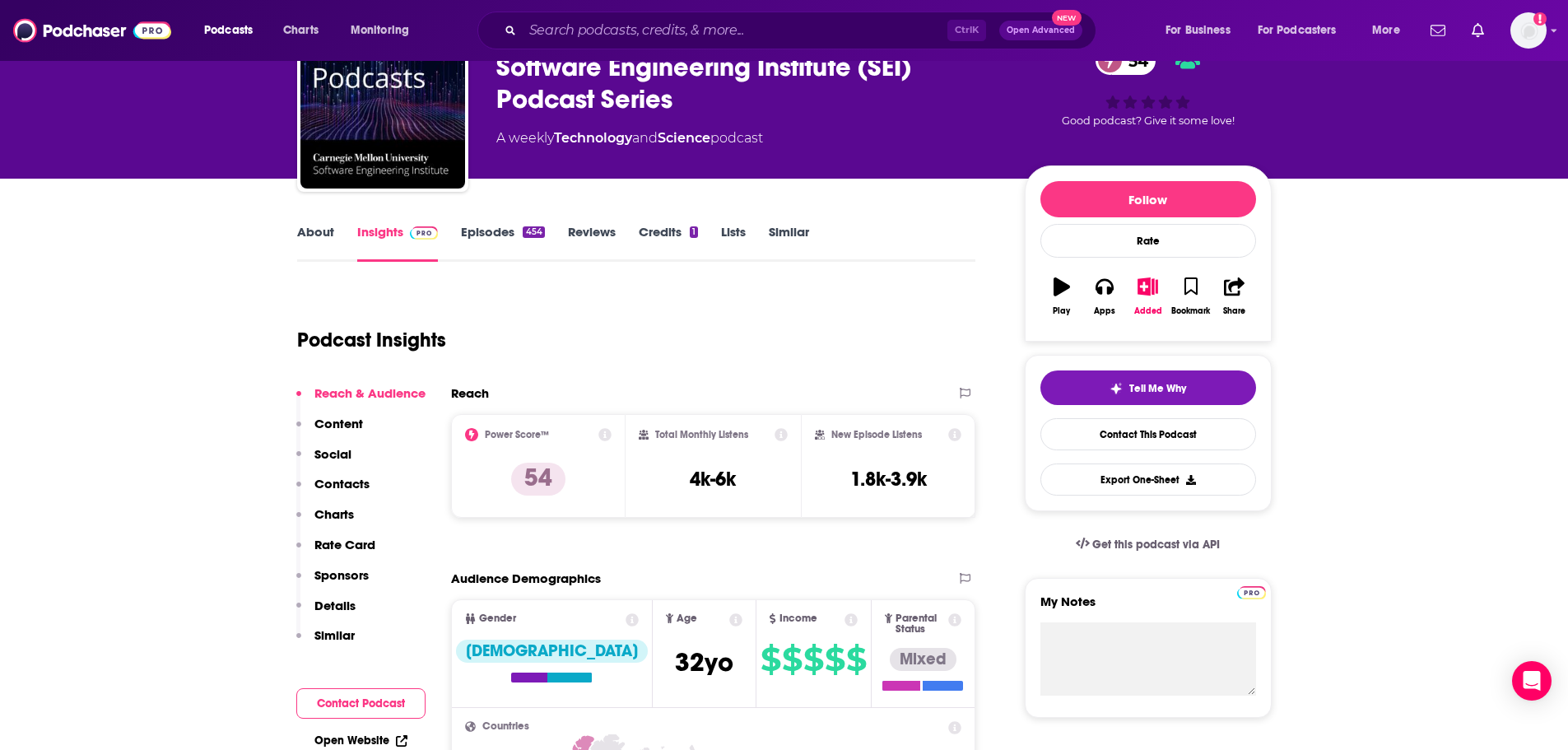
scroll to position [0, 0]
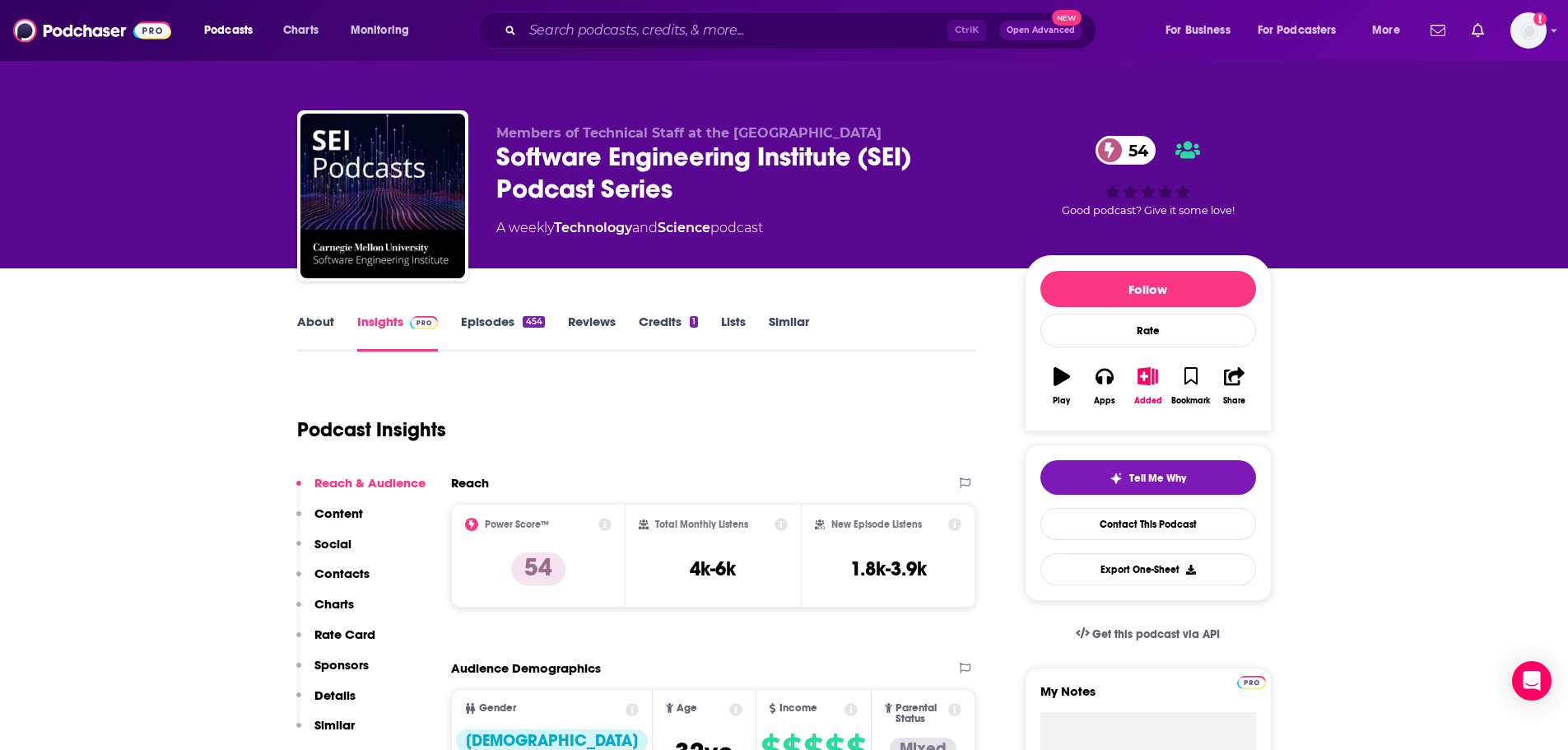
click at [327, 327] on link "About" at bounding box center [315, 332] width 37 height 38
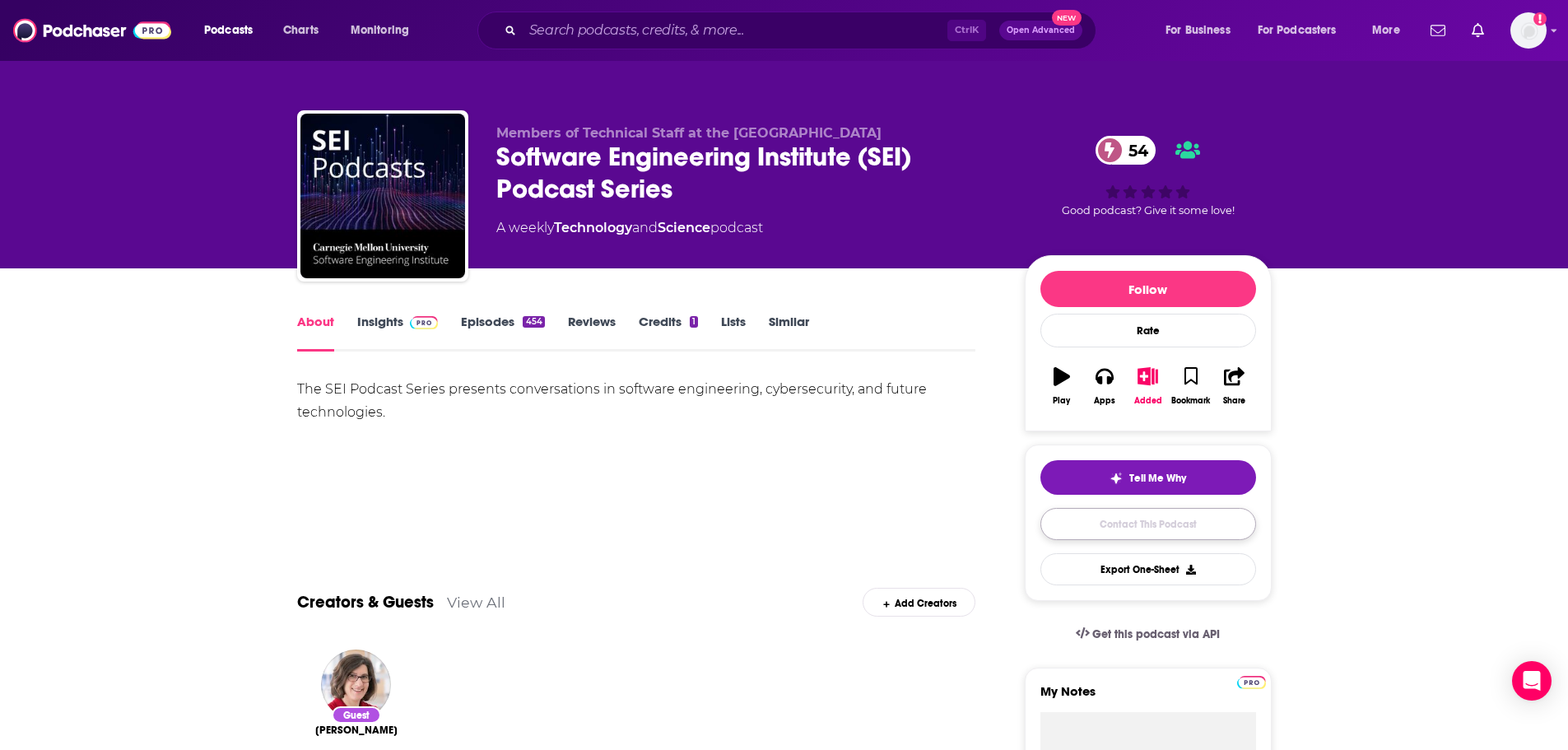
click at [1102, 523] on link "Contact This Podcast" at bounding box center [1148, 524] width 215 height 32
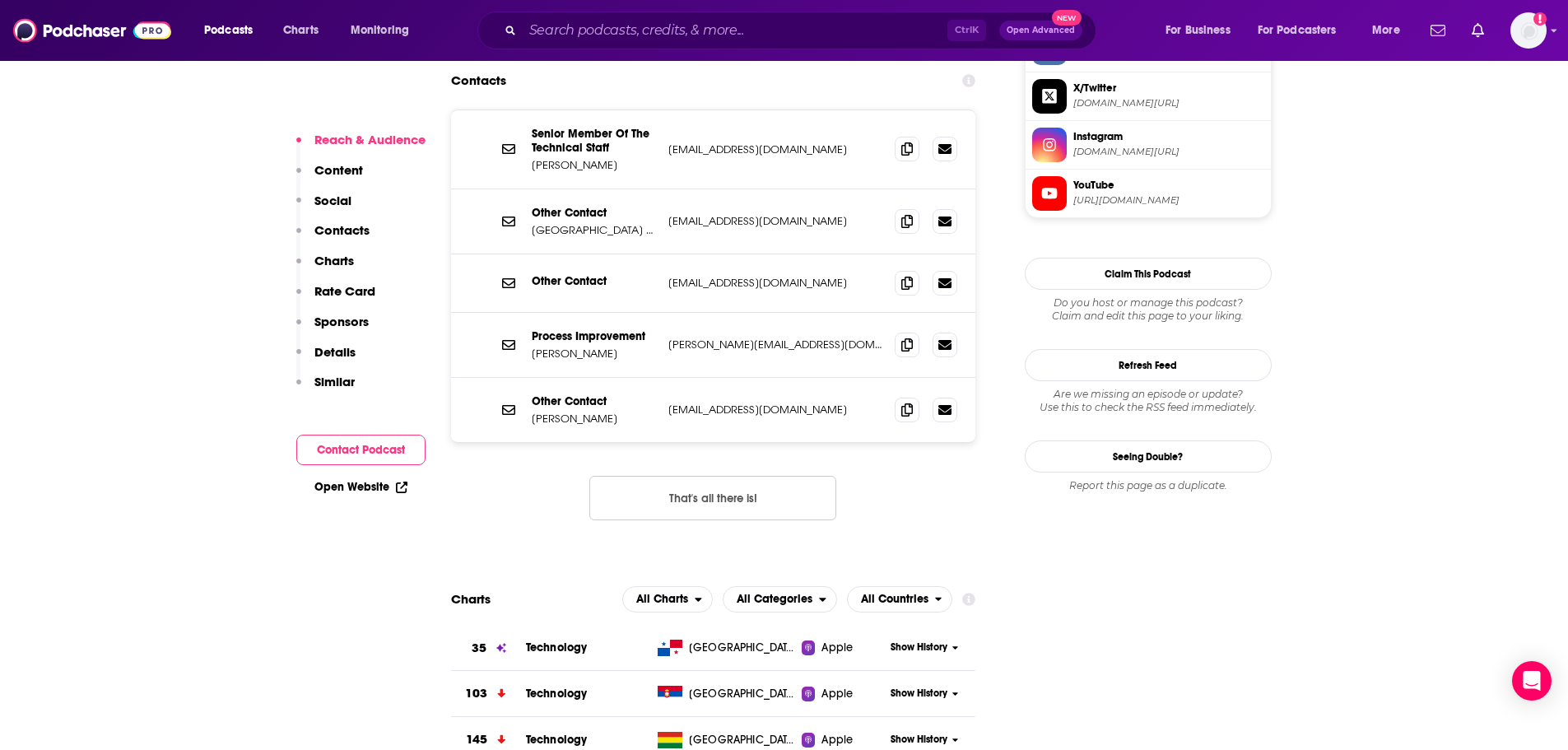
scroll to position [1539, 0]
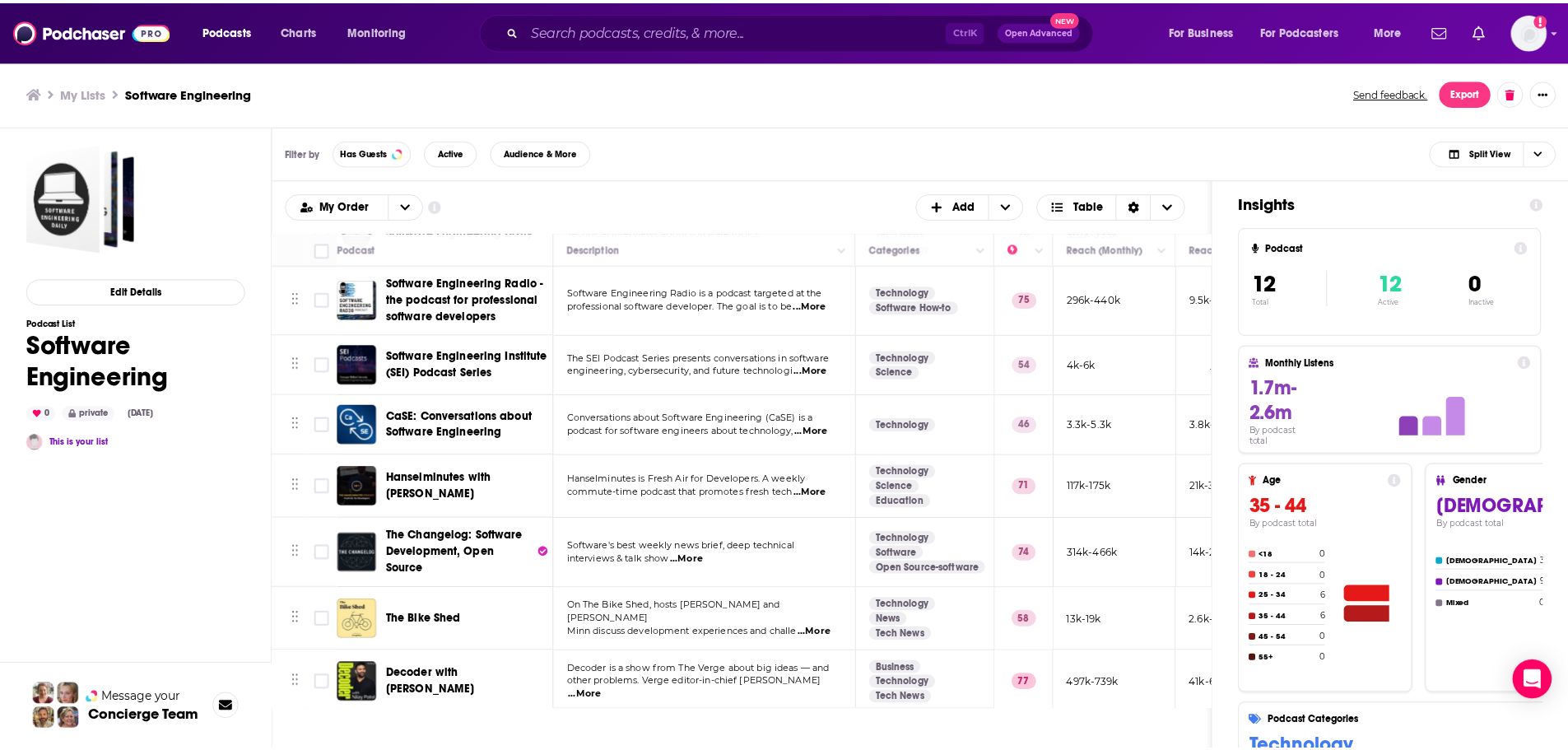
scroll to position [82, 0]
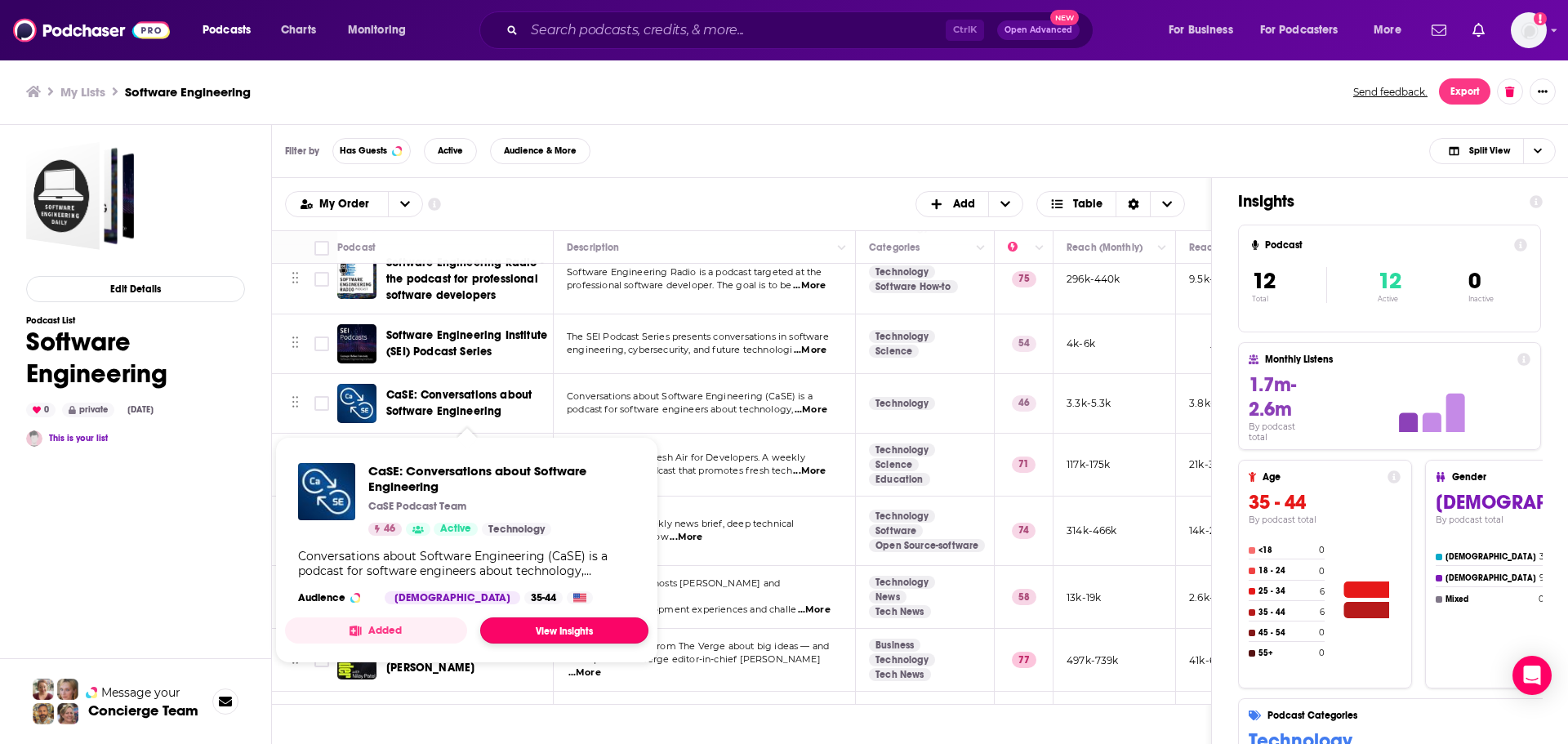
click at [553, 626] on link "View Insights" at bounding box center [564, 630] width 168 height 26
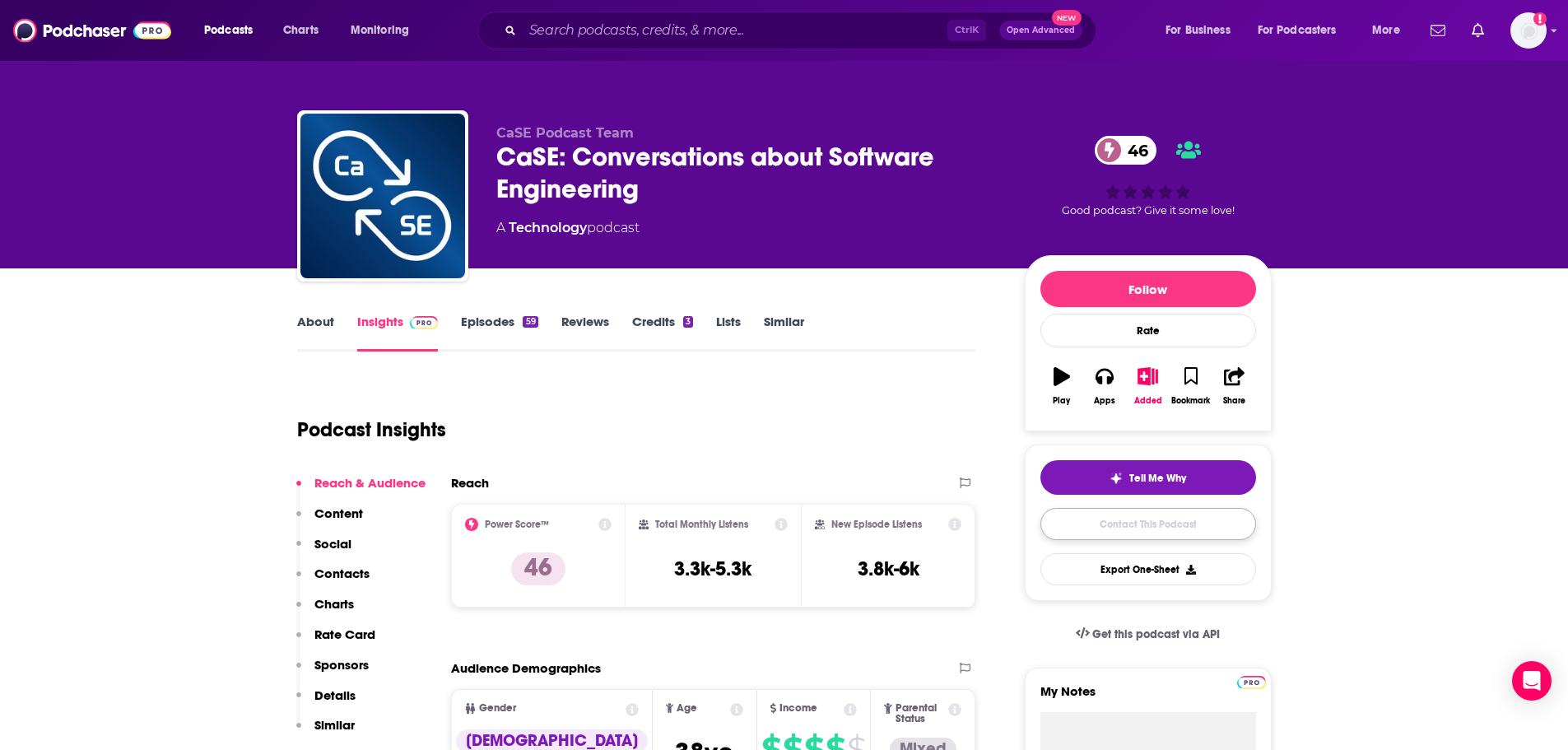
click at [1074, 534] on link "Contact This Podcast" at bounding box center [1148, 524] width 215 height 32
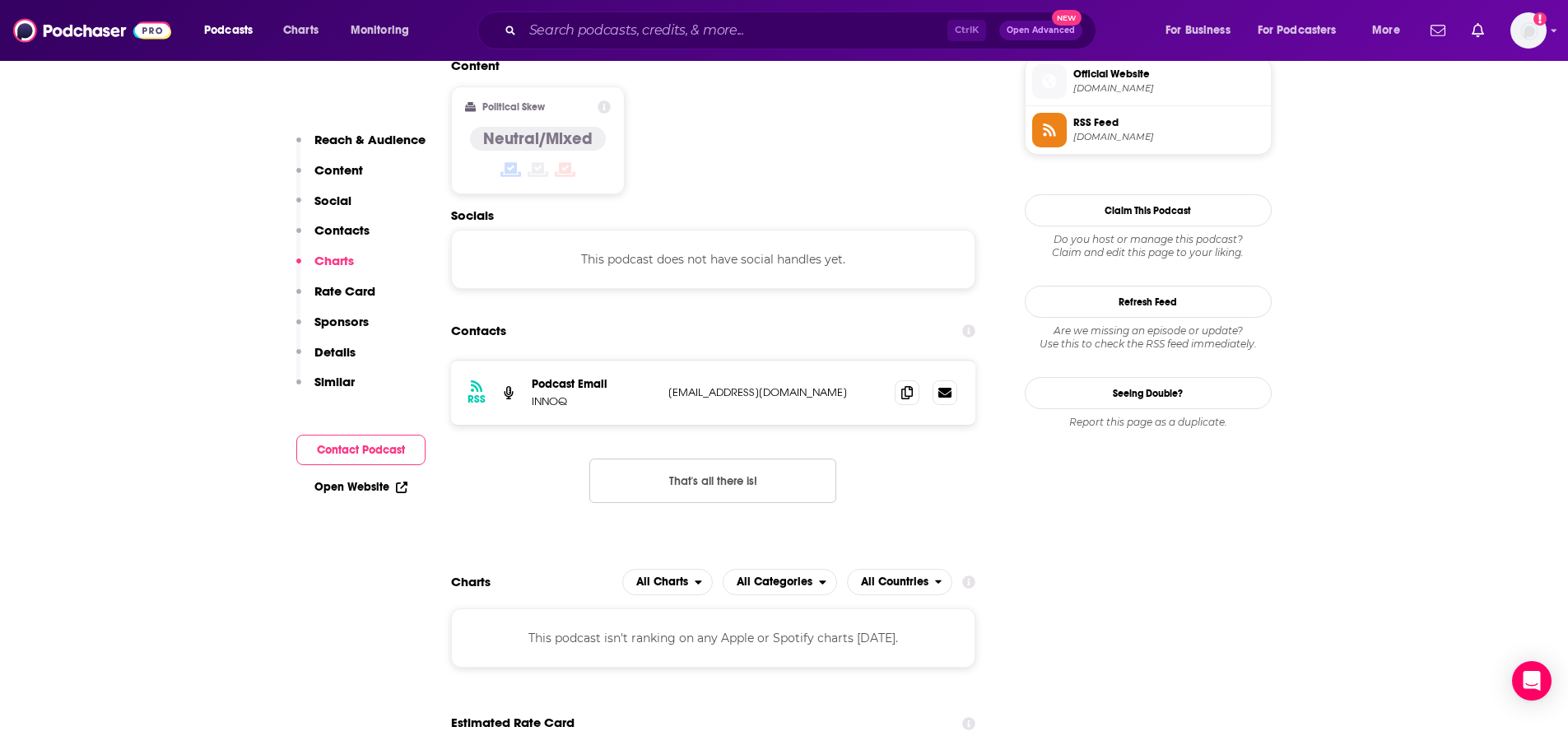
scroll to position [1324, 0]
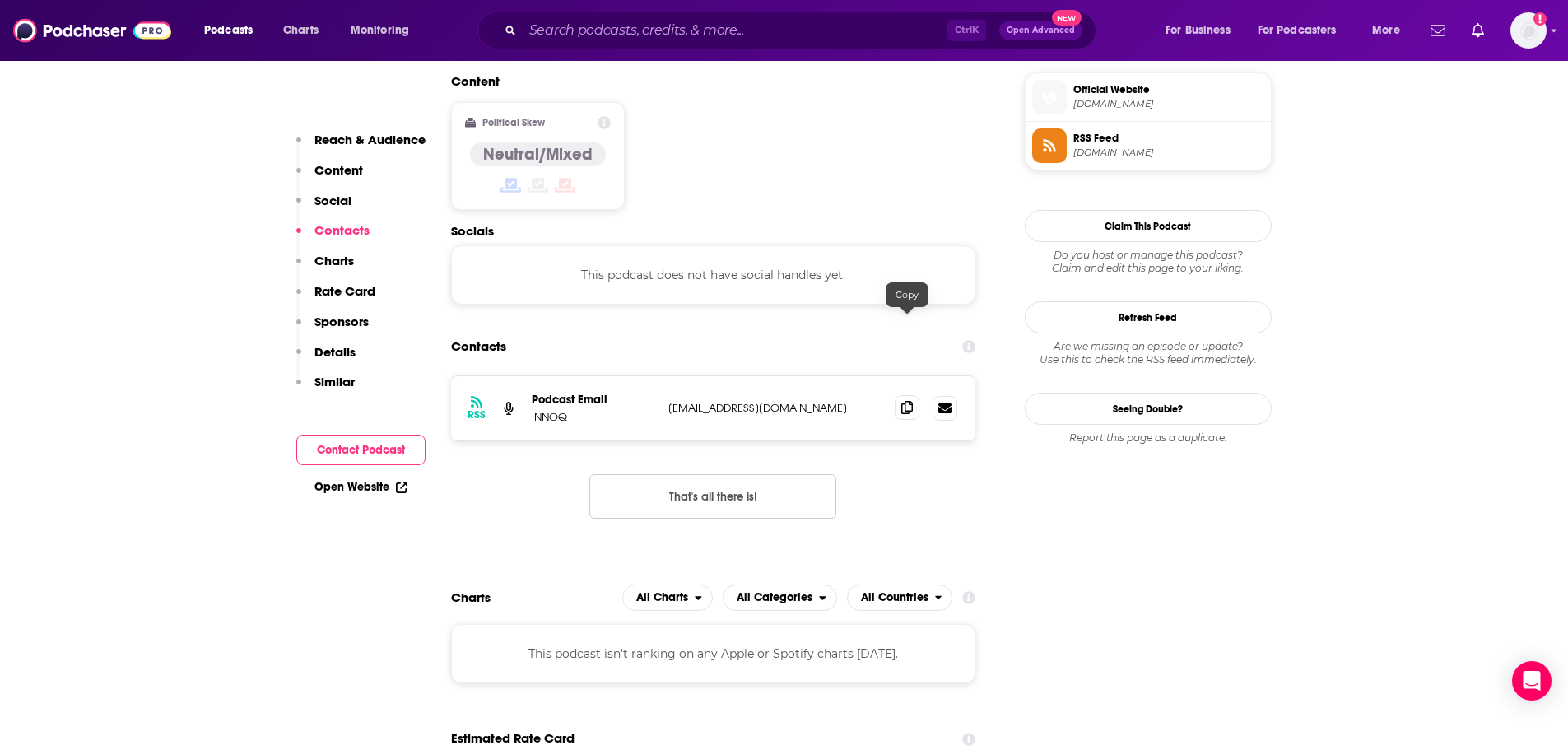
click at [910, 401] on icon at bounding box center [907, 408] width 12 height 13
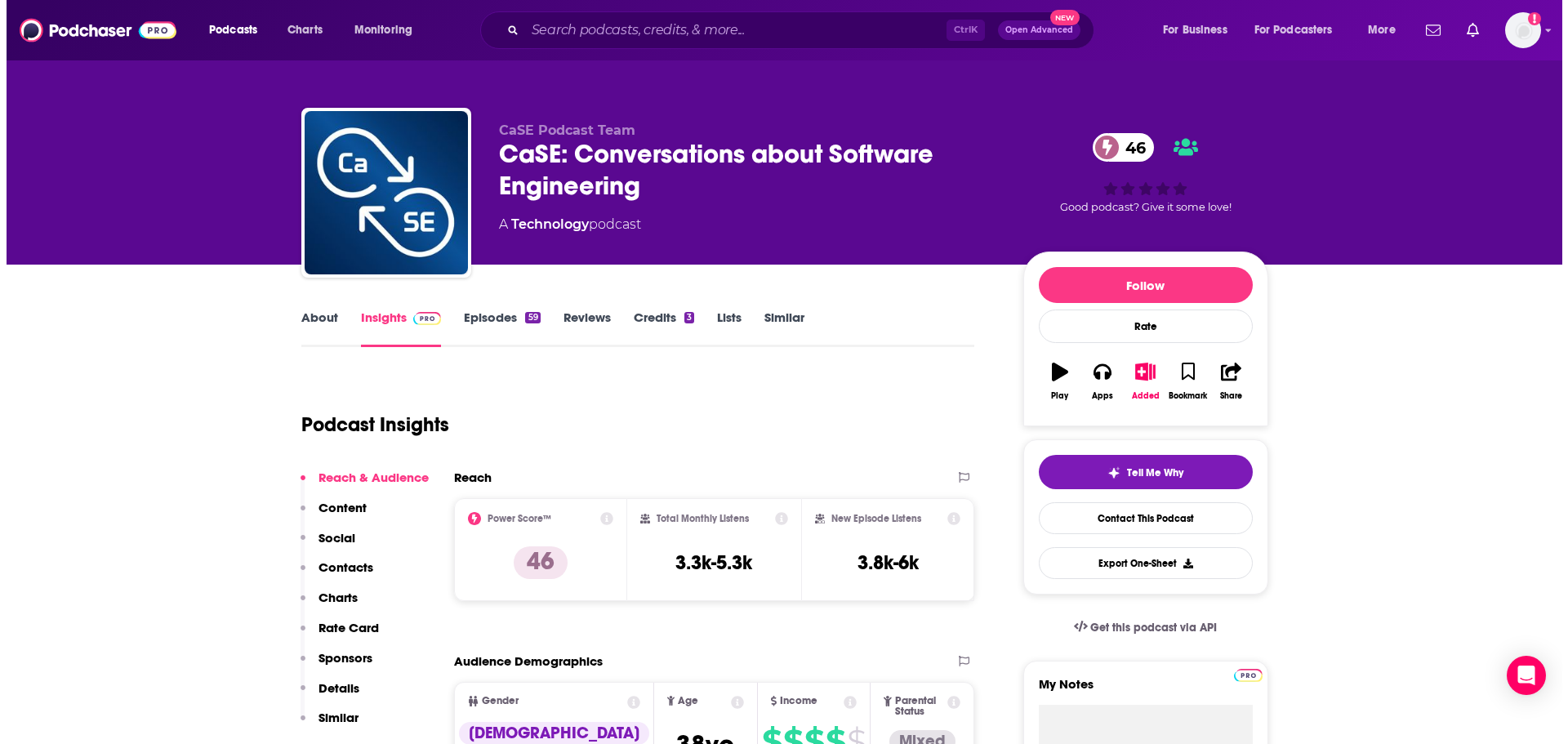
scroll to position [0, 0]
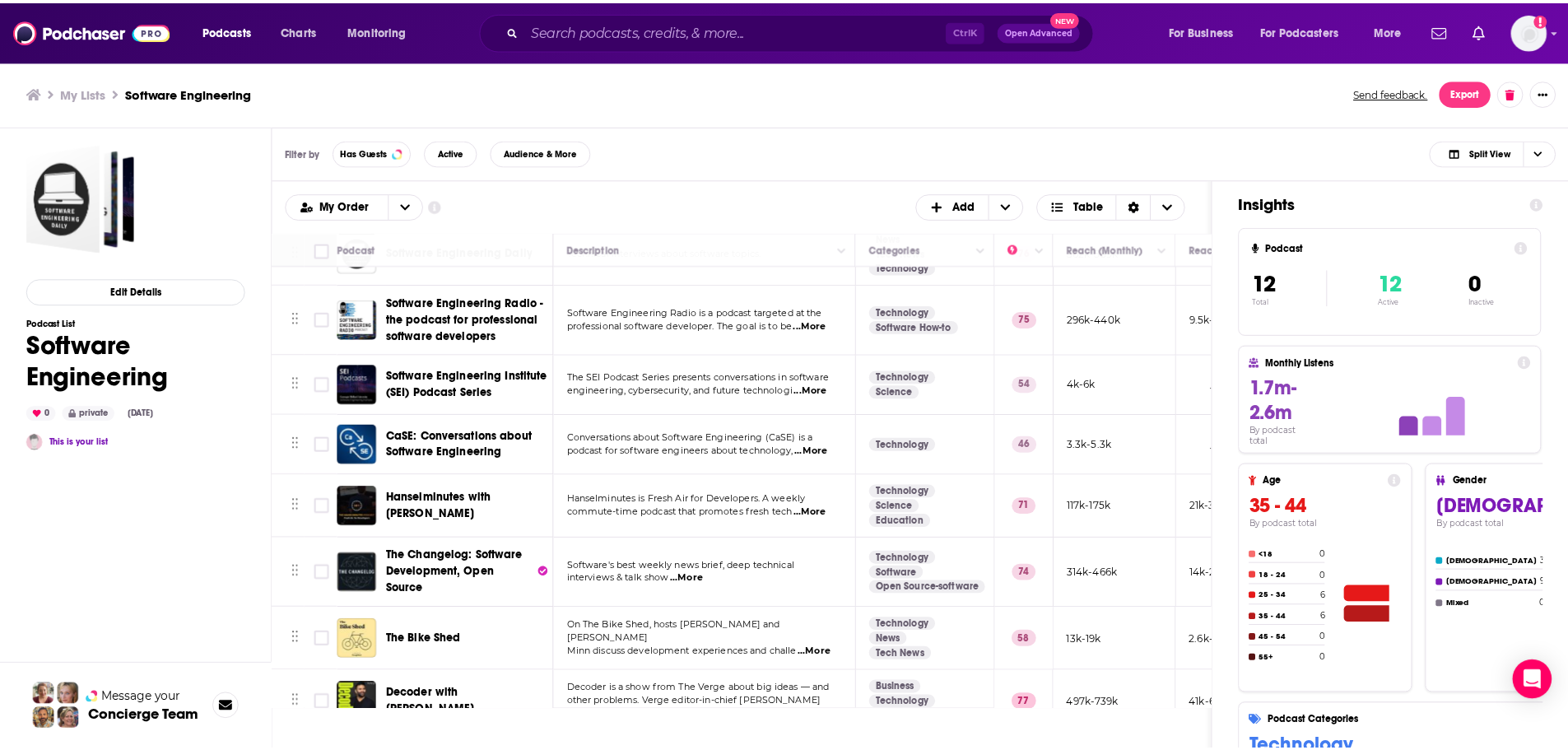
scroll to position [82, 0]
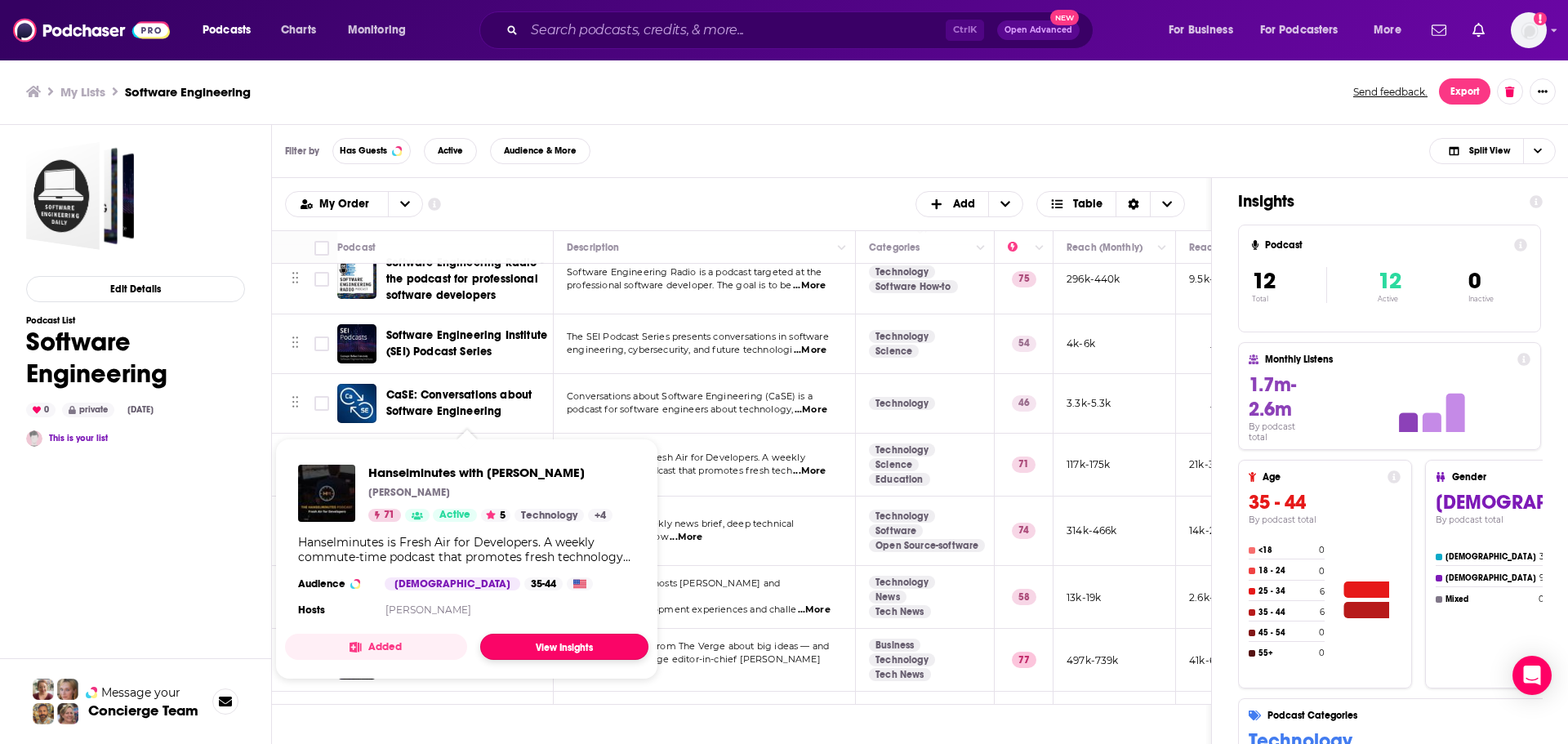
click at [549, 640] on link "View Insights" at bounding box center [564, 647] width 168 height 26
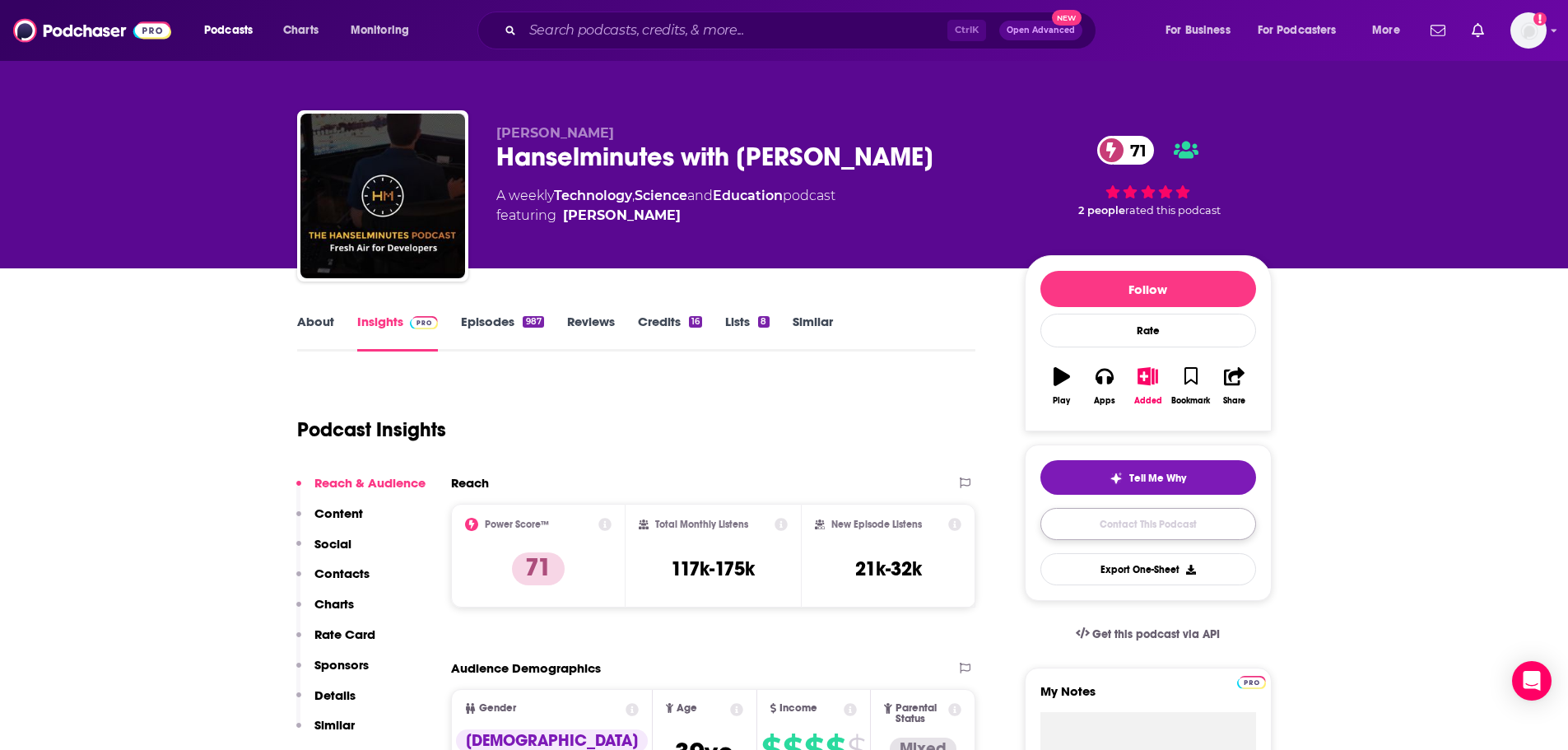
click at [1088, 519] on link "Contact This Podcast" at bounding box center [1148, 524] width 215 height 32
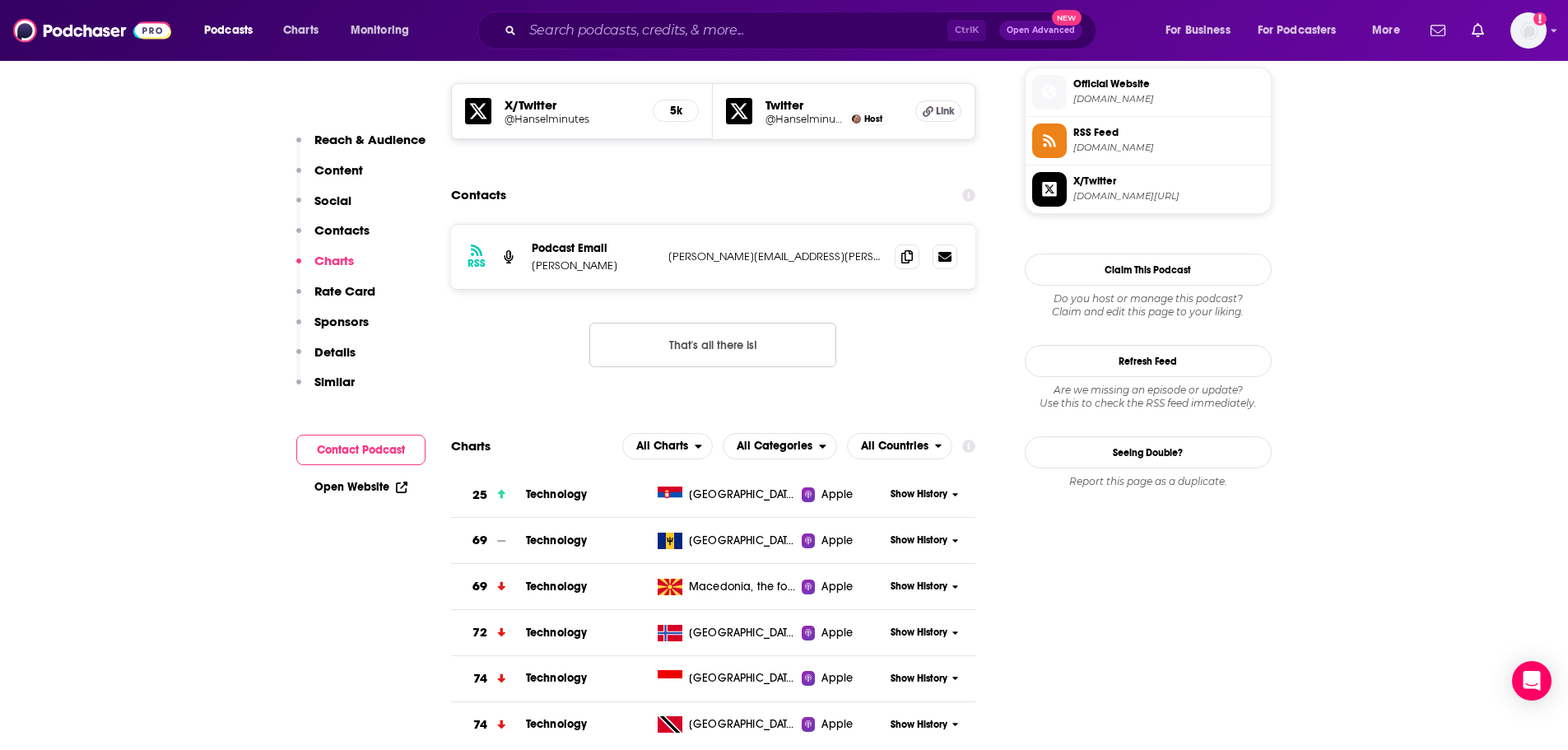
scroll to position [1402, 0]
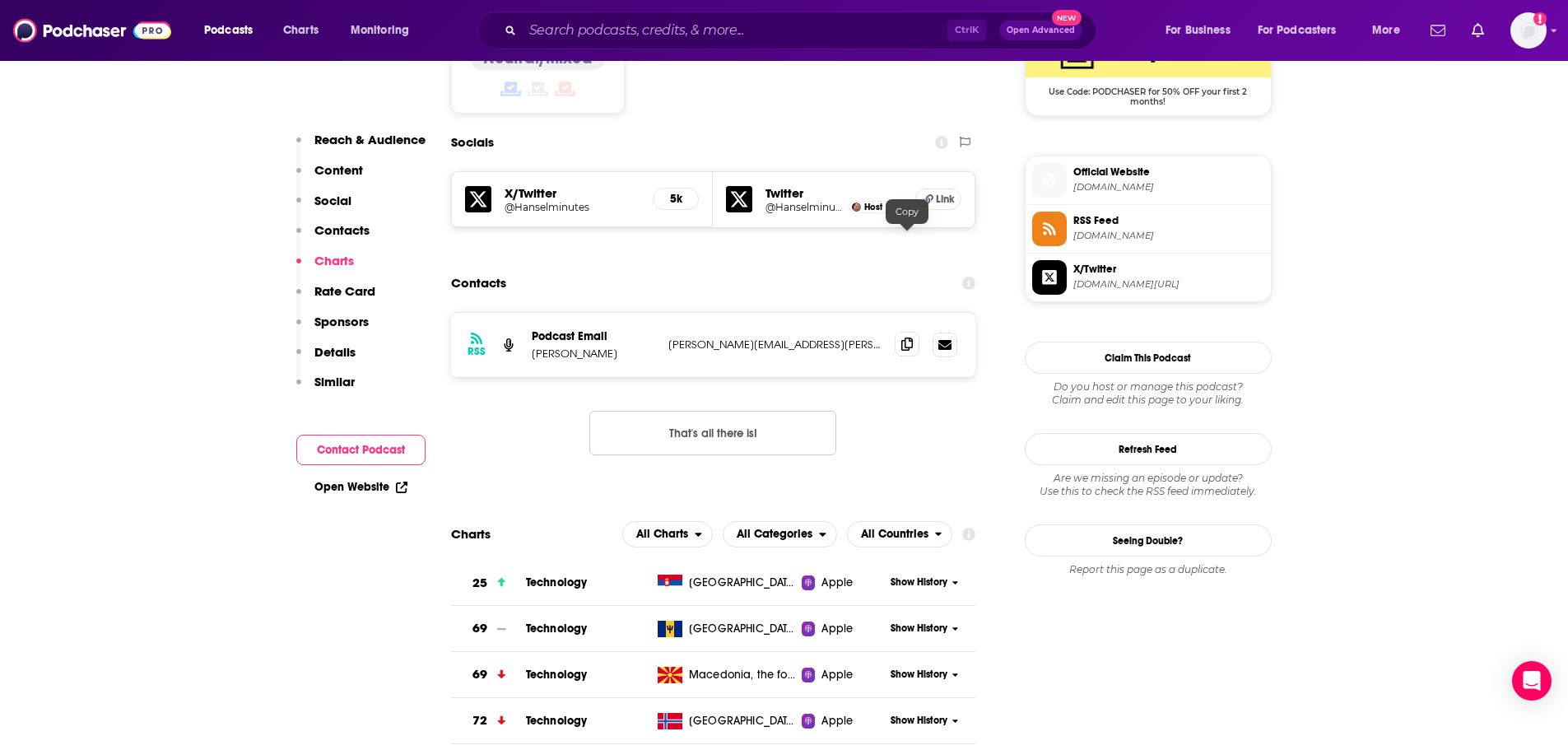
click at [909, 332] on span at bounding box center [907, 343] width 25 height 25
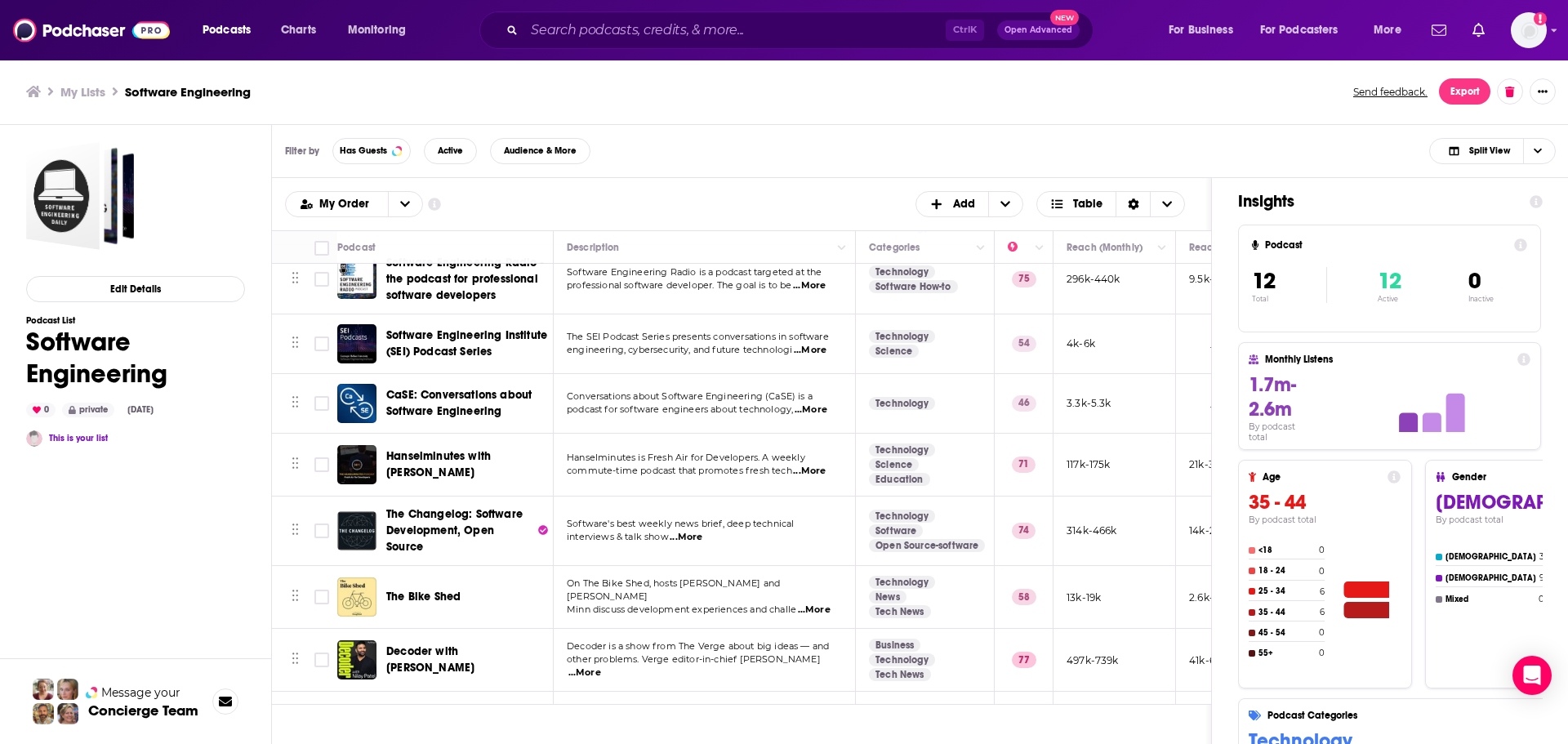
scroll to position [164, 0]
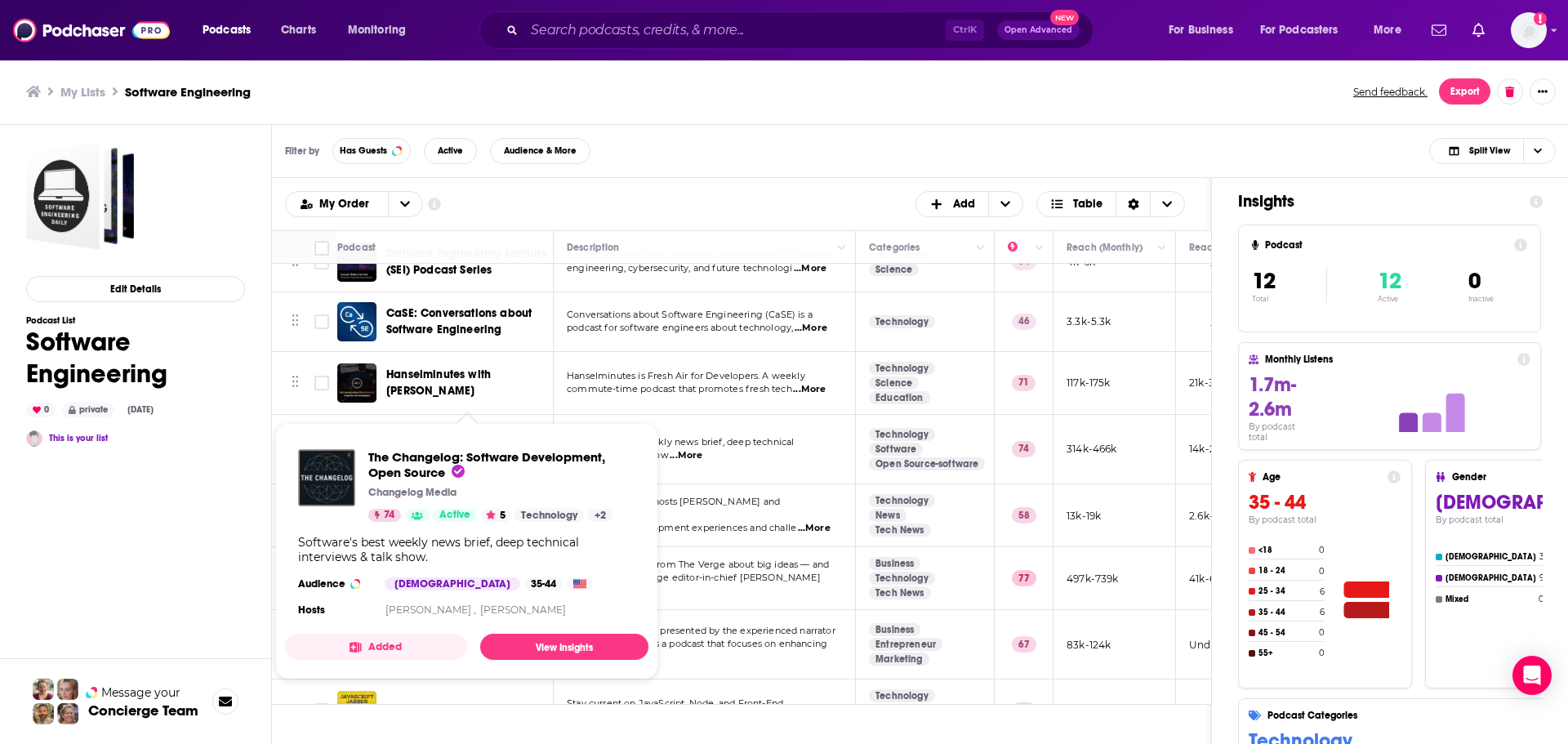
click at [251, 447] on div "Edit Details Podcast List Software Engineering 0 private Oct 8th, 2025 This is …" at bounding box center [135, 500] width 272 height 749
click at [195, 556] on div "Edit Details Podcast List Software Engineering 0 private Oct 8th, 2025 This is …" at bounding box center [135, 507] width 219 height 731
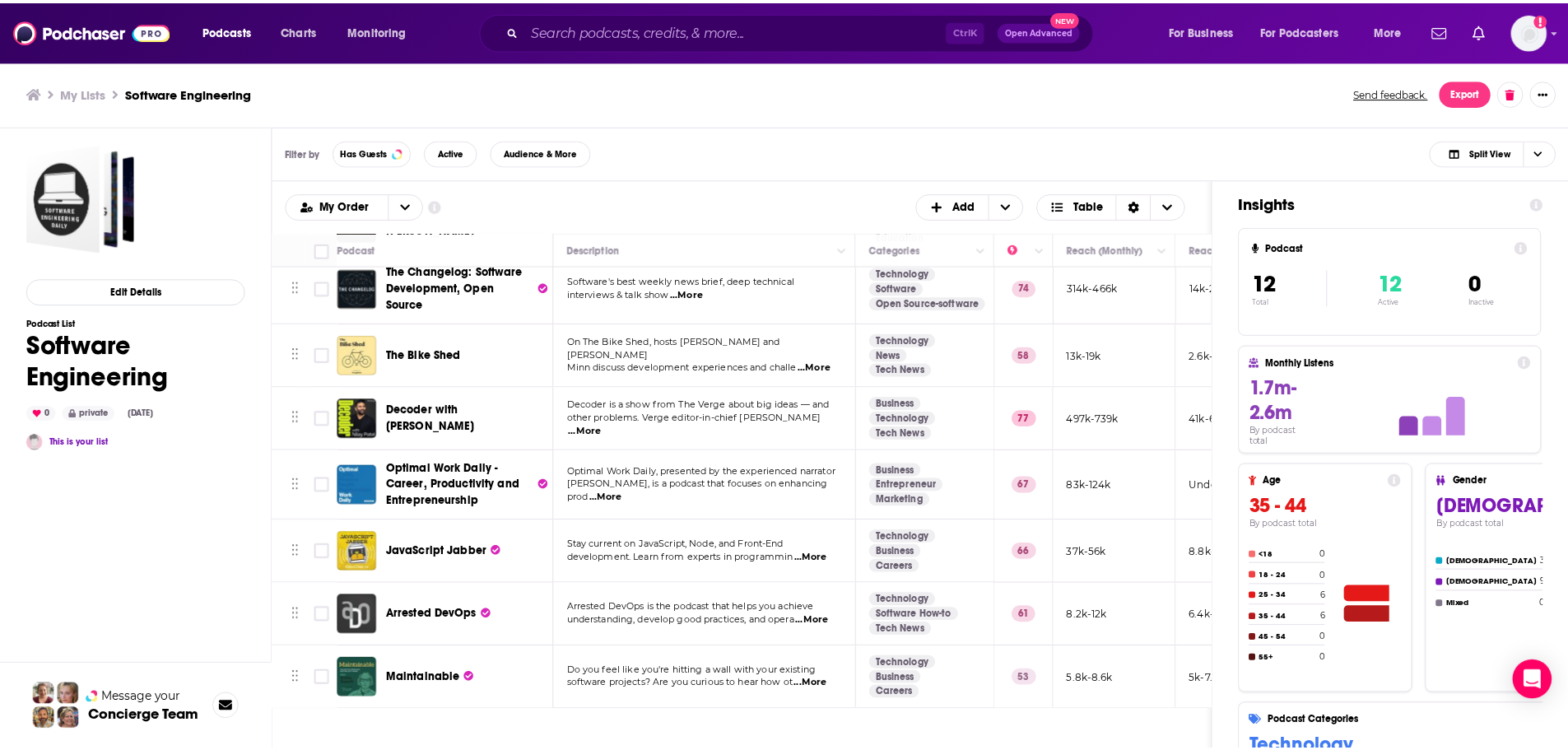
scroll to position [335, 0]
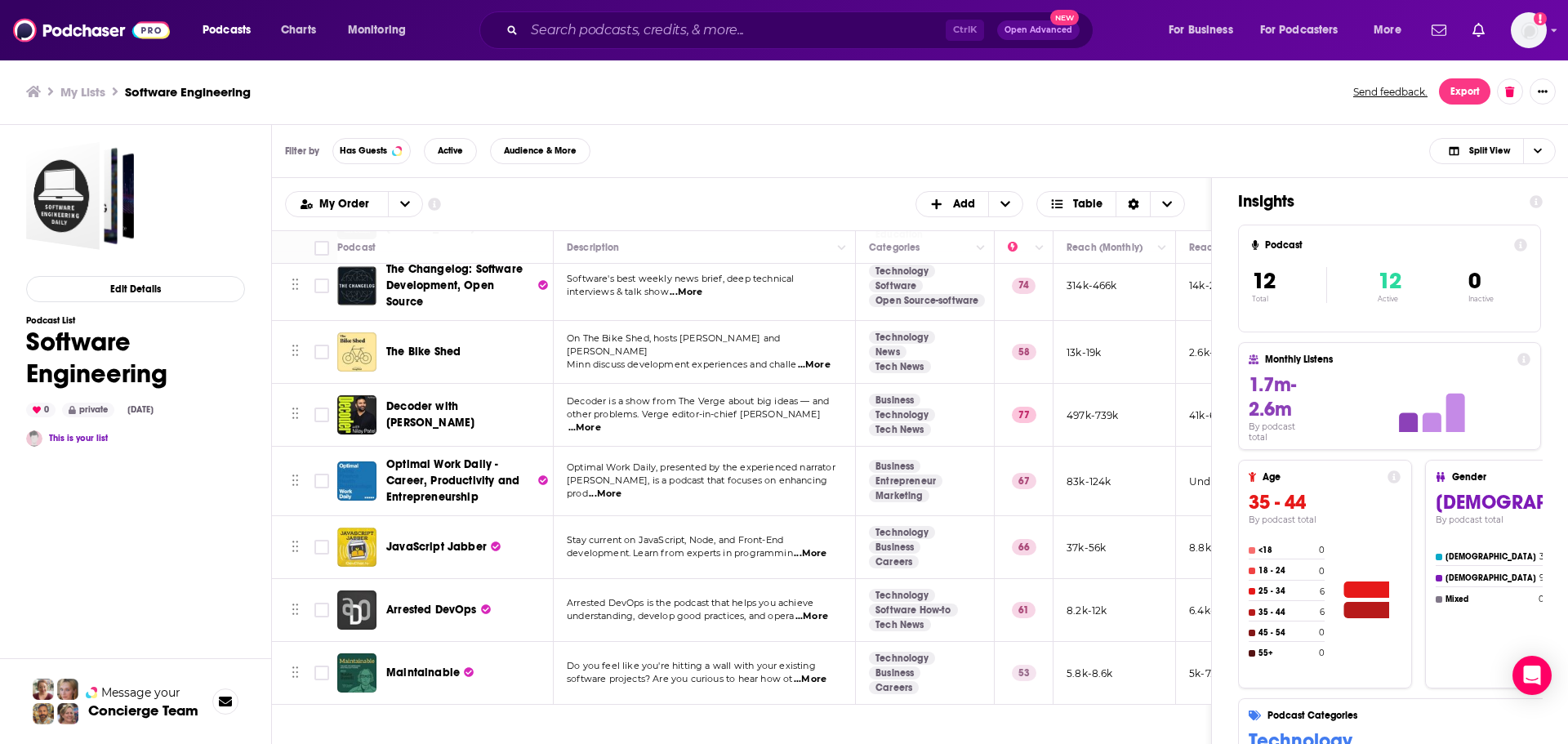
click at [426, 666] on span "Maintainable" at bounding box center [422, 672] width 74 height 14
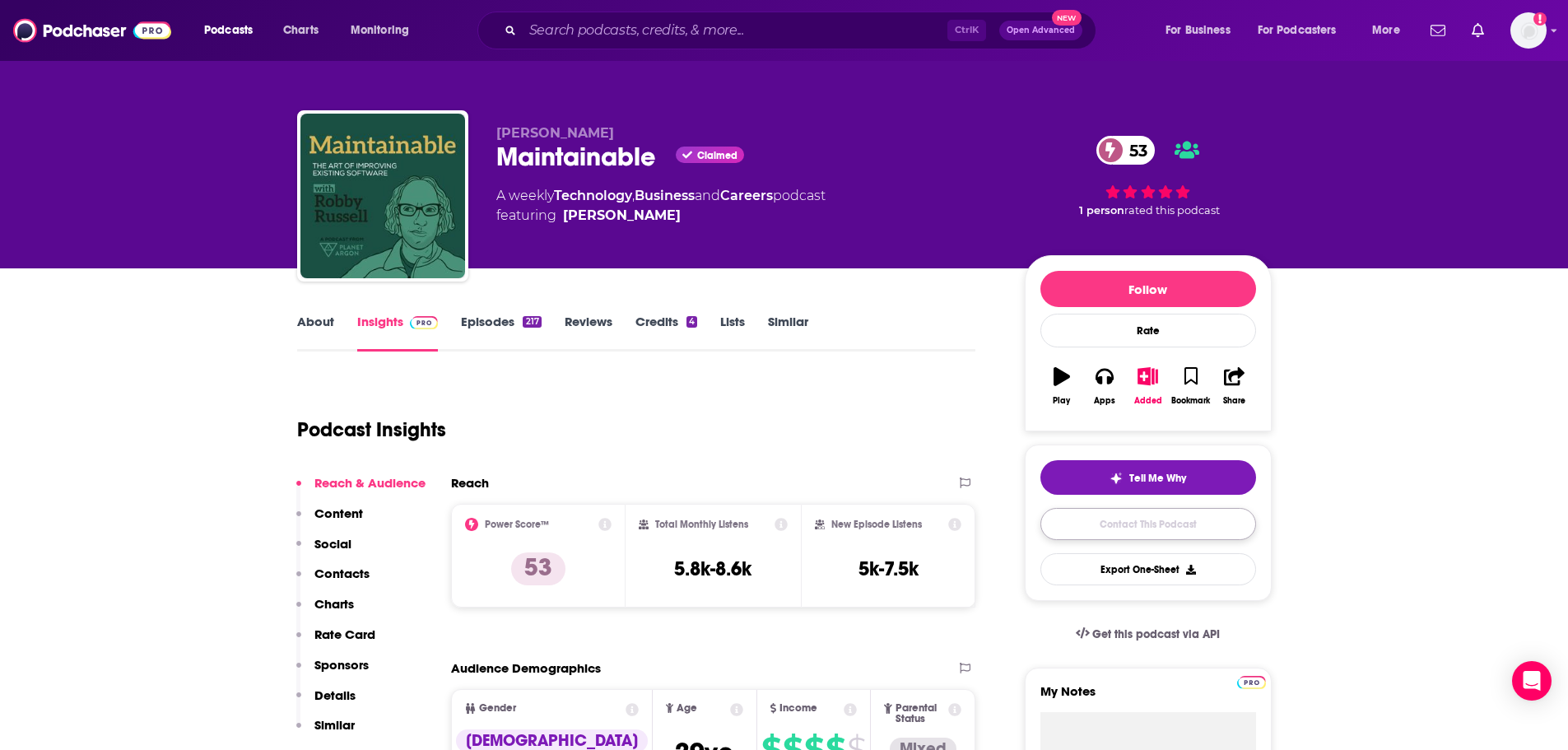
click at [1115, 526] on link "Contact This Podcast" at bounding box center [1148, 524] width 215 height 32
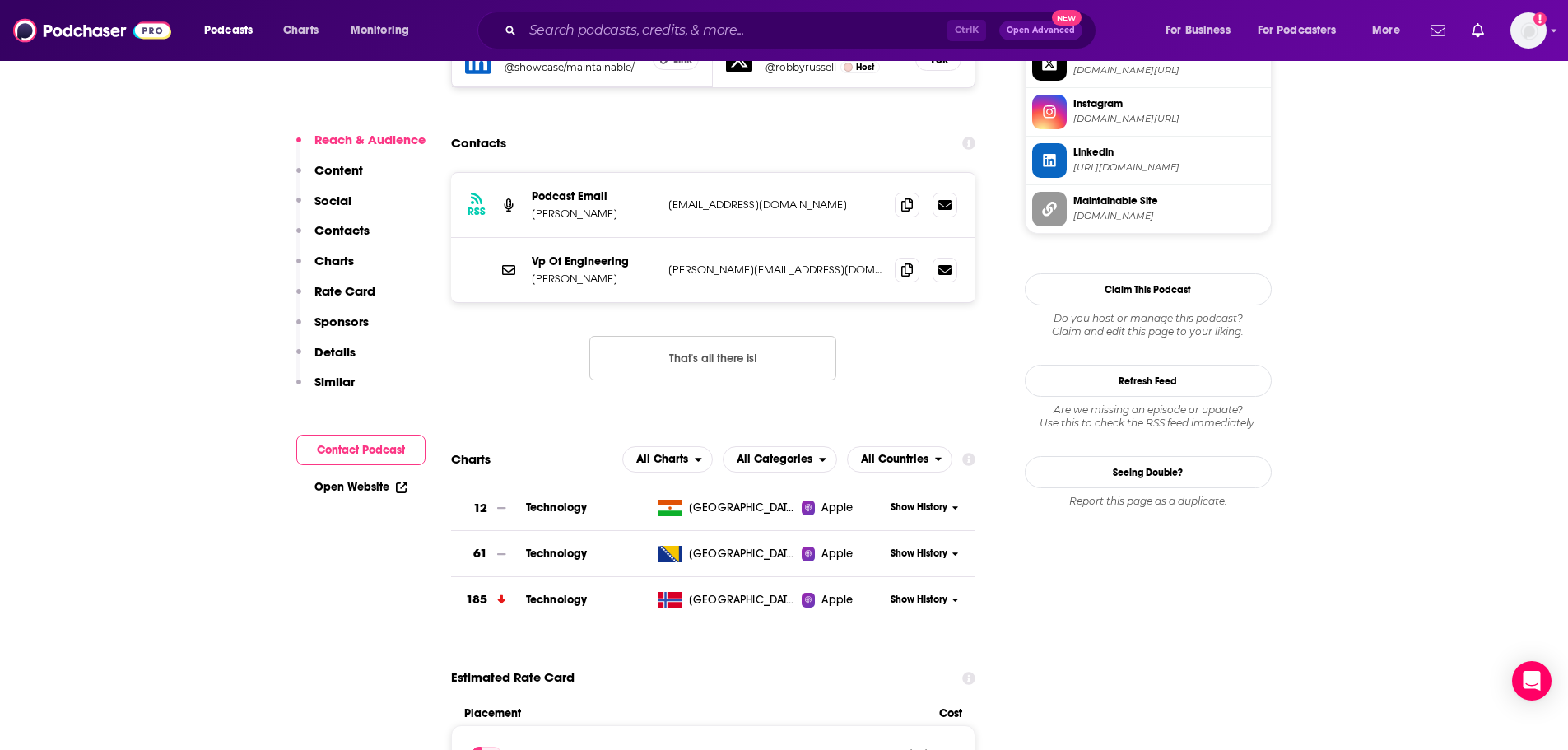
scroll to position [1577, 0]
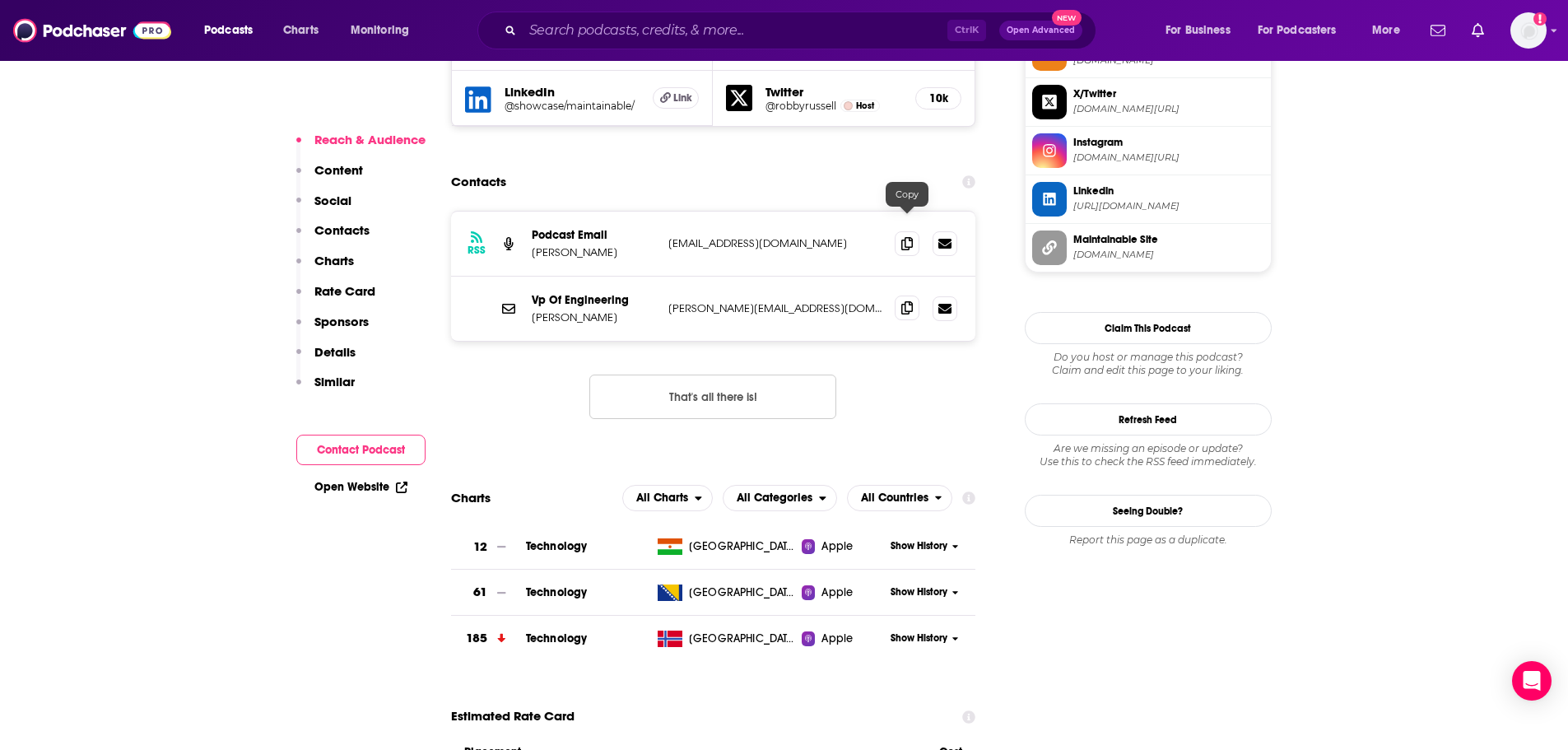
click at [899, 296] on span at bounding box center [907, 308] width 25 height 25
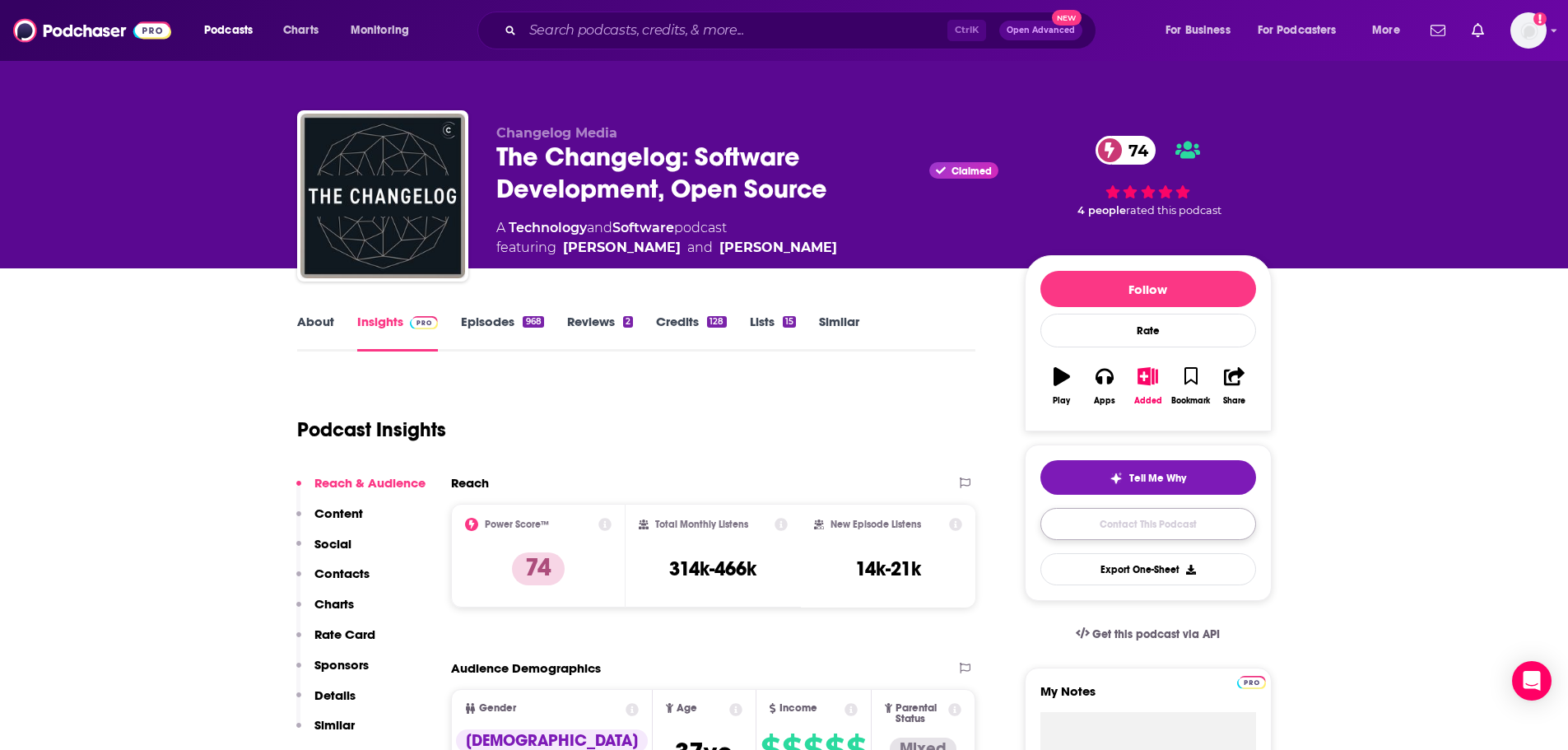
click at [1087, 530] on link "Contact This Podcast" at bounding box center [1148, 524] width 215 height 32
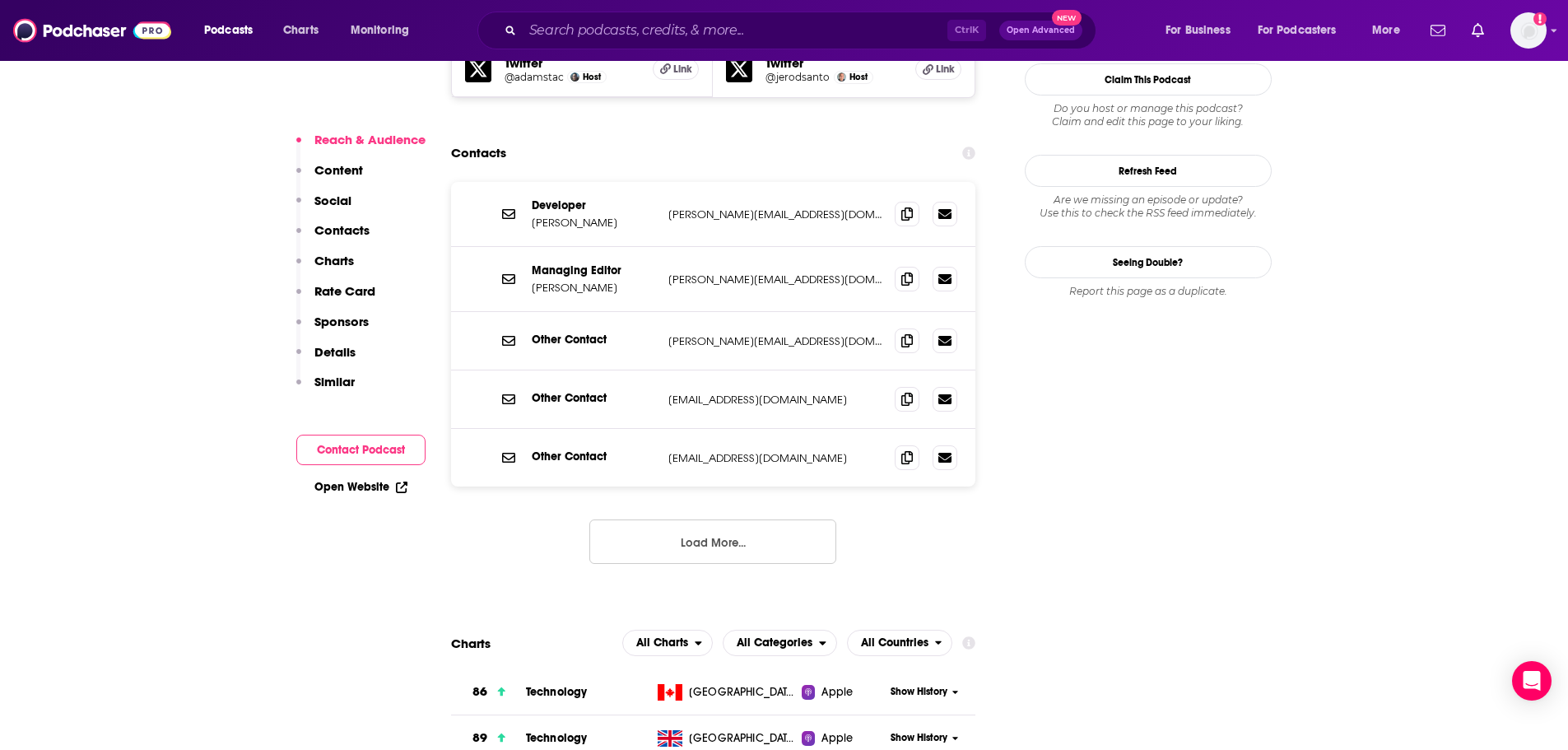
scroll to position [1539, 0]
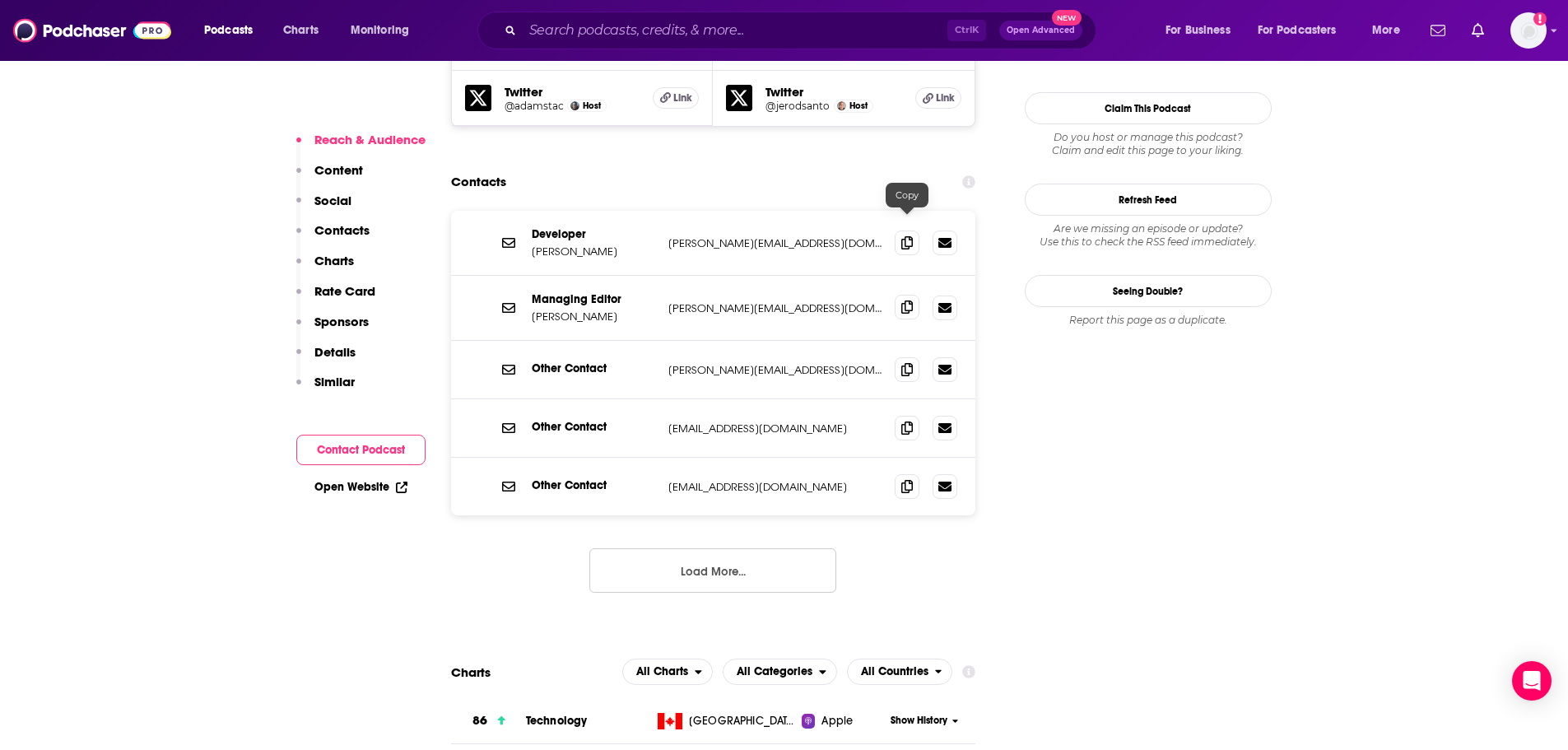
click at [904, 300] on icon at bounding box center [907, 307] width 12 height 13
click at [909, 362] on icon at bounding box center [907, 368] width 12 height 13
drag, startPoint x: 909, startPoint y: 152, endPoint x: 407, endPoint y: 250, distance: 511.5
click at [909, 236] on icon at bounding box center [907, 243] width 12 height 13
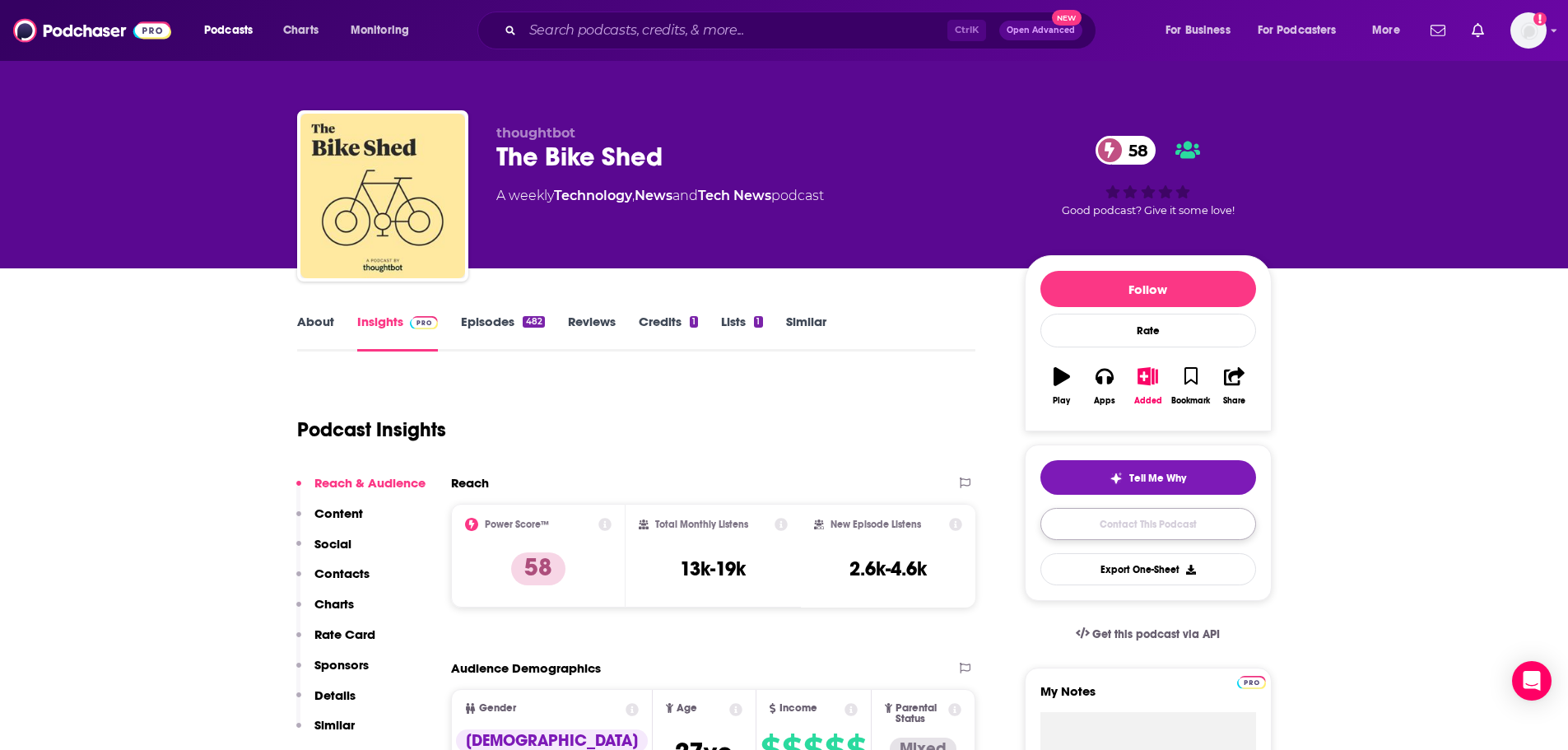
click at [1117, 529] on link "Contact This Podcast" at bounding box center [1148, 524] width 215 height 32
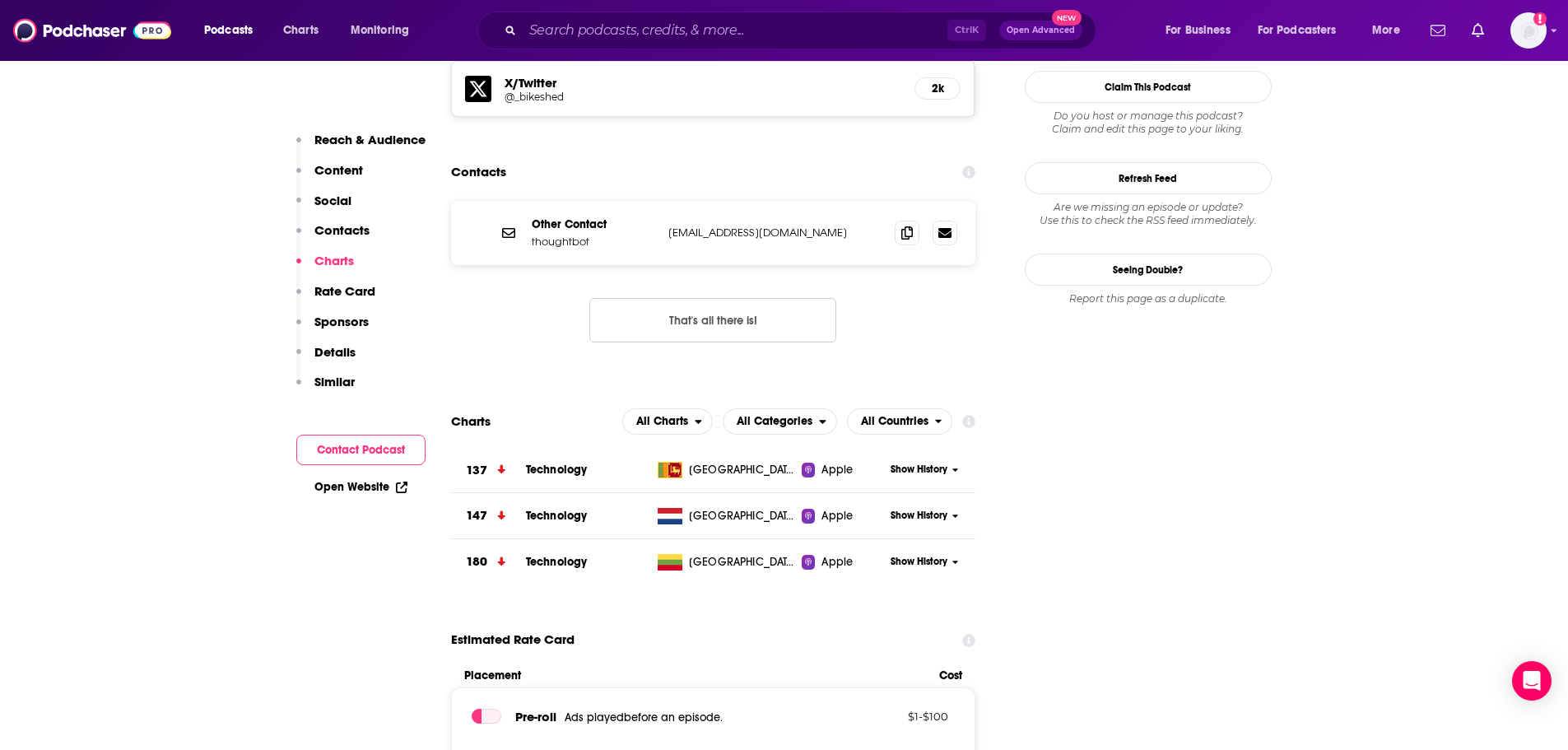
scroll to position [1484, 0]
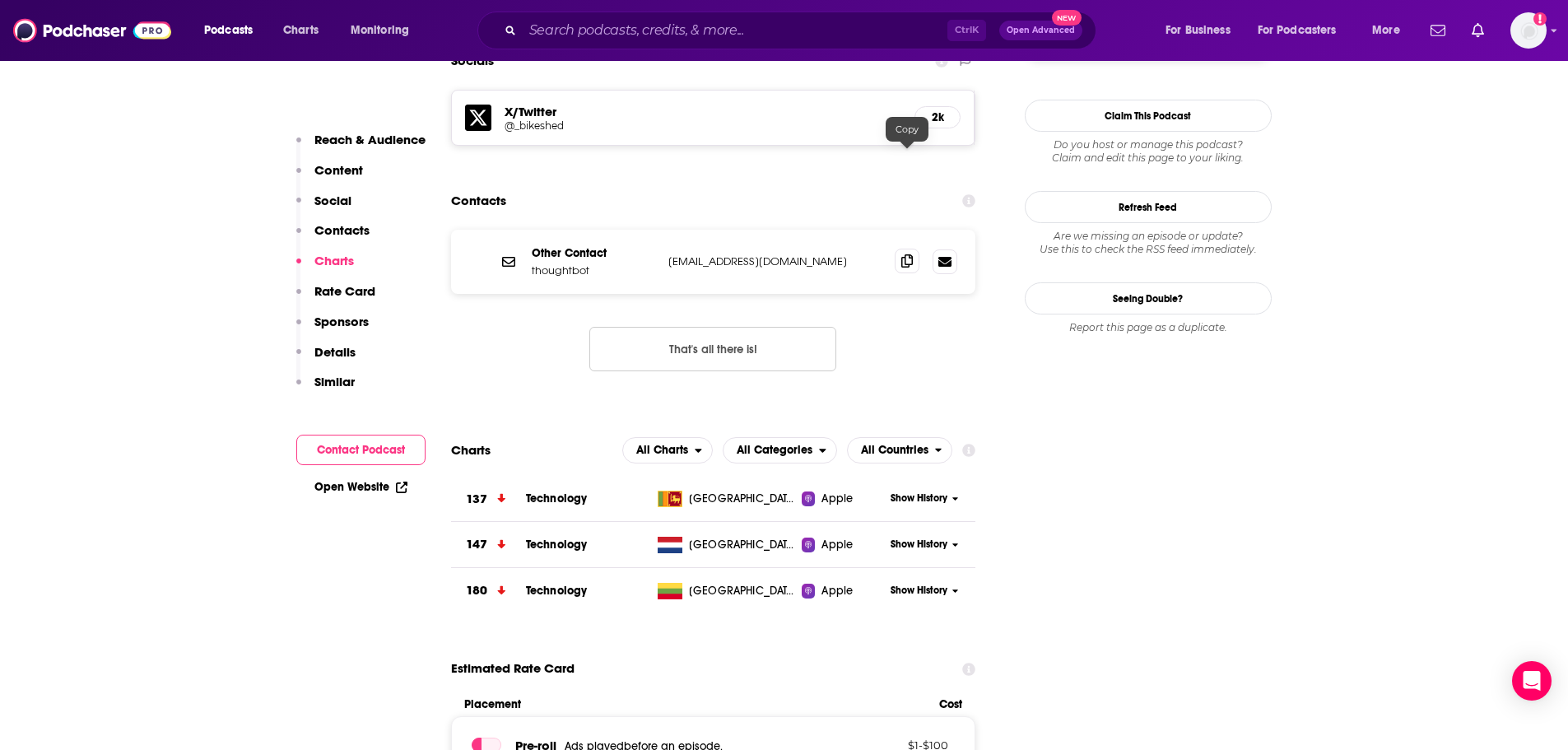
click at [901, 255] on icon at bounding box center [907, 261] width 12 height 13
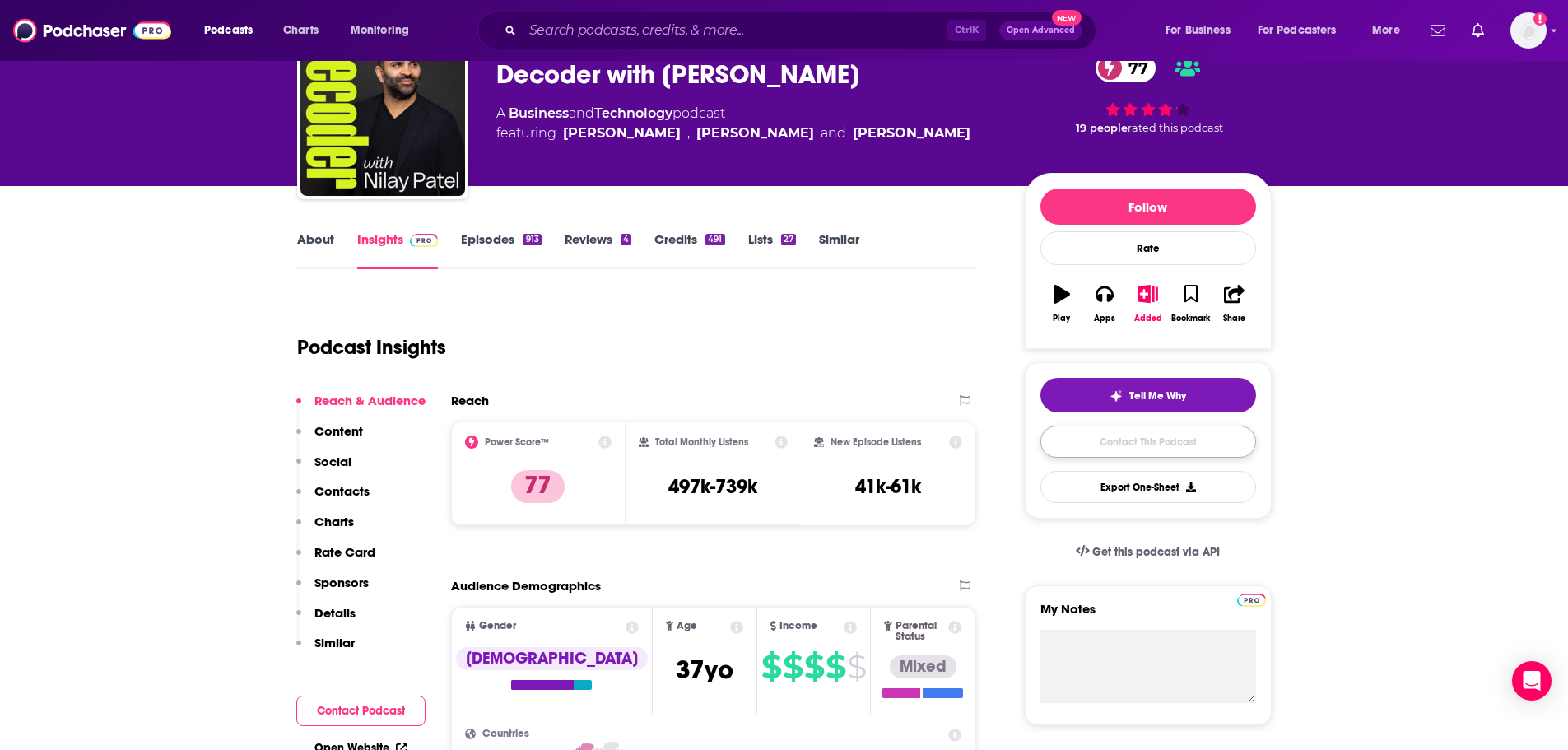
click at [1054, 443] on link "Contact This Podcast" at bounding box center [1148, 441] width 215 height 32
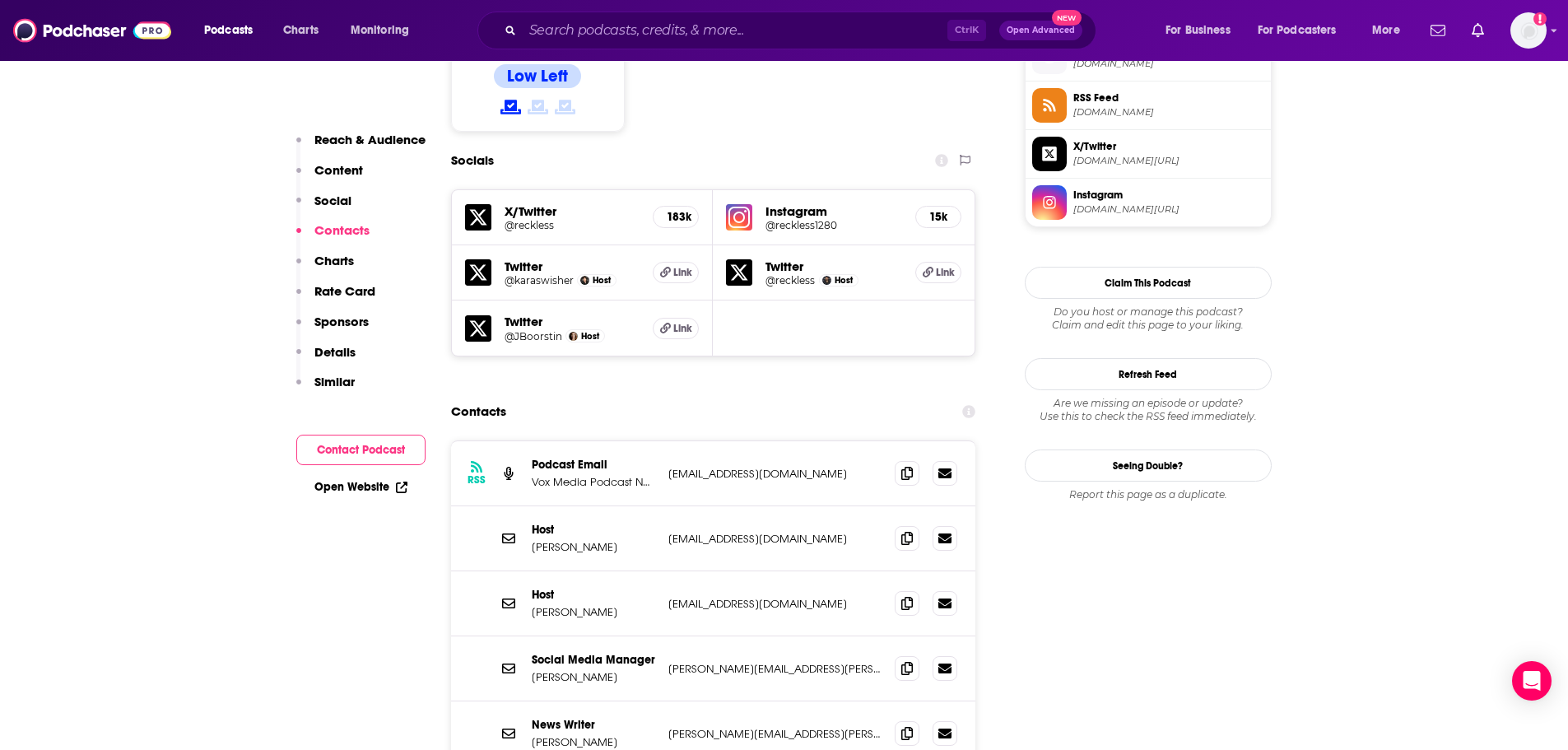
scroll to position [1399, 0]
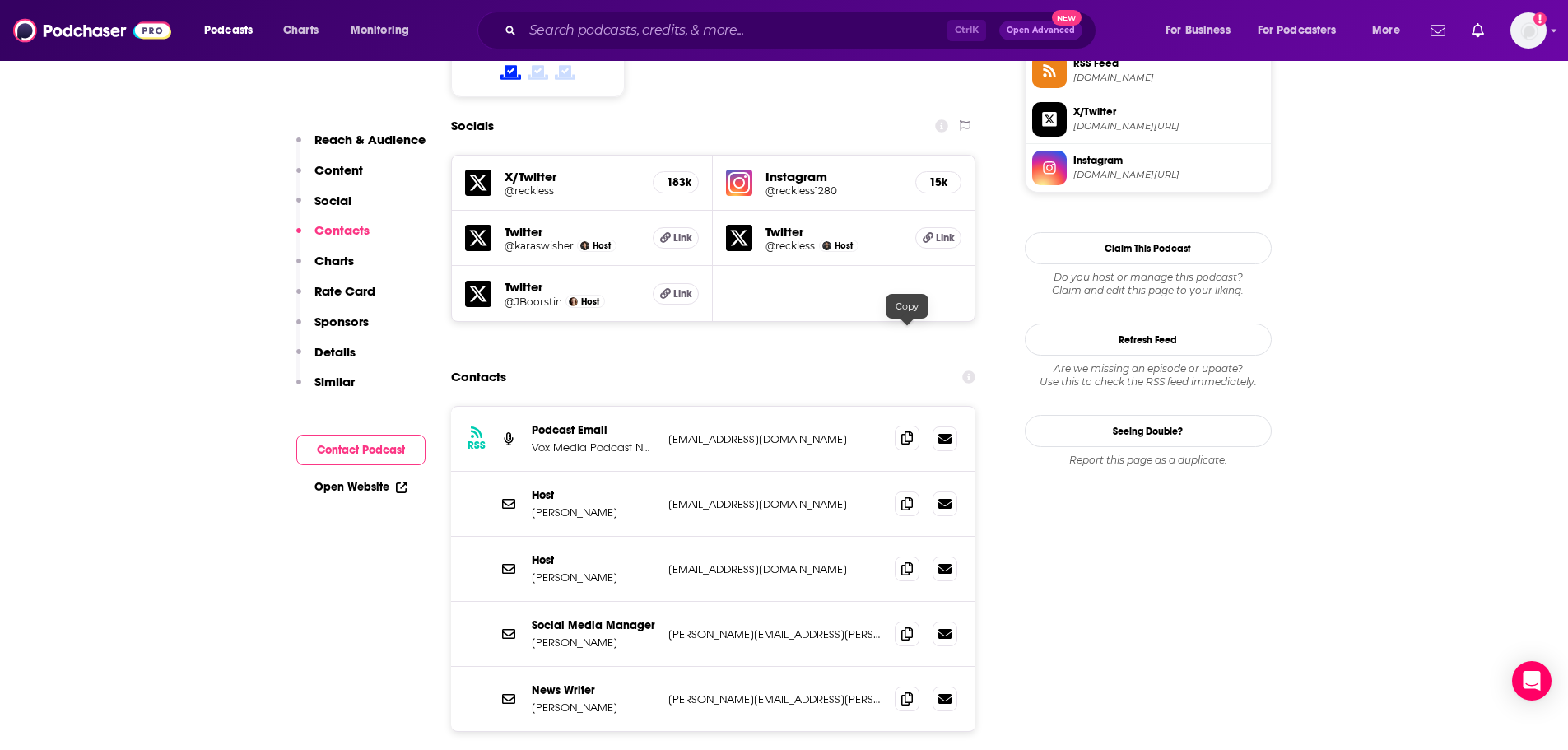
click at [905, 431] on icon at bounding box center [907, 438] width 12 height 13
click at [909, 561] on icon at bounding box center [907, 568] width 12 height 13
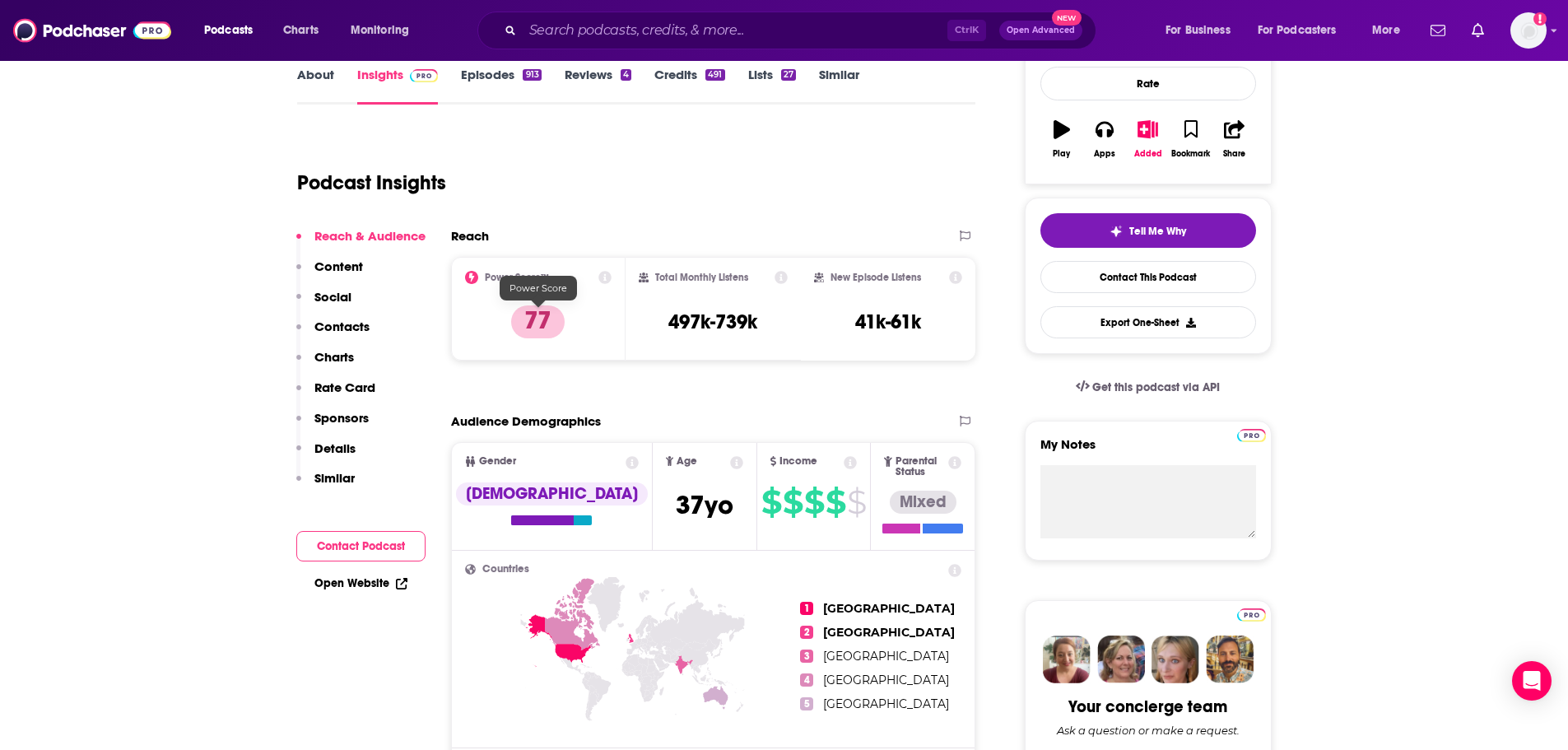
scroll to position [0, 0]
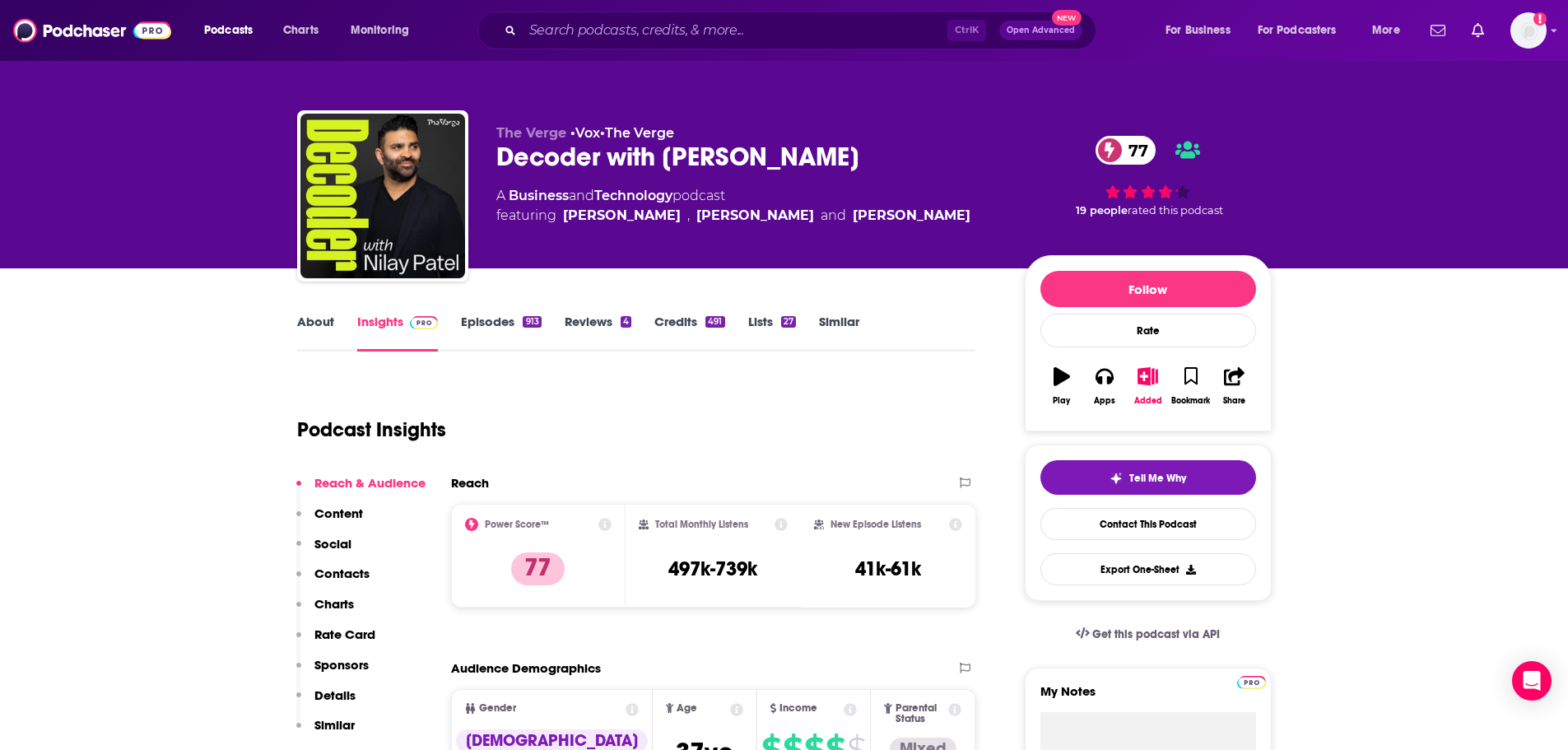
click at [321, 319] on link "About" at bounding box center [315, 332] width 37 height 38
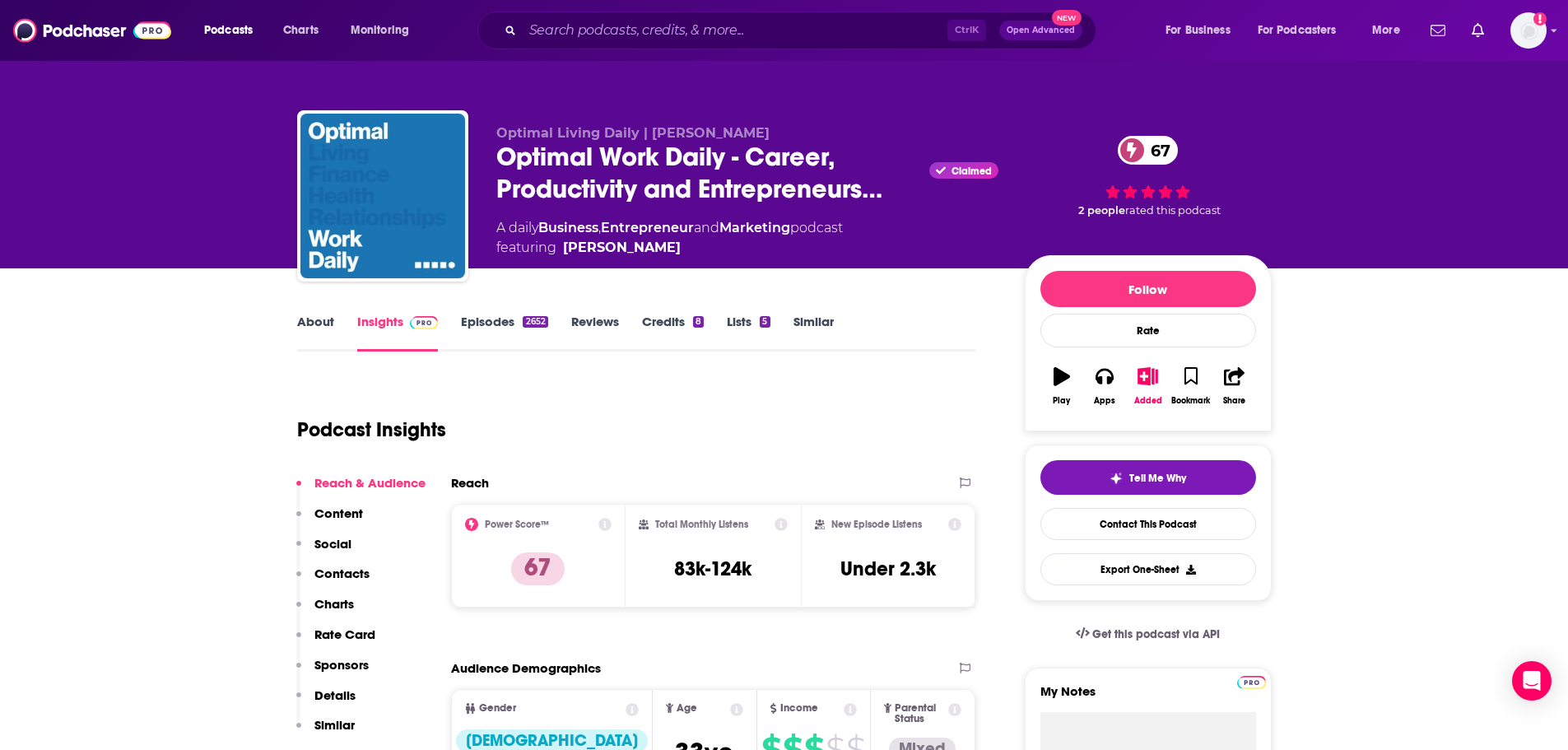
click at [309, 328] on link "About" at bounding box center [315, 332] width 37 height 38
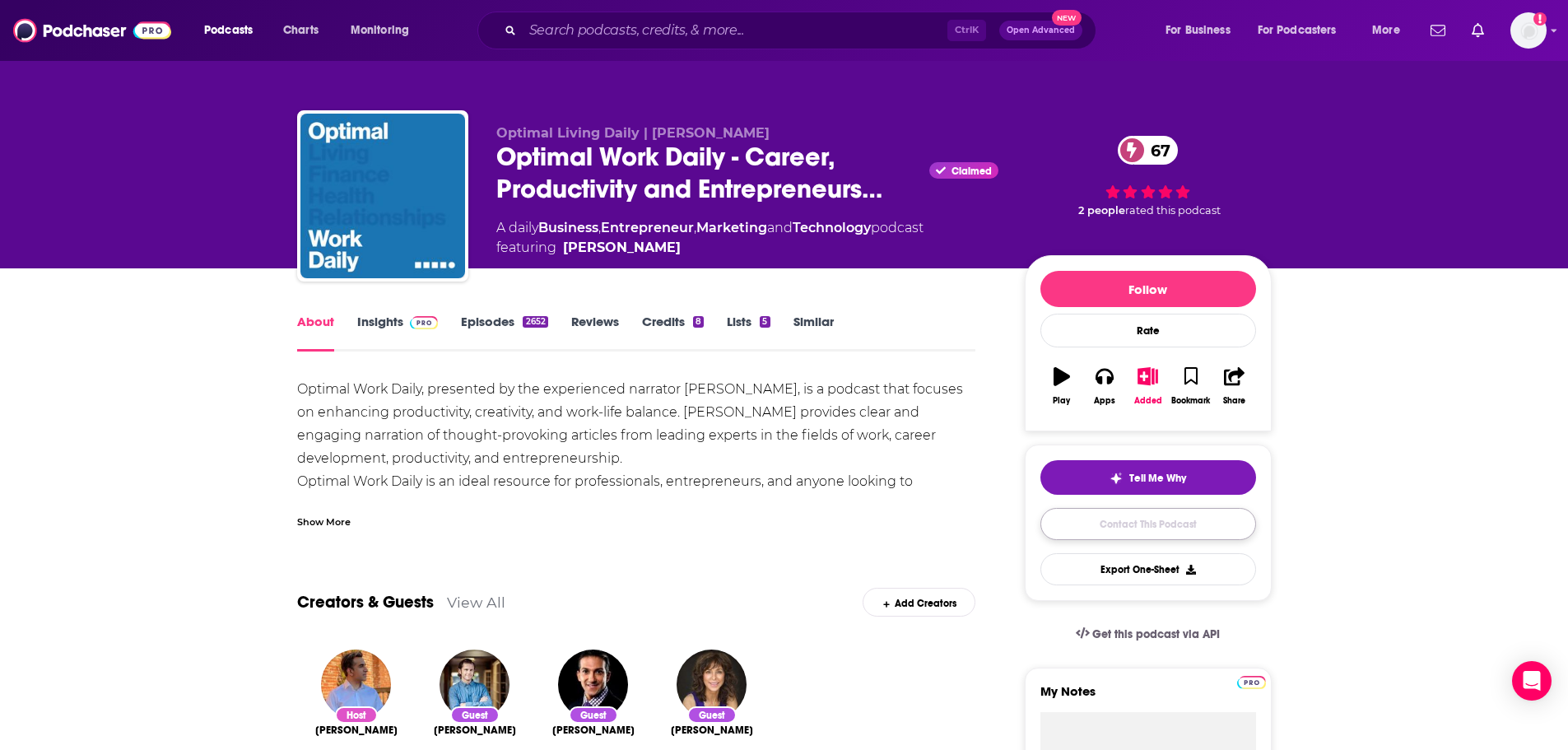
click at [1167, 520] on link "Contact This Podcast" at bounding box center [1148, 524] width 215 height 32
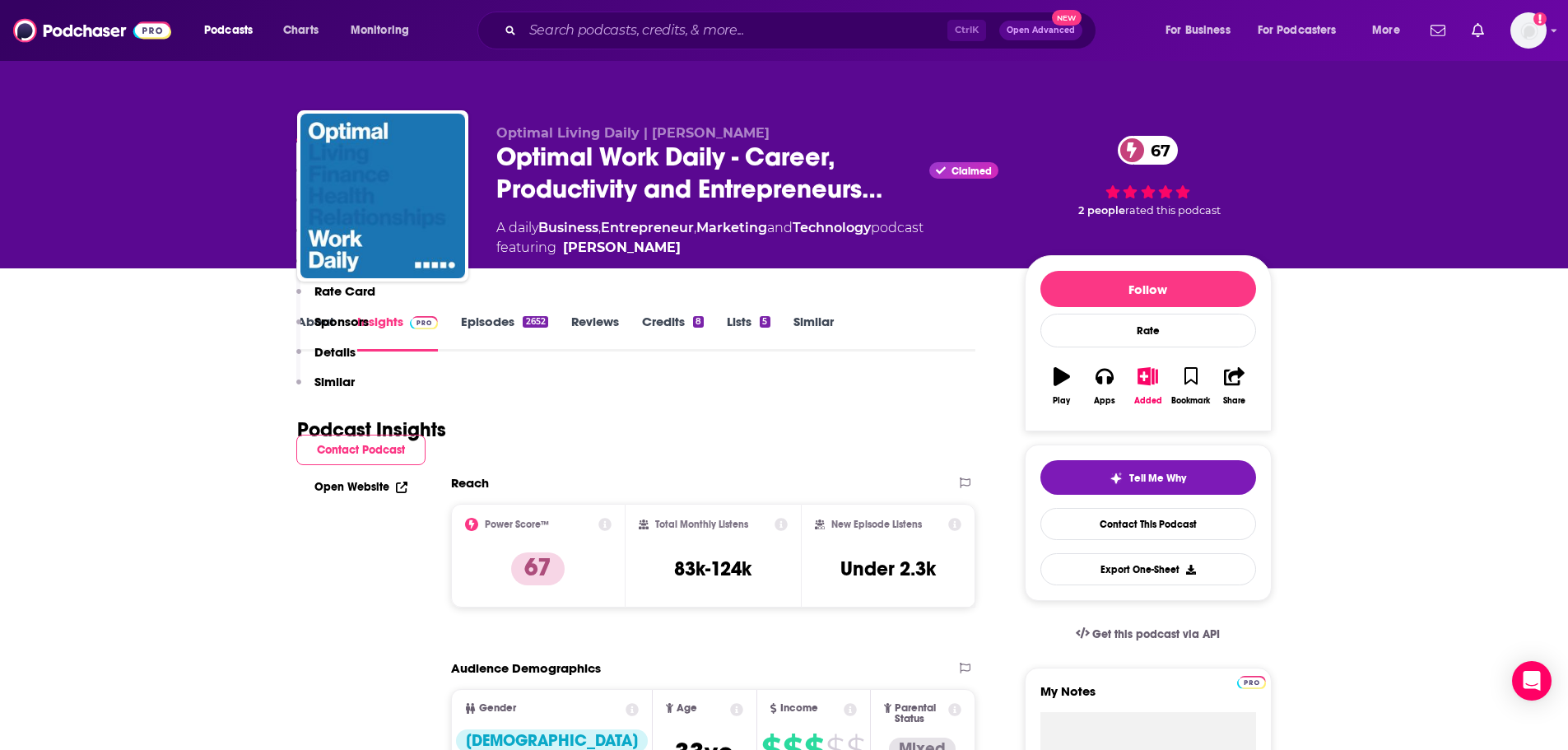
scroll to position [1584, 0]
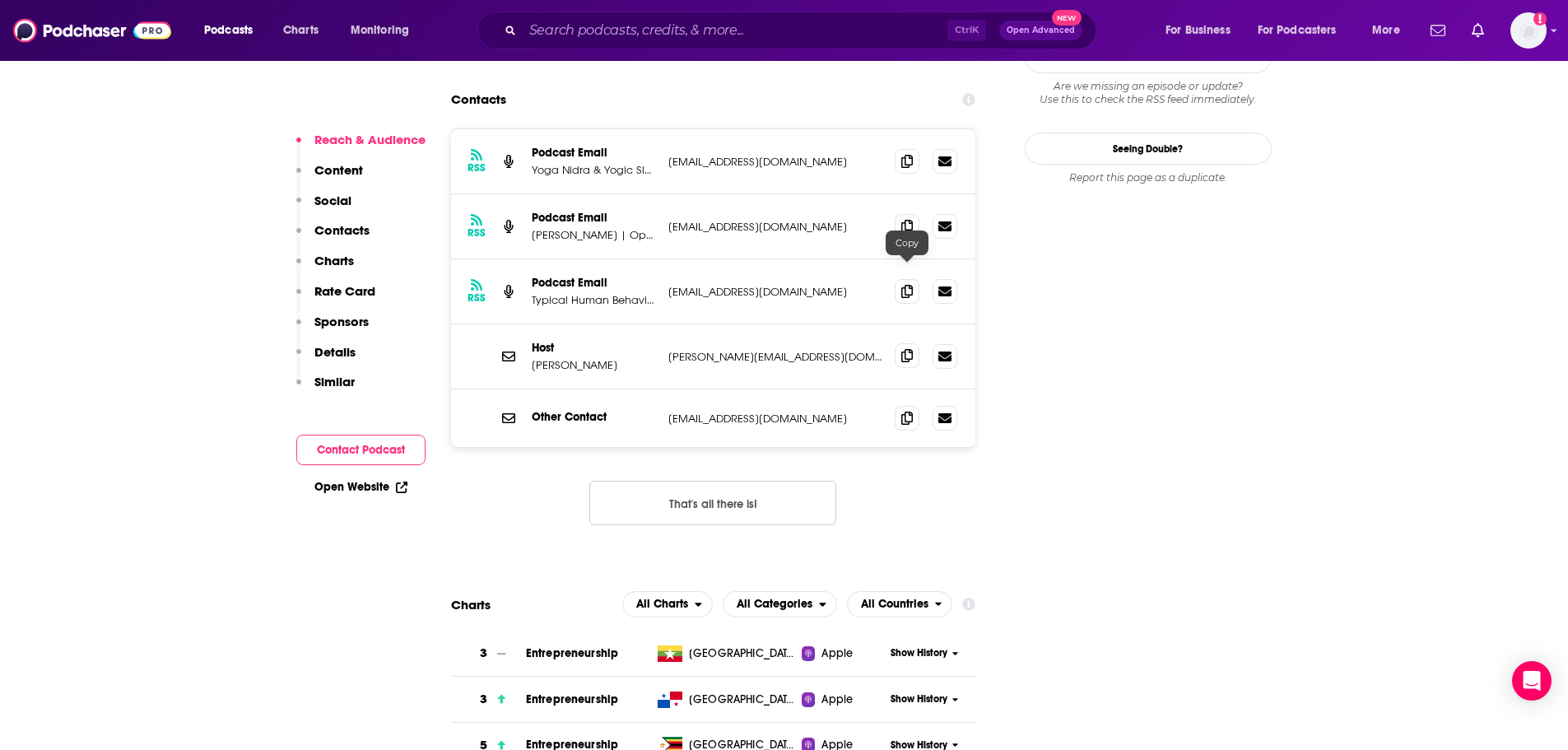
click at [904, 349] on icon at bounding box center [907, 355] width 12 height 13
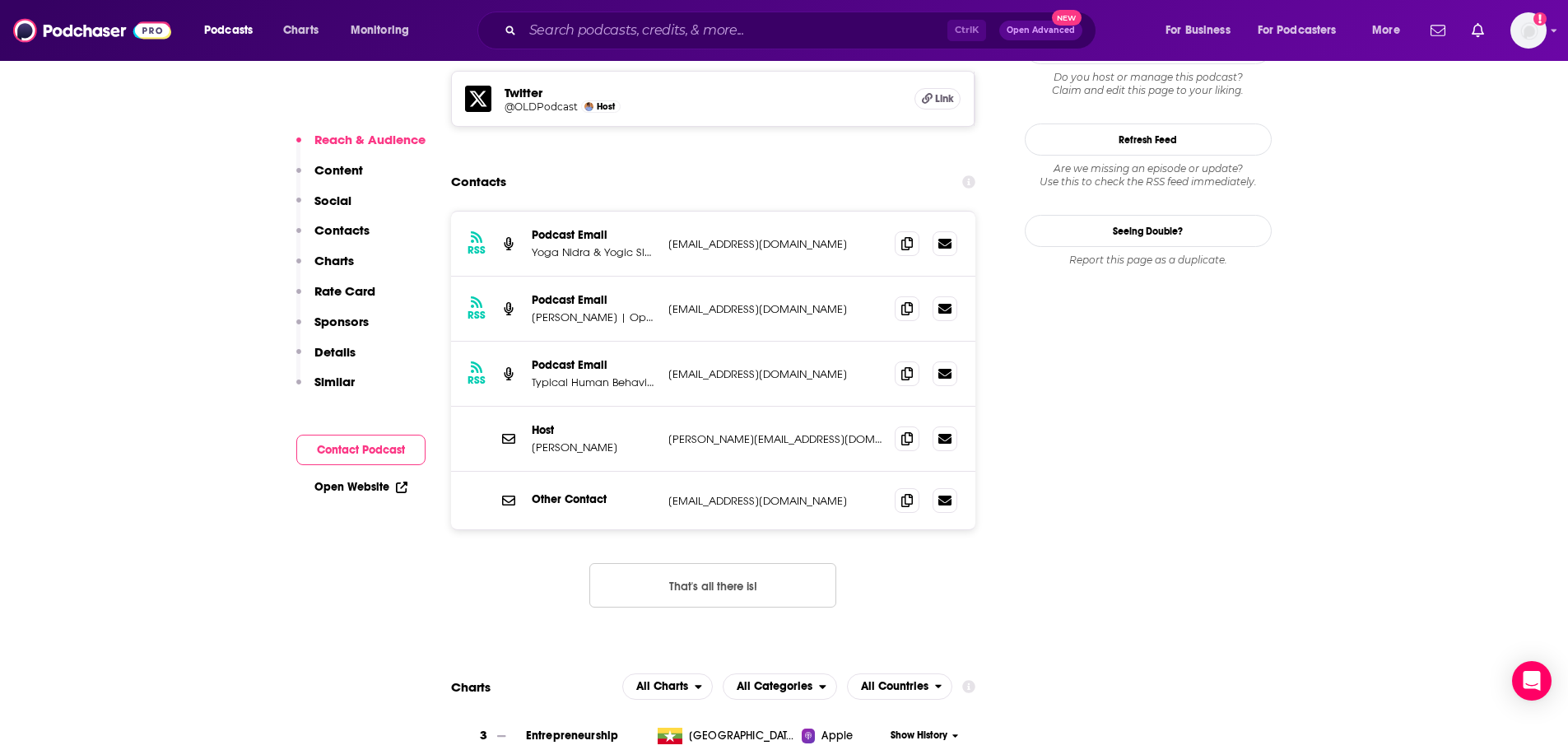
scroll to position [1420, 0]
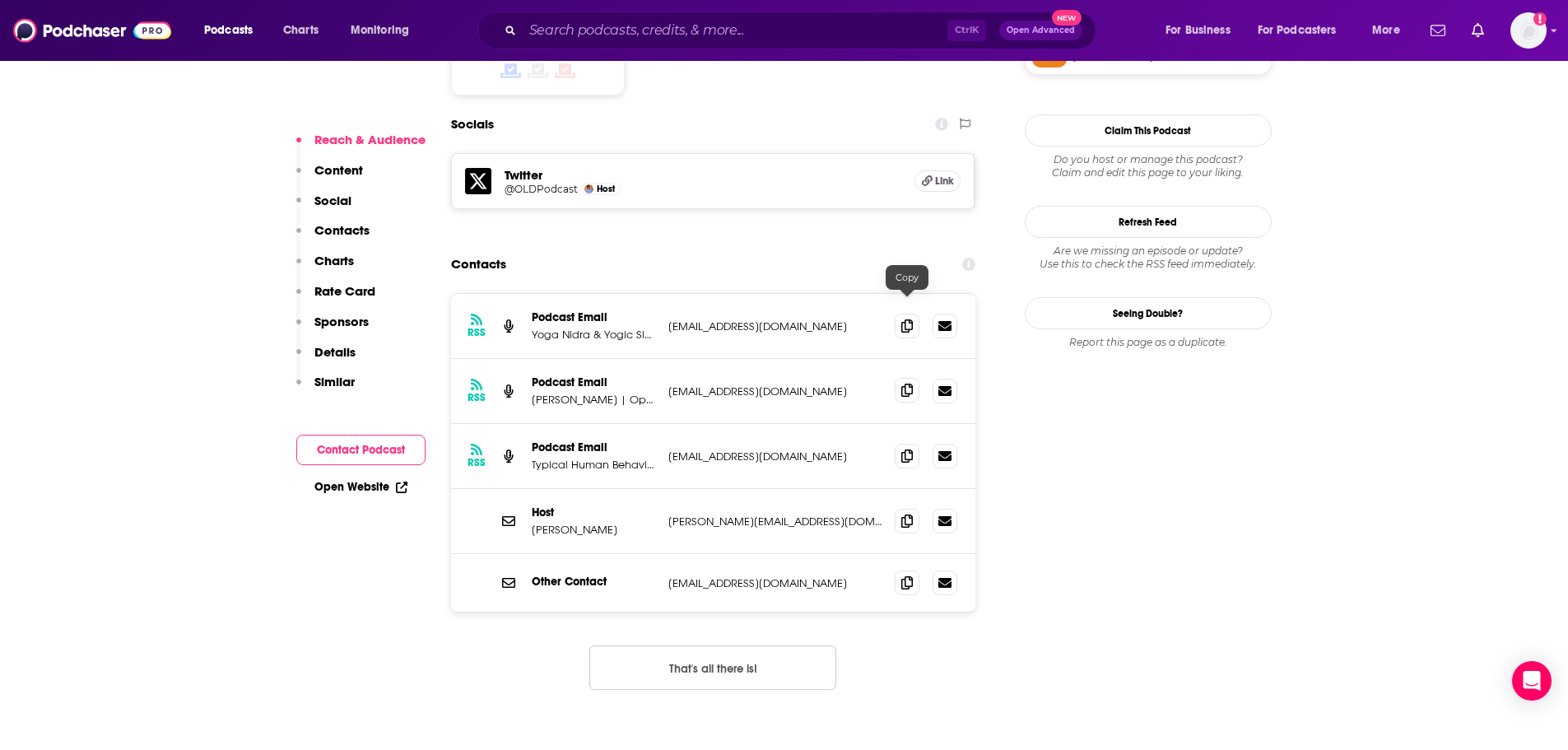
click at [908, 384] on icon at bounding box center [907, 390] width 12 height 13
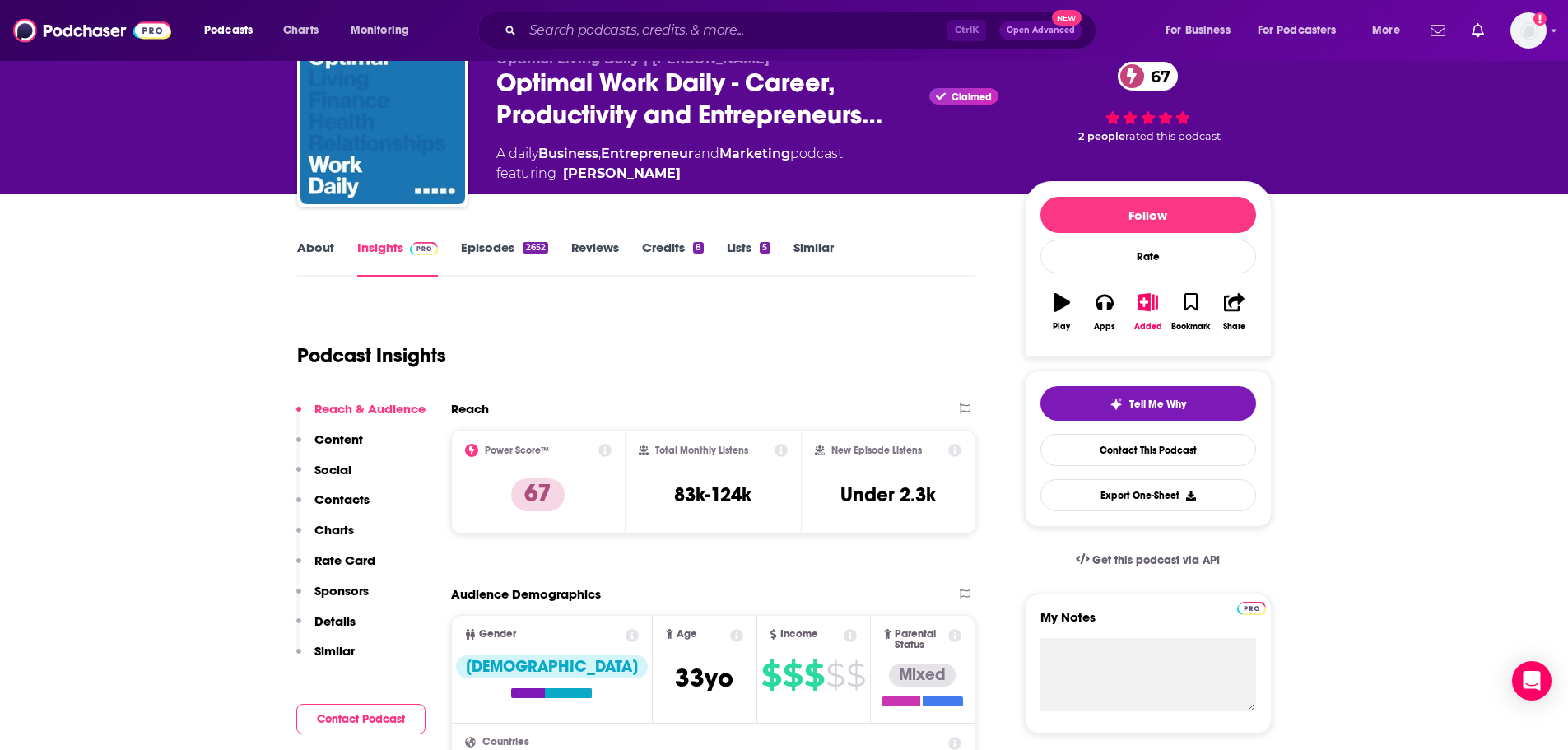
scroll to position [0, 0]
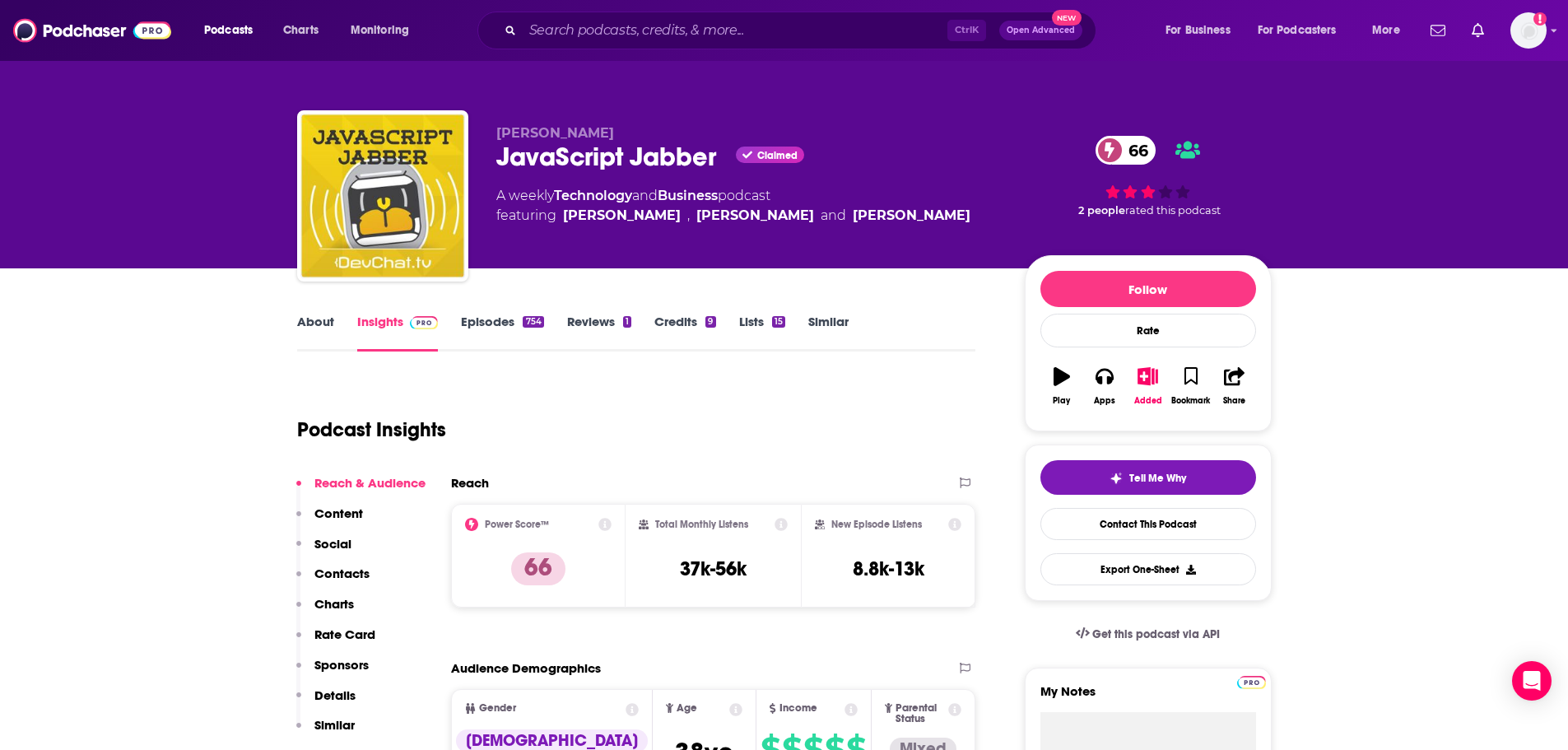
click at [330, 328] on link "About" at bounding box center [315, 332] width 37 height 38
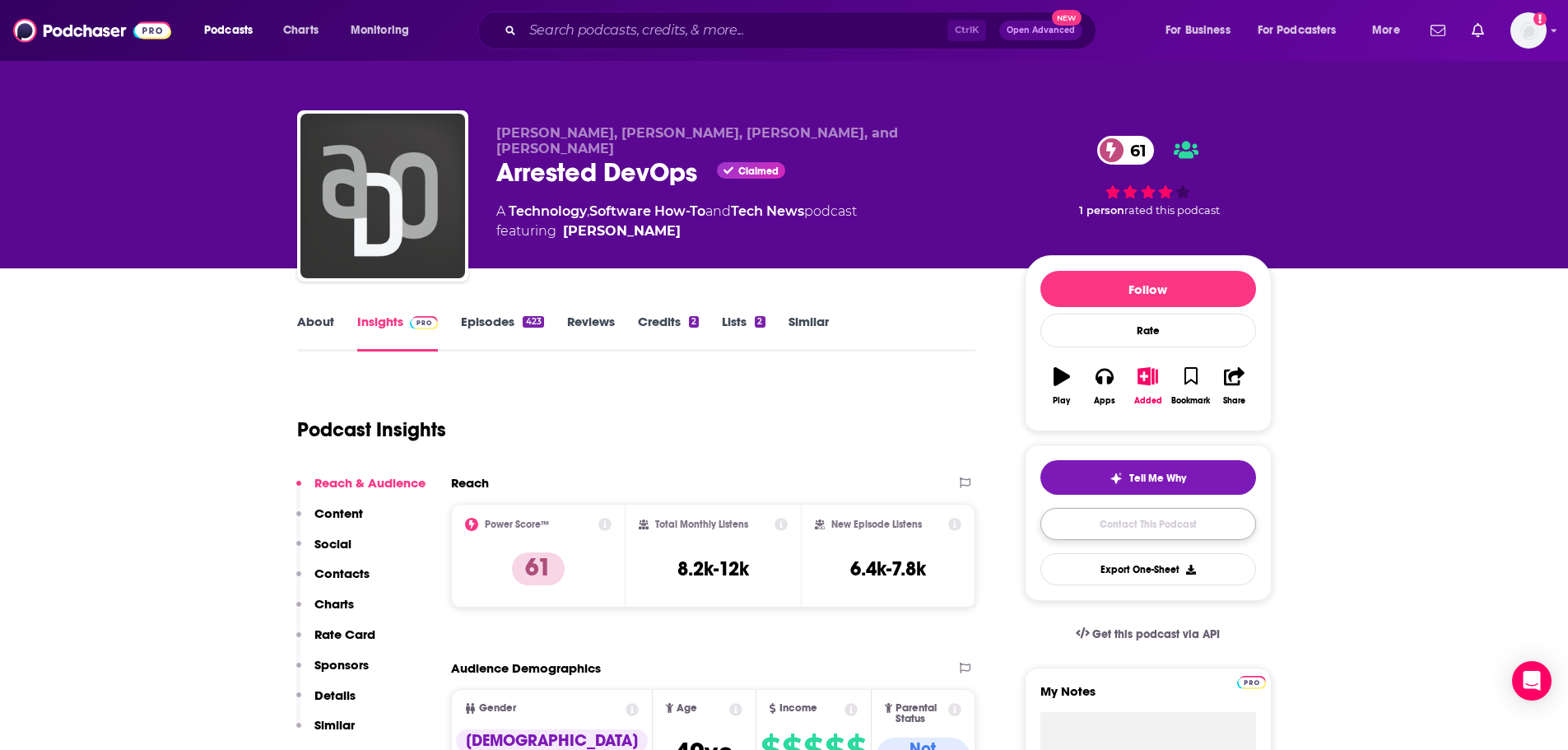
click at [1089, 525] on link "Contact This Podcast" at bounding box center [1148, 524] width 215 height 32
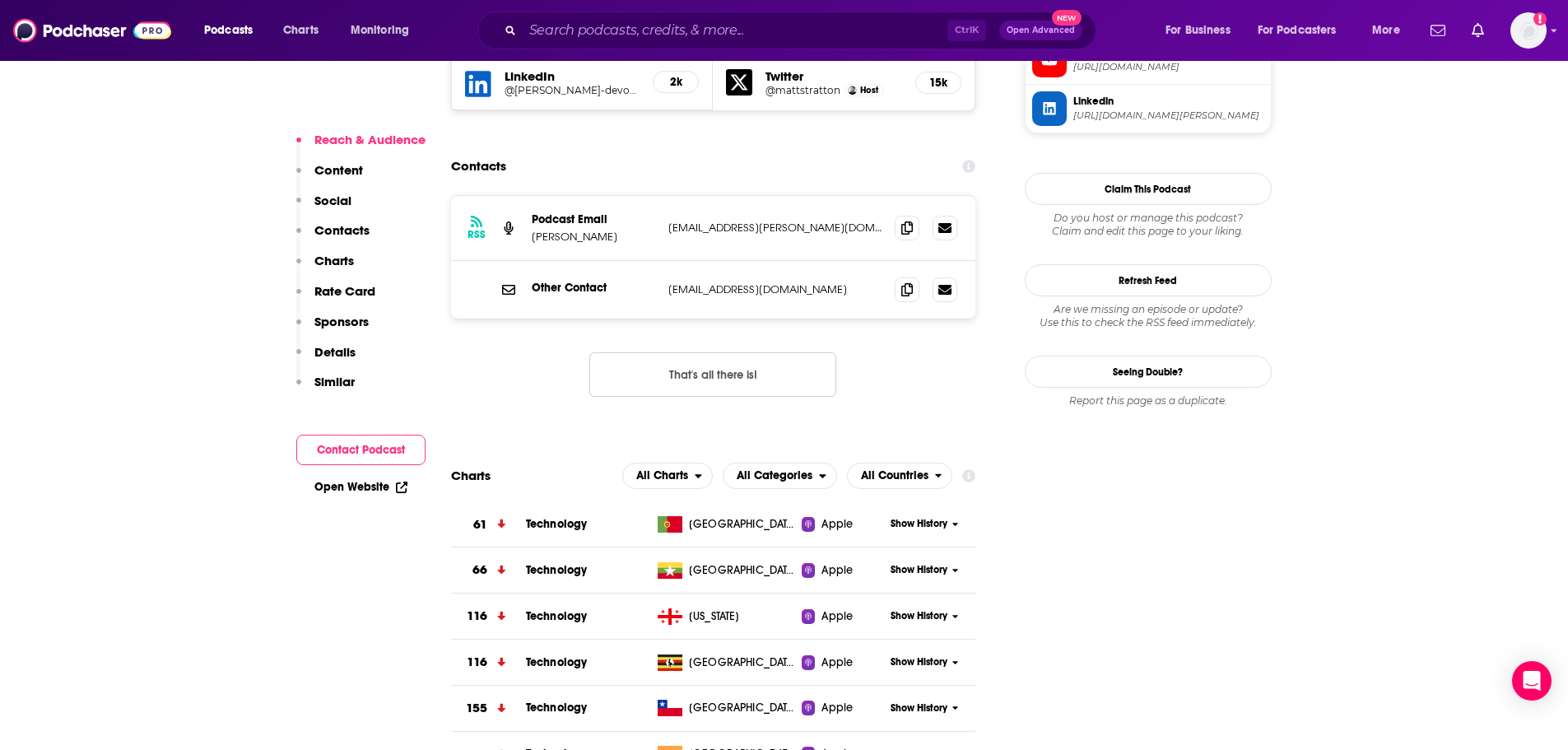
scroll to position [1575, 0]
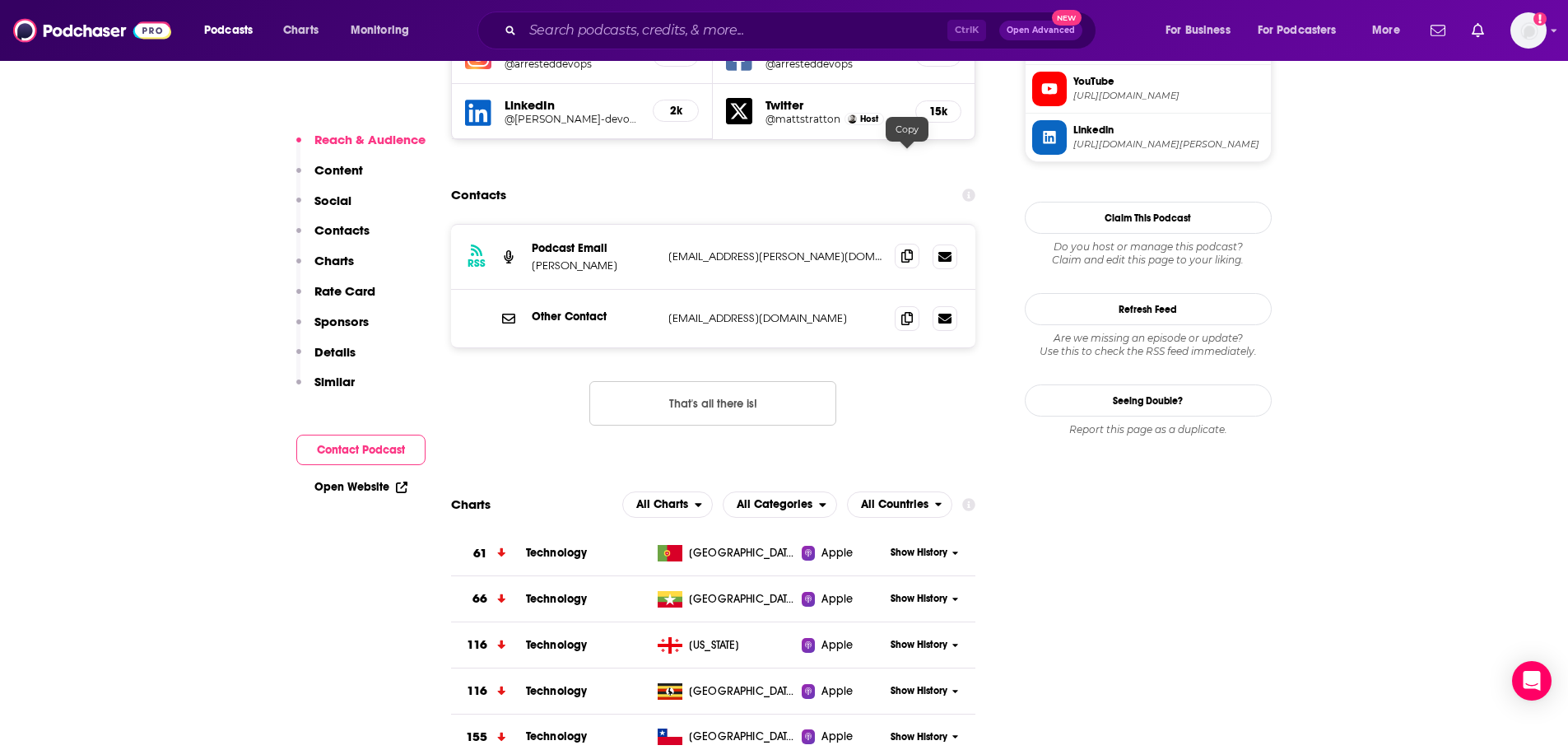
click at [900, 244] on span at bounding box center [907, 255] width 25 height 25
click at [916, 305] on span at bounding box center [907, 317] width 25 height 25
